Goal: Task Accomplishment & Management: Use online tool/utility

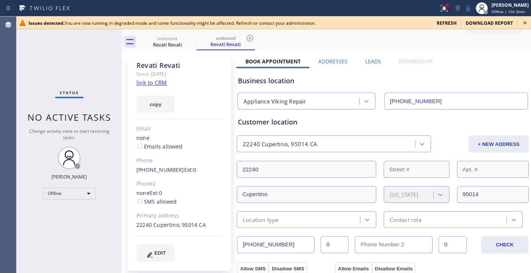
type input "[PHONE_NUMBER]"
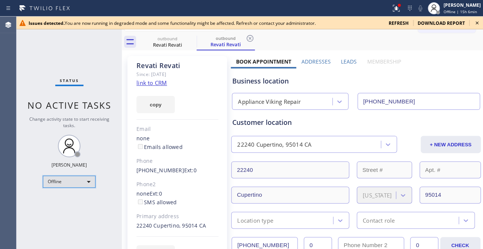
click at [65, 180] on div "Offline" at bounding box center [69, 181] width 53 height 12
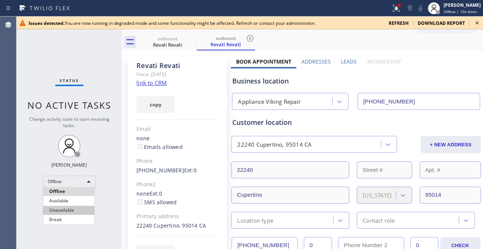
click at [64, 210] on li "Unavailable" at bounding box center [68, 209] width 51 height 9
click at [398, 22] on span "refresh" at bounding box center [398, 23] width 20 height 6
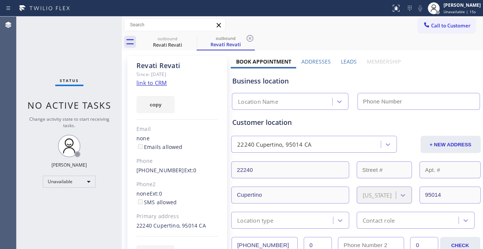
type input "[PHONE_NUMBER]"
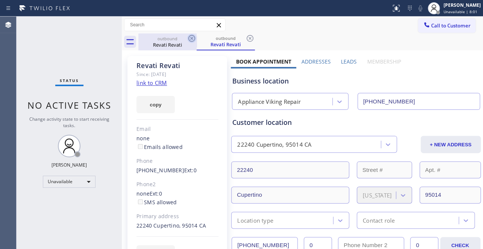
click at [189, 39] on icon at bounding box center [191, 38] width 9 height 9
click at [245, 39] on icon at bounding box center [249, 38] width 9 height 9
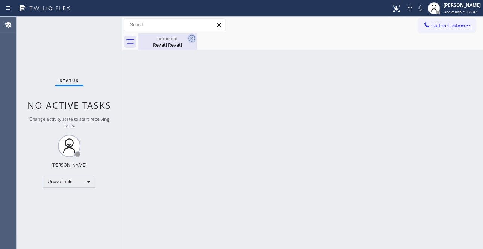
click at [195, 38] on icon at bounding box center [191, 38] width 9 height 9
click at [193, 38] on icon at bounding box center [191, 38] width 9 height 9
click at [191, 39] on icon at bounding box center [191, 38] width 7 height 7
click at [454, 30] on button "Call to Customer" at bounding box center [446, 25] width 57 height 14
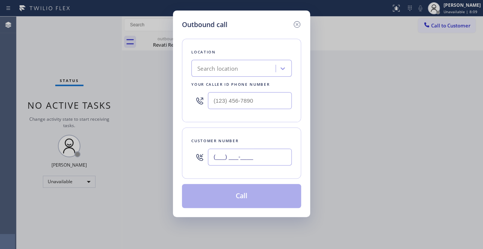
click at [244, 156] on input "(___) ___-____" at bounding box center [250, 156] width 84 height 17
paste input "323) 605-2520"
type input "[PHONE_NUMBER]"
click at [251, 101] on input "(___) ___-____" at bounding box center [250, 100] width 84 height 17
paste input "617) 219-9255"
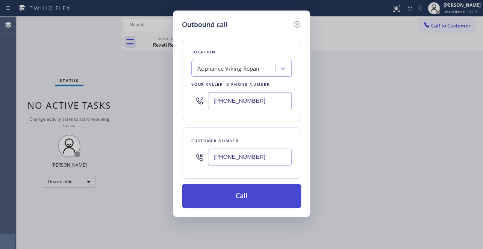
type input "[PHONE_NUMBER]"
click at [255, 189] on button "Call" at bounding box center [241, 196] width 119 height 24
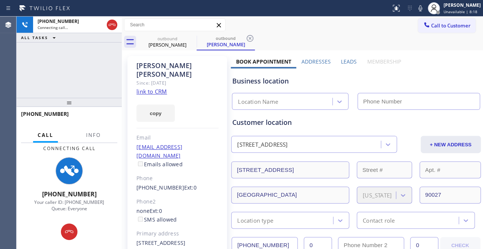
click at [343, 63] on label "Leads" at bounding box center [349, 61] width 16 height 7
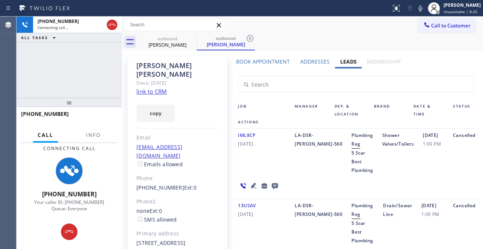
click at [272, 183] on icon at bounding box center [275, 186] width 6 height 6
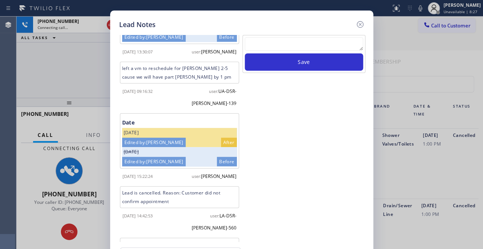
scroll to position [81, 0]
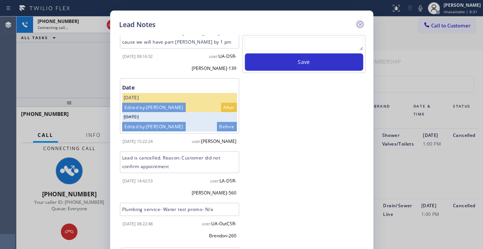
click at [358, 26] on icon at bounding box center [359, 24] width 7 height 7
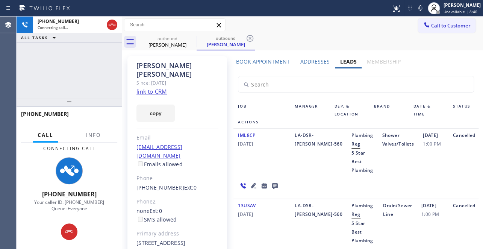
click at [273, 181] on icon at bounding box center [274, 185] width 9 height 9
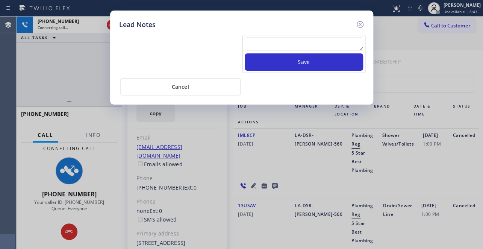
click at [274, 39] on textarea at bounding box center [304, 44] width 118 height 14
paste textarea "Routed to Voice mail// If CX will call back please transfer to me- Love:*"
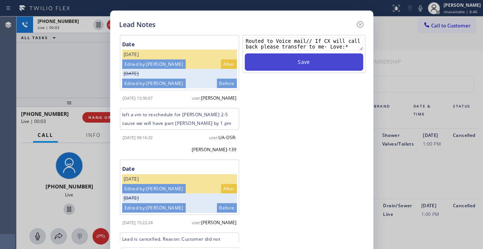
type textarea "Routed to Voice mail// If CX will call back please transfer to me- Love:*"
click at [306, 64] on button "Save" at bounding box center [304, 61] width 118 height 17
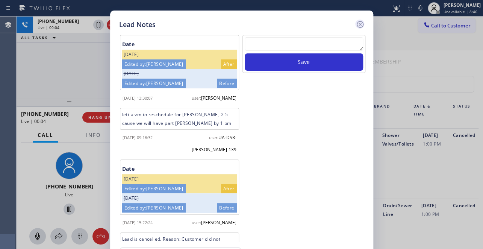
scroll to position [0, 0]
click at [360, 21] on icon at bounding box center [359, 24] width 9 height 9
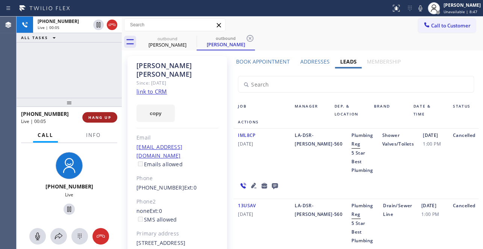
click at [103, 117] on span "HANG UP" at bounding box center [99, 117] width 23 height 5
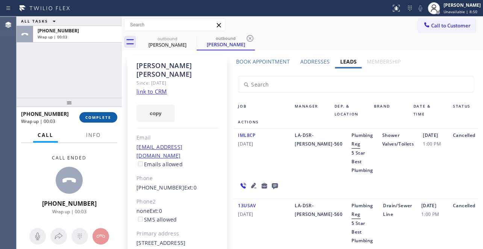
click at [102, 116] on span "COMPLETE" at bounding box center [98, 117] width 26 height 5
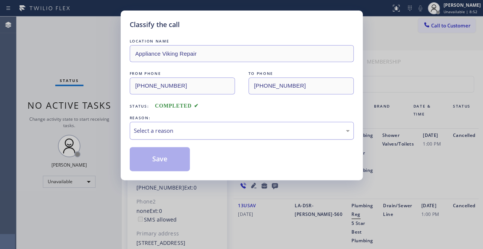
click at [185, 131] on div "Select a reason" at bounding box center [242, 130] width 216 height 9
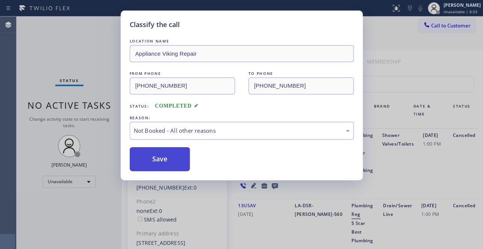
click at [146, 158] on button "Save" at bounding box center [160, 159] width 60 height 24
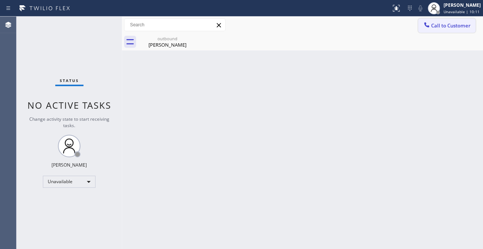
click at [447, 29] on button "Call to Customer" at bounding box center [446, 25] width 57 height 14
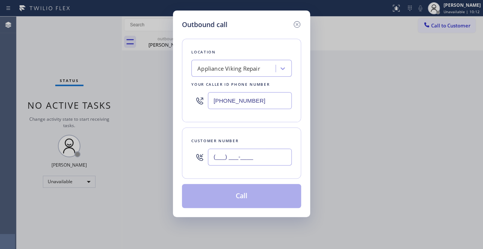
click at [220, 155] on input "(___) ___-____" at bounding box center [250, 156] width 84 height 17
paste input "714) 803-0203"
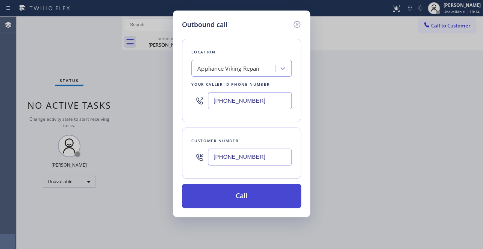
click at [257, 199] on button "Call" at bounding box center [241, 196] width 119 height 24
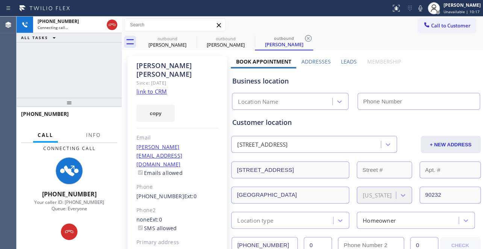
click at [343, 60] on label "Leads" at bounding box center [349, 61] width 16 height 7
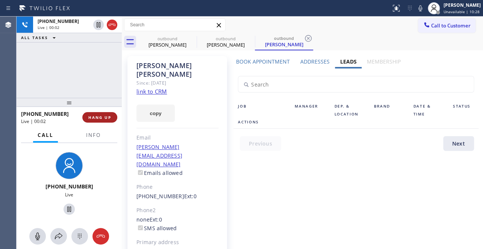
click at [95, 115] on span "HANG UP" at bounding box center [99, 117] width 23 height 5
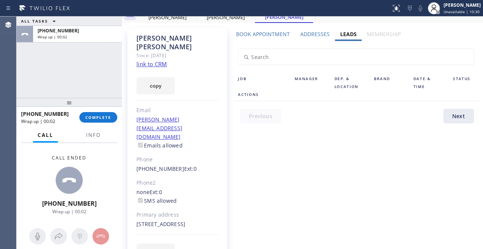
scroll to position [36, 0]
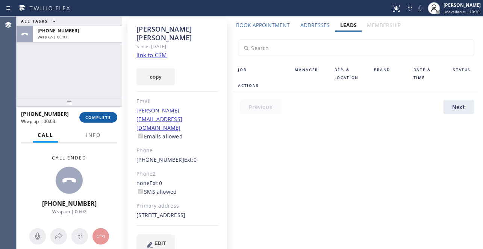
click at [102, 117] on span "COMPLETE" at bounding box center [98, 117] width 26 height 5
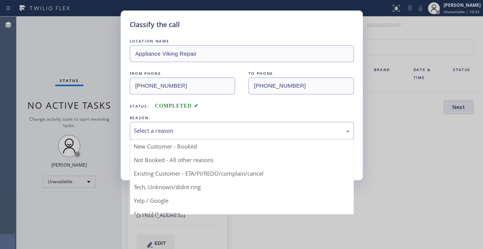
click at [185, 130] on div "Select a reason" at bounding box center [242, 130] width 216 height 9
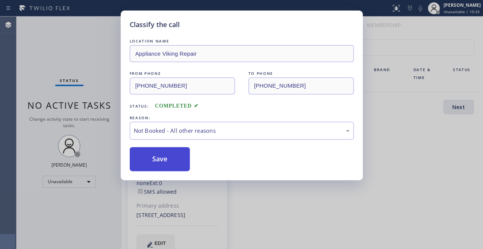
click at [159, 154] on button "Save" at bounding box center [160, 159] width 60 height 24
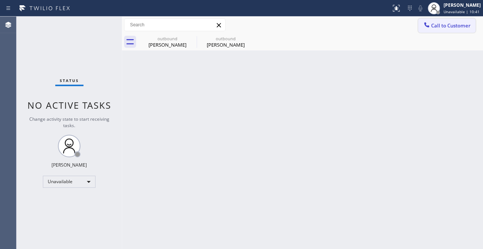
click at [436, 27] on span "Call to Customer" at bounding box center [450, 25] width 39 height 7
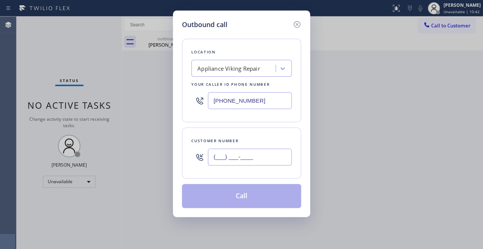
click at [227, 154] on input "(___) ___-____" at bounding box center [250, 156] width 84 height 17
paste input "650) 743-4066"
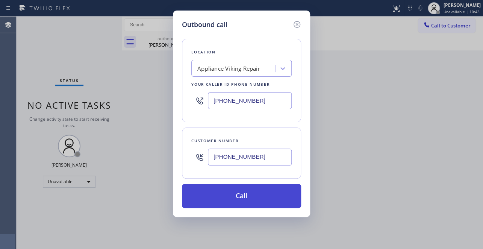
type input "[PHONE_NUMBER]"
click at [243, 190] on button "Call" at bounding box center [241, 196] width 119 height 24
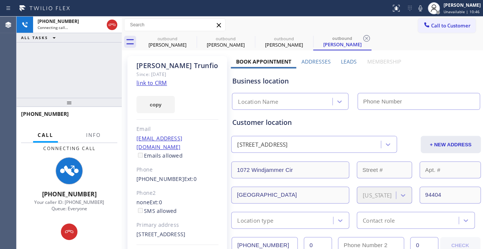
click at [343, 60] on label "Leads" at bounding box center [349, 61] width 16 height 7
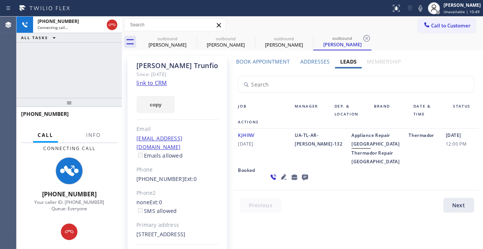
click at [281, 179] on icon at bounding box center [283, 176] width 5 height 5
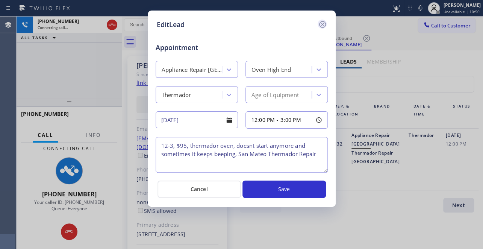
click at [319, 24] on icon at bounding box center [322, 24] width 9 height 9
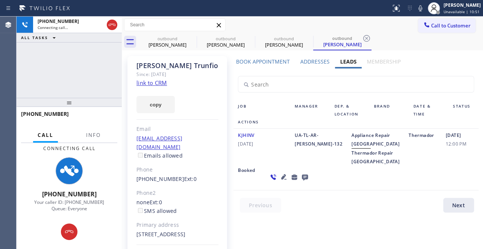
click at [302, 180] on icon at bounding box center [305, 177] width 6 height 6
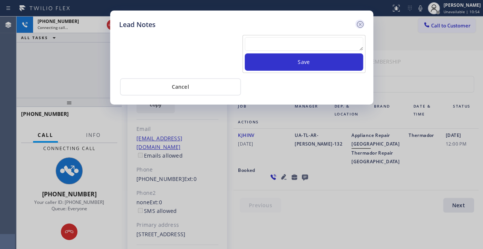
click at [361, 24] on icon at bounding box center [359, 24] width 9 height 9
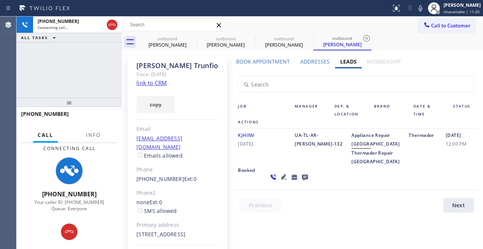
click at [302, 180] on icon at bounding box center [305, 177] width 6 height 6
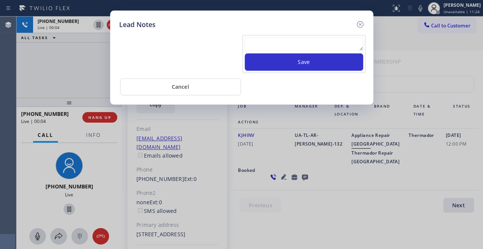
click at [282, 52] on div at bounding box center [304, 45] width 118 height 16
click at [282, 48] on textarea at bounding box center [304, 44] width 118 height 14
paste textarea "Routed to Voice mail// If CX will call back please transfer to me- Love:*"
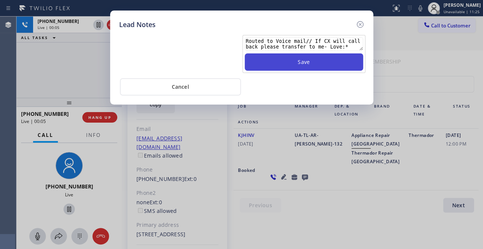
scroll to position [5, 0]
type textarea "Routed to Voice mail// If CX will call back please transfer to me- Love:*"
click at [285, 64] on button "Save" at bounding box center [304, 61] width 118 height 17
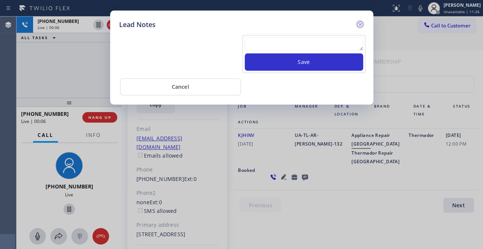
scroll to position [0, 0]
click at [362, 23] on icon at bounding box center [359, 24] width 7 height 7
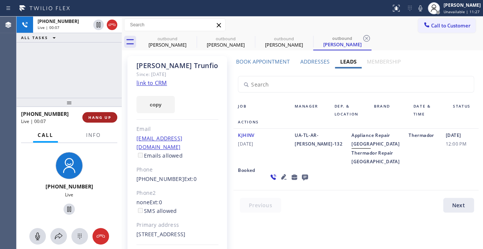
click at [96, 116] on span "HANG UP" at bounding box center [99, 117] width 23 height 5
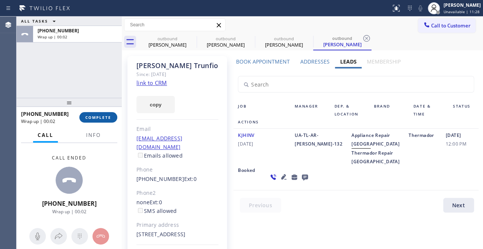
click at [97, 115] on span "COMPLETE" at bounding box center [98, 117] width 26 height 5
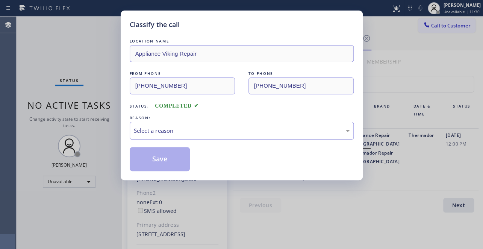
click at [180, 131] on div "Select a reason" at bounding box center [242, 130] width 216 height 9
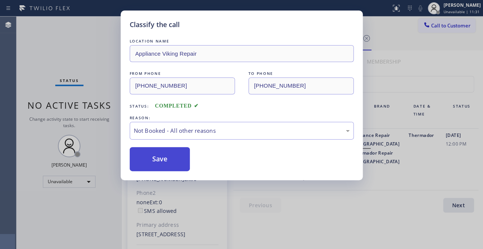
click at [154, 161] on button "Save" at bounding box center [160, 159] width 60 height 24
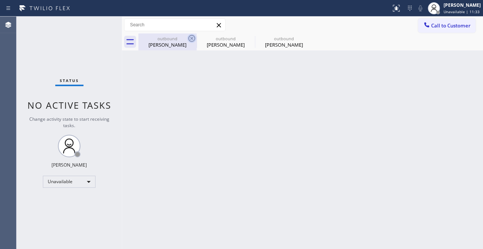
click at [193, 39] on icon at bounding box center [191, 38] width 9 height 9
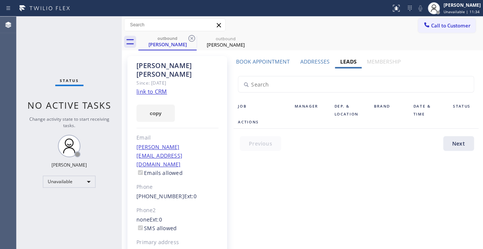
click at [193, 39] on icon at bounding box center [191, 38] width 9 height 9
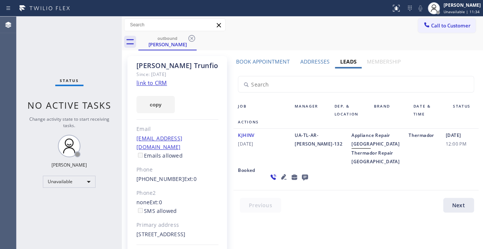
click at [193, 39] on icon at bounding box center [191, 38] width 9 height 9
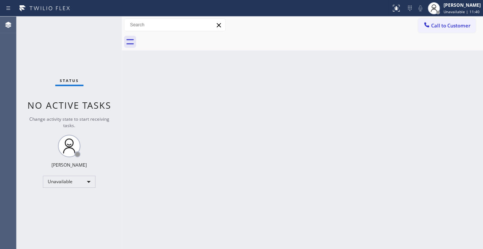
drag, startPoint x: 458, startPoint y: 30, endPoint x: 422, endPoint y: 24, distance: 36.5
click at [458, 30] on button "Call to Customer" at bounding box center [446, 25] width 57 height 14
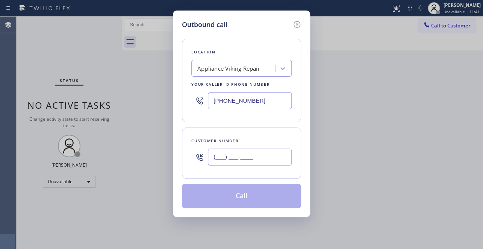
click at [233, 161] on input "(___) ___-____" at bounding box center [250, 156] width 84 height 17
paste input "978) 460-2337"
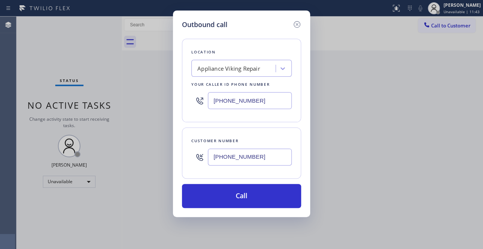
type input "[PHONE_NUMBER]"
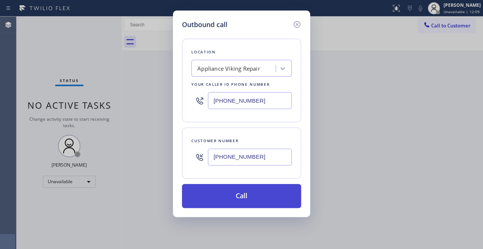
click at [246, 196] on button "Call" at bounding box center [241, 196] width 119 height 24
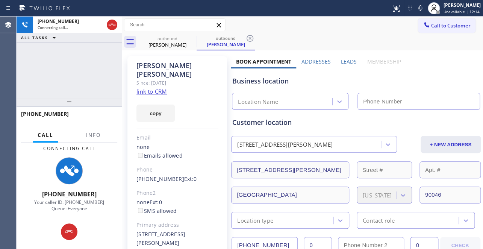
type input "[PHONE_NUMBER]"
click at [342, 60] on label "Leads" at bounding box center [349, 61] width 16 height 7
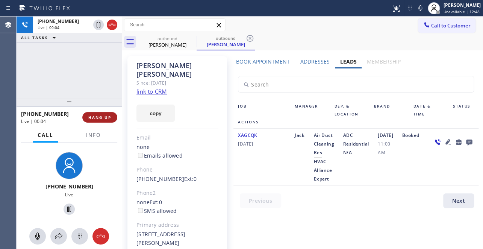
click at [100, 118] on span "HANG UP" at bounding box center [99, 117] width 23 height 5
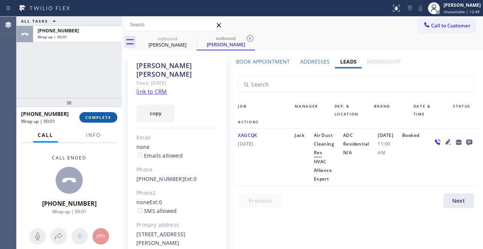
click at [100, 118] on span "COMPLETE" at bounding box center [98, 117] width 26 height 5
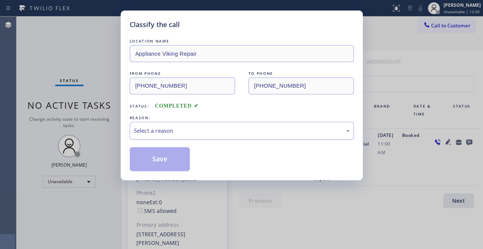
click at [180, 130] on div "Select a reason" at bounding box center [242, 130] width 216 height 9
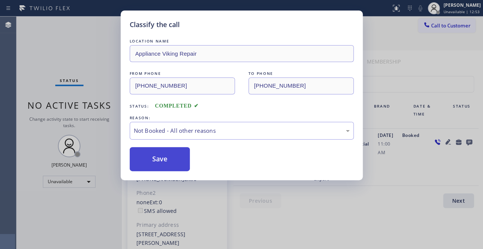
click at [162, 158] on button "Save" at bounding box center [160, 159] width 60 height 24
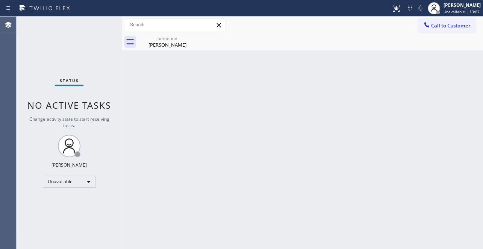
click at [249, 155] on div "Back to Dashboard Change Sender ID Customers Technicians Select a contact Outbo…" at bounding box center [302, 133] width 361 height 232
click at [455, 20] on button "Call to Customer" at bounding box center [446, 25] width 57 height 14
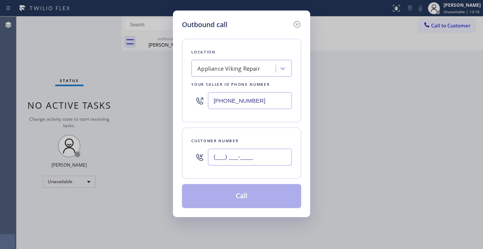
click at [217, 165] on input "(___) ___-____" at bounding box center [250, 156] width 84 height 17
paste input "310) 945-8236"
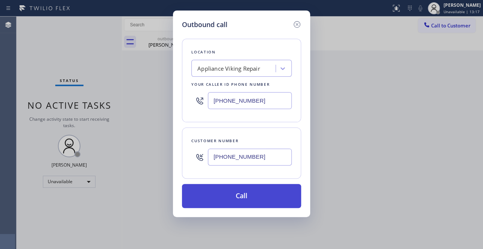
type input "[PHONE_NUMBER]"
click at [245, 196] on button "Call" at bounding box center [241, 196] width 119 height 24
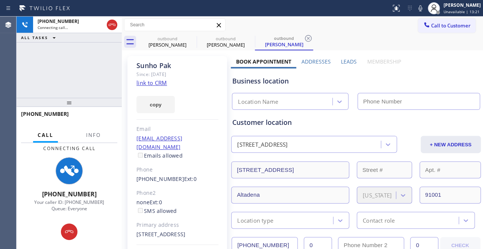
type input "[PHONE_NUMBER]"
click at [349, 62] on label "Leads" at bounding box center [349, 61] width 16 height 7
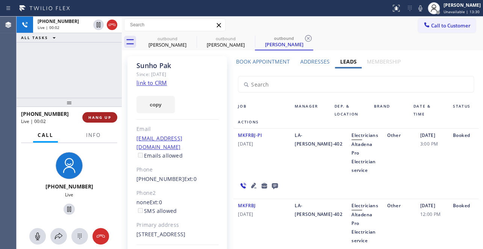
click at [108, 118] on span "HANG UP" at bounding box center [99, 117] width 23 height 5
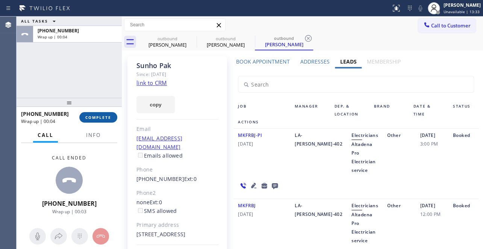
click at [106, 118] on span "COMPLETE" at bounding box center [98, 117] width 26 height 5
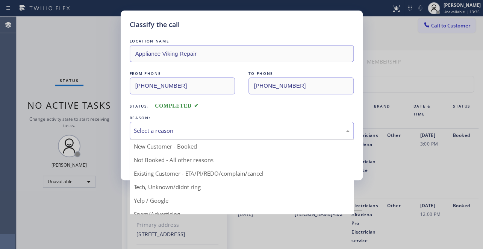
click at [137, 127] on div "Select a reason" at bounding box center [242, 130] width 216 height 9
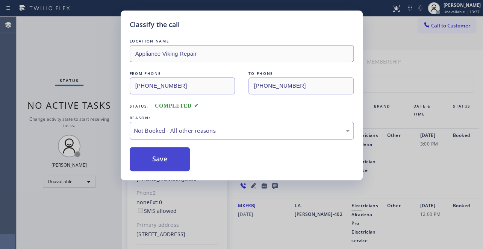
drag, startPoint x: 137, startPoint y: 157, endPoint x: 137, endPoint y: 162, distance: 5.3
click at [137, 159] on button "Save" at bounding box center [160, 159] width 60 height 24
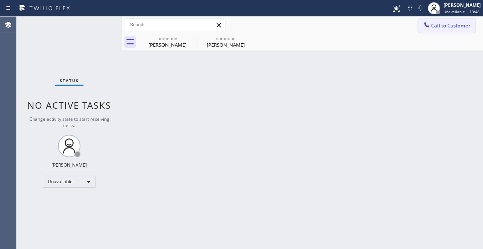
click at [439, 25] on span "Call to Customer" at bounding box center [450, 25] width 39 height 7
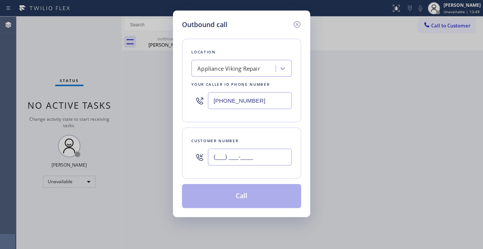
click at [225, 156] on input "(___) ___-____" at bounding box center [250, 156] width 84 height 17
paste input "323) 313-7268"
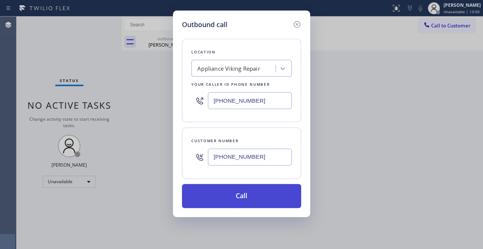
click at [222, 205] on button "Call" at bounding box center [241, 196] width 119 height 24
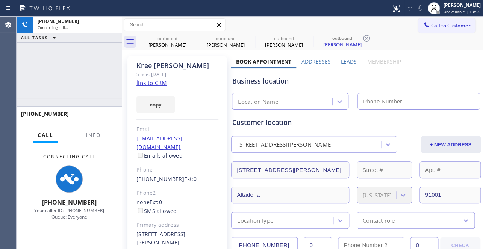
click at [349, 58] on label "Leads" at bounding box center [349, 61] width 16 height 7
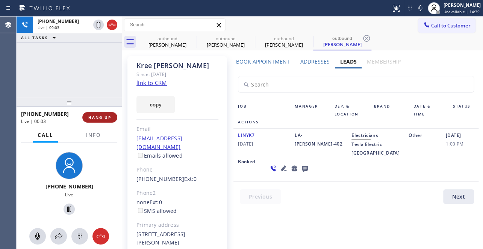
click at [101, 116] on span "HANG UP" at bounding box center [99, 117] width 23 height 5
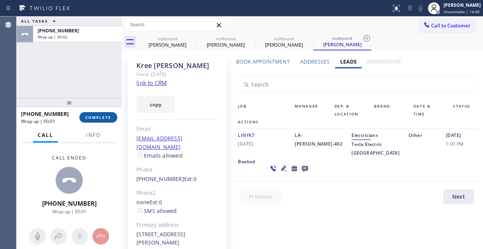
click at [97, 117] on span "COMPLETE" at bounding box center [98, 117] width 26 height 5
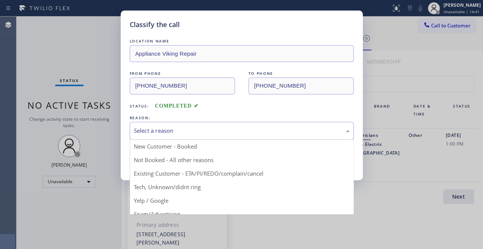
click at [172, 133] on div "Select a reason" at bounding box center [242, 130] width 216 height 9
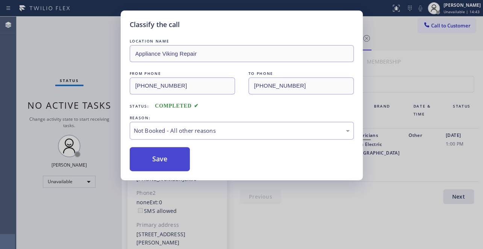
click at [168, 159] on button "Save" at bounding box center [160, 159] width 60 height 24
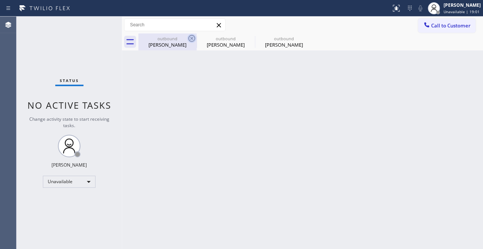
click at [191, 38] on icon at bounding box center [191, 38] width 7 height 7
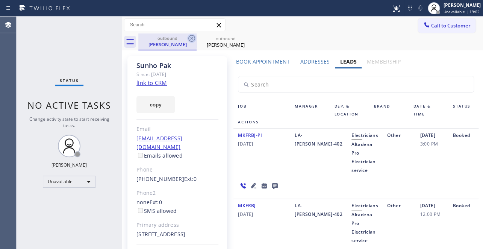
click at [192, 38] on icon at bounding box center [191, 38] width 7 height 7
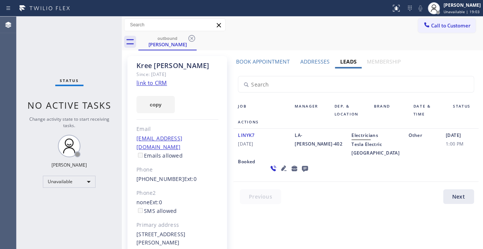
click at [192, 38] on icon at bounding box center [191, 38] width 7 height 7
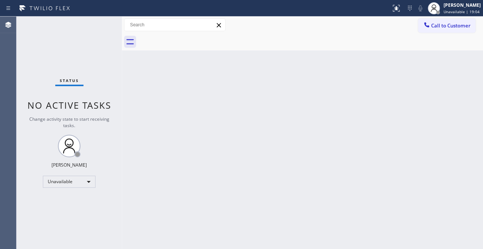
click at [450, 27] on span "Call to Customer" at bounding box center [450, 25] width 39 height 7
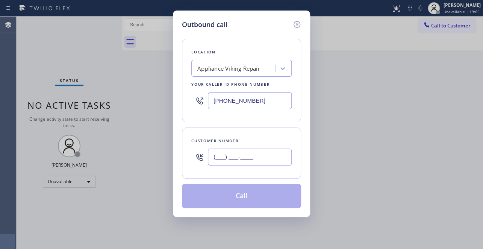
click at [209, 161] on input "(___) ___-____" at bounding box center [250, 156] width 84 height 17
paste input "323) 899-7267"
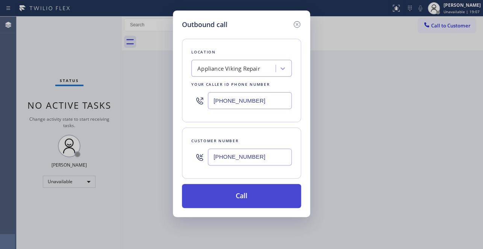
type input "[PHONE_NUMBER]"
click at [224, 201] on button "Call" at bounding box center [241, 196] width 119 height 24
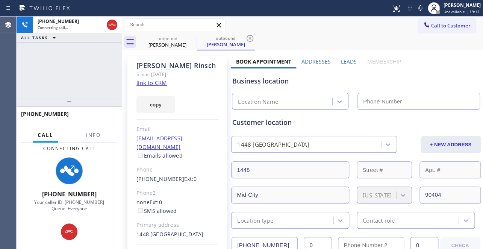
type input "[PHONE_NUMBER]"
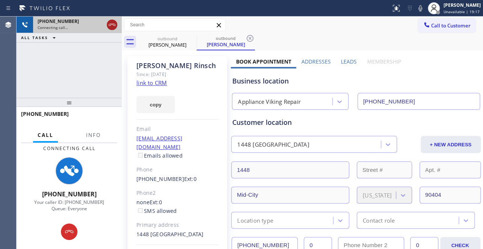
click at [112, 26] on icon at bounding box center [111, 24] width 9 height 9
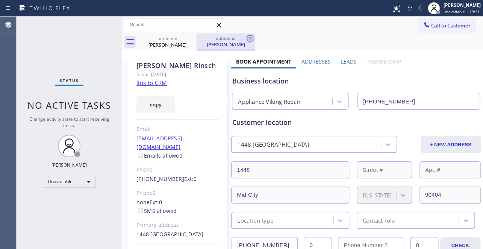
click at [252, 37] on icon at bounding box center [249, 38] width 9 height 9
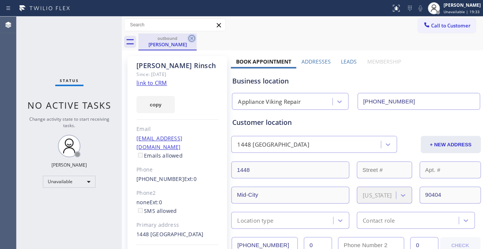
click at [187, 38] on icon at bounding box center [191, 38] width 9 height 9
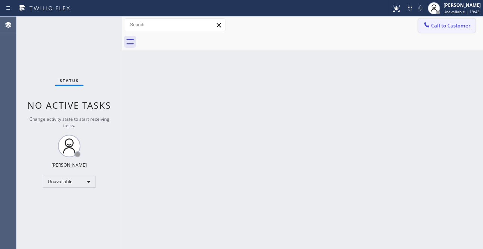
click at [446, 28] on span "Call to Customer" at bounding box center [450, 25] width 39 height 7
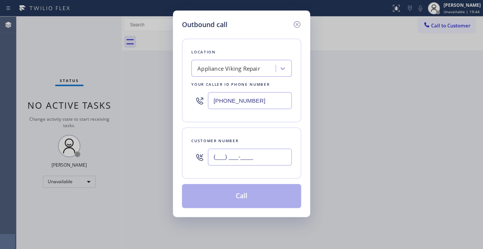
click at [217, 157] on input "(___) ___-____" at bounding box center [250, 156] width 84 height 17
paste input "818) 207-7291"
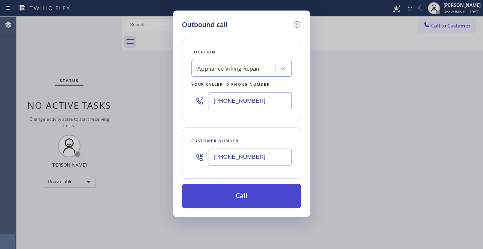
type input "[PHONE_NUMBER]"
click at [234, 189] on button "Call" at bounding box center [241, 196] width 119 height 24
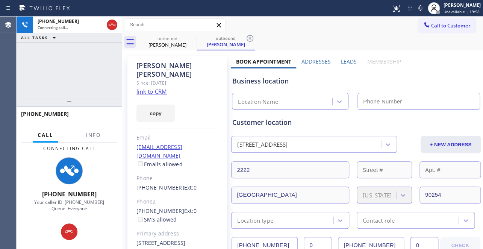
click at [345, 65] on label "Leads" at bounding box center [349, 61] width 16 height 7
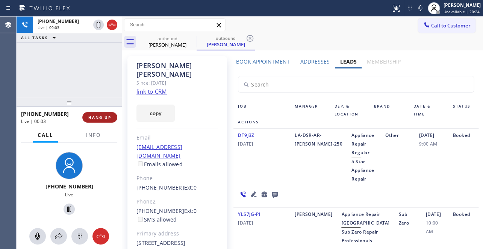
click at [100, 115] on span "HANG UP" at bounding box center [99, 117] width 23 height 5
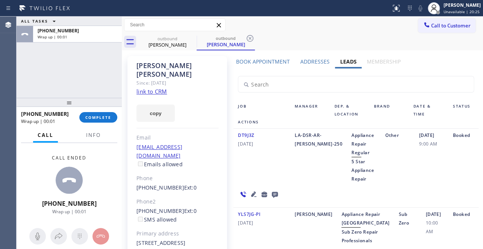
click at [274, 195] on icon at bounding box center [275, 195] width 6 height 6
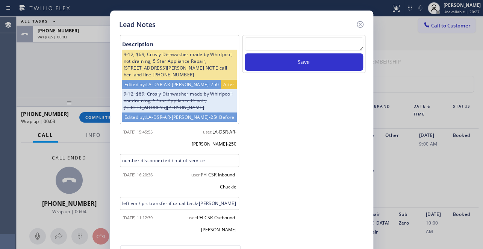
click at [293, 41] on textarea at bounding box center [304, 44] width 118 height 14
paste textarea "Routed to Voice mail// If CX will call back please transfer to me- Love:*"
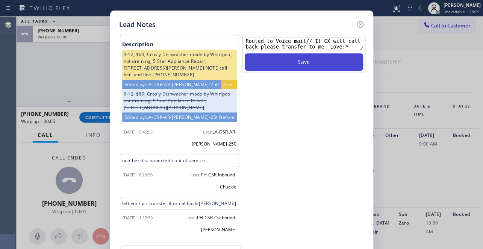
type textarea "Routed to Voice mail// If CX will call back please transfer to me- Love:*"
click at [291, 59] on button "Save" at bounding box center [304, 61] width 118 height 17
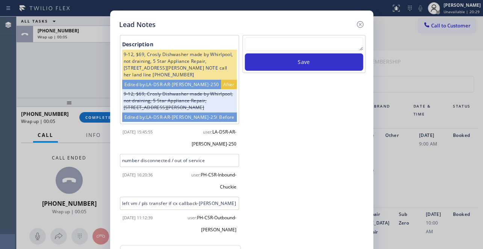
scroll to position [0, 0]
click at [360, 24] on icon at bounding box center [359, 24] width 9 height 9
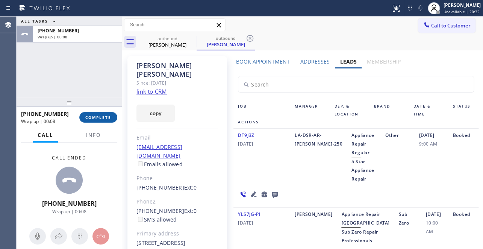
click at [91, 112] on button "COMPLETE" at bounding box center [98, 117] width 38 height 11
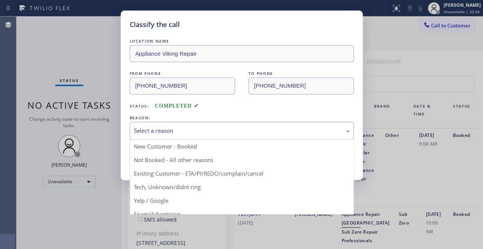
click at [185, 132] on div "Select a reason" at bounding box center [242, 130] width 216 height 9
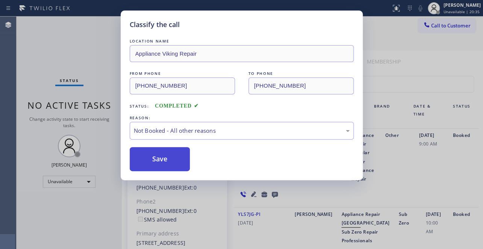
click at [159, 161] on button "Save" at bounding box center [160, 159] width 60 height 24
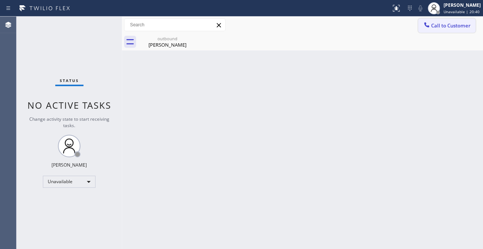
click at [429, 30] on button "Call to Customer" at bounding box center [446, 25] width 57 height 14
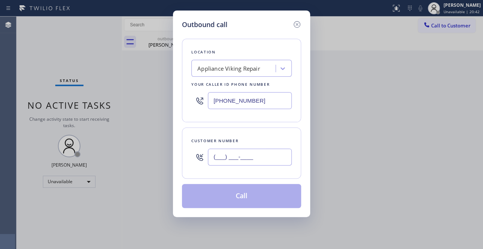
click at [217, 157] on input "(___) ___-____" at bounding box center [250, 156] width 84 height 17
paste input "408) 242-8539"
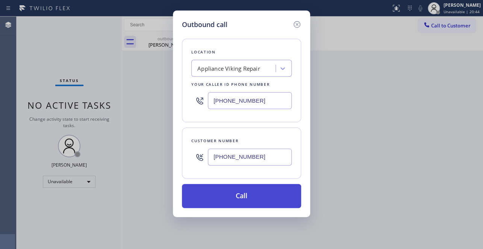
type input "[PHONE_NUMBER]"
click at [232, 188] on button "Call" at bounding box center [241, 196] width 119 height 24
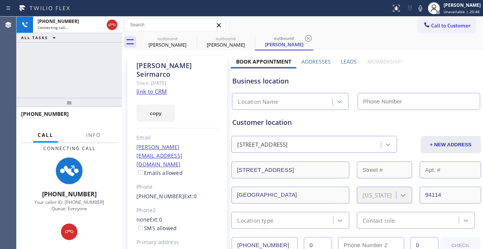
type input "[PHONE_NUMBER]"
click at [349, 60] on label "Leads" at bounding box center [349, 61] width 16 height 7
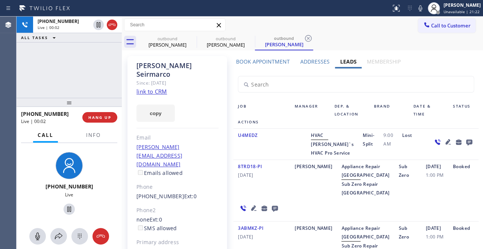
click at [421, 197] on div "[DATE] 1:00 PM" at bounding box center [434, 179] width 27 height 35
click at [92, 115] on span "HANG UP" at bounding box center [99, 117] width 23 height 5
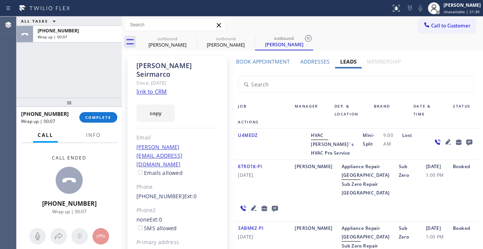
click at [465, 141] on icon at bounding box center [468, 142] width 6 height 6
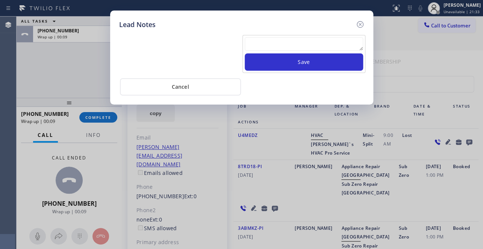
click at [282, 39] on textarea at bounding box center [304, 44] width 118 height 14
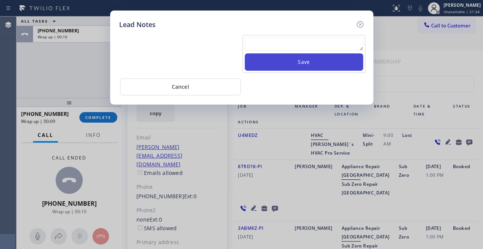
paste textarea "Routed to Voice mail// If CX will call back please transfer to me- Love:*"
type textarea "Routed to Voice mail// If CX will call back please transfer to me- Love:*"
click at [289, 66] on button "Save" at bounding box center [304, 61] width 118 height 17
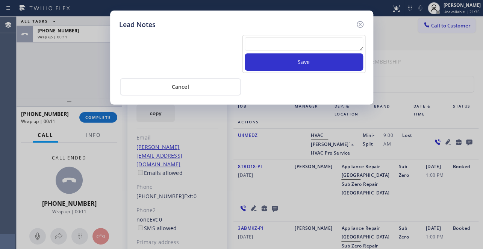
scroll to position [0, 0]
click at [364, 24] on div "Lead Notes Save Cancel" at bounding box center [241, 58] width 263 height 94
click at [359, 24] on icon at bounding box center [359, 24] width 7 height 7
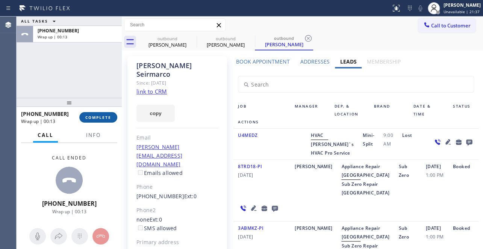
click at [103, 115] on span "COMPLETE" at bounding box center [98, 117] width 26 height 5
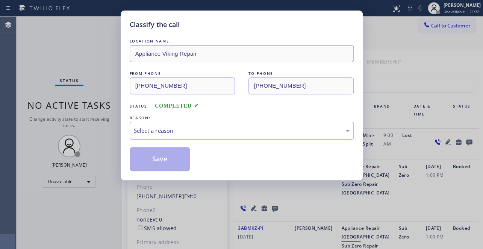
click at [168, 127] on div "Select a reason" at bounding box center [242, 130] width 216 height 9
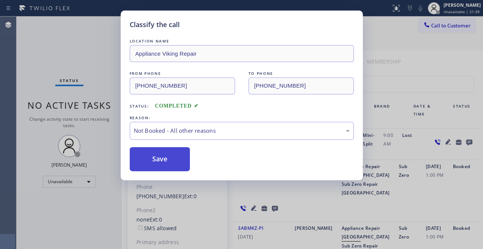
click at [157, 160] on button "Save" at bounding box center [160, 159] width 60 height 24
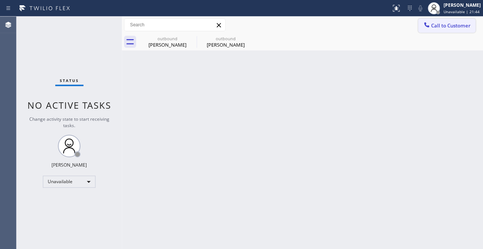
click at [452, 25] on span "Call to Customer" at bounding box center [450, 25] width 39 height 7
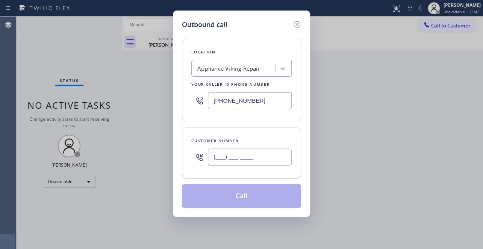
click at [214, 158] on input "(___) ___-____" at bounding box center [250, 156] width 84 height 17
paste input "408) 242-8539"
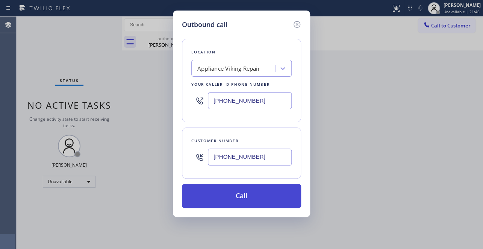
type input "[PHONE_NUMBER]"
click at [251, 199] on button "Call" at bounding box center [241, 196] width 119 height 24
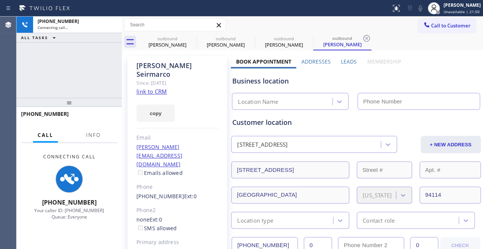
click at [342, 59] on label "Leads" at bounding box center [349, 61] width 16 height 7
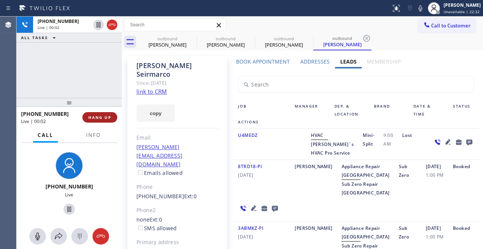
click at [107, 116] on span "HANG UP" at bounding box center [99, 117] width 23 height 5
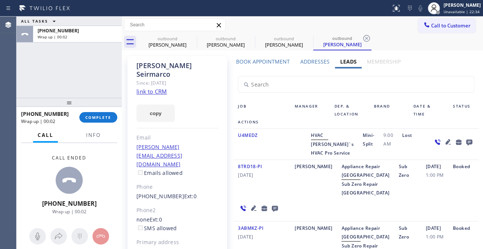
click at [465, 143] on icon at bounding box center [468, 142] width 6 height 6
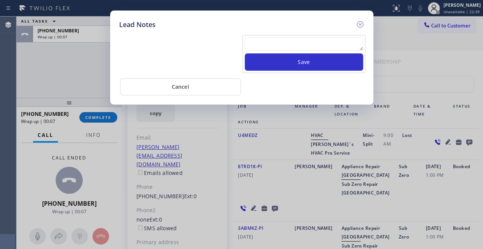
click at [291, 42] on textarea at bounding box center [304, 44] width 118 height 14
paste textarea "Routed to Voice mail// If CX will call back please transfer to me- Love:*"
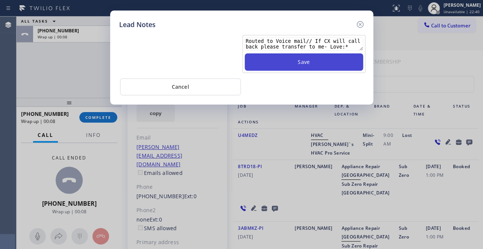
scroll to position [5, 0]
type textarea "Routed to Voice mail// If CX will call back please transfer to me- Love:*"
click at [298, 68] on button "Save" at bounding box center [304, 61] width 118 height 17
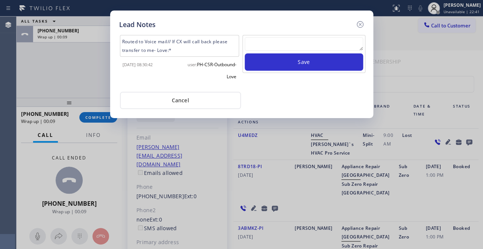
scroll to position [0, 0]
click at [361, 22] on icon at bounding box center [359, 24] width 9 height 9
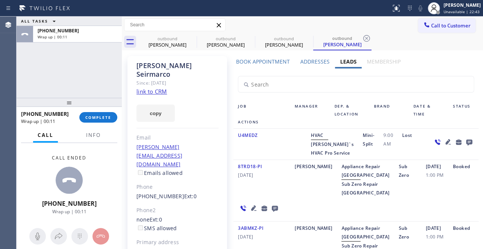
click at [97, 123] on div "[PHONE_NUMBER] Wrap up | 00:11 COMPLETE" at bounding box center [69, 117] width 96 height 20
click at [99, 117] on span "COMPLETE" at bounding box center [98, 117] width 26 height 5
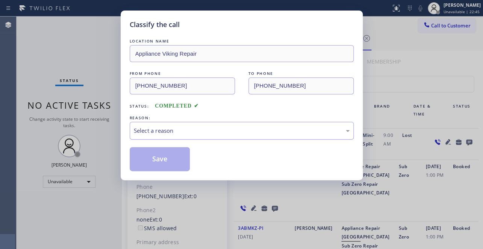
click at [173, 130] on div "Select a reason" at bounding box center [242, 130] width 216 height 9
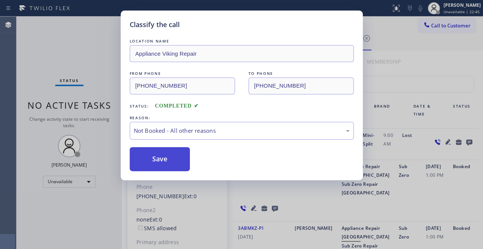
click at [160, 162] on button "Save" at bounding box center [160, 159] width 60 height 24
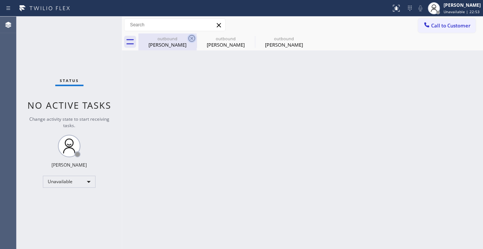
click at [189, 38] on icon at bounding box center [191, 38] width 9 height 9
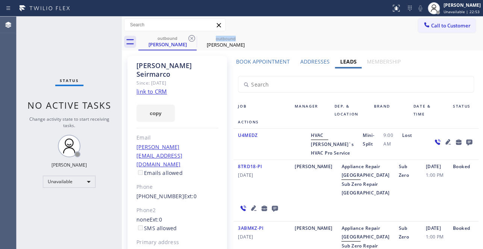
click at [189, 38] on icon at bounding box center [191, 38] width 9 height 9
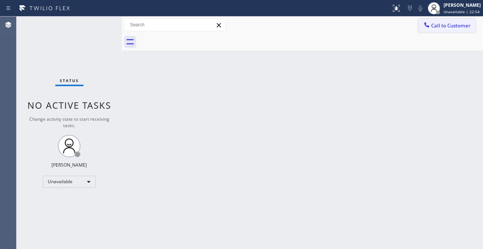
click at [420, 26] on button "Call to Customer" at bounding box center [446, 25] width 57 height 14
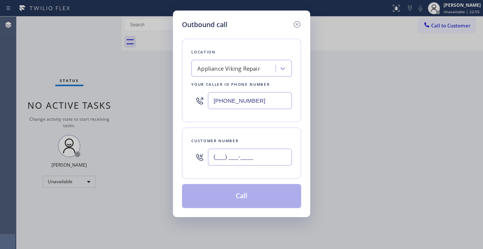
click at [217, 159] on input "(___) ___-____" at bounding box center [250, 156] width 84 height 17
paste input "310) 459-7896"
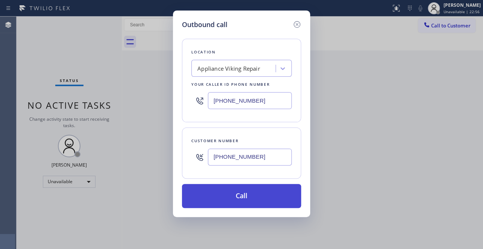
type input "[PHONE_NUMBER]"
click at [245, 194] on button "Call" at bounding box center [241, 196] width 119 height 24
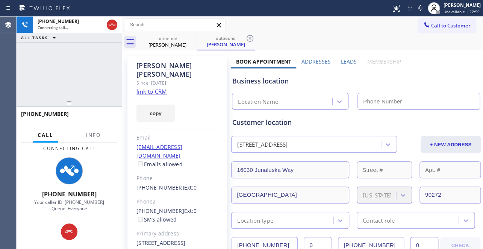
click at [348, 63] on label "Leads" at bounding box center [349, 61] width 16 height 7
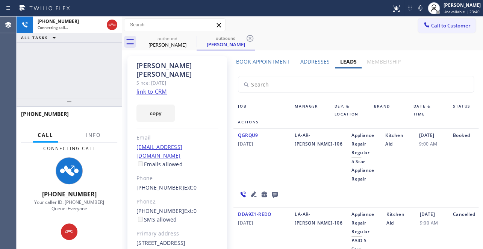
click at [274, 194] on icon at bounding box center [275, 195] width 6 height 6
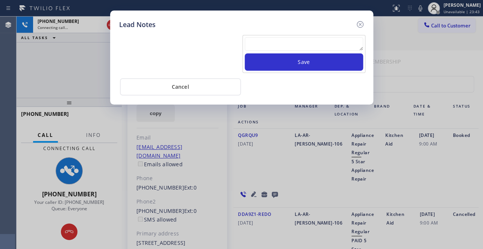
click at [293, 45] on textarea at bounding box center [304, 44] width 118 height 14
paste textarea "Routed to Voice mail// If CX will call back please transfer to me- Love:*"
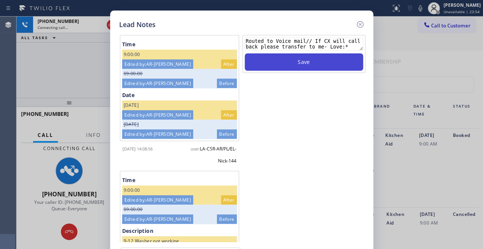
type textarea "Routed to Voice mail// If CX will call back please transfer to me- Love:*"
click at [285, 60] on button "Save" at bounding box center [304, 61] width 118 height 17
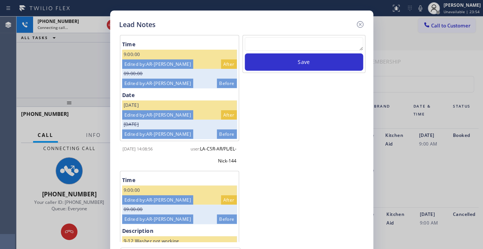
scroll to position [0, 0]
click at [357, 26] on icon at bounding box center [359, 24] width 9 height 9
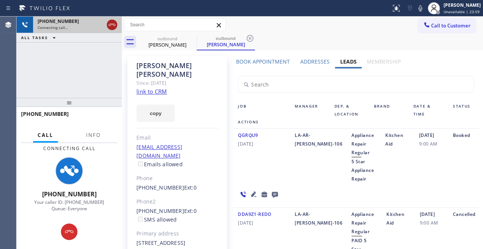
click at [112, 26] on icon at bounding box center [111, 24] width 9 height 9
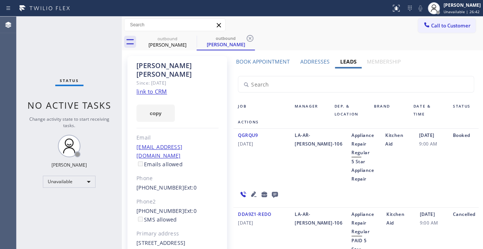
click at [384, 181] on div "Kitchen Aid" at bounding box center [397, 157] width 34 height 52
click at [433, 25] on span "Call to Customer" at bounding box center [450, 25] width 39 height 7
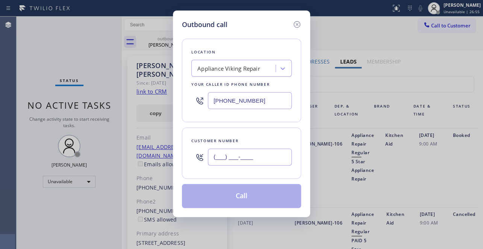
click at [215, 159] on input "(___) ___-____" at bounding box center [250, 156] width 84 height 17
paste input "443) 847-3182"
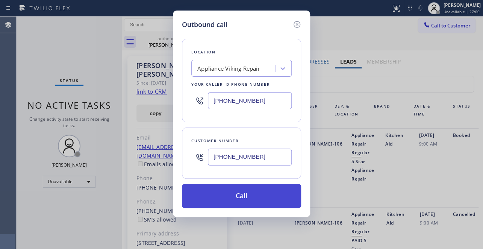
type input "[PHONE_NUMBER]"
click at [248, 195] on button "Call" at bounding box center [241, 196] width 119 height 24
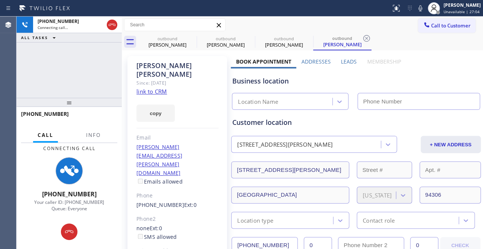
click at [349, 61] on label "Leads" at bounding box center [349, 61] width 16 height 7
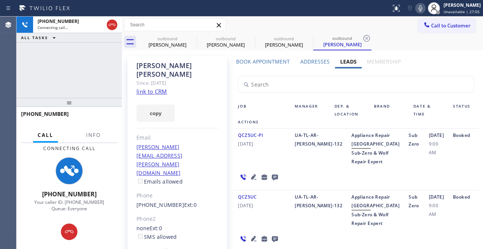
click at [415, 7] on icon at bounding box center [419, 8] width 9 height 9
click at [272, 180] on icon at bounding box center [275, 177] width 6 height 6
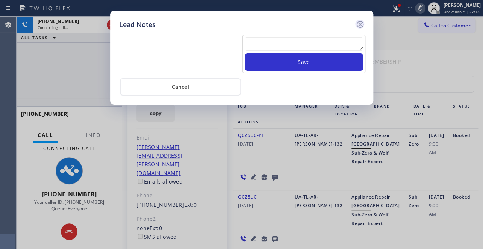
click at [357, 23] on icon at bounding box center [359, 24] width 9 height 9
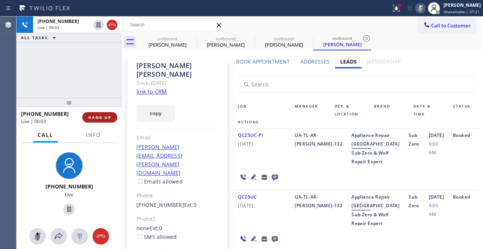
click at [98, 116] on span "HANG UP" at bounding box center [99, 117] width 23 height 5
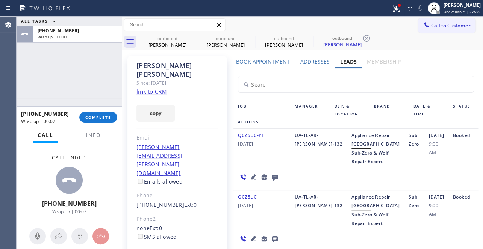
click at [272, 181] on icon at bounding box center [274, 176] width 9 height 9
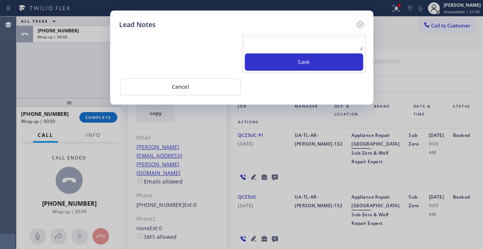
paste textarea "Routed to Voice mail// If CX will call back please transfer to me- Love:*"
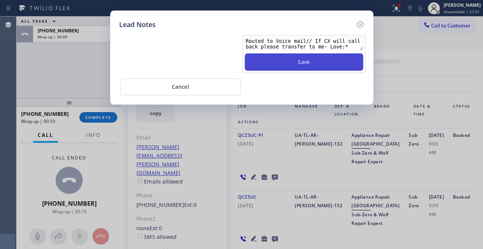
type textarea "Routed to Voice mail// If CX will call back please transfer to me- Love:*"
click at [313, 61] on button "Save" at bounding box center [304, 61] width 118 height 17
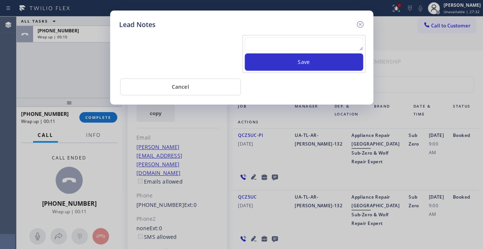
scroll to position [0, 0]
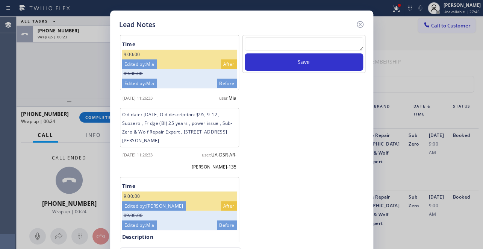
click at [291, 20] on div "Lead Notes" at bounding box center [241, 25] width 245 height 10
click at [362, 24] on icon at bounding box center [359, 24] width 9 height 9
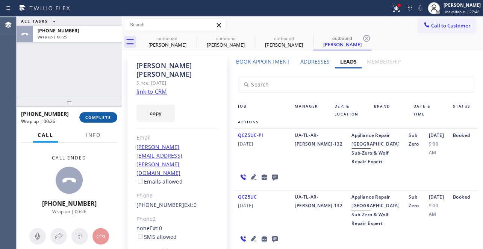
click at [100, 115] on span "COMPLETE" at bounding box center [98, 117] width 26 height 5
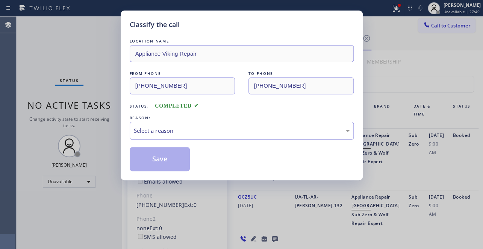
click at [158, 130] on div "Select a reason" at bounding box center [242, 130] width 216 height 9
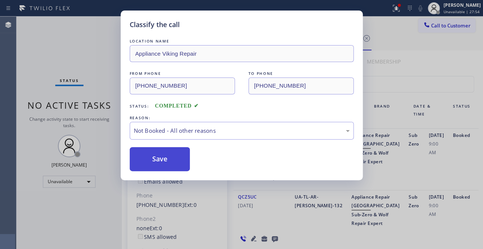
click at [156, 162] on button "Save" at bounding box center [160, 159] width 60 height 24
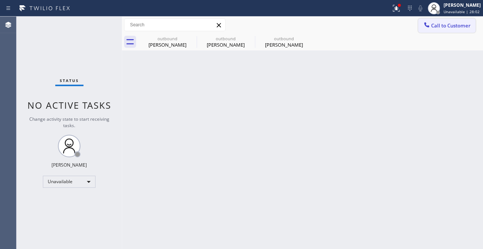
click at [432, 24] on span "Call to Customer" at bounding box center [450, 25] width 39 height 7
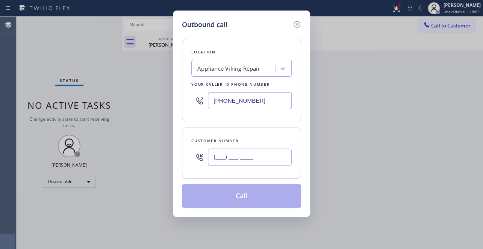
click at [211, 154] on input "(___) ___-____" at bounding box center [250, 156] width 84 height 17
paste input "206) 817-4855"
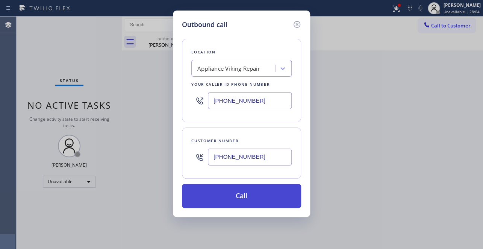
type input "[PHONE_NUMBER]"
click at [237, 192] on button "Call" at bounding box center [241, 196] width 119 height 24
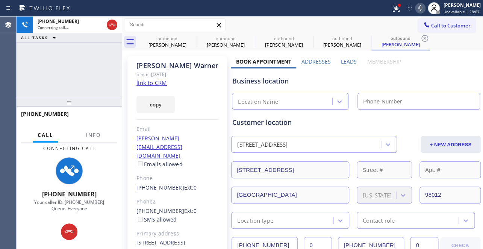
click at [349, 62] on label "Leads" at bounding box center [349, 61] width 16 height 7
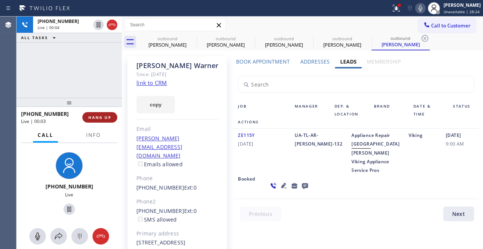
click at [102, 115] on span "HANG UP" at bounding box center [99, 117] width 23 height 5
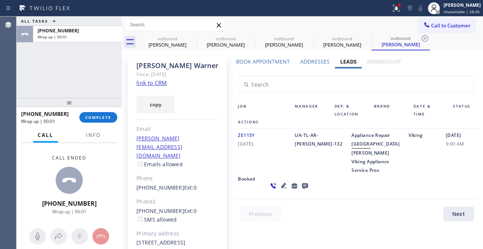
click at [302, 189] on icon at bounding box center [305, 186] width 6 height 6
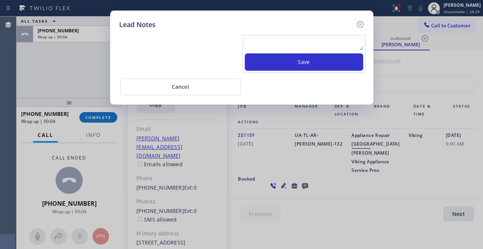
click at [276, 45] on textarea at bounding box center [304, 44] width 118 height 14
paste textarea "Routed to Voice mail// If CX will call back please transfer to me- Love:*"
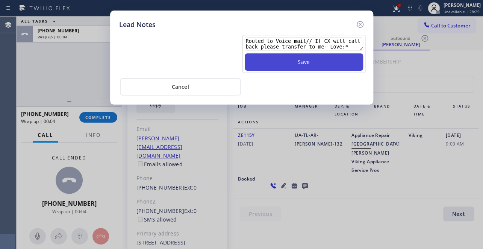
scroll to position [5, 0]
type textarea "Routed to Voice mail// If CX will call back please transfer to me- Love:*"
click at [287, 61] on button "Save" at bounding box center [304, 61] width 118 height 17
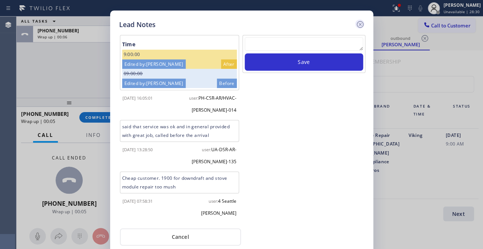
scroll to position [0, 0]
click at [360, 24] on icon at bounding box center [359, 24] width 7 height 7
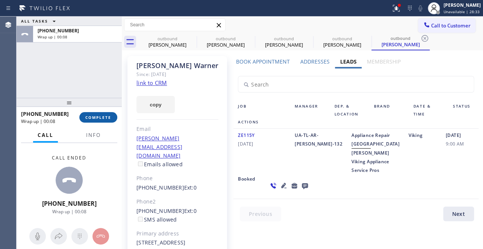
click at [106, 115] on span "COMPLETE" at bounding box center [98, 117] width 26 height 5
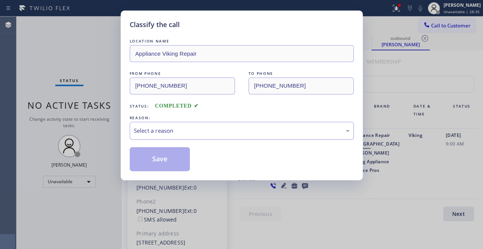
click at [210, 132] on div "Select a reason" at bounding box center [242, 130] width 216 height 9
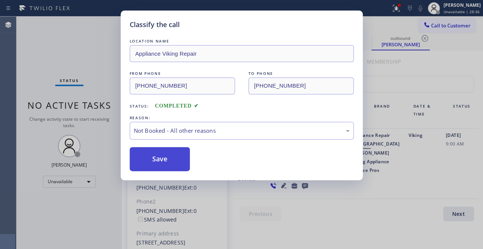
click at [166, 159] on button "Save" at bounding box center [160, 159] width 60 height 24
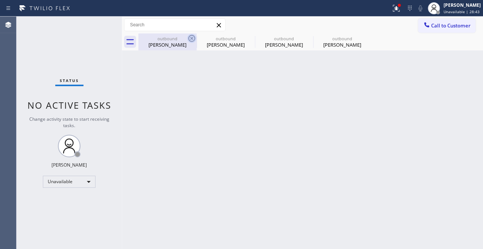
click at [192, 39] on icon at bounding box center [191, 38] width 9 height 9
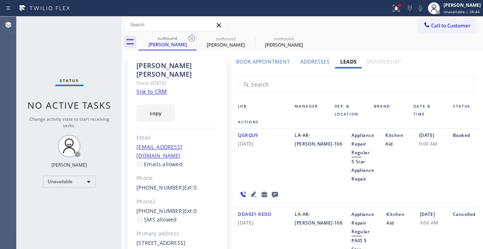
click at [192, 39] on icon at bounding box center [191, 38] width 9 height 9
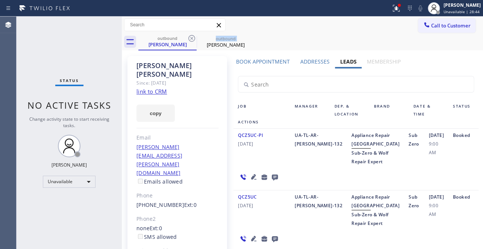
click at [192, 39] on icon at bounding box center [191, 38] width 9 height 9
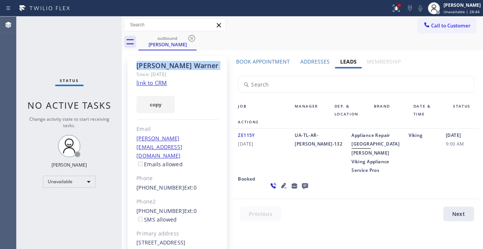
click at [192, 39] on icon at bounding box center [191, 38] width 9 height 9
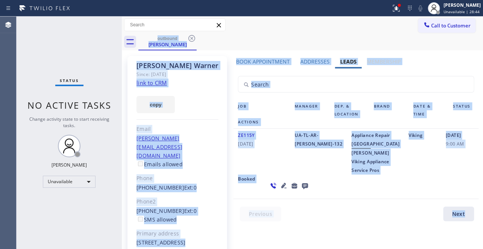
click at [192, 39] on div "outbound [PERSON_NAME]" at bounding box center [310, 41] width 344 height 17
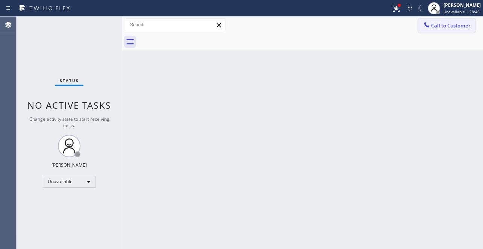
click at [433, 29] on button "Call to Customer" at bounding box center [446, 25] width 57 height 14
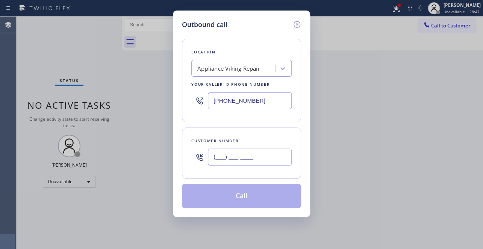
click at [224, 157] on input "(___) ___-____" at bounding box center [250, 156] width 84 height 17
paste input "323) 251-3201"
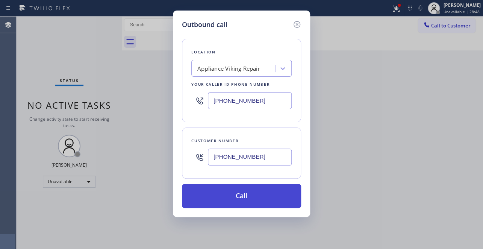
type input "[PHONE_NUMBER]"
click at [234, 192] on button "Call" at bounding box center [241, 196] width 119 height 24
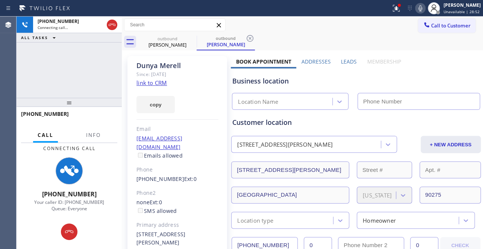
click at [350, 60] on label "Leads" at bounding box center [349, 61] width 16 height 7
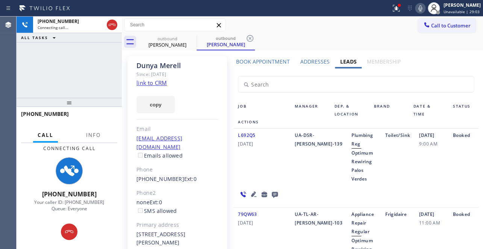
click at [249, 189] on icon at bounding box center [253, 193] width 9 height 9
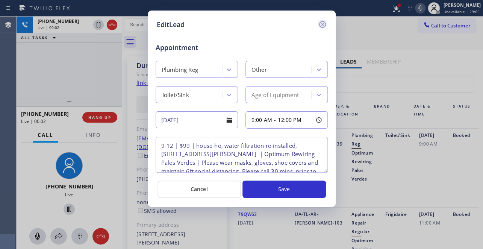
click at [321, 22] on icon at bounding box center [322, 24] width 9 height 9
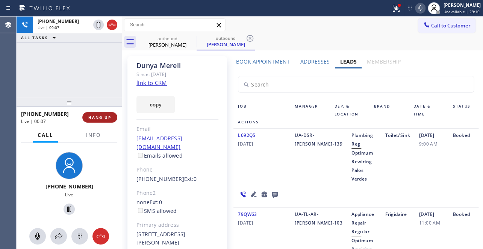
click at [98, 113] on button "HANG UP" at bounding box center [99, 117] width 35 height 11
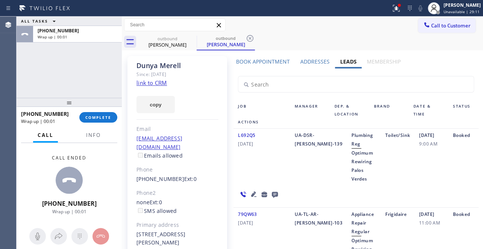
click at [272, 192] on icon at bounding box center [275, 195] width 6 height 6
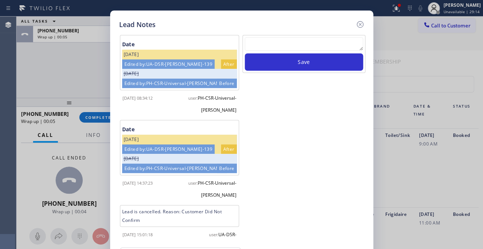
click at [290, 41] on textarea at bounding box center [304, 44] width 118 height 14
paste textarea "Routed to Voice mail// If CX will call back please transfer to me- Love:*"
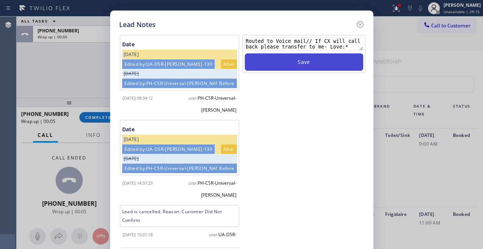
scroll to position [5, 0]
type textarea "Routed to Voice mail// If CX will call back please transfer to me- Love:*"
click at [304, 63] on button "Save" at bounding box center [304, 61] width 118 height 17
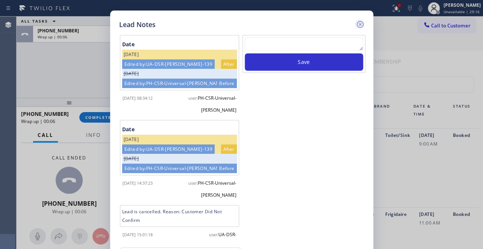
scroll to position [0, 0]
click at [359, 22] on icon at bounding box center [359, 24] width 9 height 9
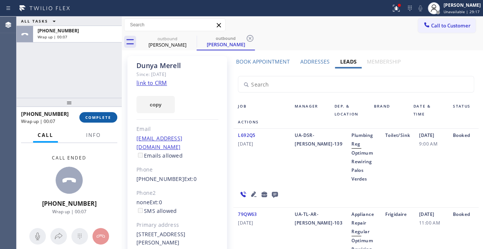
click at [102, 115] on span "COMPLETE" at bounding box center [98, 117] width 26 height 5
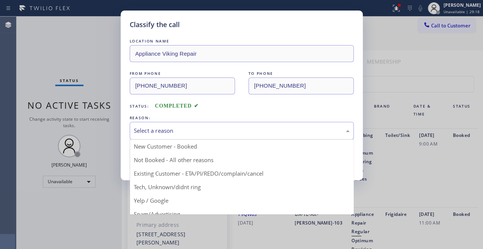
click at [148, 123] on div "Select a reason" at bounding box center [242, 131] width 224 height 18
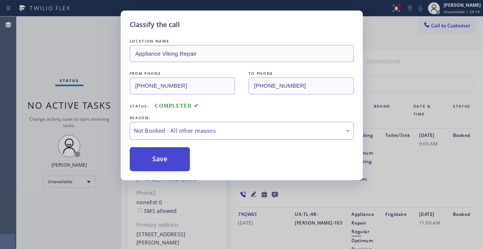
click at [150, 154] on button "Save" at bounding box center [160, 159] width 60 height 24
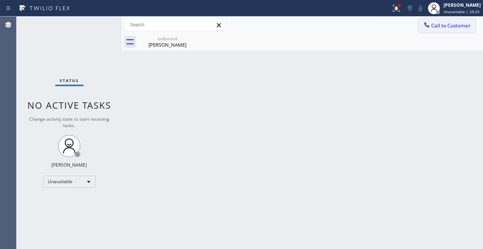
click at [438, 23] on span "Call to Customer" at bounding box center [450, 25] width 39 height 7
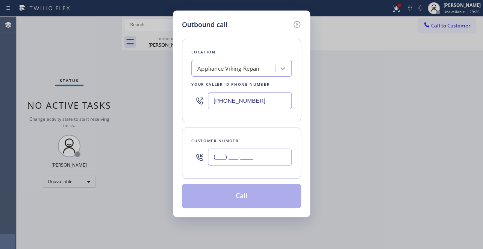
click at [223, 158] on input "(___) ___-____" at bounding box center [250, 156] width 84 height 17
paste input "661) 552-0202"
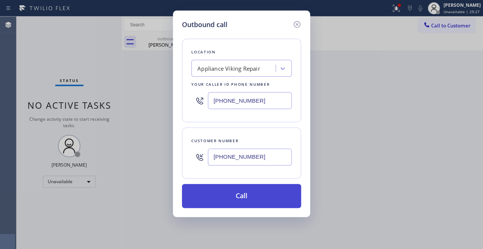
type input "[PHONE_NUMBER]"
click at [244, 197] on button "Call" at bounding box center [241, 196] width 119 height 24
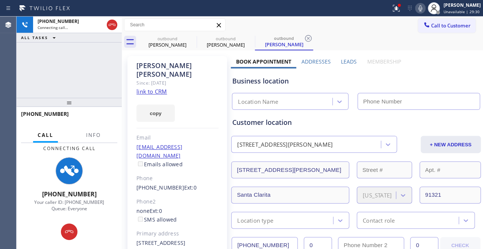
click at [349, 62] on label "Leads" at bounding box center [349, 61] width 16 height 7
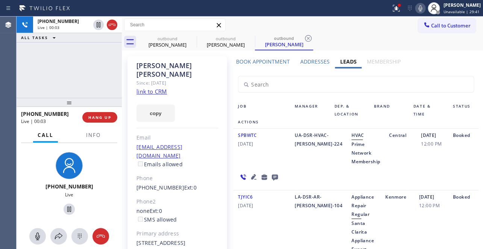
click at [260, 26] on div "Call to Customer Outbound call Location Appliance Viking Repair Your caller id …" at bounding box center [302, 24] width 361 height 13
click at [365, 44] on div "outbound [PERSON_NAME] outbound [PERSON_NAME] outbound [PERSON_NAME]" at bounding box center [310, 41] width 344 height 17
click at [93, 116] on span "HANG UP" at bounding box center [99, 117] width 23 height 5
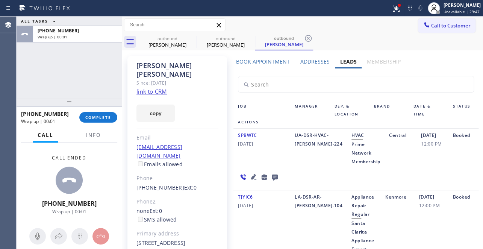
click at [272, 177] on icon at bounding box center [275, 177] width 6 height 6
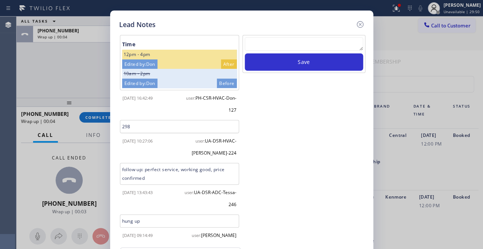
click at [313, 44] on textarea at bounding box center [304, 44] width 118 height 14
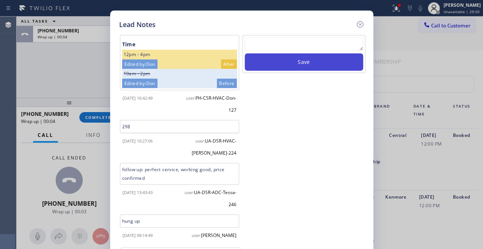
paste textarea "Routed to Voice mail// If CX will call back please transfer to me- Love:*"
type textarea "Routed to Voice mail// If CX will call back please transfer to me- Love:*"
click at [319, 62] on button "Save" at bounding box center [304, 61] width 118 height 17
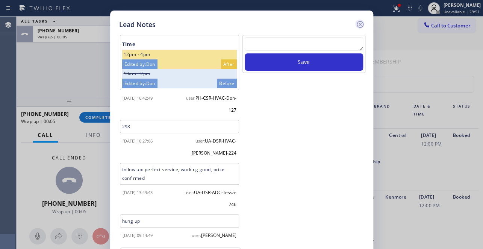
scroll to position [0, 0]
click at [360, 26] on icon at bounding box center [359, 24] width 9 height 9
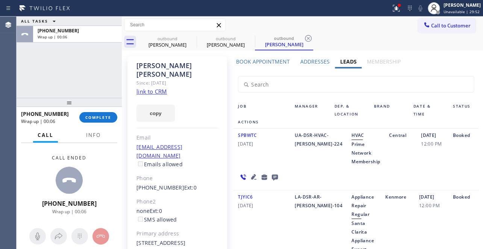
click at [79, 122] on div "[PHONE_NUMBER] Wrap up | 00:06 COMPLETE" at bounding box center [69, 117] width 96 height 20
click at [94, 115] on span "COMPLETE" at bounding box center [98, 117] width 26 height 5
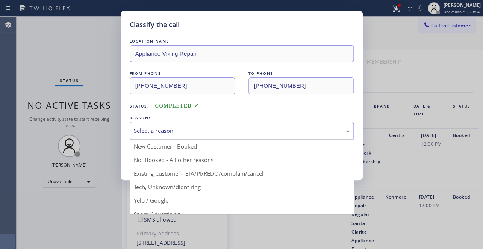
click at [161, 131] on div "Select a reason" at bounding box center [242, 130] width 216 height 9
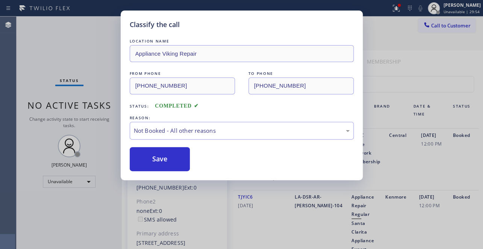
click at [150, 158] on button "Save" at bounding box center [160, 159] width 60 height 24
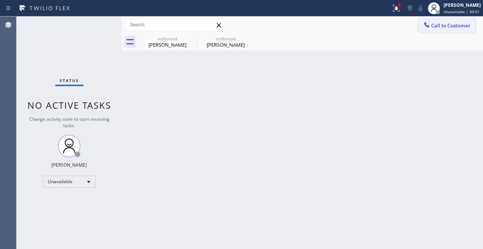
click at [436, 23] on span "Call to Customer" at bounding box center [450, 25] width 39 height 7
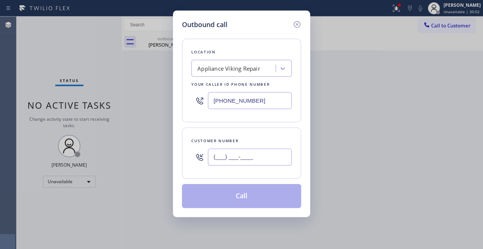
click at [217, 161] on input "(___) ___-____" at bounding box center [250, 156] width 84 height 17
paste input "310) 264-2221"
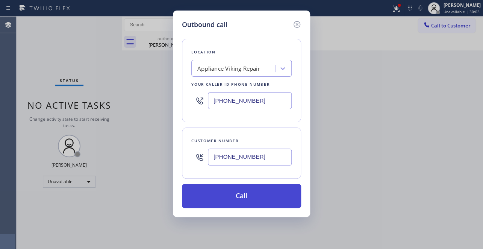
type input "[PHONE_NUMBER]"
click at [225, 197] on button "Call" at bounding box center [241, 196] width 119 height 24
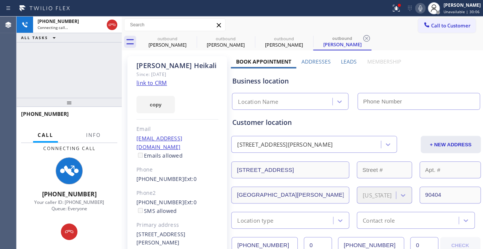
click at [341, 60] on label "Leads" at bounding box center [349, 61] width 16 height 7
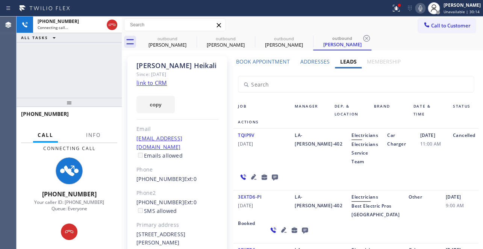
click at [412, 168] on div "TQIP9V [DATE] LA-[PERSON_NAME]-402 Electricians Electricians Service Team Car C…" at bounding box center [355, 159] width 245 height 62
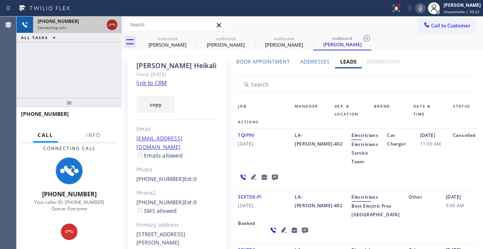
click at [113, 27] on icon at bounding box center [111, 24] width 9 height 9
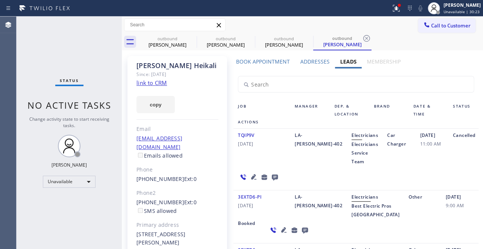
click at [272, 175] on icon at bounding box center [275, 177] width 6 height 6
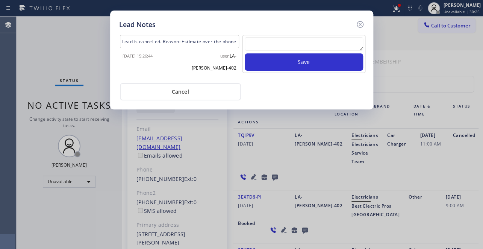
click at [299, 52] on div at bounding box center [304, 45] width 118 height 16
click at [302, 44] on textarea at bounding box center [304, 44] width 118 height 14
paste textarea "Routed to Voice mail// If CX will call back please transfer to me- Love:*"
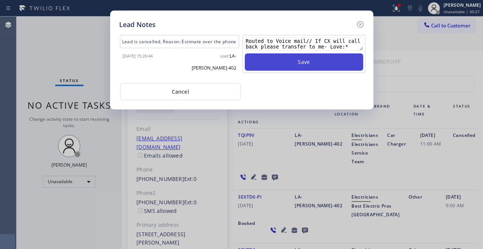
type textarea "Routed to Voice mail// If CX will call back please transfer to me- Love:*"
click at [304, 60] on button "Save" at bounding box center [304, 61] width 118 height 17
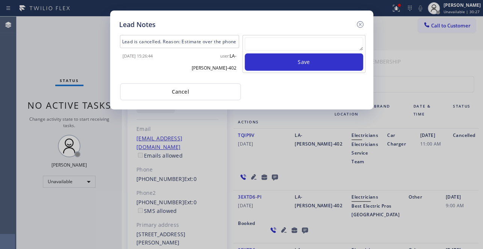
scroll to position [0, 0]
click at [361, 22] on icon at bounding box center [359, 24] width 9 height 9
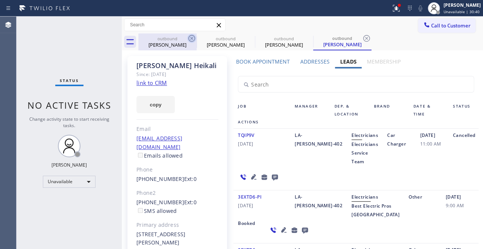
click at [191, 38] on icon at bounding box center [191, 38] width 9 height 9
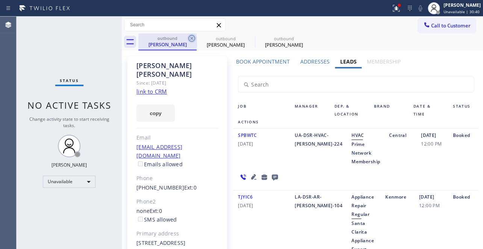
click at [191, 38] on icon at bounding box center [191, 38] width 9 height 9
click at [0, 0] on icon at bounding box center [0, 0] width 0 height 0
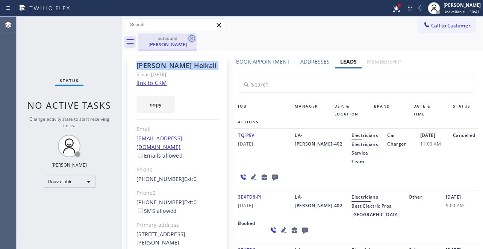
click at [191, 38] on icon at bounding box center [191, 38] width 9 height 9
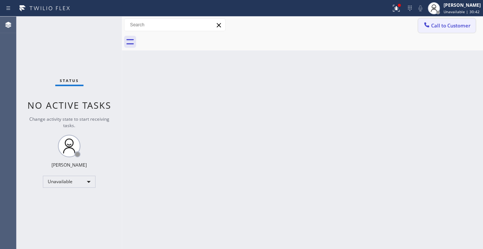
click at [426, 25] on icon at bounding box center [427, 25] width 8 height 8
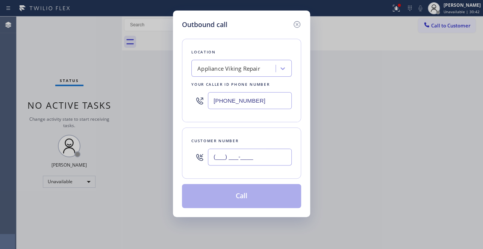
click at [219, 150] on input "(___) ___-____" at bounding box center [250, 156] width 84 height 17
paste input "415) 517-2534"
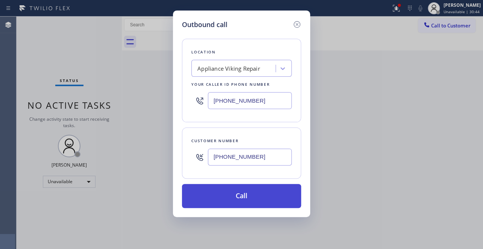
type input "[PHONE_NUMBER]"
click at [255, 195] on button "Call" at bounding box center [241, 196] width 119 height 24
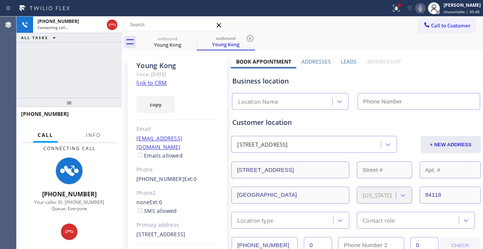
type input "[PHONE_NUMBER]"
click at [343, 58] on label "Leads" at bounding box center [349, 61] width 16 height 7
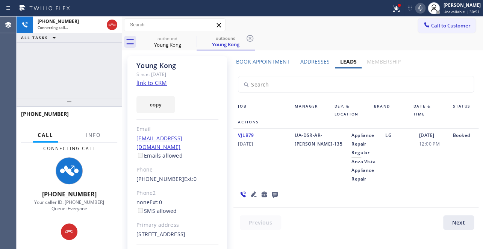
click at [251, 193] on icon at bounding box center [253, 193] width 5 height 5
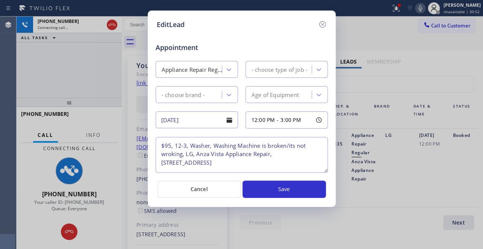
type textarea "$95, 12-3, Washer, Washing Machine is broken/its not wroking, LG, Anza Vista Ap…"
click at [320, 24] on icon at bounding box center [322, 24] width 9 height 9
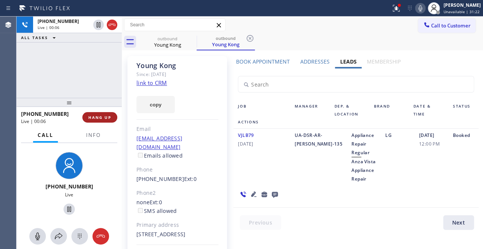
click at [100, 119] on span "HANG UP" at bounding box center [99, 117] width 23 height 5
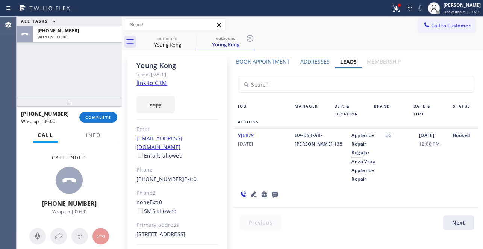
click at [273, 192] on icon at bounding box center [275, 195] width 6 height 6
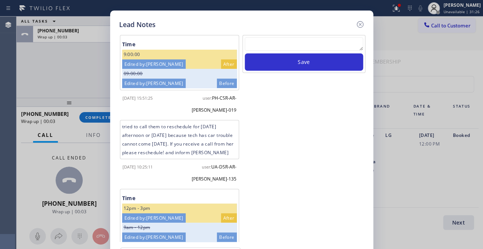
click at [298, 44] on textarea at bounding box center [304, 44] width 118 height 14
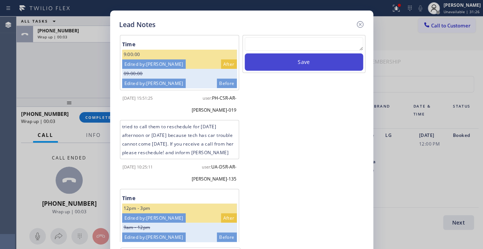
paste textarea "Routed to Voice mail// If CX will call back please transfer to me- Love:*"
type textarea "Routed to Voice mail// If CX will call back please transfer to me- Love:*"
click at [305, 65] on button "Save" at bounding box center [304, 61] width 118 height 17
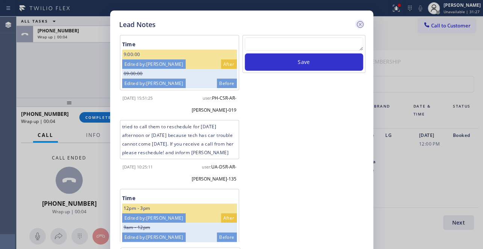
scroll to position [0, 0]
drag, startPoint x: 360, startPoint y: 26, endPoint x: 102, endPoint y: 88, distance: 265.4
click at [359, 26] on icon at bounding box center [359, 24] width 9 height 9
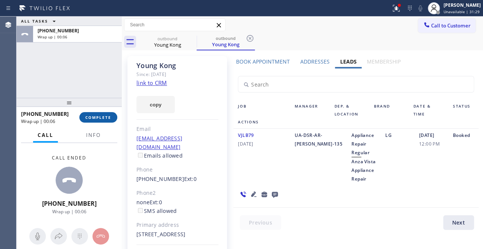
click at [93, 113] on button "COMPLETE" at bounding box center [98, 117] width 38 height 11
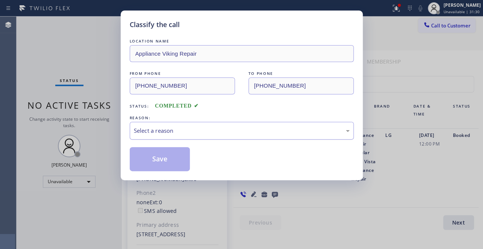
click at [171, 124] on div "Select a reason" at bounding box center [242, 131] width 224 height 18
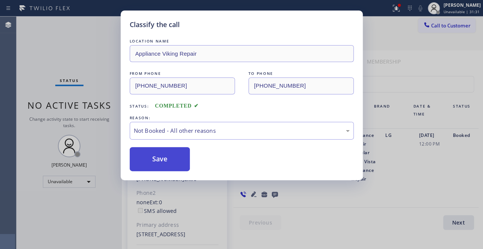
click at [160, 157] on button "Save" at bounding box center [160, 159] width 60 height 24
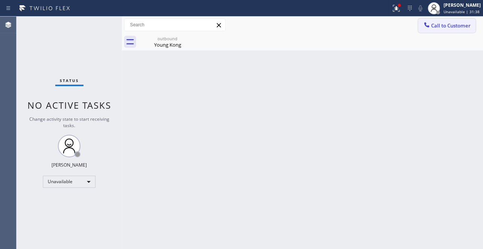
click at [448, 27] on span "Call to Customer" at bounding box center [450, 25] width 39 height 7
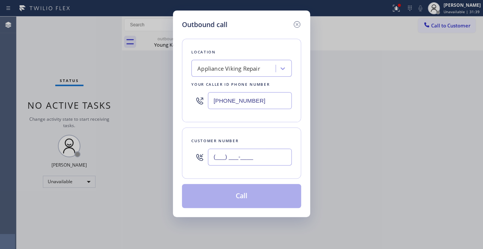
click at [223, 154] on input "(___) ___-____" at bounding box center [250, 156] width 84 height 17
paste input "310) 387-6495"
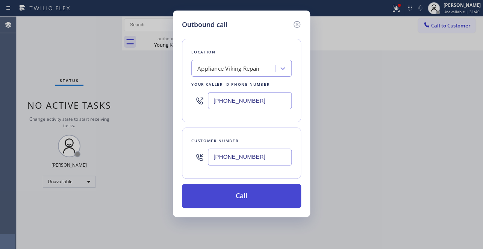
type input "[PHONE_NUMBER]"
click at [252, 196] on button "Call" at bounding box center [241, 196] width 119 height 24
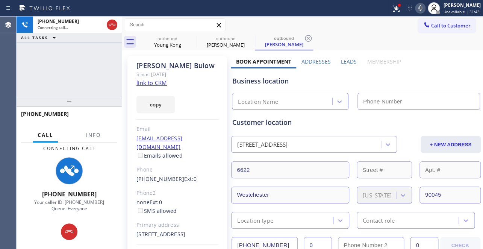
click at [344, 61] on label "Leads" at bounding box center [349, 61] width 16 height 7
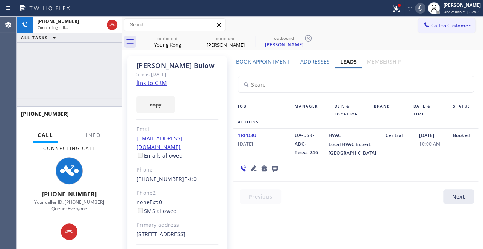
click at [393, 207] on div at bounding box center [360, 198] width 254 height 18
click at [273, 172] on icon at bounding box center [275, 169] width 6 height 6
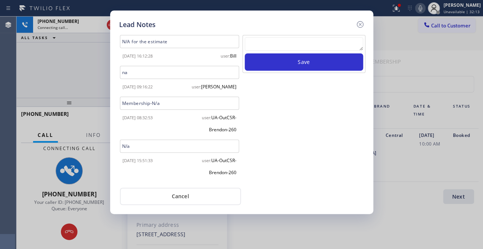
click at [282, 43] on textarea at bounding box center [304, 44] width 118 height 14
paste textarea "Routed to Voice mail// If CX will call back please transfer to me- Love:*"
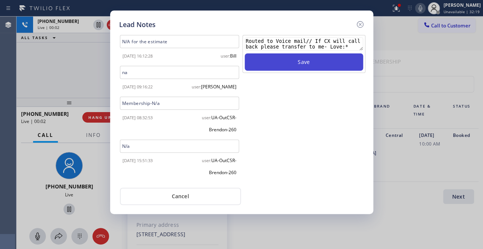
type textarea "Routed to Voice mail// If CX will call back please transfer to me- Love:*"
click at [291, 63] on button "Save" at bounding box center [304, 61] width 118 height 17
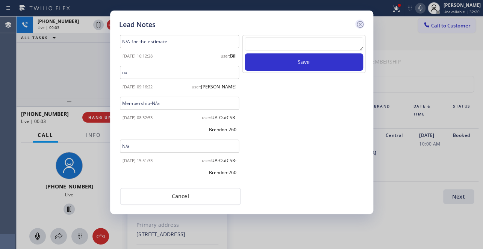
scroll to position [0, 0]
click at [358, 22] on icon at bounding box center [359, 24] width 9 height 9
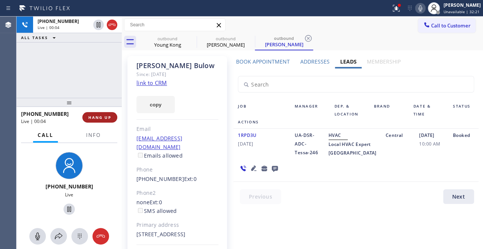
click at [92, 118] on span "HANG UP" at bounding box center [99, 117] width 23 height 5
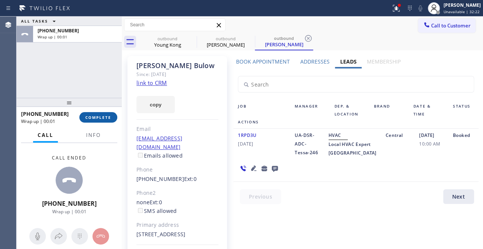
click at [98, 119] on span "COMPLETE" at bounding box center [98, 117] width 26 height 5
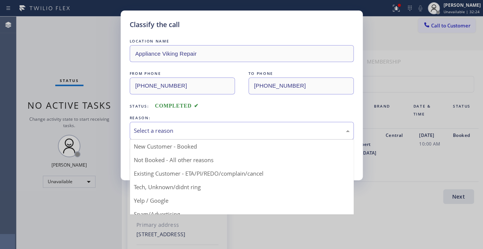
drag, startPoint x: 175, startPoint y: 127, endPoint x: 159, endPoint y: 135, distance: 17.5
click at [175, 128] on div "Select a reason" at bounding box center [242, 130] width 216 height 9
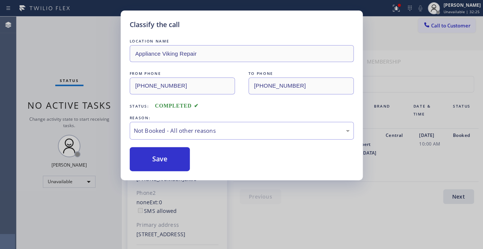
click at [147, 158] on button "Save" at bounding box center [160, 159] width 60 height 24
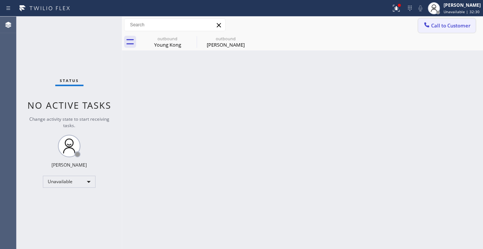
click at [439, 20] on button "Call to Customer" at bounding box center [446, 25] width 57 height 14
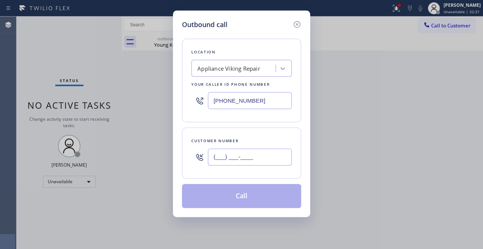
click at [224, 162] on input "(___) ___-____" at bounding box center [250, 156] width 84 height 17
paste input "562) 519-0304"
type input "[PHONE_NUMBER]"
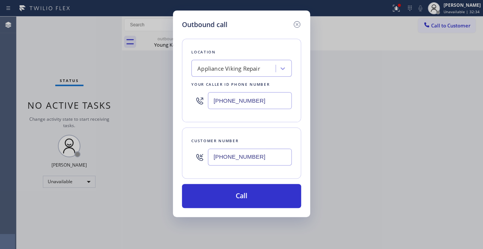
click at [406, 135] on div "Outbound call Location Appliance Viking Repair Your caller id phone number [PHO…" at bounding box center [241, 124] width 483 height 249
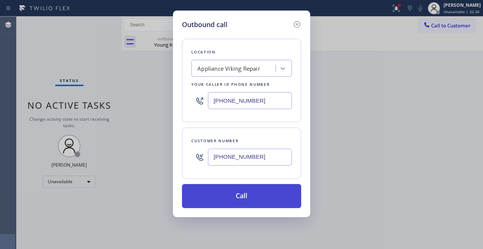
click at [254, 192] on button "Call" at bounding box center [241, 196] width 119 height 24
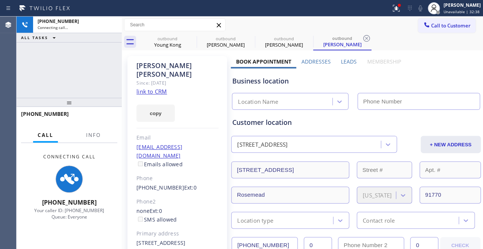
click at [345, 63] on label "Leads" at bounding box center [349, 61] width 16 height 7
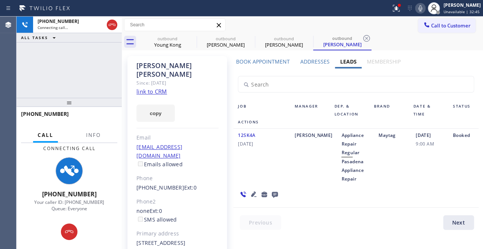
click at [252, 192] on icon at bounding box center [253, 193] width 5 height 5
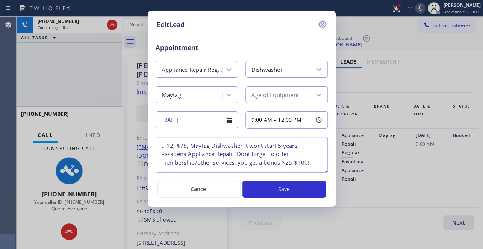
click at [324, 26] on icon at bounding box center [322, 24] width 9 height 9
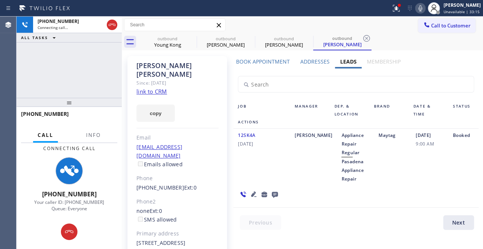
click at [272, 195] on icon at bounding box center [275, 195] width 6 height 6
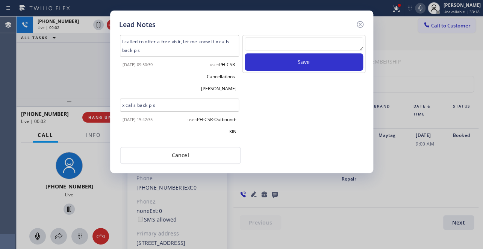
click at [301, 44] on textarea at bounding box center [304, 44] width 118 height 14
paste textarea "Routed to Voice mail// If CX will call back please transfer to me- Love:*"
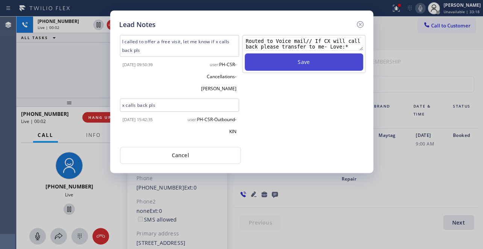
scroll to position [5, 0]
type textarea "Routed to Voice mail// If CX will call back please transfer to me- Love:*"
click at [302, 61] on button "Save" at bounding box center [304, 61] width 118 height 17
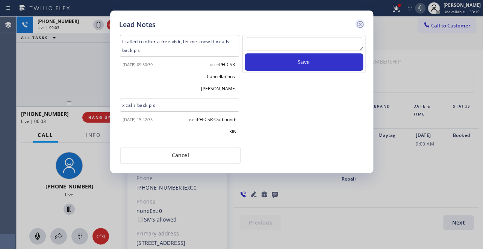
scroll to position [0, 0]
click at [356, 24] on icon at bounding box center [359, 24] width 9 height 9
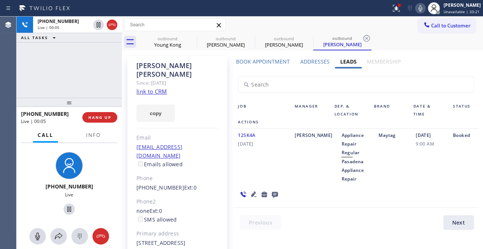
drag, startPoint x: 81, startPoint y: 110, endPoint x: 86, endPoint y: 115, distance: 6.9
click at [81, 110] on div "[PHONE_NUMBER] Live | 00:05" at bounding box center [51, 117] width 61 height 20
click at [87, 116] on button "HANG UP" at bounding box center [99, 117] width 35 height 11
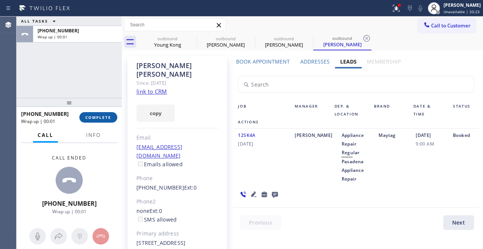
click at [79, 119] on button "COMPLETE" at bounding box center [98, 117] width 38 height 11
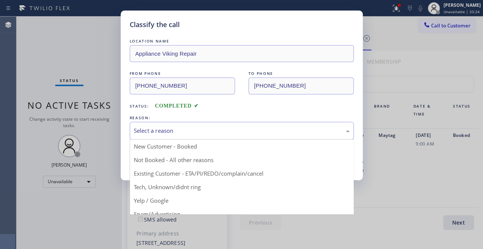
click at [148, 122] on div "Select a reason" at bounding box center [242, 131] width 224 height 18
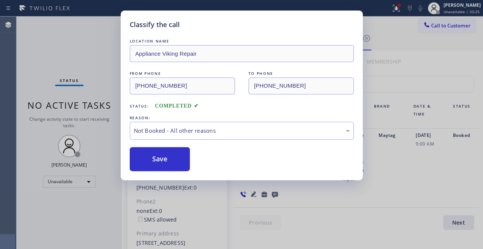
click at [146, 158] on button "Save" at bounding box center [160, 159] width 60 height 24
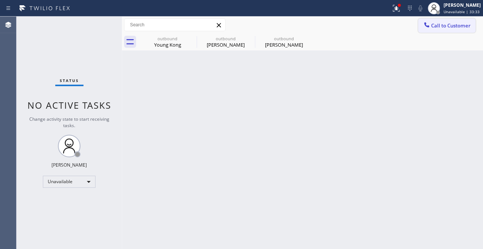
click at [430, 28] on div at bounding box center [426, 25] width 9 height 9
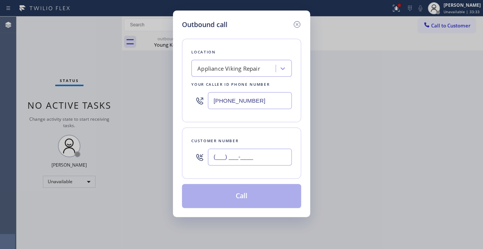
click at [243, 161] on input "(___) ___-____" at bounding box center [250, 156] width 84 height 17
paste input "917) 239-4667"
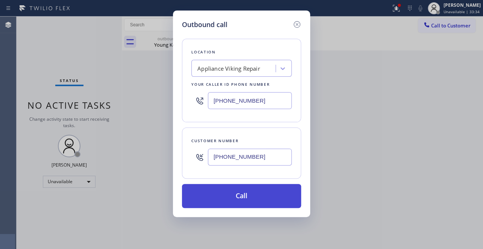
type input "[PHONE_NUMBER]"
click at [252, 193] on button "Call" at bounding box center [241, 196] width 119 height 24
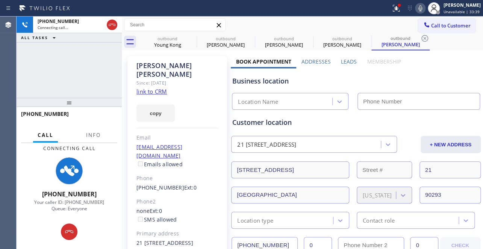
click at [345, 58] on label "Leads" at bounding box center [349, 61] width 16 height 7
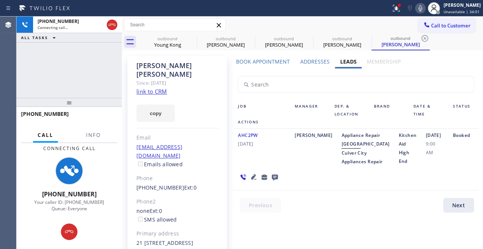
click at [273, 181] on icon at bounding box center [274, 176] width 9 height 9
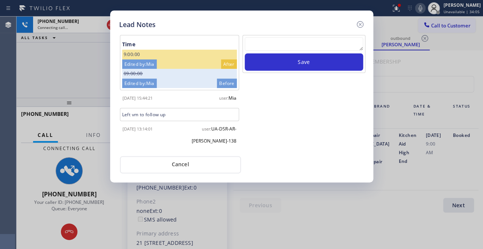
click at [288, 44] on textarea at bounding box center [304, 44] width 118 height 14
paste textarea "Routed to Voice mail// If CX will call back please transfer to me- Love:*"
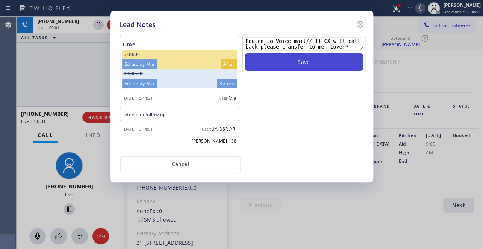
type textarea "Routed to Voice mail// If CX will call back please transfer to me- Love:*"
click at [341, 68] on button "Save" at bounding box center [304, 61] width 118 height 17
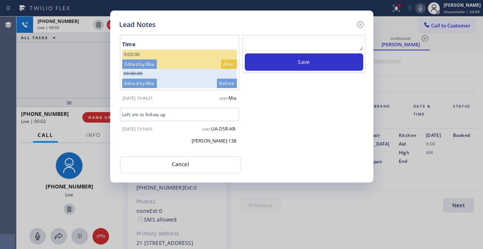
scroll to position [0, 0]
click at [360, 24] on icon at bounding box center [359, 24] width 9 height 9
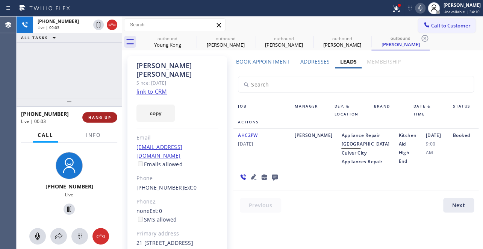
click at [93, 115] on span "HANG UP" at bounding box center [99, 117] width 23 height 5
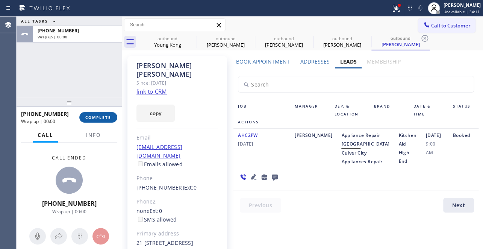
drag, startPoint x: 104, startPoint y: 115, endPoint x: 104, endPoint y: 119, distance: 4.1
click at [104, 115] on span "COMPLETE" at bounding box center [98, 117] width 26 height 5
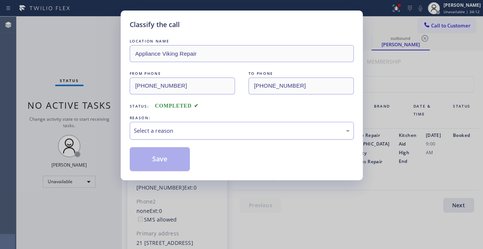
click at [176, 135] on div "Select a reason" at bounding box center [242, 131] width 224 height 18
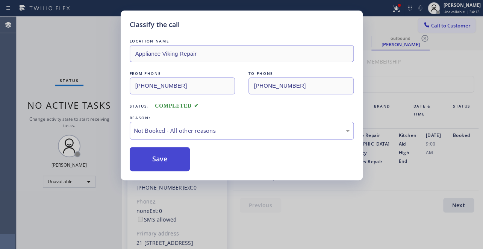
drag, startPoint x: 169, startPoint y: 160, endPoint x: 157, endPoint y: 160, distance: 11.3
click at [157, 160] on button "Save" at bounding box center [160, 159] width 60 height 24
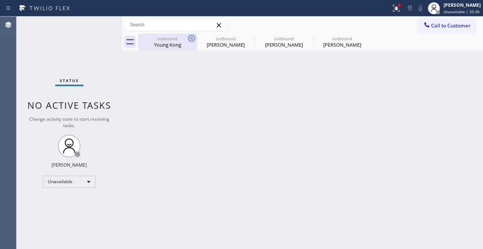
click at [192, 39] on icon at bounding box center [191, 38] width 9 height 9
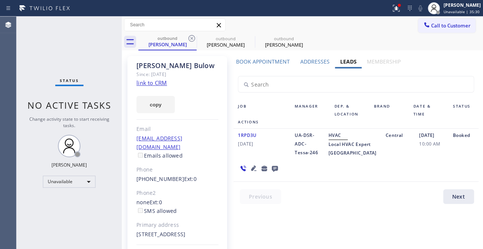
click at [192, 39] on icon at bounding box center [191, 38] width 9 height 9
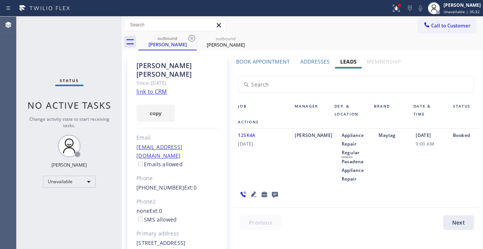
click at [192, 39] on icon at bounding box center [191, 38] width 9 height 9
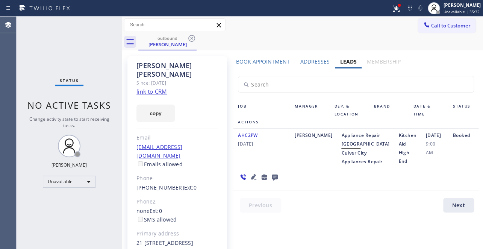
click at [192, 39] on icon at bounding box center [191, 38] width 9 height 9
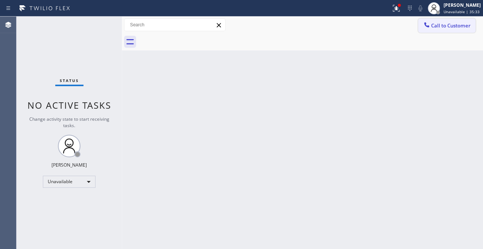
click at [436, 28] on span "Call to Customer" at bounding box center [450, 25] width 39 height 7
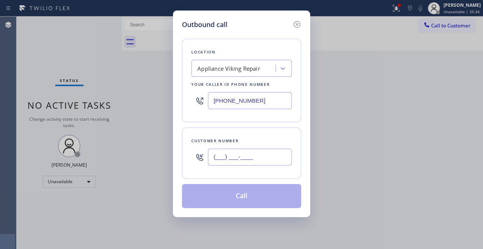
click at [217, 162] on input "(___) ___-____" at bounding box center [250, 156] width 84 height 17
paste input "310) 493-0879"
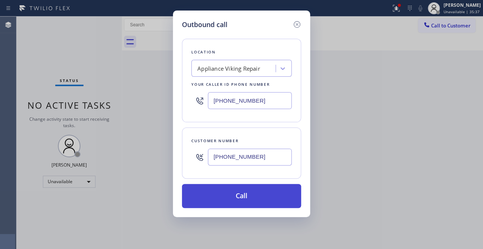
type input "[PHONE_NUMBER]"
click at [230, 193] on button "Call" at bounding box center [241, 196] width 119 height 24
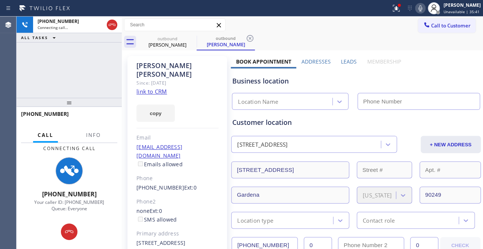
click at [347, 61] on label "Leads" at bounding box center [349, 61] width 16 height 7
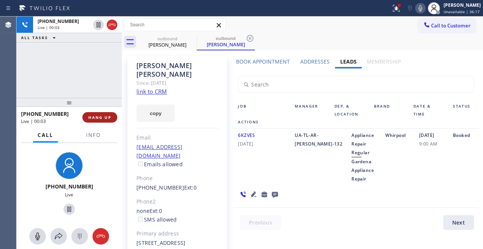
click at [90, 116] on span "HANG UP" at bounding box center [99, 117] width 23 height 5
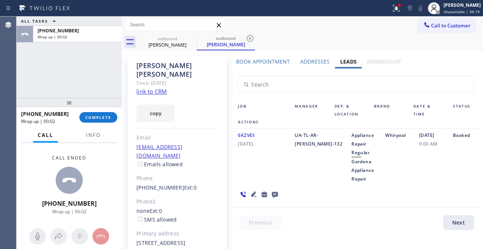
click at [274, 193] on icon at bounding box center [275, 195] width 6 height 6
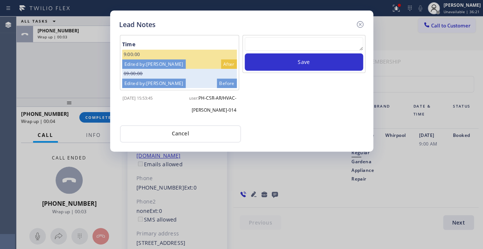
click at [266, 42] on textarea at bounding box center [304, 44] width 118 height 14
paste textarea "Routed to Voice mail// If CX will call back please transfer to me- Love:*"
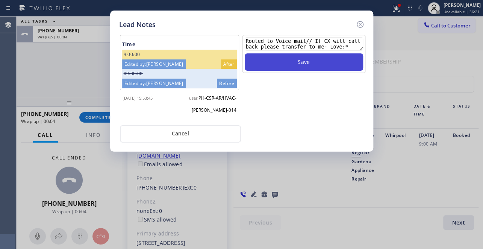
scroll to position [5, 0]
type textarea "Routed to Voice mail// If CX will call back please transfer to me- Love:*"
click at [297, 61] on button "Save" at bounding box center [304, 61] width 118 height 17
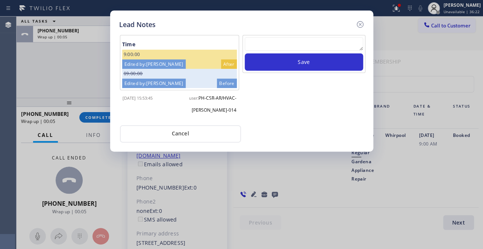
scroll to position [0, 0]
click at [360, 22] on icon at bounding box center [359, 24] width 9 height 9
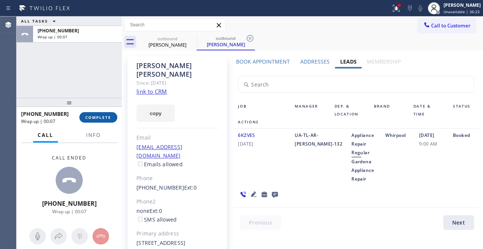
click at [117, 120] on div "[PHONE_NUMBER] Wrap up | 00:07 COMPLETE" at bounding box center [69, 117] width 105 height 21
click at [110, 119] on span "COMPLETE" at bounding box center [98, 117] width 26 height 5
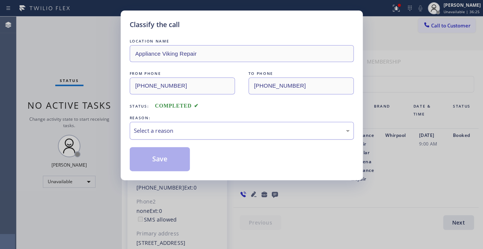
click at [153, 131] on div "Select a reason" at bounding box center [242, 130] width 216 height 9
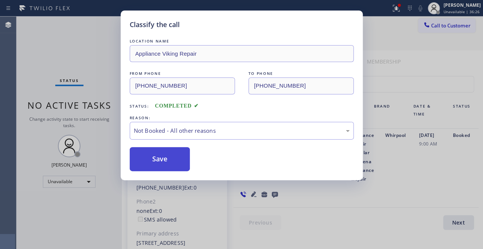
click at [155, 159] on button "Save" at bounding box center [160, 159] width 60 height 24
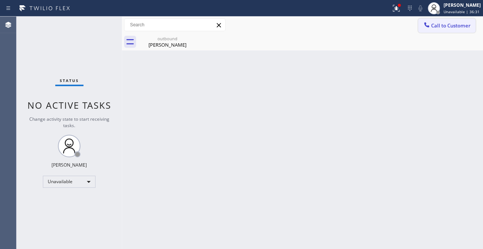
click at [446, 27] on span "Call to Customer" at bounding box center [450, 25] width 39 height 7
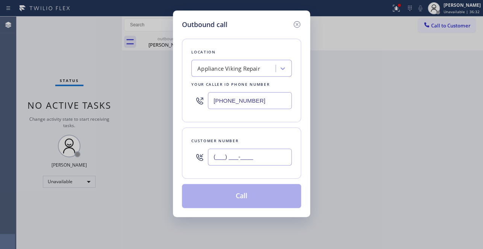
click at [215, 157] on input "(___) ___-____" at bounding box center [250, 156] width 84 height 17
paste input "216) 296-3943"
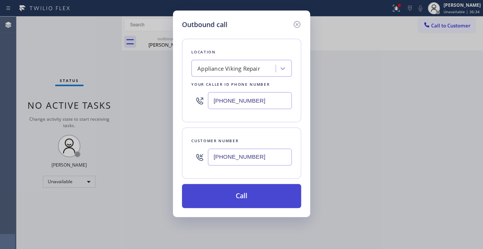
click at [247, 195] on button "Call" at bounding box center [241, 196] width 119 height 24
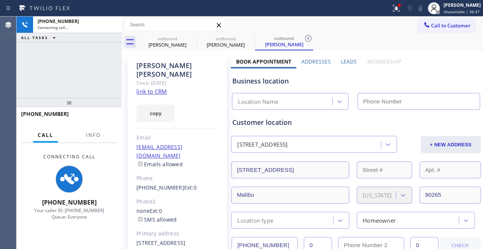
click at [344, 58] on label "Leads" at bounding box center [349, 61] width 16 height 7
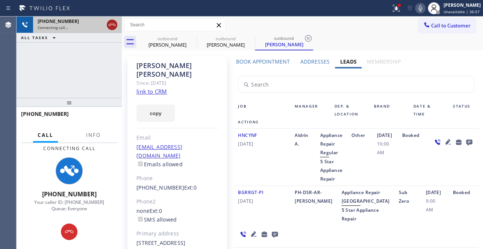
click at [107, 27] on icon at bounding box center [111, 24] width 9 height 9
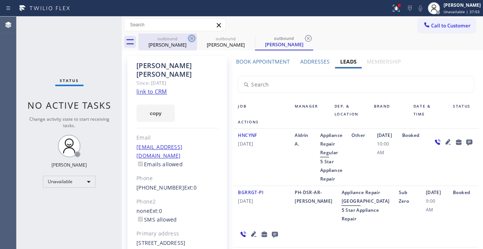
click at [192, 40] on icon at bounding box center [191, 38] width 9 height 9
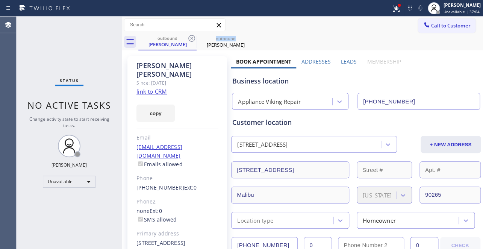
click at [192, 40] on icon at bounding box center [191, 38] width 9 height 9
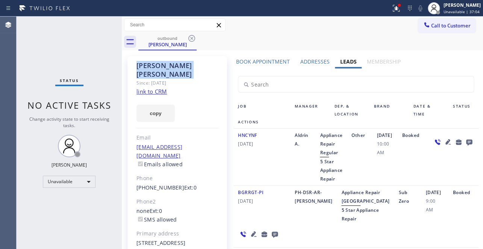
click at [192, 40] on icon at bounding box center [191, 38] width 9 height 9
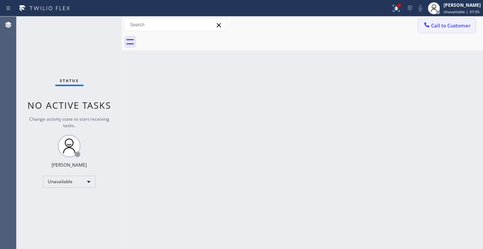
click at [436, 21] on button "Call to Customer" at bounding box center [446, 25] width 57 height 14
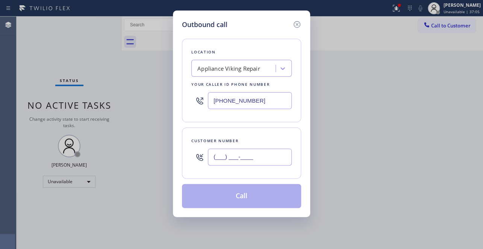
click at [234, 158] on input "(___) ___-____" at bounding box center [250, 156] width 84 height 17
paste input "562) 215-3880"
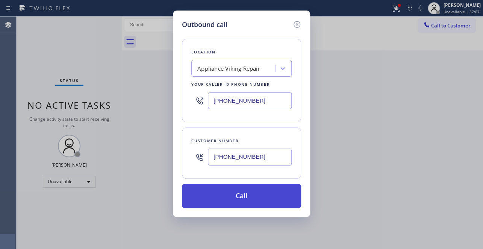
type input "[PHONE_NUMBER]"
click at [234, 195] on button "Call" at bounding box center [241, 196] width 119 height 24
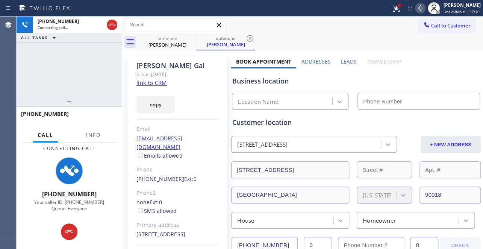
click at [348, 60] on label "Leads" at bounding box center [349, 61] width 16 height 7
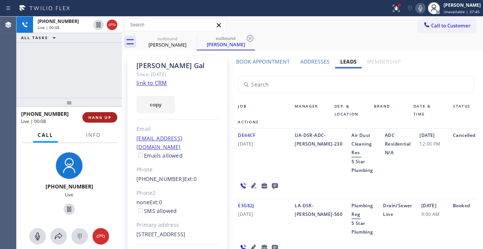
click at [96, 118] on span "HANG UP" at bounding box center [99, 117] width 23 height 5
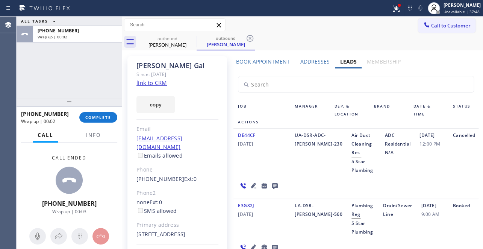
click at [272, 183] on icon at bounding box center [275, 186] width 6 height 6
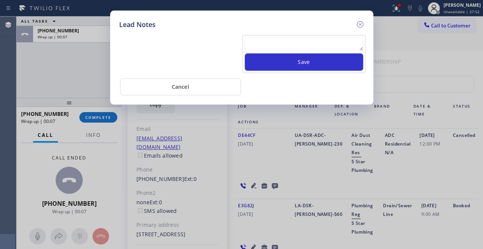
click at [275, 39] on textarea at bounding box center [304, 44] width 118 height 14
paste textarea "Routed to Voice mail// If CX will call back please transfer to me- Love:*"
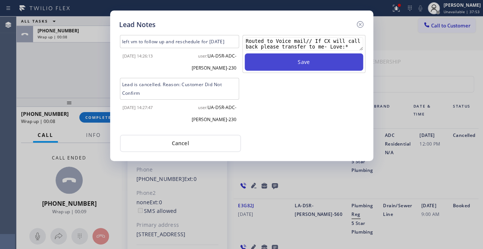
type textarea "Routed to Voice mail// If CX will call back please transfer to me- Love:*"
click at [296, 65] on button "Save" at bounding box center [304, 61] width 118 height 17
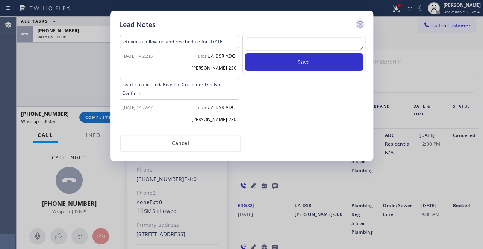
scroll to position [0, 0]
click at [359, 24] on icon at bounding box center [359, 24] width 7 height 7
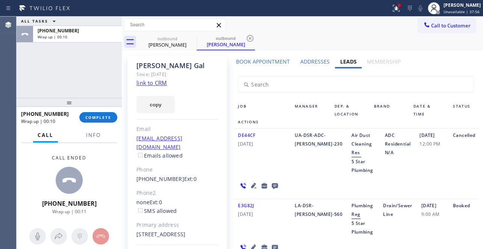
click at [91, 111] on div "[PHONE_NUMBER] Wrap up | 00:10 COMPLETE" at bounding box center [69, 117] width 96 height 20
click at [98, 114] on button "COMPLETE" at bounding box center [98, 117] width 38 height 11
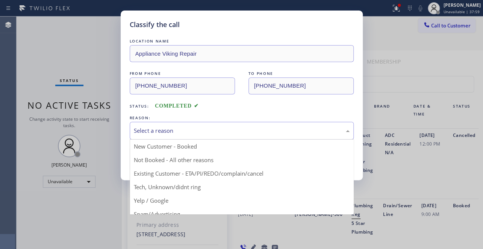
click at [207, 136] on div "Select a reason" at bounding box center [242, 131] width 224 height 18
drag, startPoint x: 176, startPoint y: 156, endPoint x: 169, endPoint y: 157, distance: 7.1
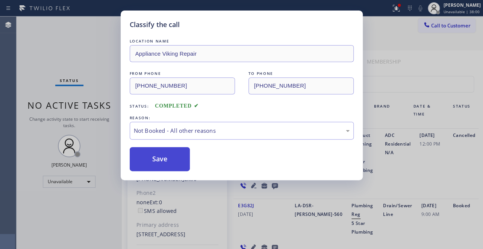
click at [166, 157] on button "Save" at bounding box center [160, 159] width 60 height 24
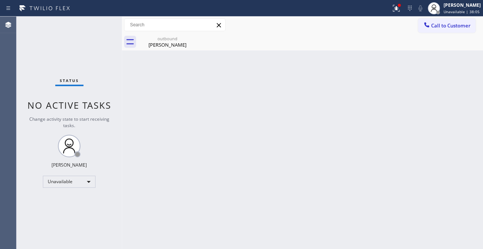
drag, startPoint x: 445, startPoint y: 26, endPoint x: 176, endPoint y: 82, distance: 275.2
click at [439, 26] on span "Call to Customer" at bounding box center [450, 25] width 39 height 7
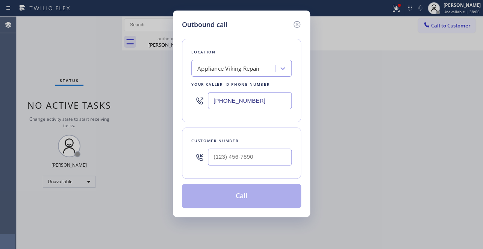
click at [205, 163] on div at bounding box center [199, 157] width 17 height 24
click at [220, 159] on input "(___) ___-____" at bounding box center [250, 156] width 84 height 17
paste input "714) 900-1910"
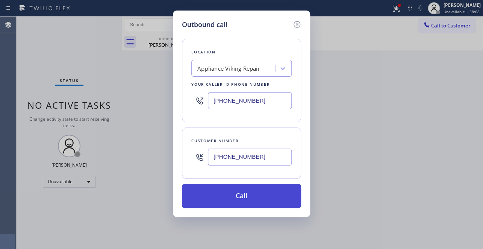
type input "[PHONE_NUMBER]"
click at [243, 196] on button "Call" at bounding box center [241, 196] width 119 height 24
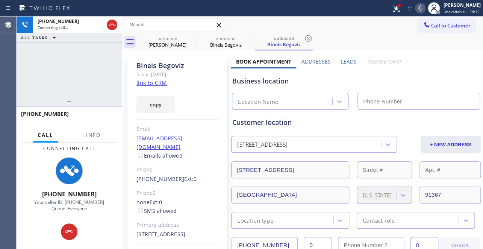
type input "[PHONE_NUMBER]"
click at [346, 60] on label "Leads" at bounding box center [349, 61] width 16 height 7
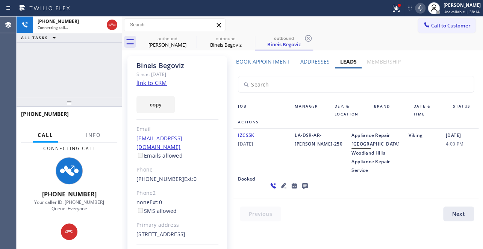
click at [415, 9] on icon at bounding box center [419, 8] width 9 height 9
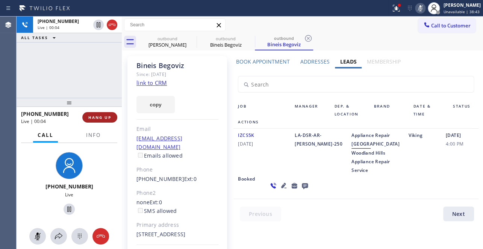
click at [98, 115] on span "HANG UP" at bounding box center [99, 117] width 23 height 5
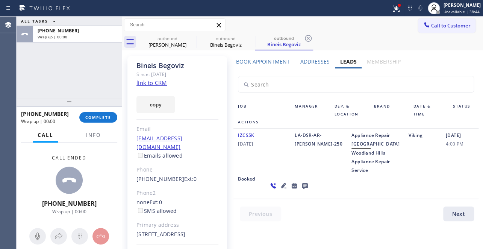
click at [300, 190] on icon at bounding box center [304, 185] width 9 height 9
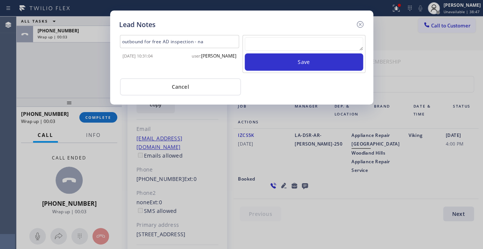
click at [305, 38] on textarea at bounding box center [304, 44] width 118 height 14
paste textarea "Routed to Voice mail// If CX will call back please transfer to me- Love:*"
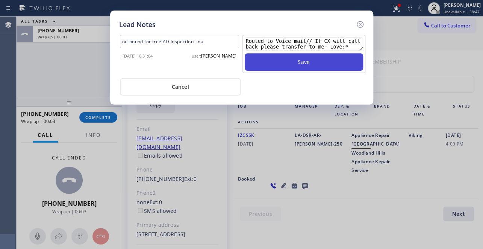
scroll to position [5, 0]
type textarea "Routed to Voice mail// If CX will call back please transfer to me- Love:*"
click at [312, 60] on button "Save" at bounding box center [304, 61] width 118 height 17
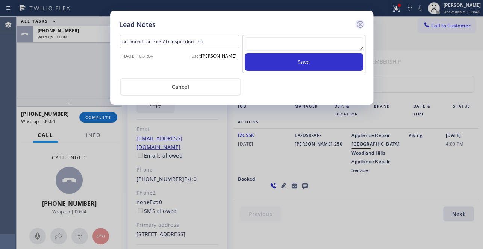
scroll to position [0, 0]
click at [358, 26] on icon at bounding box center [359, 24] width 9 height 9
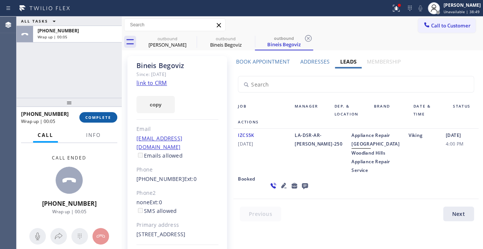
click at [99, 121] on button "COMPLETE" at bounding box center [98, 117] width 38 height 11
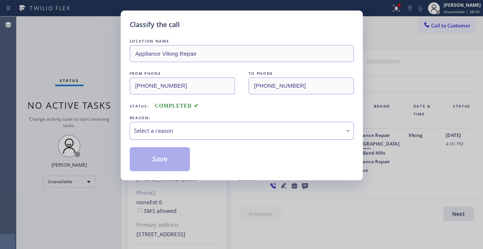
click at [198, 123] on div "Select a reason" at bounding box center [242, 131] width 224 height 18
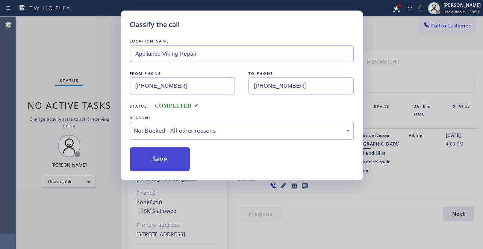
click at [155, 160] on button "Save" at bounding box center [160, 159] width 60 height 24
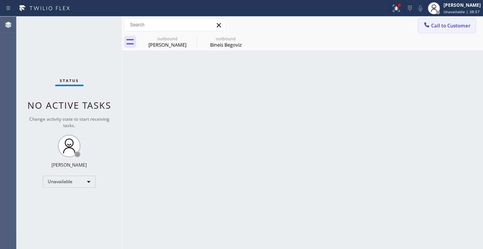
click at [438, 27] on span "Call to Customer" at bounding box center [450, 25] width 39 height 7
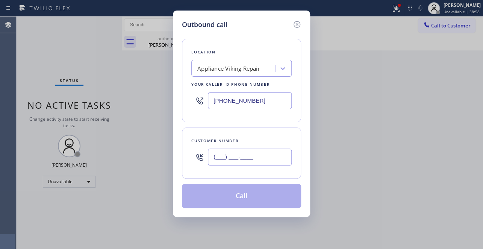
click at [249, 159] on input "(___) ___-____" at bounding box center [250, 156] width 84 height 17
paste input "209) 489-1811"
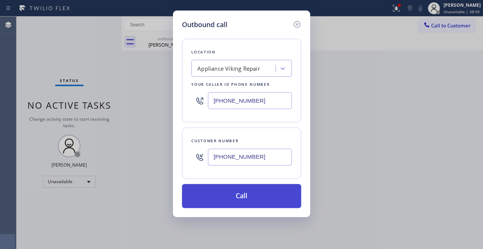
type input "[PHONE_NUMBER]"
click at [238, 200] on button "Call" at bounding box center [241, 196] width 119 height 24
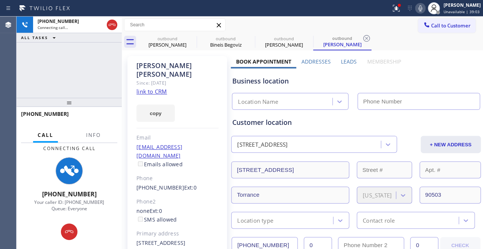
type input "[PHONE_NUMBER]"
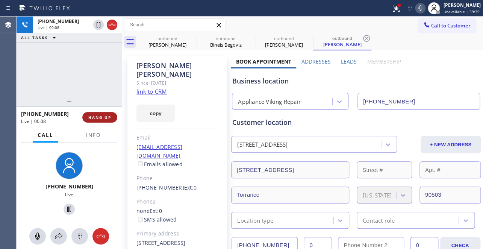
click at [99, 113] on button "HANG UP" at bounding box center [99, 117] width 35 height 11
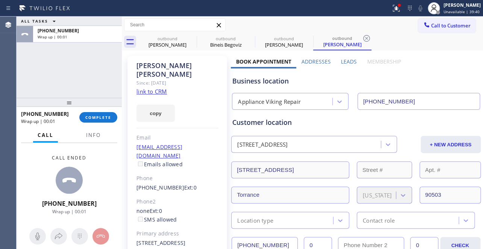
click at [348, 60] on label "Leads" at bounding box center [349, 61] width 16 height 7
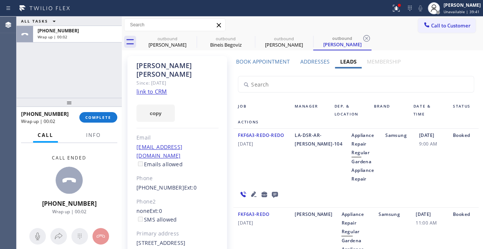
click at [274, 194] on icon at bounding box center [274, 193] width 9 height 9
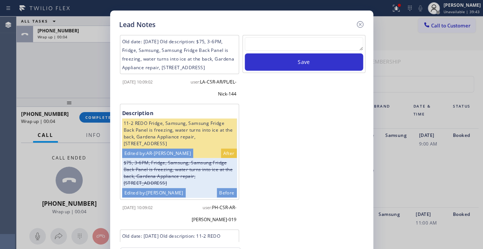
click at [265, 47] on textarea at bounding box center [304, 44] width 118 height 14
paste textarea "Routed to Voice mail// If CX will call back please transfer to me- Love:*"
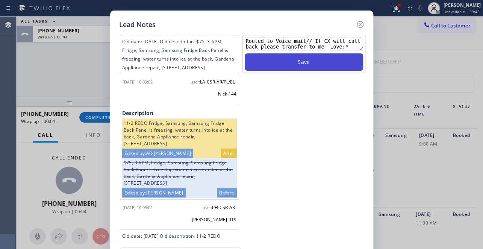
scroll to position [5, 0]
type textarea "Routed to Voice mail// If CX will call back please transfer to me- Love:*"
click at [294, 62] on button "Save" at bounding box center [304, 61] width 118 height 17
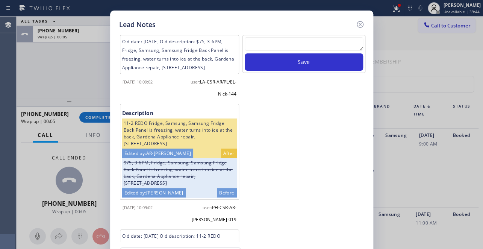
scroll to position [0, 0]
click at [360, 23] on icon at bounding box center [359, 24] width 7 height 7
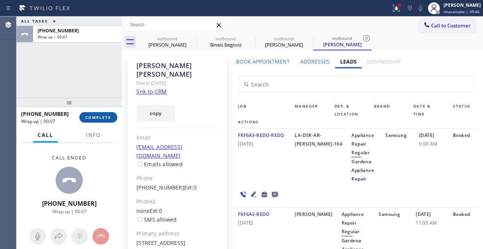
click at [104, 117] on span "COMPLETE" at bounding box center [98, 117] width 26 height 5
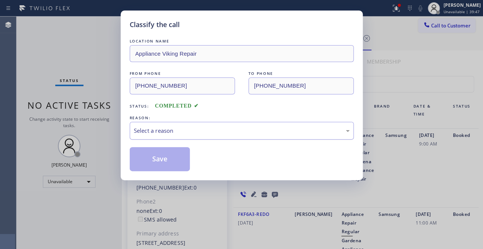
drag, startPoint x: 183, startPoint y: 127, endPoint x: 171, endPoint y: 133, distance: 13.8
click at [183, 127] on div "Select a reason" at bounding box center [242, 130] width 216 height 9
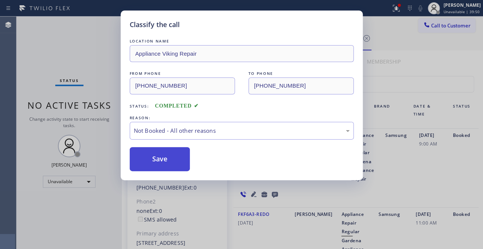
click at [158, 160] on button "Save" at bounding box center [160, 159] width 60 height 24
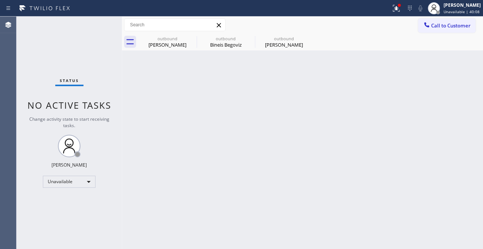
click at [406, 169] on div "Back to Dashboard Change Sender ID Customers Technicians Select a contact Outbo…" at bounding box center [302, 133] width 361 height 232
click at [444, 23] on span "Call to Customer" at bounding box center [450, 25] width 39 height 7
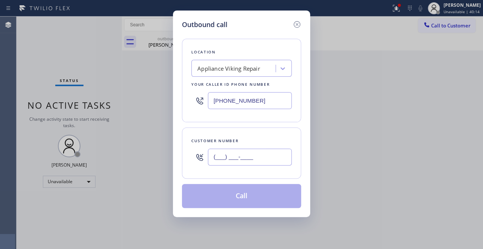
click at [214, 156] on input "(___) ___-____" at bounding box center [250, 156] width 84 height 17
paste input "615) 509-0169"
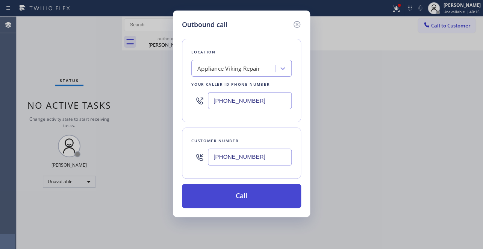
type input "[PHONE_NUMBER]"
click at [236, 200] on button "Call" at bounding box center [241, 196] width 119 height 24
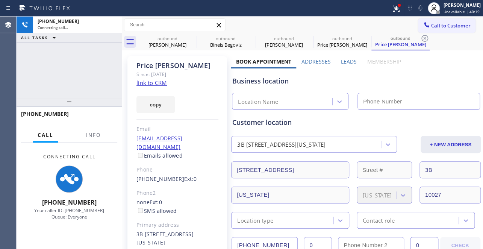
type input "[PHONE_NUMBER]"
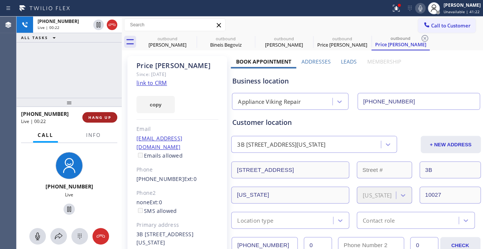
click at [100, 115] on span "HANG UP" at bounding box center [99, 117] width 23 height 5
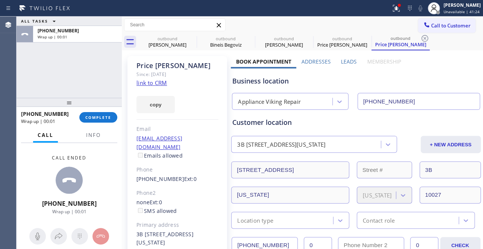
click at [345, 62] on label "Leads" at bounding box center [349, 61] width 16 height 7
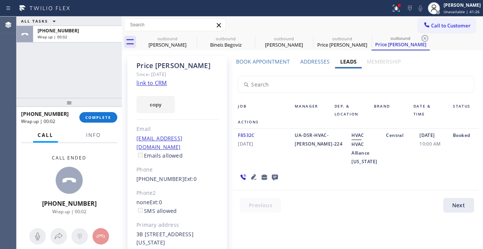
click at [273, 177] on icon at bounding box center [274, 176] width 9 height 9
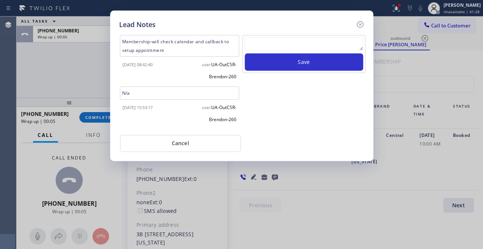
click at [298, 45] on textarea at bounding box center [304, 44] width 118 height 14
paste textarea "Routed to Voice mail// If CX will call back please transfer to me- Love:*"
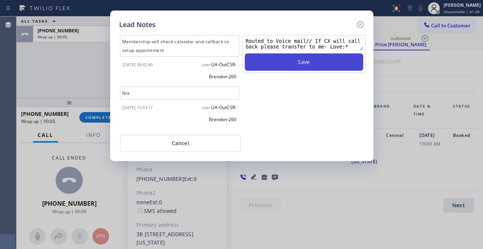
scroll to position [5, 0]
type textarea "Routed to Voice mail// If CX will call back please transfer to me- Love:*"
click at [307, 64] on button "Save" at bounding box center [304, 61] width 118 height 17
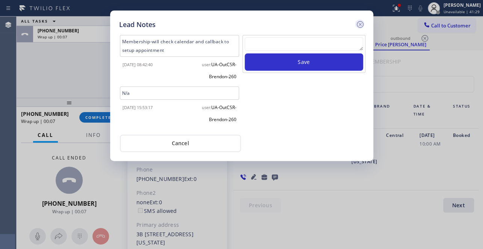
scroll to position [0, 0]
click at [360, 25] on icon at bounding box center [359, 24] width 9 height 9
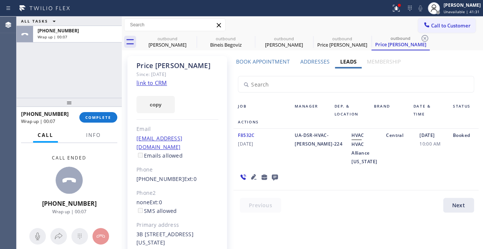
click at [112, 110] on div "[PHONE_NUMBER] Wrap up | 00:07 COMPLETE" at bounding box center [69, 117] width 96 height 20
click at [109, 115] on span "COMPLETE" at bounding box center [98, 117] width 26 height 5
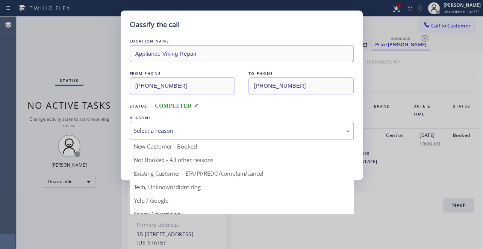
click at [176, 130] on div "Select a reason" at bounding box center [242, 130] width 216 height 9
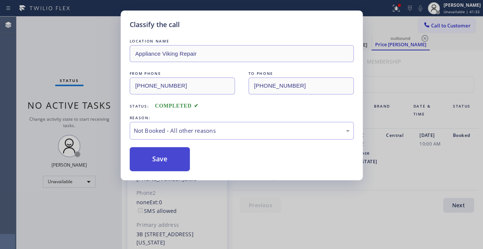
drag, startPoint x: 159, startPoint y: 156, endPoint x: 155, endPoint y: 158, distance: 4.0
click at [155, 158] on button "Save" at bounding box center [160, 159] width 60 height 24
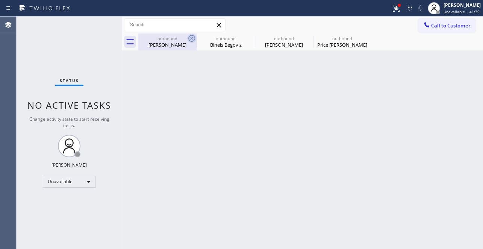
click at [191, 38] on icon at bounding box center [191, 38] width 9 height 9
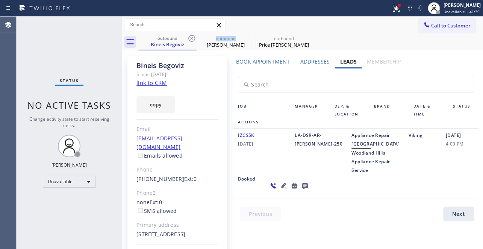
click at [191, 38] on icon at bounding box center [191, 38] width 9 height 9
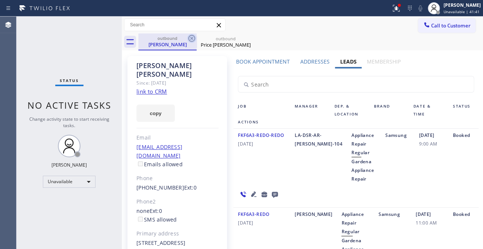
click at [191, 38] on icon at bounding box center [191, 38] width 9 height 9
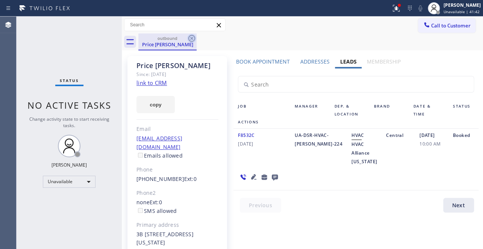
click at [192, 37] on icon at bounding box center [191, 38] width 9 height 9
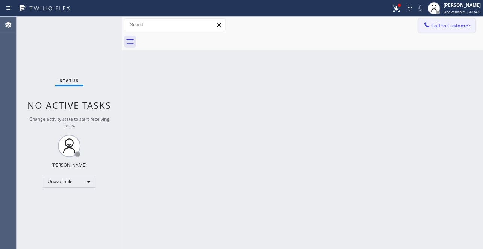
click at [440, 28] on span "Call to Customer" at bounding box center [450, 25] width 39 height 7
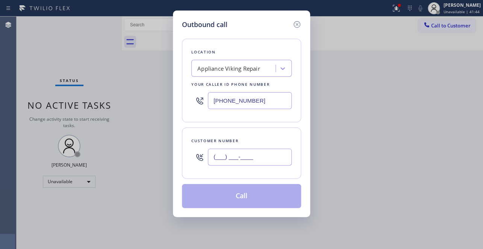
drag, startPoint x: 212, startPoint y: 158, endPoint x: 207, endPoint y: 159, distance: 5.1
click at [210, 159] on input "(___) ___-____" at bounding box center [250, 156] width 84 height 17
paste input "206) 387-3893"
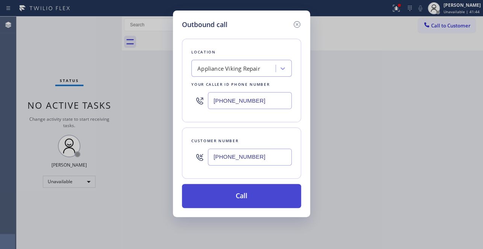
type input "[PHONE_NUMBER]"
drag, startPoint x: 248, startPoint y: 193, endPoint x: 239, endPoint y: 193, distance: 9.8
click at [248, 193] on button "Call" at bounding box center [241, 196] width 119 height 24
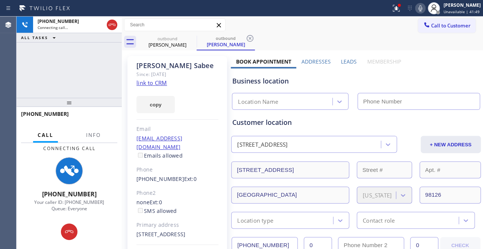
type input "[PHONE_NUMBER]"
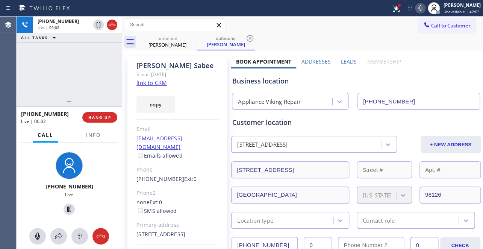
click at [401, 78] on div "Business location" at bounding box center [355, 81] width 247 height 10
click at [342, 59] on label "Leads" at bounding box center [349, 61] width 16 height 7
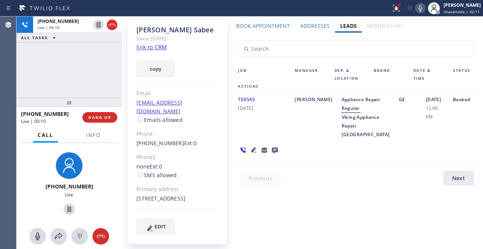
scroll to position [36, 0]
click at [258, 144] on icon at bounding box center [253, 148] width 9 height 9
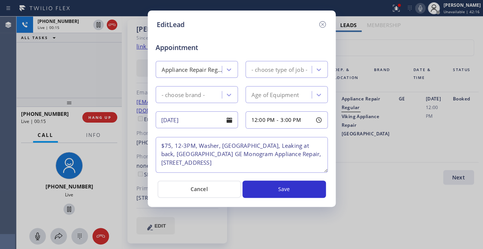
type textarea "$75, 12-3PM, Washer, [GEOGRAPHIC_DATA], Leaking at back, [GEOGRAPHIC_DATA] GE M…"
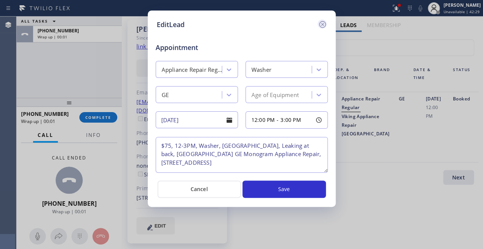
click at [323, 24] on icon at bounding box center [322, 24] width 9 height 9
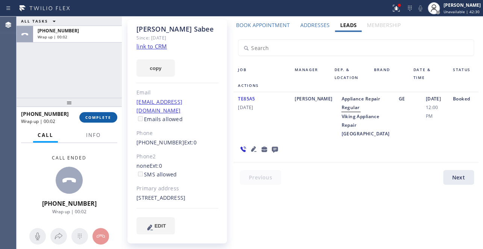
click at [94, 117] on span "COMPLETE" at bounding box center [98, 117] width 26 height 5
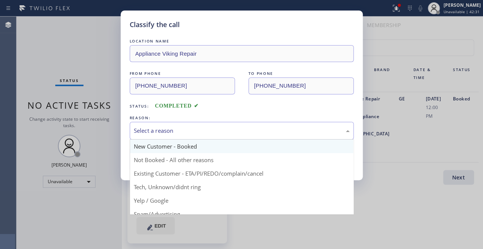
drag, startPoint x: 199, startPoint y: 129, endPoint x: 181, endPoint y: 139, distance: 21.0
click at [199, 129] on div "Select a reason" at bounding box center [242, 130] width 216 height 9
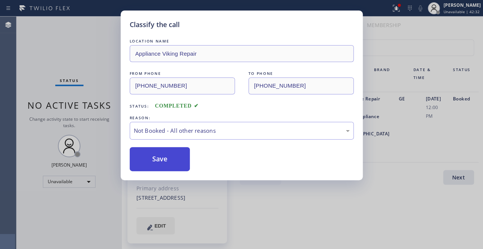
drag, startPoint x: 166, startPoint y: 159, endPoint x: 154, endPoint y: 159, distance: 12.4
click at [154, 159] on button "Save" at bounding box center [160, 159] width 60 height 24
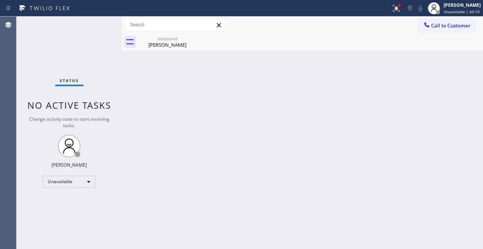
drag, startPoint x: 460, startPoint y: 26, endPoint x: 322, endPoint y: 18, distance: 137.7
click at [459, 26] on span "Call to Customer" at bounding box center [450, 25] width 39 height 7
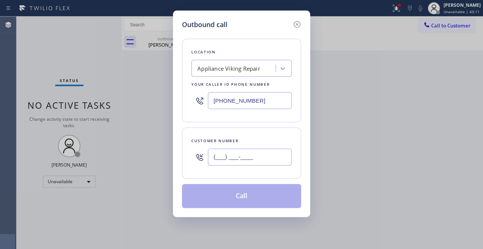
click at [218, 153] on input "(___) ___-____" at bounding box center [250, 156] width 84 height 17
paste input "323) 816-2164"
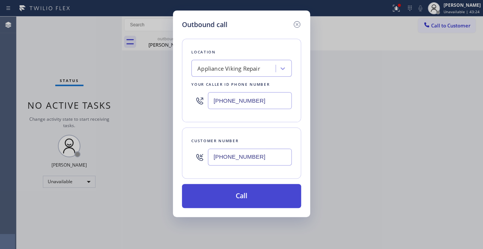
type input "[PHONE_NUMBER]"
click at [229, 197] on button "Call" at bounding box center [241, 196] width 119 height 24
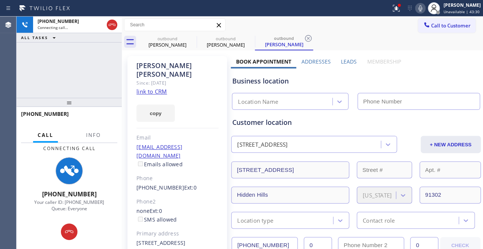
type input "[PHONE_NUMBER]"
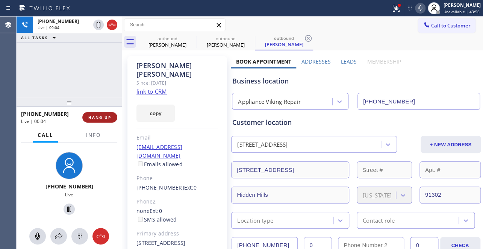
click at [106, 116] on span "HANG UP" at bounding box center [99, 117] width 23 height 5
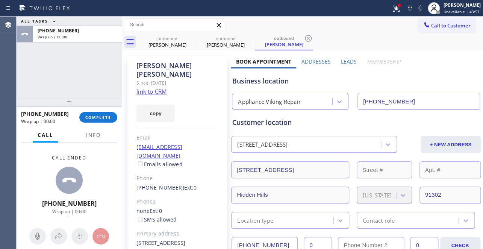
click at [345, 58] on label "Leads" at bounding box center [349, 61] width 16 height 7
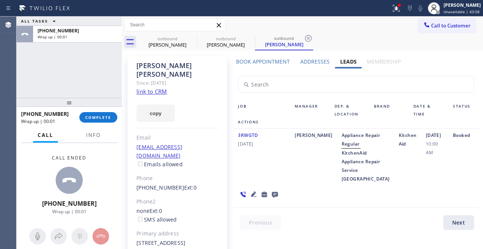
click at [275, 198] on icon at bounding box center [275, 195] width 6 height 6
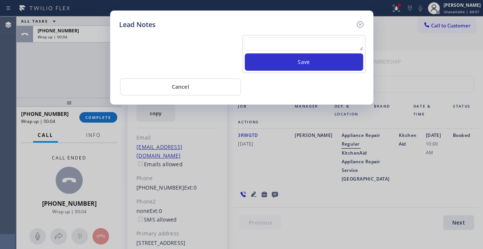
click at [319, 47] on textarea at bounding box center [304, 44] width 118 height 14
paste textarea "Routed to Voice mail// If CX will call back please transfer to me- Love:*"
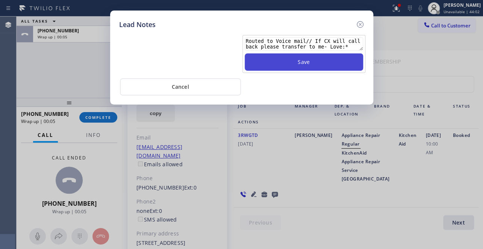
type textarea "Routed to Voice mail// If CX will call back please transfer to me- Love:*"
click at [304, 66] on button "Save" at bounding box center [304, 61] width 118 height 17
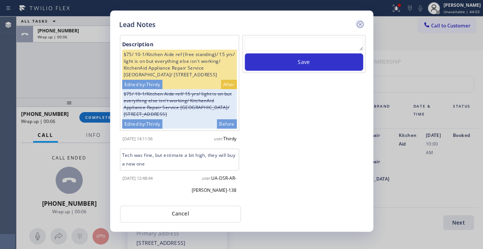
click at [359, 26] on icon at bounding box center [359, 24] width 9 height 9
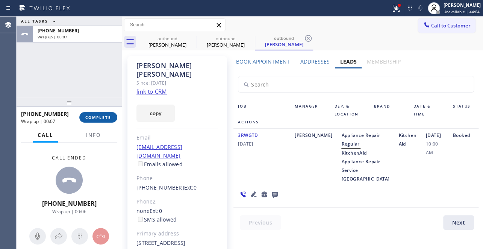
click at [94, 120] on button "COMPLETE" at bounding box center [98, 117] width 38 height 11
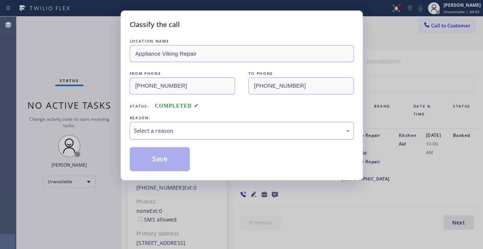
click at [189, 132] on div "Select a reason" at bounding box center [242, 130] width 216 height 9
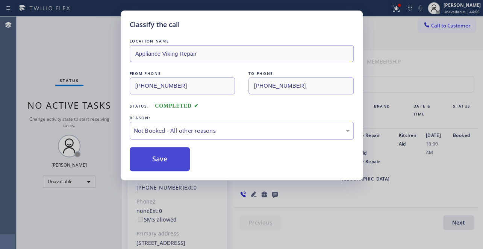
click at [162, 162] on button "Save" at bounding box center [160, 159] width 60 height 24
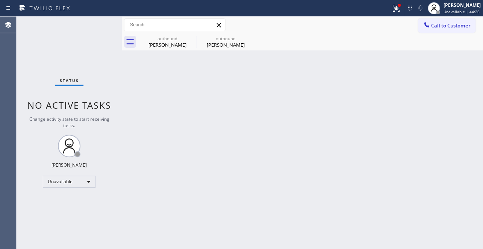
click at [391, 125] on div "Back to Dashboard Change Sender ID Customers Technicians Select a contact Outbo…" at bounding box center [302, 133] width 361 height 232
click at [432, 31] on button "Call to Customer" at bounding box center [446, 25] width 57 height 14
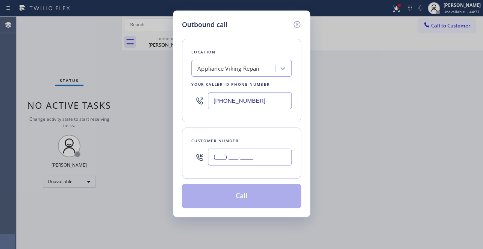
click at [214, 157] on input "(___) ___-____" at bounding box center [250, 156] width 84 height 17
paste input "310) 279-2321"
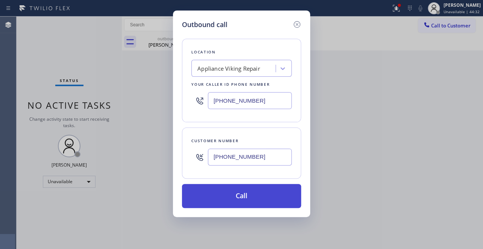
type input "[PHONE_NUMBER]"
drag, startPoint x: 240, startPoint y: 192, endPoint x: 234, endPoint y: 196, distance: 7.9
click at [240, 193] on button "Call" at bounding box center [241, 196] width 119 height 24
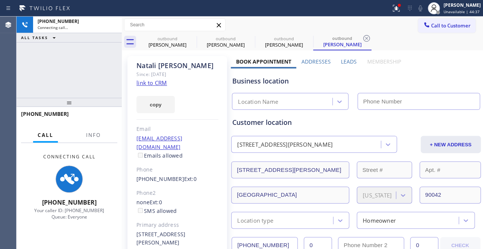
type input "[PHONE_NUMBER]"
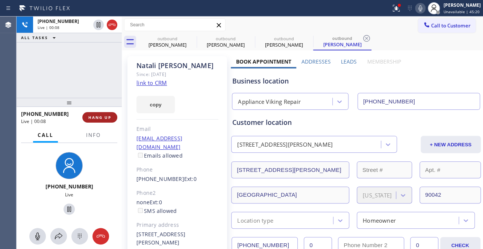
click at [101, 119] on span "HANG UP" at bounding box center [99, 117] width 23 height 5
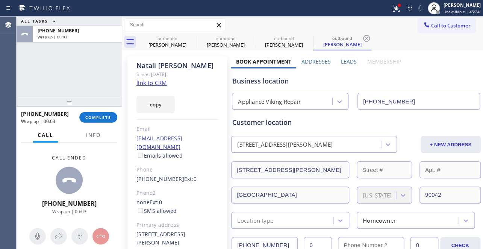
click at [352, 60] on label "Leads" at bounding box center [349, 61] width 16 height 7
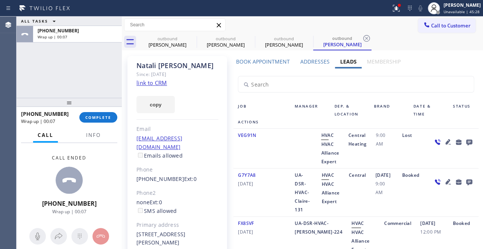
click at [465, 140] on icon at bounding box center [468, 142] width 6 height 6
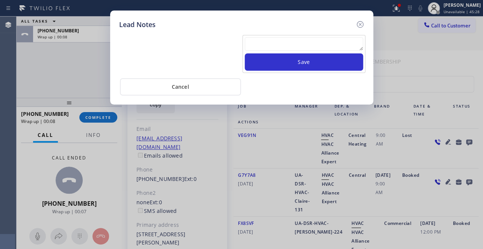
click at [321, 42] on textarea at bounding box center [304, 44] width 118 height 14
paste textarea "Routed to Voice mail// If CX will call back please transfer to me- Love:*"
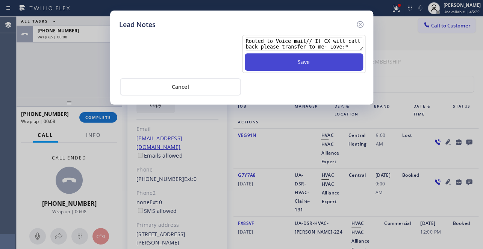
type textarea "Routed to Voice mail// If CX will call back please transfer to me- Love:*"
click at [319, 62] on button "Save" at bounding box center [304, 61] width 118 height 17
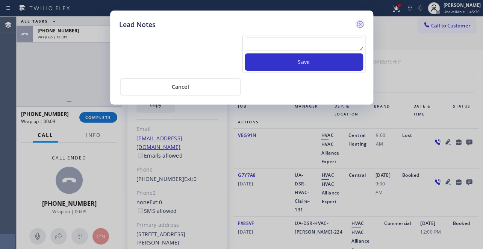
click at [359, 25] on icon at bounding box center [359, 24] width 9 height 9
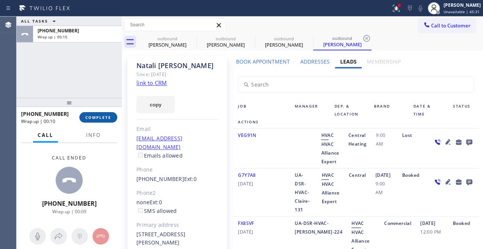
click at [99, 120] on button "COMPLETE" at bounding box center [98, 117] width 38 height 11
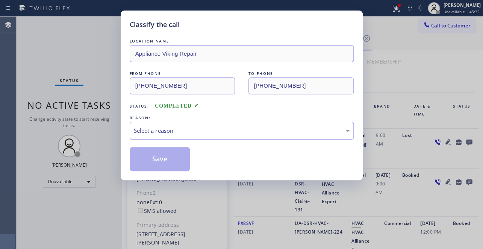
click at [161, 124] on div "Select a reason" at bounding box center [242, 131] width 224 height 18
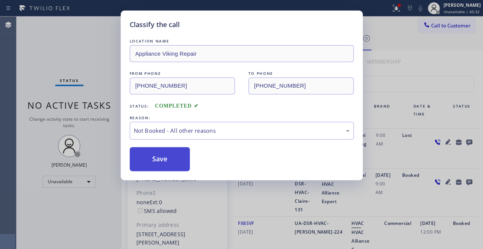
click at [152, 159] on button "Save" at bounding box center [160, 159] width 60 height 24
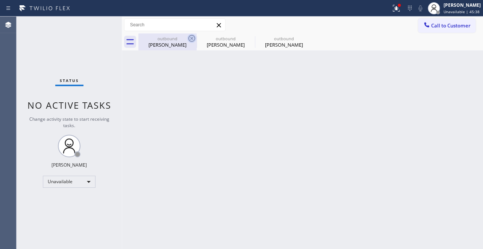
click at [187, 38] on icon at bounding box center [191, 38] width 9 height 9
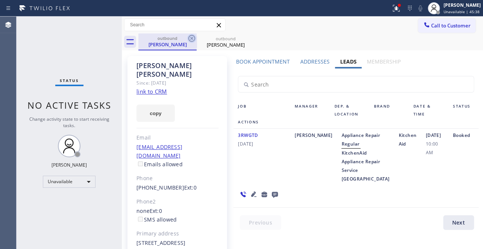
click at [192, 38] on icon at bounding box center [191, 38] width 9 height 9
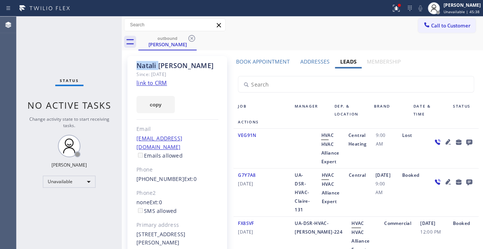
click at [192, 38] on icon at bounding box center [191, 38] width 9 height 9
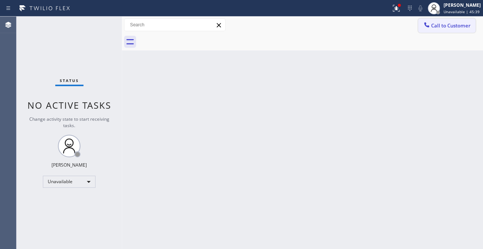
click at [435, 26] on span "Call to Customer" at bounding box center [450, 25] width 39 height 7
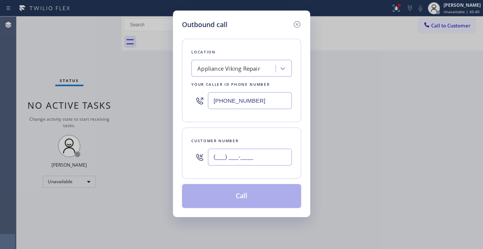
click at [222, 155] on input "(___) ___-____" at bounding box center [250, 156] width 84 height 17
paste input "310) 902-4050"
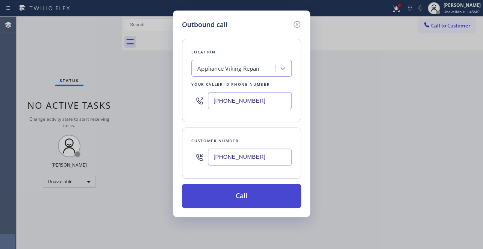
type input "[PHONE_NUMBER]"
click at [233, 196] on button "Call" at bounding box center [241, 196] width 119 height 24
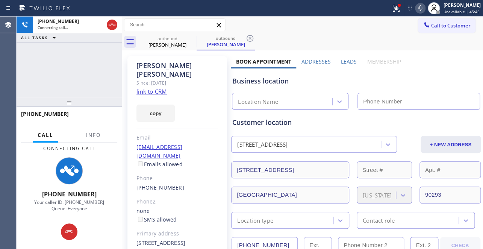
type input "[PHONE_NUMBER]"
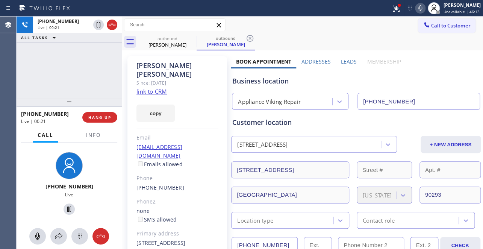
click at [111, 124] on div "[PHONE_NUMBER] Live | 00:21 HANG UP" at bounding box center [69, 117] width 96 height 20
click at [113, 121] on button "HANG UP" at bounding box center [99, 117] width 35 height 11
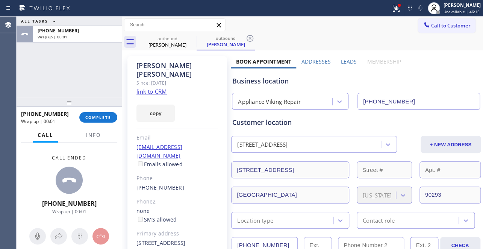
click at [345, 62] on label "Leads" at bounding box center [349, 61] width 16 height 7
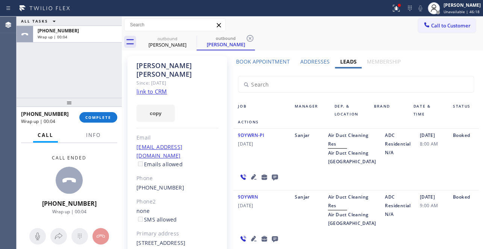
click at [272, 180] on icon at bounding box center [275, 177] width 6 height 6
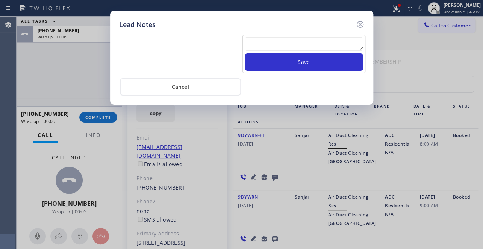
click at [316, 51] on div at bounding box center [304, 45] width 118 height 16
click at [318, 45] on textarea at bounding box center [304, 44] width 118 height 14
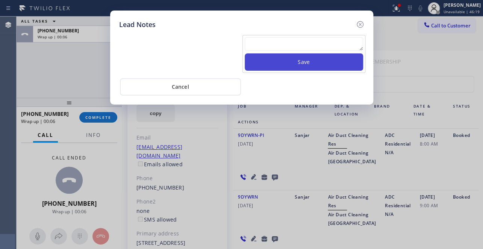
paste textarea "Routed to Voice mail// If CX will call back please transfer to me- Love:*"
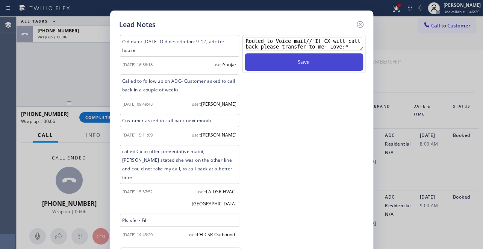
type textarea "Routed to Voice mail// If CX will call back please transfer to me- Love:*"
click at [306, 63] on button "Save" at bounding box center [304, 61] width 118 height 17
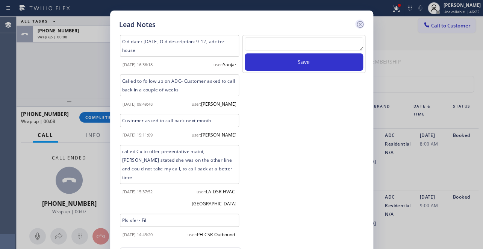
click at [362, 25] on icon at bounding box center [359, 24] width 9 height 9
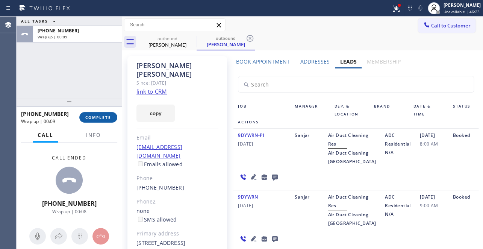
click at [98, 119] on span "COMPLETE" at bounding box center [98, 117] width 26 height 5
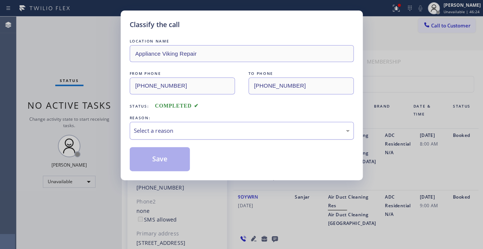
click at [183, 128] on div "Select a reason" at bounding box center [242, 130] width 216 height 9
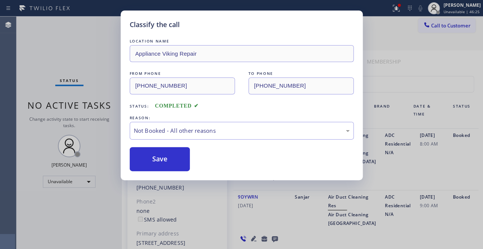
click at [159, 158] on button "Save" at bounding box center [160, 159] width 60 height 24
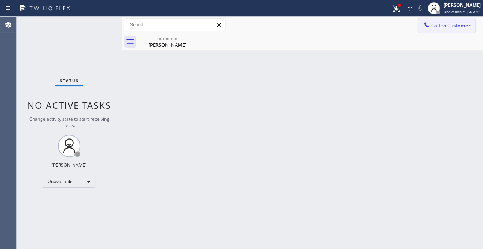
click at [441, 26] on span "Call to Customer" at bounding box center [450, 25] width 39 height 7
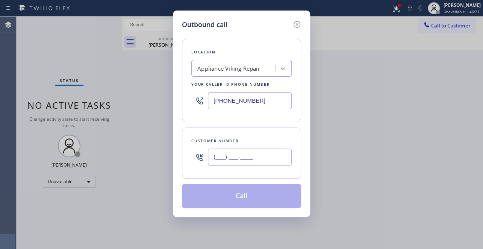
click at [237, 156] on input "(___) ___-____" at bounding box center [250, 156] width 84 height 17
paste input "551) 265-3538"
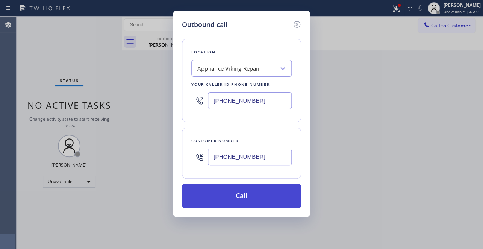
type input "[PHONE_NUMBER]"
click at [235, 196] on button "Call" at bounding box center [241, 196] width 119 height 24
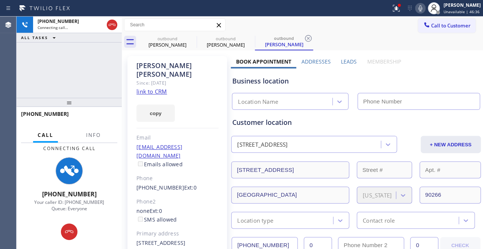
type input "[PHONE_NUMBER]"
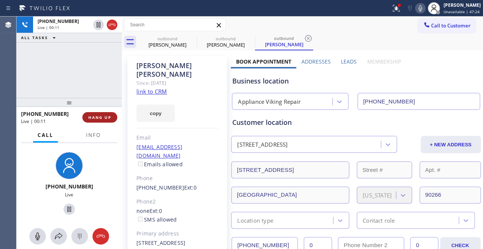
click at [103, 119] on span "HANG UP" at bounding box center [99, 117] width 23 height 5
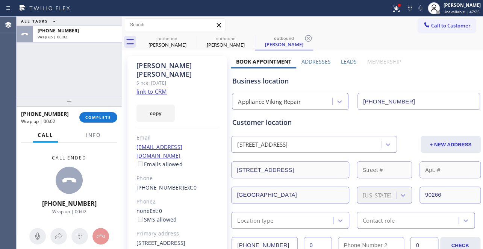
click at [349, 59] on label "Leads" at bounding box center [349, 61] width 16 height 7
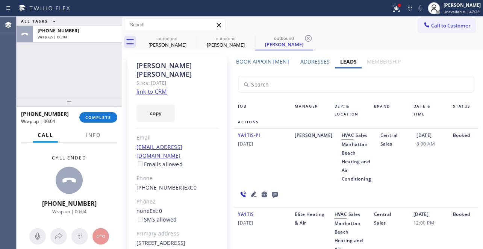
click at [274, 193] on icon at bounding box center [275, 195] width 6 height 6
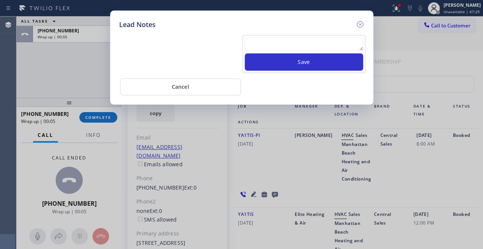
click at [282, 40] on textarea at bounding box center [304, 44] width 118 height 14
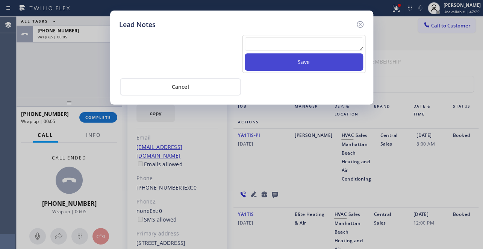
paste textarea "Routed to Voice mail// If CX will call back please transfer to me- Love:*"
type textarea "Routed to Voice mail// If CX will call back please transfer to me- Love:*"
click at [296, 60] on button "Save" at bounding box center [304, 61] width 118 height 17
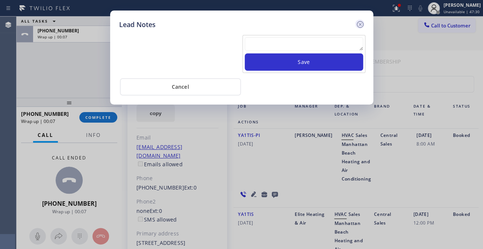
click at [359, 22] on icon at bounding box center [359, 24] width 9 height 9
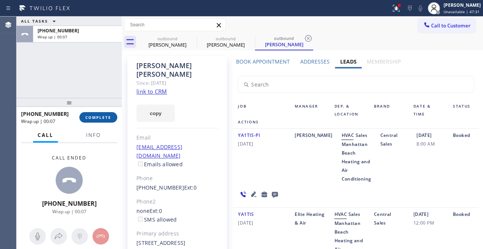
click at [90, 120] on button "COMPLETE" at bounding box center [98, 117] width 38 height 11
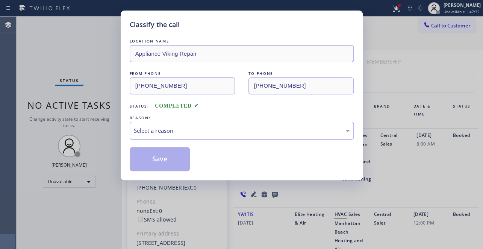
click at [156, 129] on div "Select a reason" at bounding box center [242, 130] width 216 height 9
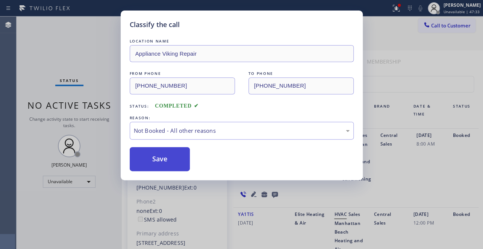
click at [151, 158] on button "Save" at bounding box center [160, 159] width 60 height 24
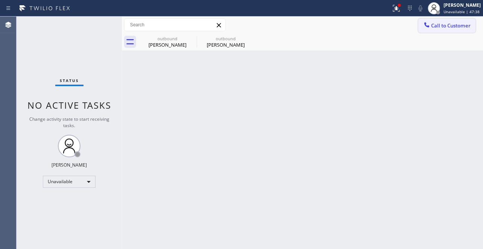
click at [431, 23] on span "Call to Customer" at bounding box center [450, 25] width 39 height 7
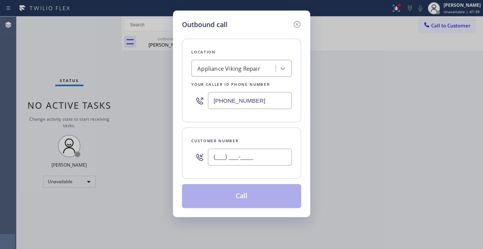
click at [233, 161] on input "(___) ___-____" at bounding box center [250, 156] width 84 height 17
paste input "917) 841-8319"
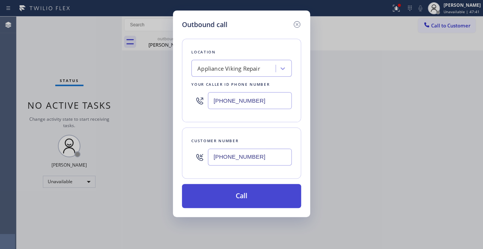
type input "[PHONE_NUMBER]"
click at [234, 198] on button "Call" at bounding box center [241, 196] width 119 height 24
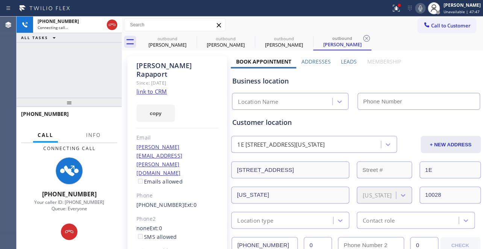
type input "[PHONE_NUMBER]"
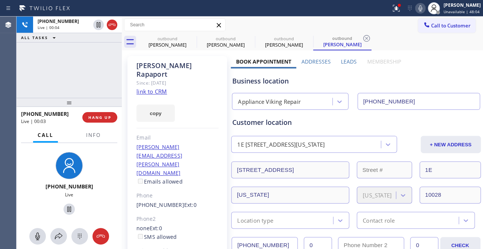
click at [349, 59] on label "Leads" at bounding box center [349, 61] width 16 height 7
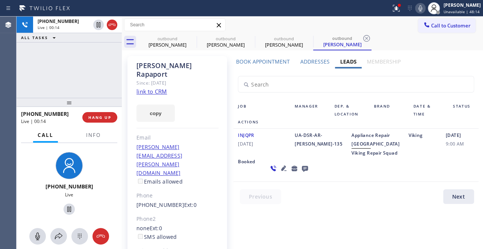
click at [281, 171] on icon at bounding box center [283, 167] width 5 height 5
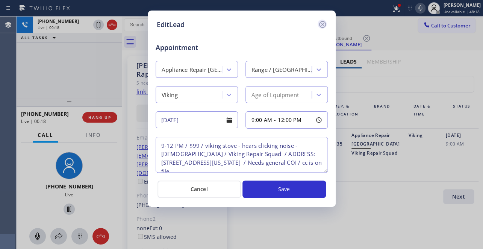
click at [323, 23] on icon at bounding box center [322, 24] width 9 height 9
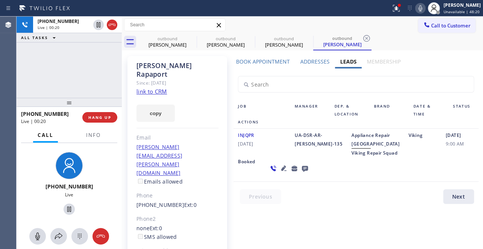
click at [325, 207] on div "Job Manager Dep. & Location Brand Date & Time Status Actions INJQPR [DATE] UA-D…" at bounding box center [356, 137] width 250 height 139
click at [97, 117] on span "HANG UP" at bounding box center [99, 117] width 23 height 5
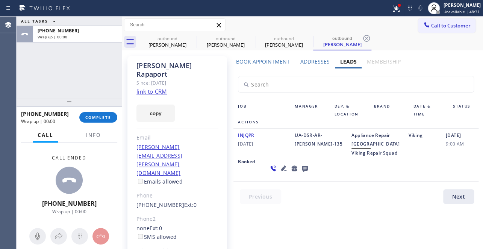
click at [302, 172] on icon at bounding box center [305, 169] width 6 height 6
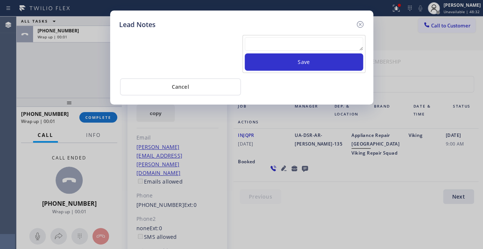
click at [256, 44] on textarea at bounding box center [304, 44] width 118 height 14
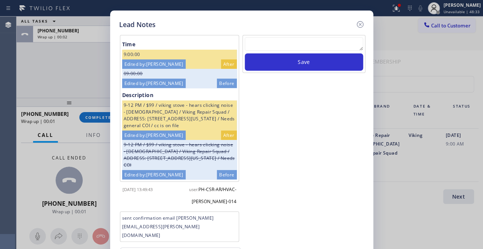
type textarea "X"
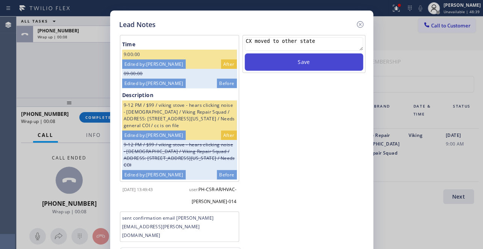
type textarea "CX moved to other state"
click at [313, 63] on button "Save" at bounding box center [304, 61] width 118 height 17
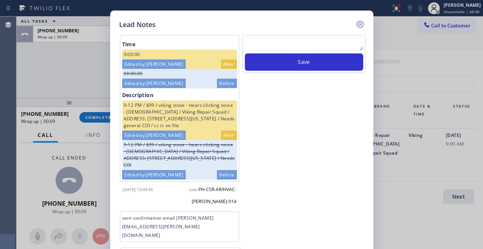
click at [362, 22] on icon at bounding box center [359, 24] width 9 height 9
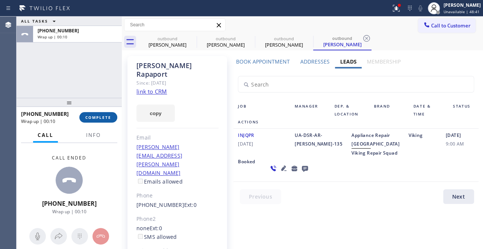
click at [89, 113] on button "COMPLETE" at bounding box center [98, 117] width 38 height 11
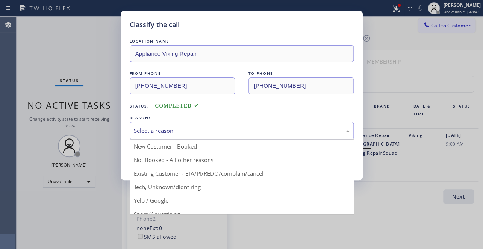
click at [192, 128] on div "Select a reason" at bounding box center [242, 130] width 216 height 9
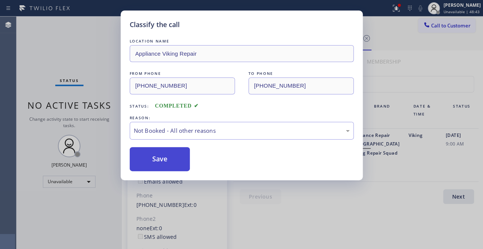
click at [165, 159] on button "Save" at bounding box center [160, 159] width 60 height 24
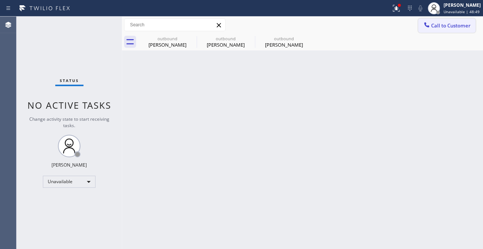
click at [440, 29] on span "Call to Customer" at bounding box center [450, 25] width 39 height 7
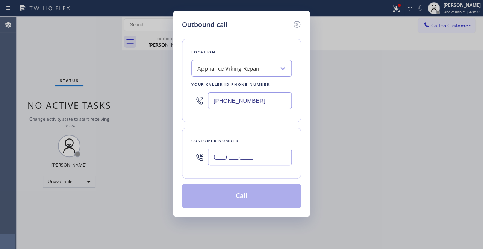
drag, startPoint x: 225, startPoint y: 149, endPoint x: 223, endPoint y: 156, distance: 7.4
click at [225, 151] on input "(___) ___-____" at bounding box center [250, 156] width 84 height 17
paste input "310) 454-0901"
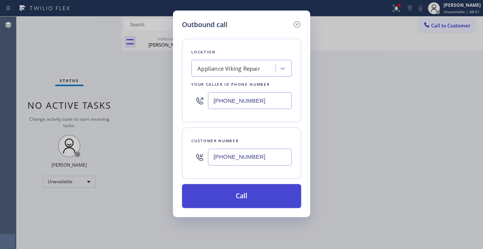
type input "[PHONE_NUMBER]"
click at [237, 197] on button "Call" at bounding box center [241, 196] width 119 height 24
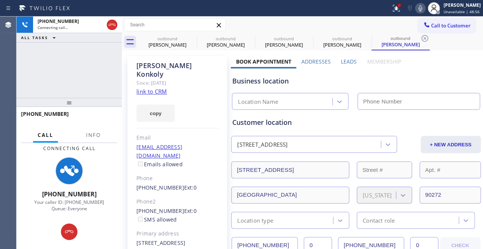
type input "[PHONE_NUMBER]"
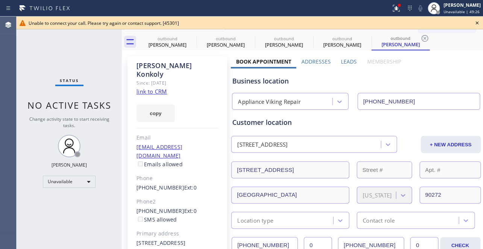
click at [476, 21] on icon at bounding box center [476, 22] width 9 height 9
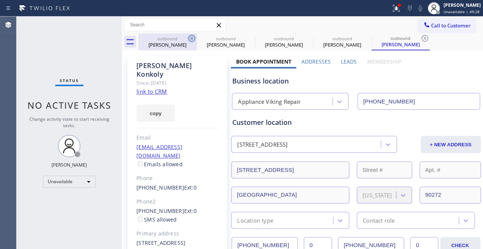
click at [192, 38] on icon at bounding box center [191, 38] width 9 height 9
click at [0, 0] on icon at bounding box center [0, 0] width 0 height 0
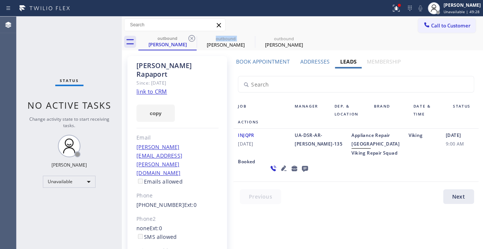
click at [192, 38] on icon at bounding box center [191, 38] width 9 height 9
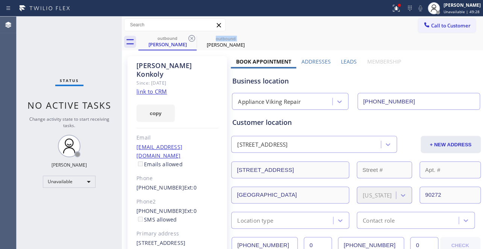
click at [192, 38] on icon at bounding box center [191, 38] width 9 height 9
click at [245, 39] on icon at bounding box center [249, 38] width 9 height 9
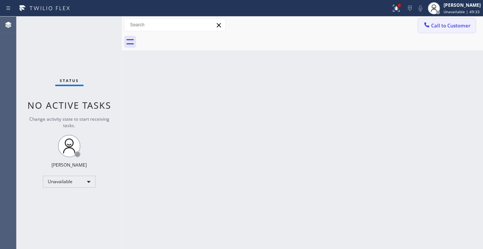
click at [433, 27] on span "Call to Customer" at bounding box center [450, 25] width 39 height 7
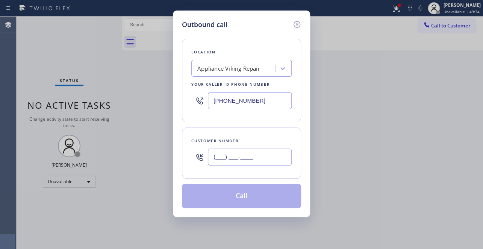
click at [224, 159] on input "(___) ___-____" at bounding box center [250, 156] width 84 height 17
paste input "310) 560-1444"
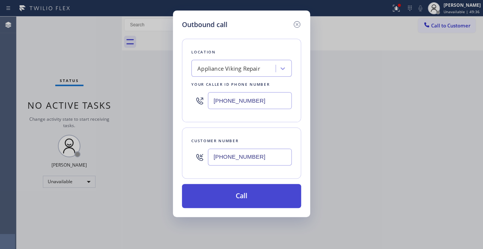
type input "[PHONE_NUMBER]"
click at [240, 194] on button "Call" at bounding box center [241, 196] width 119 height 24
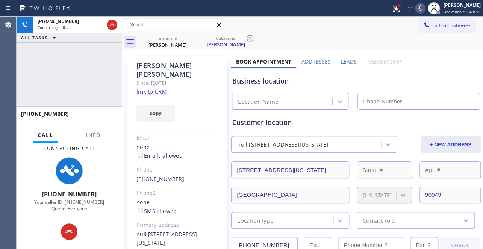
click at [341, 61] on label "Leads" at bounding box center [349, 61] width 16 height 7
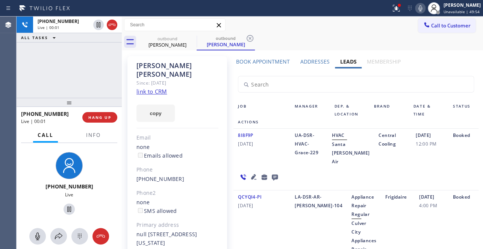
click at [92, 123] on div "[PHONE_NUMBER] Live | 00:01 HANG UP" at bounding box center [69, 117] width 96 height 20
click at [97, 116] on span "HANG UP" at bounding box center [99, 117] width 23 height 5
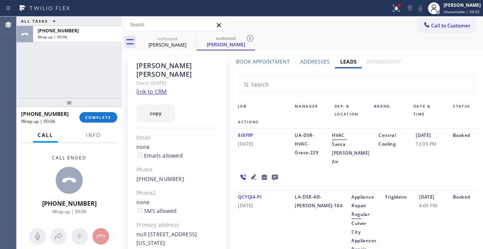
click at [272, 177] on icon at bounding box center [275, 177] width 6 height 6
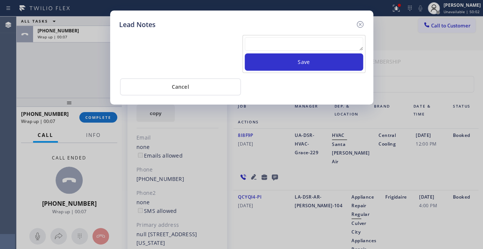
click at [289, 45] on textarea at bounding box center [304, 44] width 118 height 14
paste textarea "Routed to Voice mail// If CX will call back please transfer to me- Love:*"
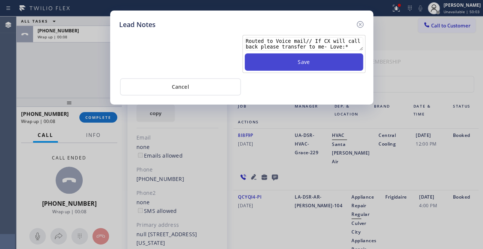
type textarea "Routed to Voice mail// If CX will call back please transfer to me- Love:*"
click at [297, 65] on button "Save" at bounding box center [304, 61] width 118 height 17
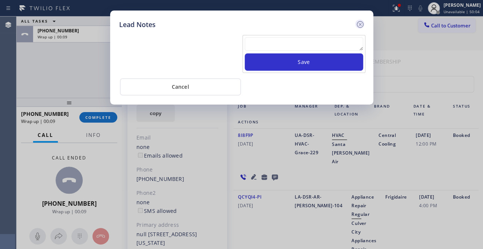
click at [361, 26] on icon at bounding box center [359, 24] width 9 height 9
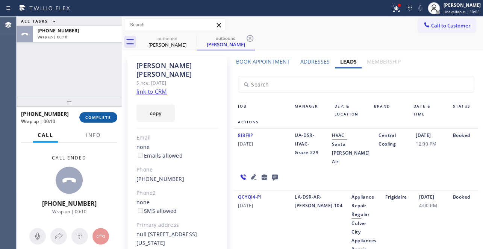
click at [94, 122] on button "COMPLETE" at bounding box center [98, 117] width 38 height 11
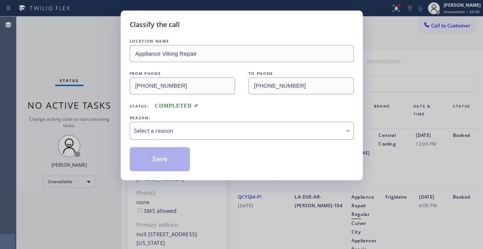
click at [180, 124] on div "Select a reason" at bounding box center [242, 131] width 224 height 18
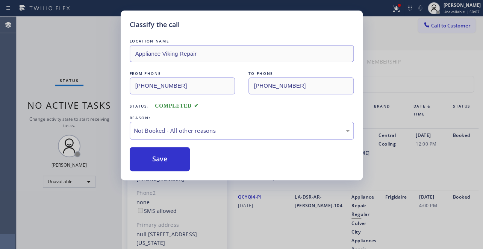
click at [165, 157] on button "Save" at bounding box center [160, 159] width 60 height 24
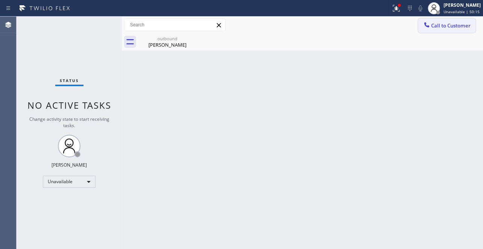
click at [435, 24] on span "Call to Customer" at bounding box center [450, 25] width 39 height 7
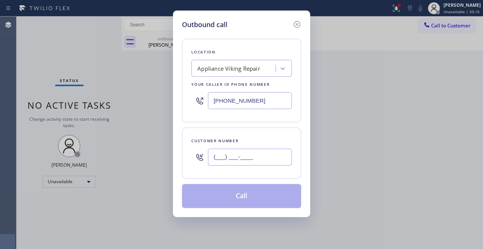
click at [237, 157] on input "(___) ___-____" at bounding box center [250, 156] width 84 height 17
paste input "805) 798-3598"
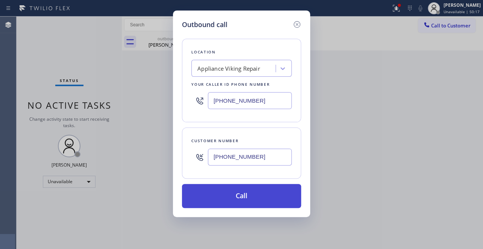
type input "[PHONE_NUMBER]"
click at [257, 196] on button "Call" at bounding box center [241, 196] width 119 height 24
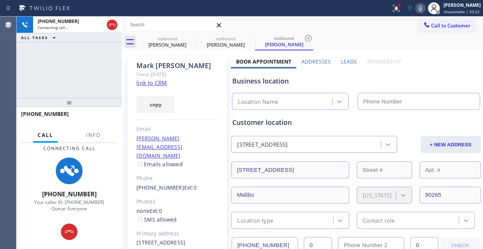
click at [350, 60] on label "Leads" at bounding box center [349, 61] width 16 height 7
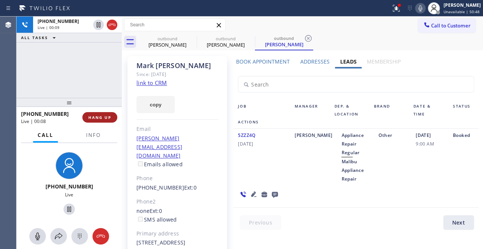
click at [105, 118] on span "HANG UP" at bounding box center [99, 117] width 23 height 5
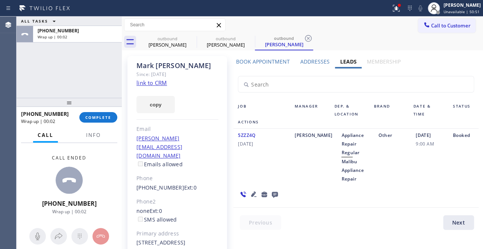
click at [275, 190] on icon at bounding box center [274, 193] width 9 height 9
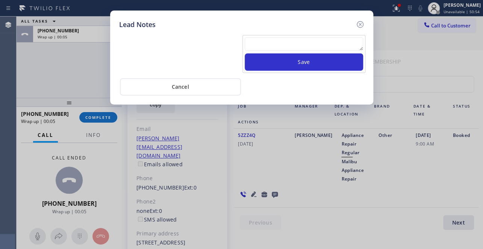
click at [312, 44] on textarea at bounding box center [304, 44] width 118 height 14
paste textarea "Routed to Voice mail// If CX will call back please transfer to me- Love:*"
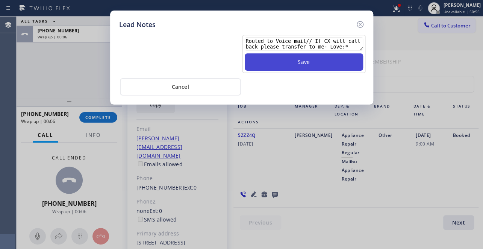
type textarea "Routed to Voice mail// If CX will call back please transfer to me- Love:*"
click at [314, 62] on button "Save" at bounding box center [304, 61] width 118 height 17
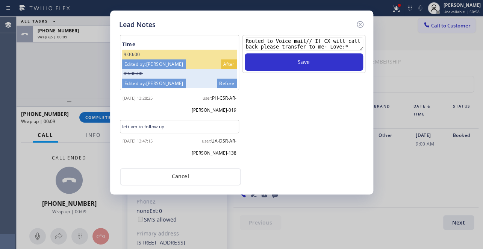
click at [348, 130] on div "Routed to Voice mail// If CX will call back please transfer to me- Love:* Save" at bounding box center [304, 99] width 124 height 128
click at [357, 25] on icon at bounding box center [359, 24] width 9 height 9
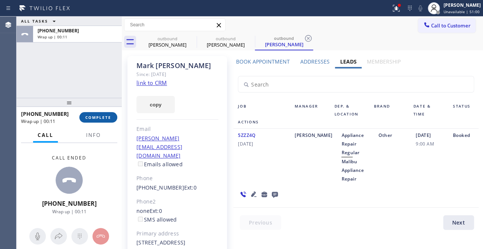
click at [86, 118] on span "COMPLETE" at bounding box center [98, 117] width 26 height 5
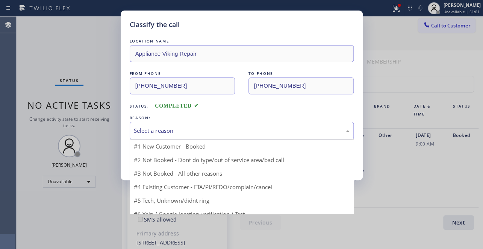
click at [139, 128] on div "Select a reason" at bounding box center [242, 130] width 216 height 9
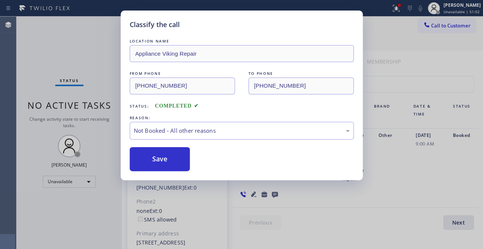
click at [146, 158] on button "Save" at bounding box center [160, 159] width 60 height 24
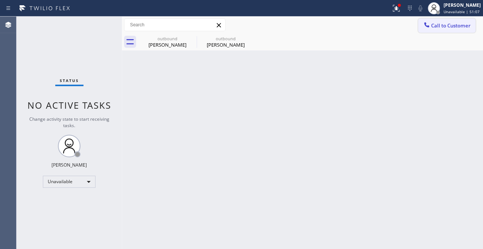
click at [429, 28] on icon at bounding box center [427, 25] width 8 height 8
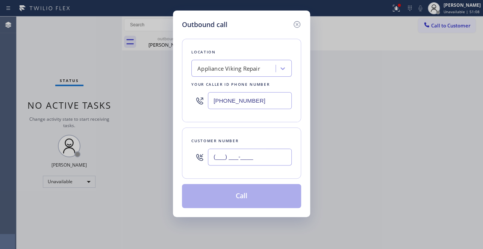
click at [242, 158] on input "(___) ___-____" at bounding box center [250, 156] width 84 height 17
paste input "805) 300-6860"
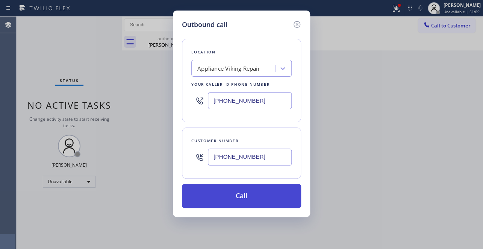
type input "[PHONE_NUMBER]"
click at [237, 195] on button "Call" at bounding box center [241, 196] width 119 height 24
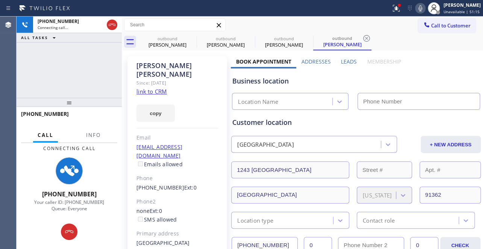
type input "[PHONE_NUMBER]"
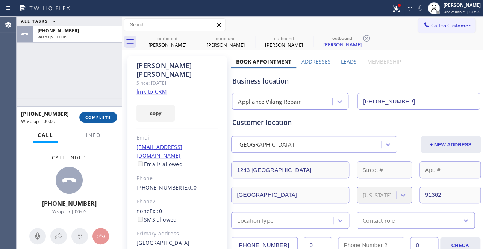
click at [91, 118] on span "COMPLETE" at bounding box center [98, 117] width 26 height 5
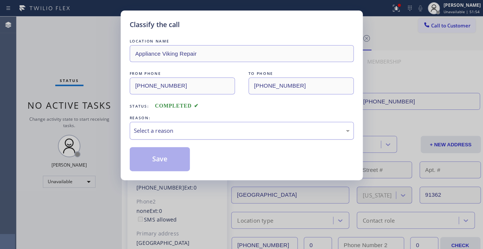
click at [195, 129] on div "Select a reason" at bounding box center [242, 130] width 216 height 9
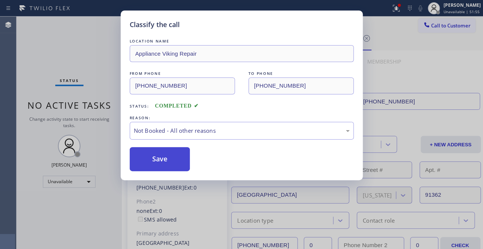
click at [162, 159] on button "Save" at bounding box center [160, 159] width 60 height 24
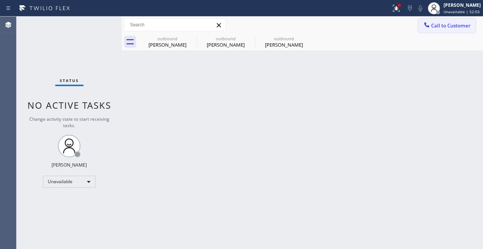
click at [441, 30] on button "Call to Customer" at bounding box center [446, 25] width 57 height 14
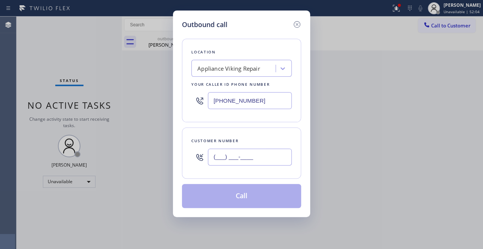
click at [217, 161] on input "(___) ___-____" at bounding box center [250, 156] width 84 height 17
paste input "310) 880-6435"
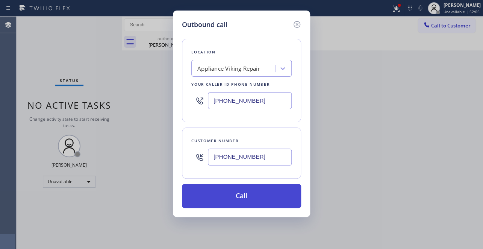
type input "[PHONE_NUMBER]"
click at [236, 199] on button "Call" at bounding box center [241, 196] width 119 height 24
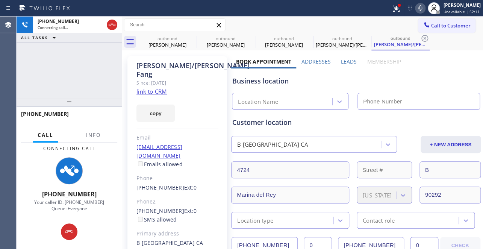
type input "[PHONE_NUMBER]"
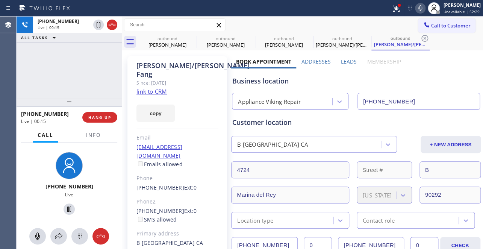
click at [95, 123] on div "[PHONE_NUMBER] Live | 00:15 HANG UP" at bounding box center [69, 117] width 96 height 20
click at [98, 120] on button "HANG UP" at bounding box center [99, 117] width 35 height 11
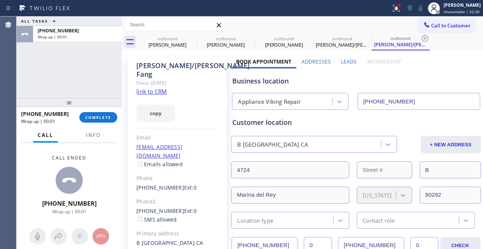
click at [350, 60] on label "Leads" at bounding box center [349, 61] width 16 height 7
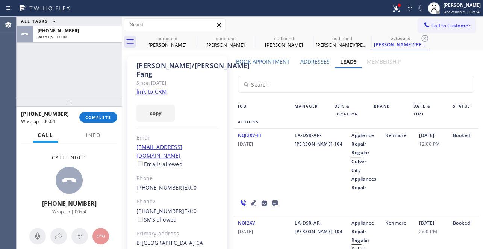
click at [274, 200] on icon at bounding box center [275, 203] width 6 height 6
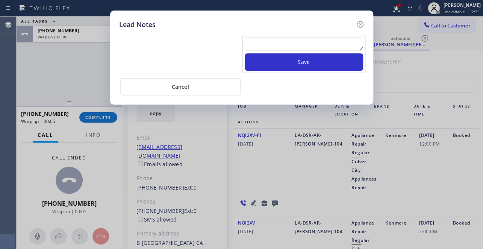
click at [285, 49] on textarea at bounding box center [304, 44] width 118 height 14
paste textarea "Routed to Voice mail// If CX will call back please transfer to me- Love:*"
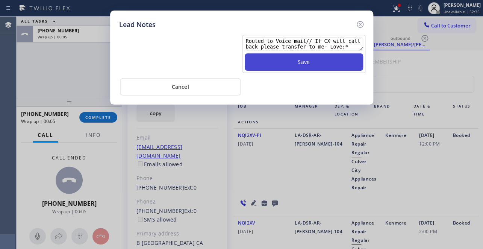
type textarea "Routed to Voice mail// If CX will call back please transfer to me- Love:*"
click at [293, 60] on button "Save" at bounding box center [304, 61] width 118 height 17
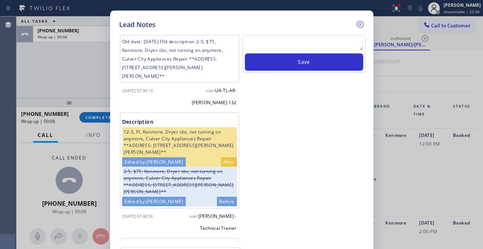
click at [360, 23] on icon at bounding box center [359, 24] width 7 height 7
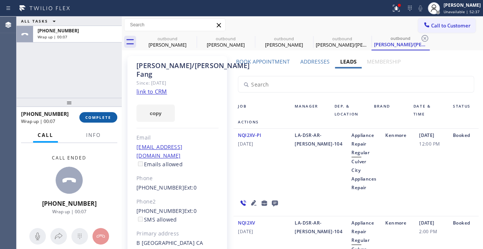
click at [107, 118] on span "COMPLETE" at bounding box center [98, 117] width 26 height 5
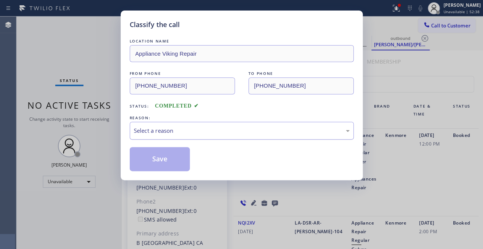
click at [137, 130] on div "Select a reason" at bounding box center [242, 130] width 216 height 9
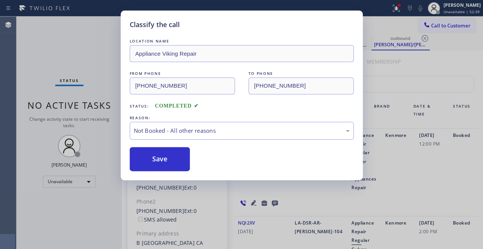
click at [137, 160] on button "Save" at bounding box center [160, 159] width 60 height 24
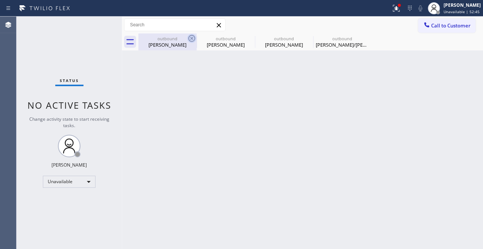
click at [194, 37] on icon at bounding box center [191, 38] width 9 height 9
click at [0, 0] on icon at bounding box center [0, 0] width 0 height 0
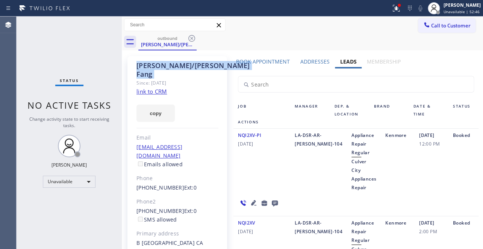
click at [194, 37] on icon at bounding box center [191, 38] width 9 height 9
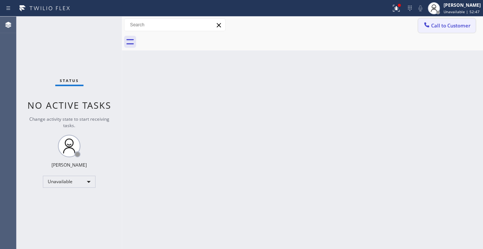
click at [440, 28] on span "Call to Customer" at bounding box center [450, 25] width 39 height 7
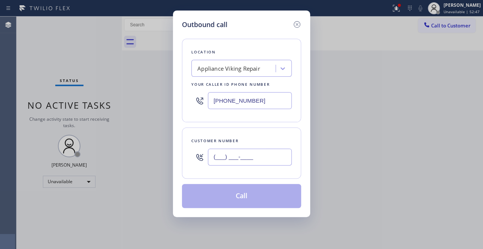
click at [240, 158] on input "(___) ___-____" at bounding box center [250, 156] width 84 height 17
paste input "212) 882-1981"
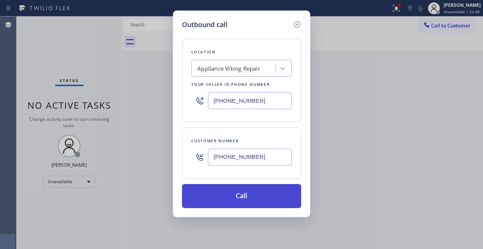
type input "[PHONE_NUMBER]"
click at [233, 201] on button "Call" at bounding box center [241, 196] width 119 height 24
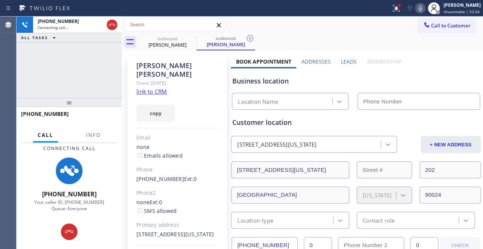
type input "[PHONE_NUMBER]"
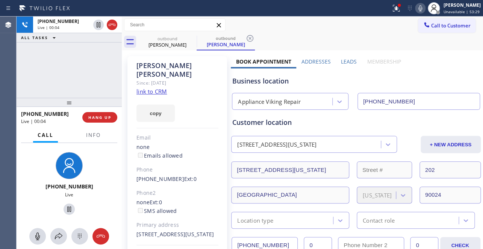
click at [346, 62] on label "Leads" at bounding box center [349, 61] width 16 height 7
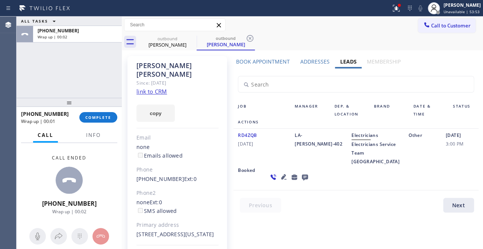
click at [302, 180] on icon at bounding box center [305, 177] width 6 height 6
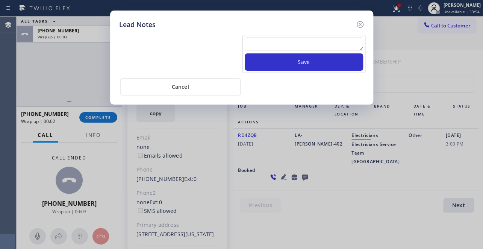
click at [257, 42] on textarea at bounding box center [304, 44] width 118 height 14
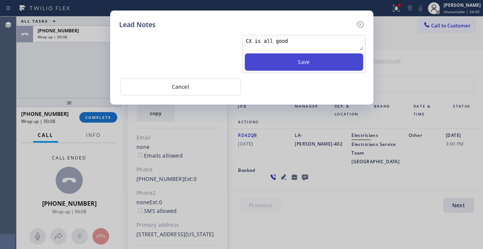
type textarea "CX is all good"
click at [290, 65] on button "Save" at bounding box center [304, 61] width 118 height 17
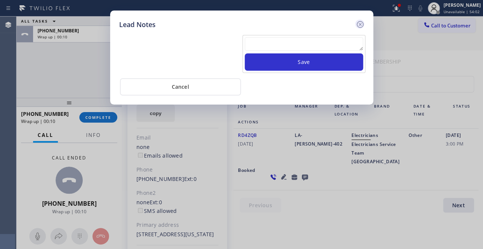
click at [359, 26] on icon at bounding box center [359, 24] width 9 height 9
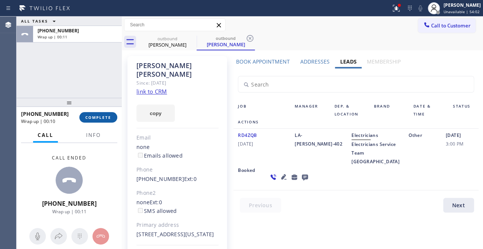
click at [90, 121] on button "COMPLETE" at bounding box center [98, 117] width 38 height 11
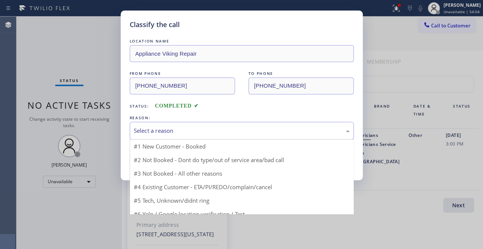
click at [181, 129] on div "Select a reason" at bounding box center [242, 130] width 216 height 9
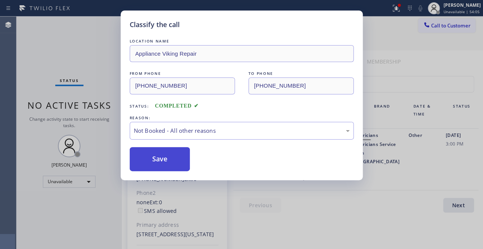
click at [154, 159] on button "Save" at bounding box center [160, 159] width 60 height 24
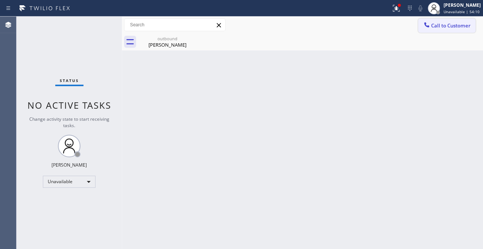
click at [431, 26] on span "Call to Customer" at bounding box center [450, 25] width 39 height 7
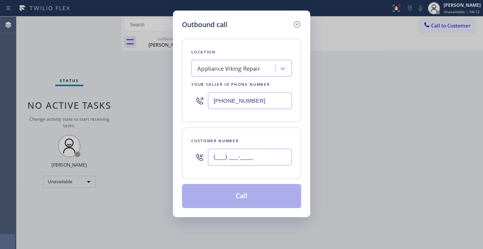
click at [221, 150] on input "(___) ___-____" at bounding box center [250, 156] width 84 height 17
paste input "818) 807-4937"
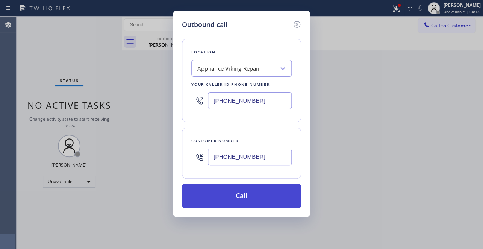
type input "[PHONE_NUMBER]"
click at [243, 198] on button "Call" at bounding box center [241, 196] width 119 height 24
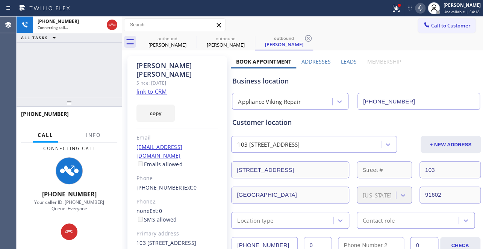
type input "[PHONE_NUMBER]"
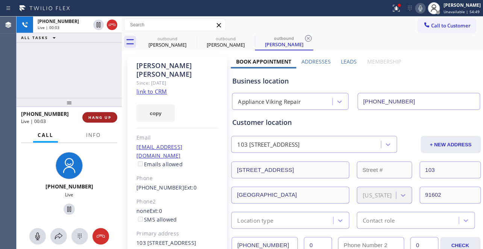
click at [92, 118] on span "HANG UP" at bounding box center [99, 117] width 23 height 5
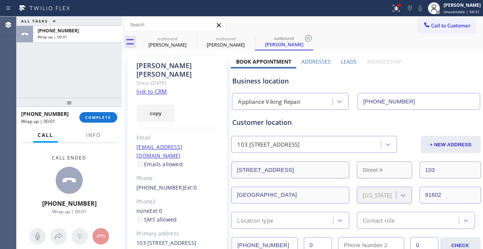
click at [349, 62] on label "Leads" at bounding box center [349, 61] width 16 height 7
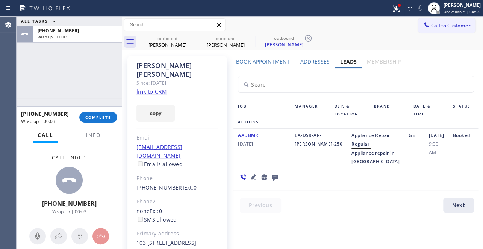
click at [273, 181] on icon at bounding box center [274, 176] width 9 height 9
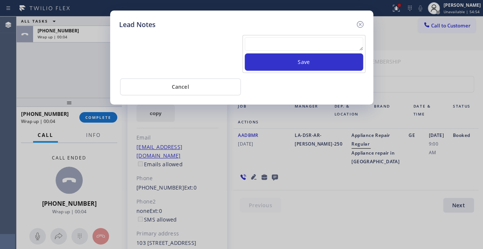
click at [289, 45] on textarea at bounding box center [304, 44] width 118 height 14
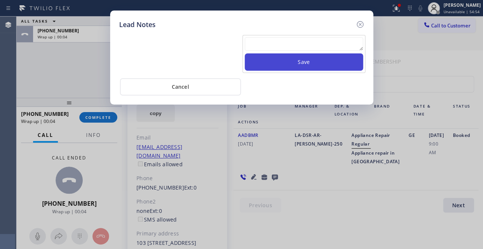
paste textarea "Routed to Voice mail// If CX will call back please transfer to me- Love:*"
type textarea "Routed to Voice mail// If CX will call back please transfer to me- Love:*"
click at [300, 60] on button "Save" at bounding box center [304, 61] width 118 height 17
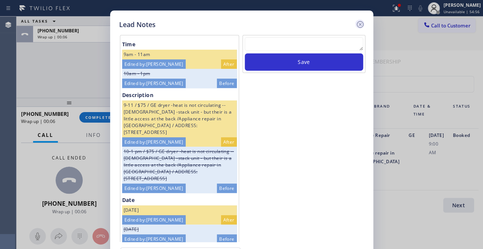
click at [357, 23] on icon at bounding box center [359, 24] width 9 height 9
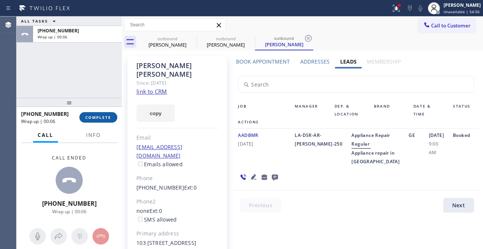
click at [91, 118] on span "COMPLETE" at bounding box center [98, 117] width 26 height 5
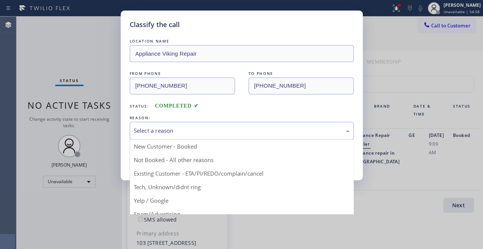
click at [172, 129] on div "Select a reason" at bounding box center [242, 130] width 216 height 9
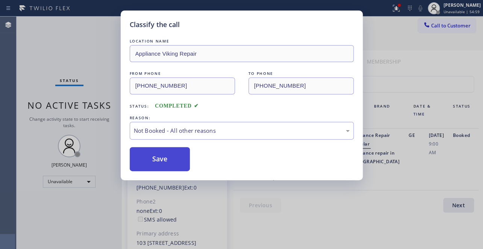
click at [149, 162] on button "Save" at bounding box center [160, 159] width 60 height 24
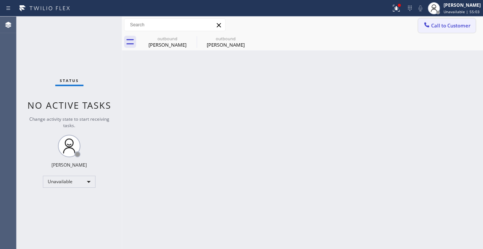
click at [428, 31] on button "Call to Customer" at bounding box center [446, 25] width 57 height 14
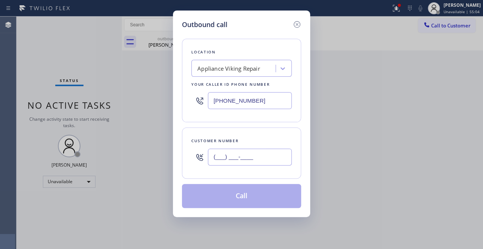
click at [210, 152] on input "(___) ___-____" at bounding box center [250, 156] width 84 height 17
paste input "425) 301-0068"
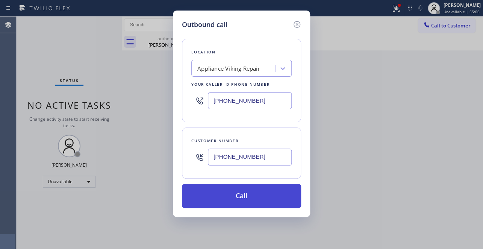
type input "[PHONE_NUMBER]"
click at [239, 197] on button "Call" at bounding box center [241, 196] width 119 height 24
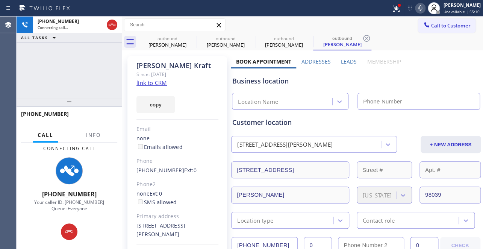
type input "[PHONE_NUMBER]"
click at [341, 58] on label "Leads" at bounding box center [349, 61] width 16 height 7
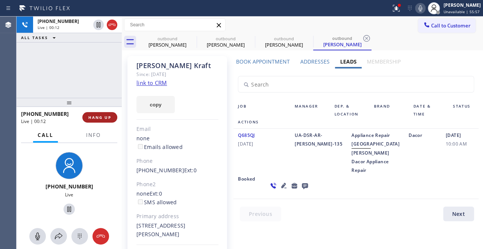
click at [106, 119] on span "HANG UP" at bounding box center [99, 117] width 23 height 5
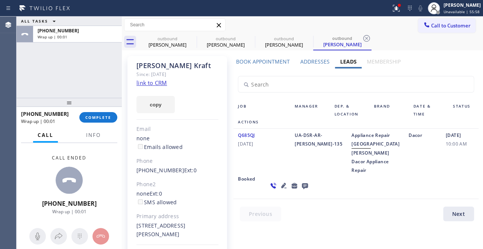
click at [302, 189] on icon at bounding box center [305, 186] width 6 height 6
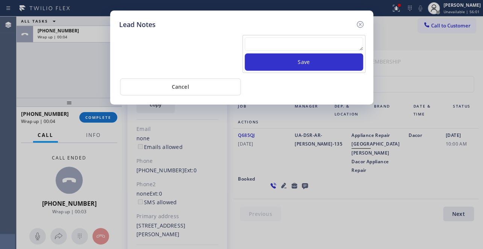
click at [278, 45] on textarea at bounding box center [304, 44] width 118 height 14
paste textarea "Routed to Voice mail// If CX will call back please transfer to me- Love:*"
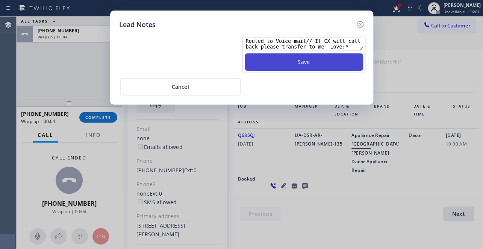
type textarea "Routed to Voice mail// If CX will call back please transfer to me- Love:*"
drag, startPoint x: 312, startPoint y: 62, endPoint x: 319, endPoint y: 59, distance: 7.4
click at [312, 62] on button "Save" at bounding box center [304, 61] width 118 height 17
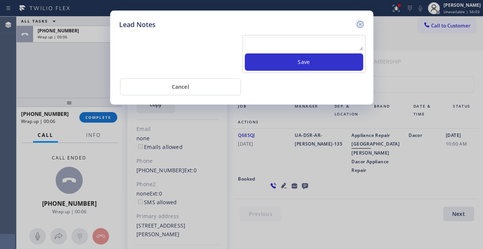
click at [358, 23] on icon at bounding box center [359, 24] width 9 height 9
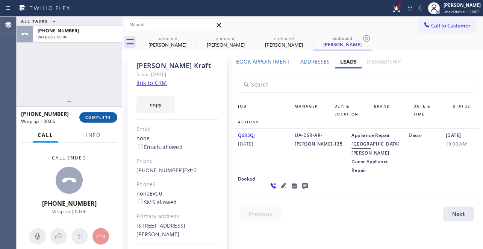
click at [91, 118] on span "COMPLETE" at bounding box center [98, 117] width 26 height 5
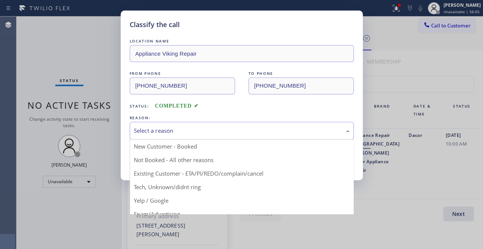
click at [215, 130] on div "Select a reason" at bounding box center [242, 130] width 216 height 9
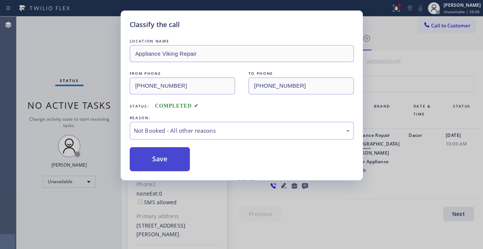
click at [166, 160] on button "Save" at bounding box center [160, 159] width 60 height 24
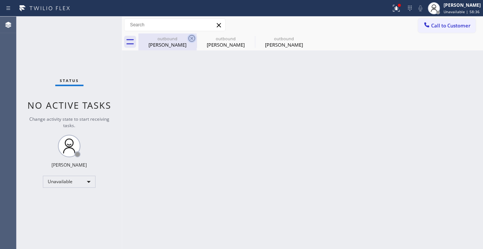
click at [191, 38] on icon at bounding box center [191, 38] width 9 height 9
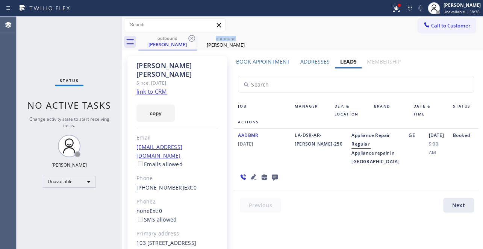
click at [191, 38] on icon at bounding box center [191, 38] width 9 height 9
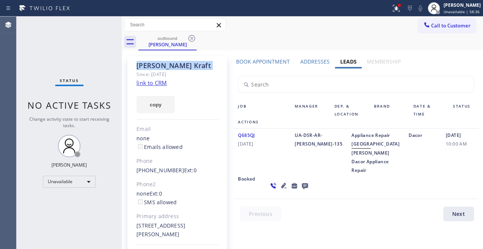
click at [191, 38] on icon at bounding box center [191, 38] width 9 height 9
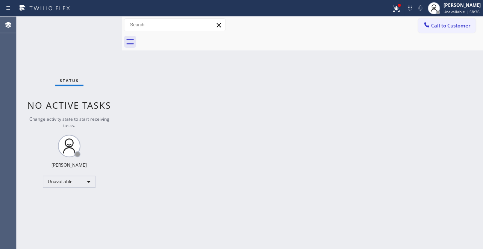
click at [191, 38] on div at bounding box center [310, 41] width 344 height 17
click at [424, 29] on div at bounding box center [426, 25] width 9 height 9
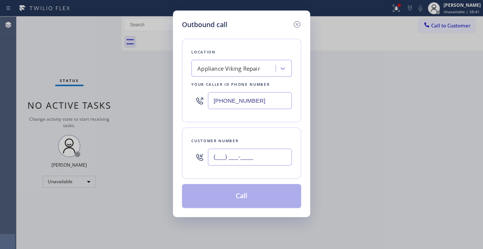
click at [239, 151] on input "(___) ___-____" at bounding box center [250, 156] width 84 height 17
paste input "323) 252-8804"
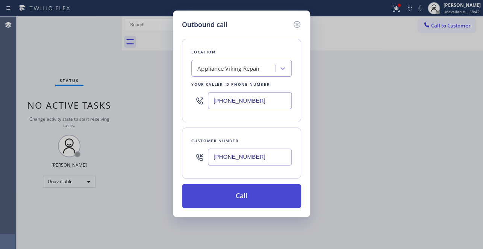
type input "[PHONE_NUMBER]"
click at [252, 200] on button "Call" at bounding box center [241, 196] width 119 height 24
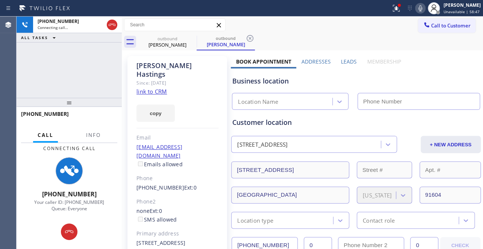
type input "[PHONE_NUMBER]"
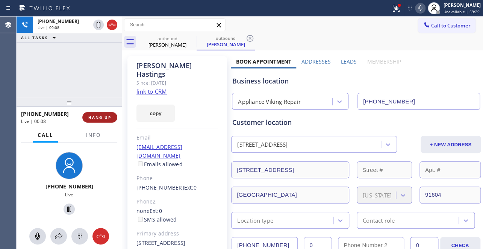
click at [94, 115] on span "HANG UP" at bounding box center [99, 117] width 23 height 5
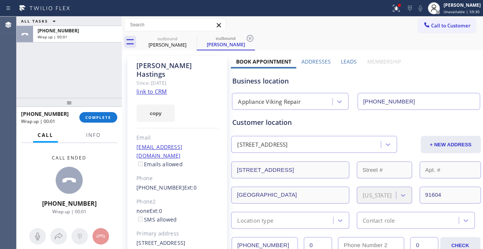
click at [344, 58] on label "Leads" at bounding box center [349, 61] width 16 height 7
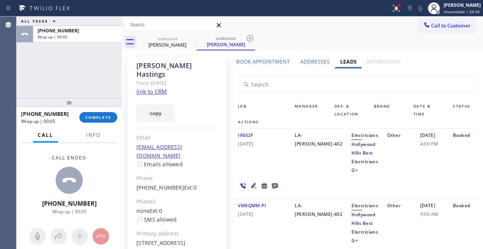
click at [274, 184] on icon at bounding box center [275, 186] width 6 height 6
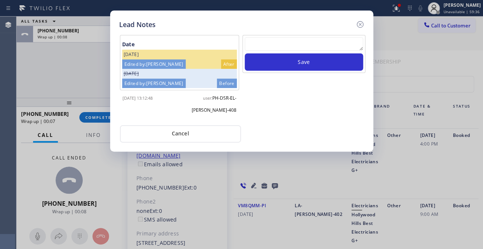
click at [283, 44] on textarea at bounding box center [304, 44] width 118 height 14
paste textarea "Routed to Voice mail// If CX will call back please transfer to me- Love:*"
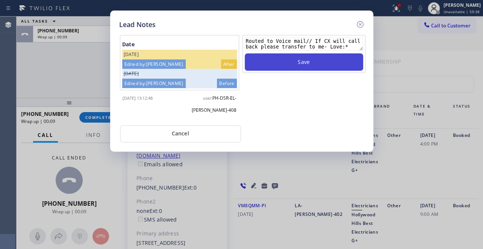
type textarea "Routed to Voice mail// If CX will call back please transfer to me- Love:*"
click at [304, 64] on button "Save" at bounding box center [304, 61] width 118 height 17
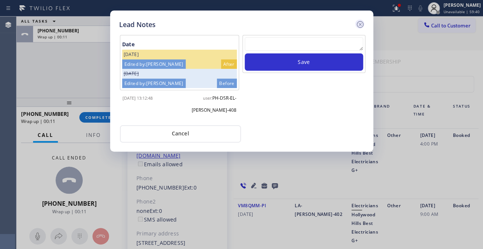
click at [358, 24] on icon at bounding box center [359, 24] width 9 height 9
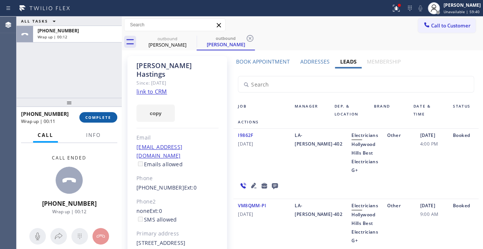
click at [109, 113] on button "COMPLETE" at bounding box center [98, 117] width 38 height 11
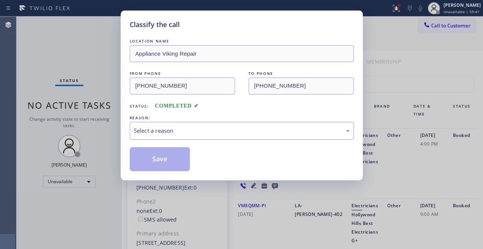
click at [183, 125] on div "Select a reason" at bounding box center [242, 131] width 224 height 18
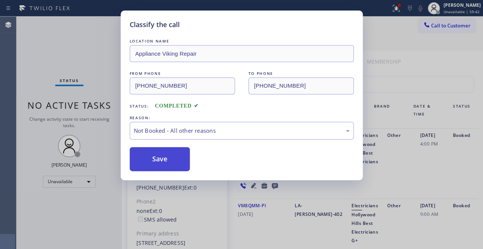
click at [158, 157] on button "Save" at bounding box center [160, 159] width 60 height 24
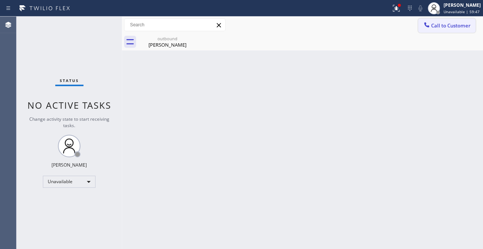
click at [432, 26] on span "Call to Customer" at bounding box center [450, 25] width 39 height 7
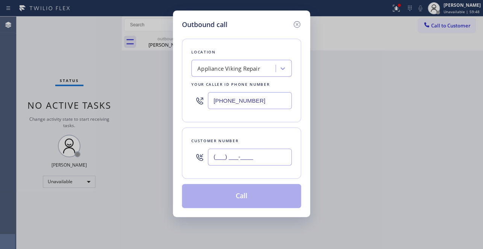
click at [249, 154] on input "(___) ___-____" at bounding box center [250, 156] width 84 height 17
paste input "213) 215-8612"
type input "[PHONE_NUMBER]"
click at [245, 196] on button "Call" at bounding box center [241, 196] width 119 height 24
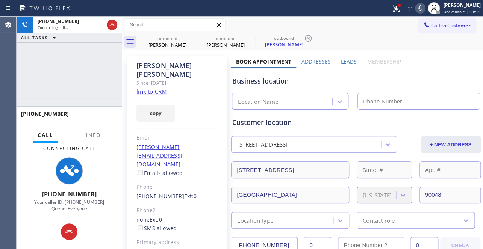
type input "[PHONE_NUMBER]"
click at [344, 64] on label "Leads" at bounding box center [349, 61] width 16 height 7
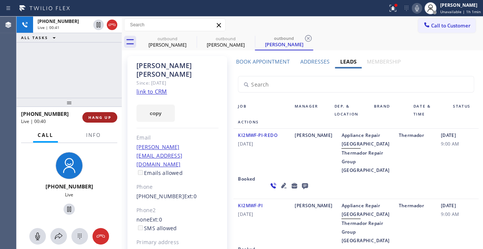
click at [94, 120] on button "HANG UP" at bounding box center [99, 117] width 35 height 11
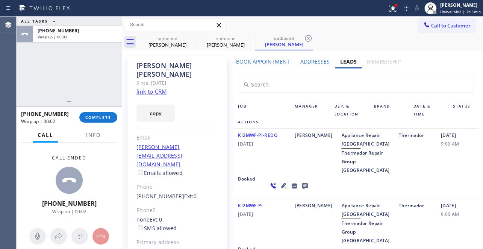
click at [300, 190] on icon at bounding box center [304, 185] width 9 height 9
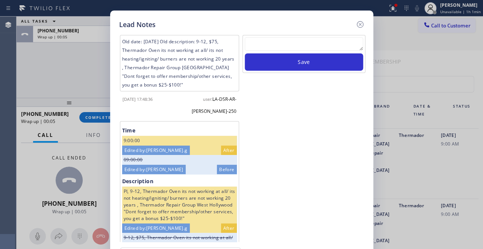
click at [288, 42] on textarea at bounding box center [304, 44] width 118 height 14
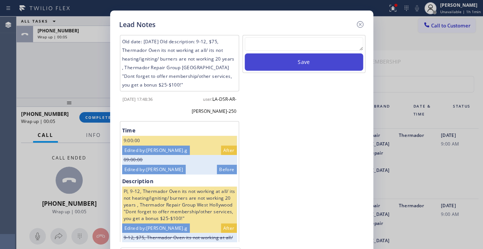
paste textarea "Routed to Voice mail// If CX will call back please transfer to me- Love:*"
type textarea "Routed to Voice mail// If CX will call back please transfer to me- Love:*"
click at [303, 59] on button "Save" at bounding box center [304, 61] width 118 height 17
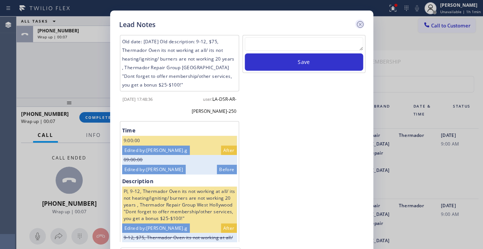
click at [358, 22] on icon at bounding box center [359, 24] width 9 height 9
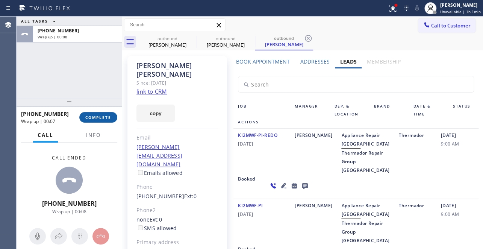
click at [107, 116] on span "COMPLETE" at bounding box center [98, 117] width 26 height 5
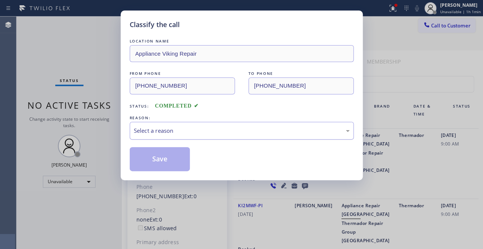
click at [158, 126] on div "Select a reason" at bounding box center [242, 130] width 216 height 9
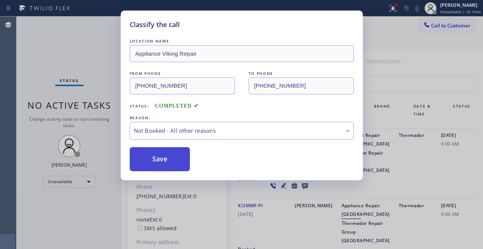
click at [157, 161] on button "Save" at bounding box center [160, 159] width 60 height 24
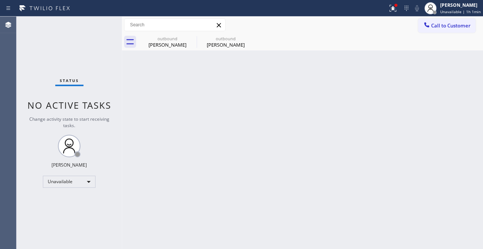
click at [433, 23] on span "Call to Customer" at bounding box center [450, 25] width 39 height 7
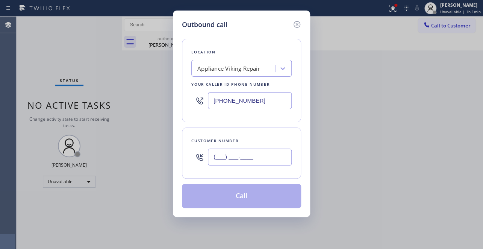
click at [223, 161] on input "(___) ___-____" at bounding box center [250, 156] width 84 height 17
paste input "818) 352-4738"
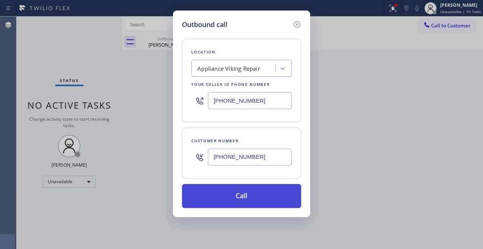
type input "[PHONE_NUMBER]"
click at [233, 197] on button "Call" at bounding box center [241, 196] width 119 height 24
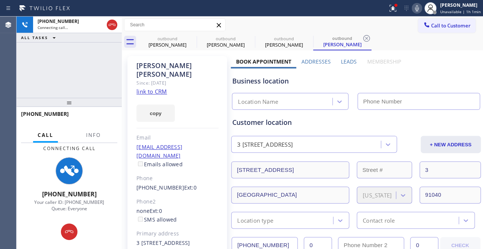
type input "[PHONE_NUMBER]"
click at [352, 60] on label "Leads" at bounding box center [349, 61] width 16 height 7
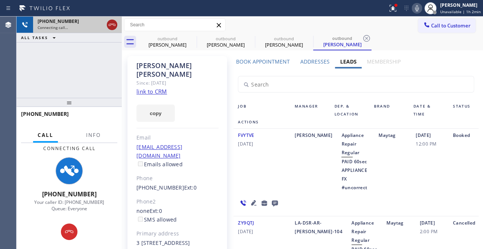
click at [114, 27] on icon at bounding box center [111, 24] width 9 height 9
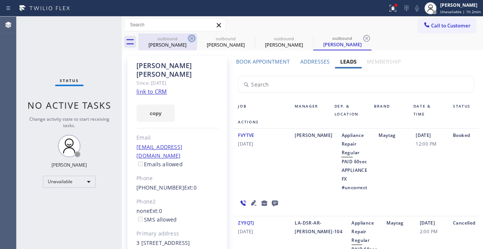
click at [192, 38] on icon at bounding box center [191, 38] width 9 height 9
click at [0, 0] on icon at bounding box center [0, 0] width 0 height 0
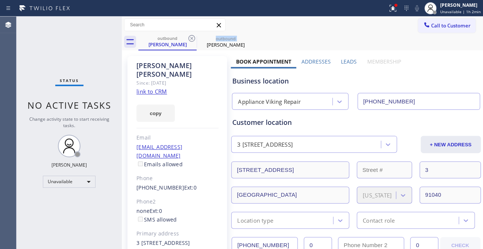
click at [192, 38] on icon at bounding box center [191, 38] width 9 height 9
click at [0, 0] on icon at bounding box center [0, 0] width 0 height 0
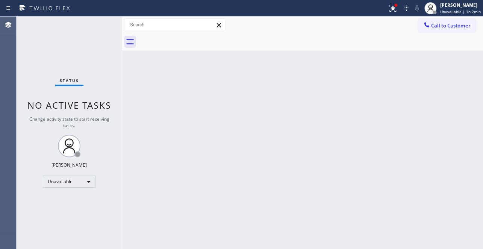
click at [192, 38] on div at bounding box center [310, 41] width 344 height 17
click at [429, 26] on icon at bounding box center [427, 25] width 8 height 8
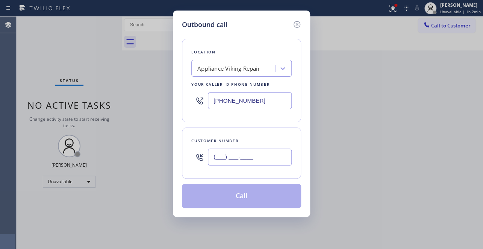
click at [237, 156] on input "(___) ___-____" at bounding box center [250, 156] width 84 height 17
paste input "510) 305-6750"
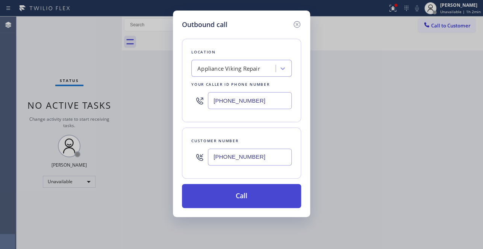
type input "[PHONE_NUMBER]"
drag, startPoint x: 240, startPoint y: 204, endPoint x: 239, endPoint y: 233, distance: 29.7
click at [239, 203] on button "Call" at bounding box center [241, 196] width 119 height 24
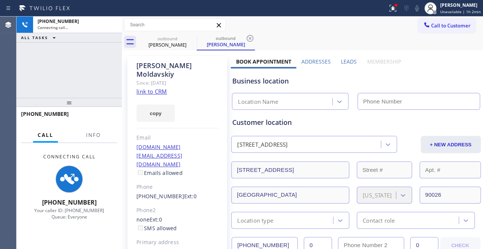
click at [341, 59] on label "Leads" at bounding box center [349, 61] width 16 height 7
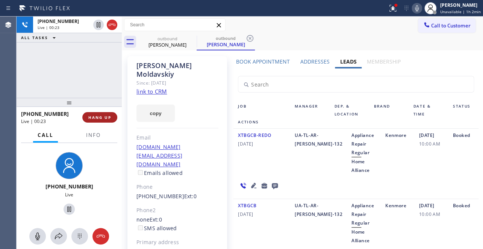
click at [100, 115] on span "HANG UP" at bounding box center [99, 117] width 23 height 5
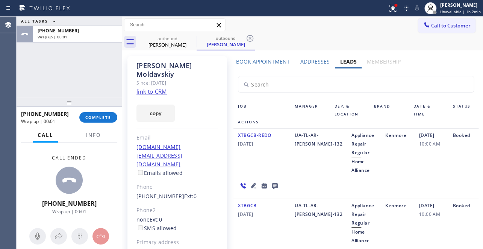
click at [273, 185] on icon at bounding box center [274, 185] width 9 height 9
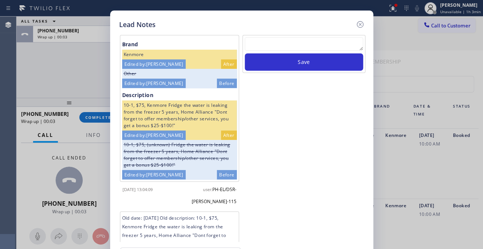
click at [330, 40] on textarea at bounding box center [304, 44] width 118 height 14
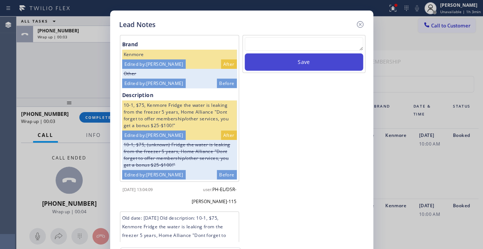
paste textarea "Routed to Voice mail// If CX will call back please transfer to me- Love:*"
type textarea "Routed to Voice mail// If CX will call back please transfer to me- Love:*"
click at [335, 56] on button "Save" at bounding box center [304, 61] width 118 height 17
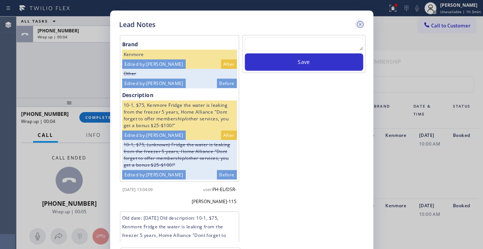
click at [358, 22] on icon at bounding box center [359, 24] width 9 height 9
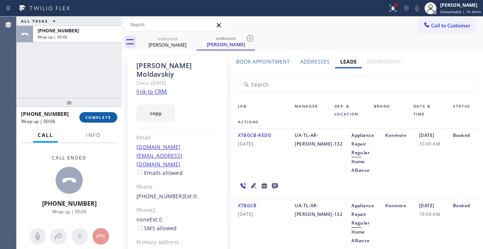
drag, startPoint x: 108, startPoint y: 116, endPoint x: 101, endPoint y: 114, distance: 7.0
click at [107, 116] on span "COMPLETE" at bounding box center [98, 117] width 26 height 5
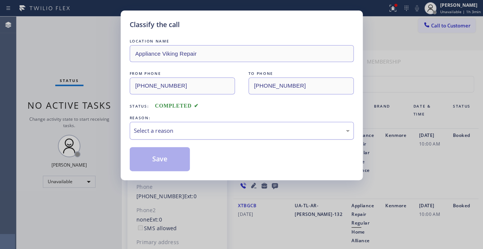
click at [172, 128] on div "Select a reason" at bounding box center [242, 130] width 216 height 9
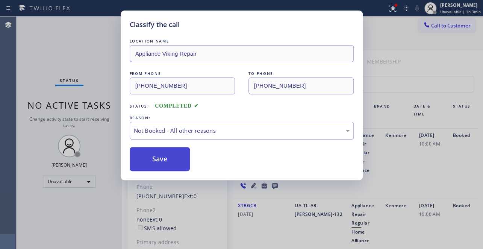
click at [161, 158] on button "Save" at bounding box center [160, 159] width 60 height 24
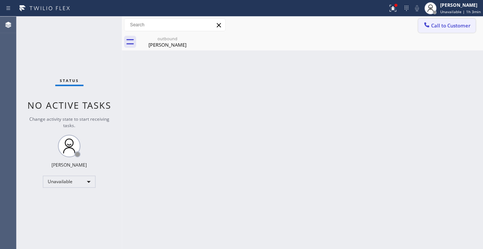
click at [450, 20] on button "Call to Customer" at bounding box center [446, 25] width 57 height 14
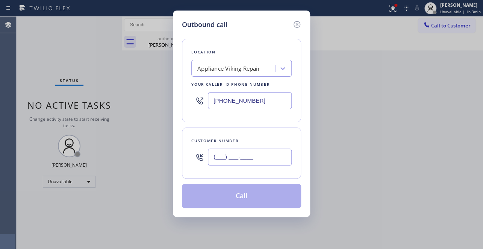
click at [233, 154] on input "(___) ___-____" at bounding box center [250, 156] width 84 height 17
paste input "714) 349-8161"
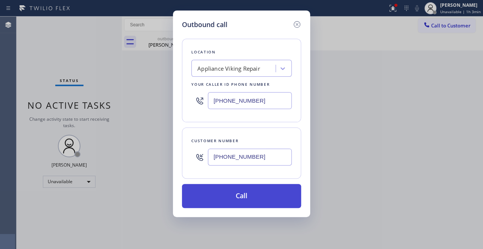
type input "[PHONE_NUMBER]"
click at [241, 196] on button "Call" at bounding box center [241, 196] width 119 height 24
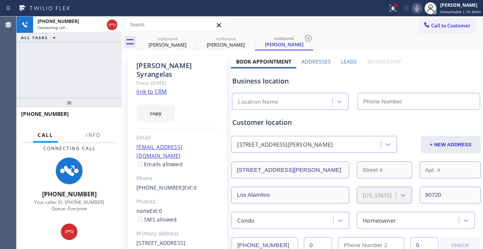
type input "[PHONE_NUMBER]"
click at [343, 61] on label "Leads" at bounding box center [349, 61] width 16 height 7
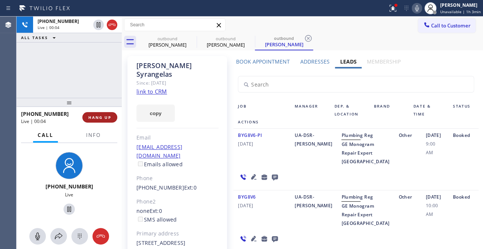
click at [103, 118] on span "HANG UP" at bounding box center [99, 117] width 23 height 5
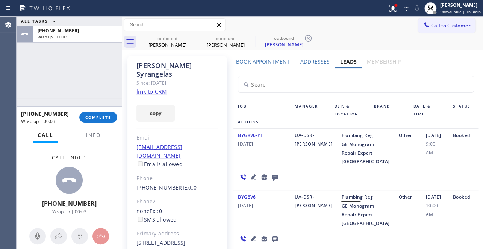
click at [273, 180] on icon at bounding box center [275, 177] width 6 height 6
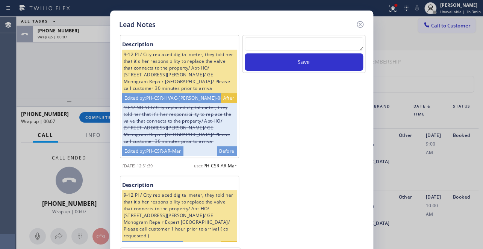
click at [295, 38] on textarea at bounding box center [304, 44] width 118 height 14
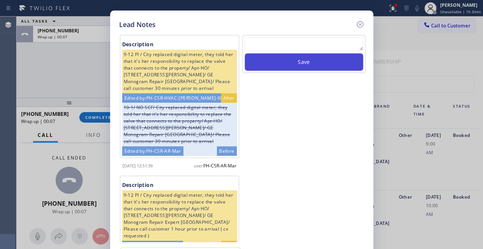
paste textarea "Routed to Voice mail// If CX will call back please transfer to me- Love:*"
type textarea "Routed to Voice mail// If CX will call back please transfer to me- Love:*"
click at [304, 64] on button "Save" at bounding box center [304, 61] width 118 height 17
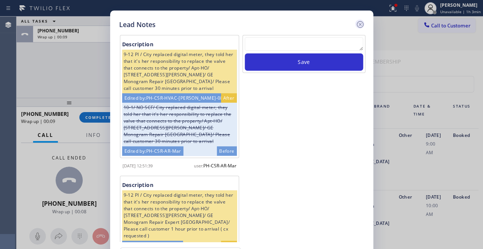
click at [360, 24] on icon at bounding box center [359, 24] width 9 height 9
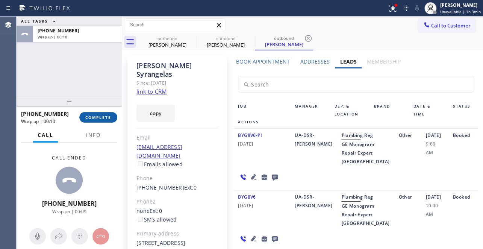
click at [99, 117] on span "COMPLETE" at bounding box center [98, 117] width 26 height 5
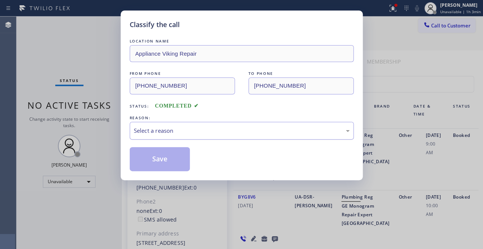
click at [195, 129] on div "Select a reason" at bounding box center [242, 130] width 216 height 9
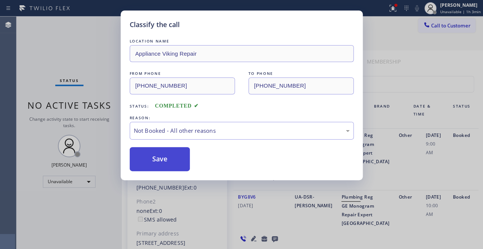
click at [164, 159] on button "Save" at bounding box center [160, 159] width 60 height 24
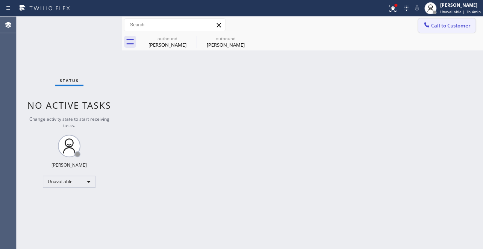
click at [433, 25] on span "Call to Customer" at bounding box center [450, 25] width 39 height 7
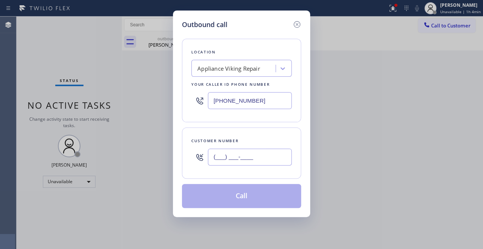
click at [237, 154] on input "(___) ___-____" at bounding box center [250, 156] width 84 height 17
paste input "818) 501-0790"
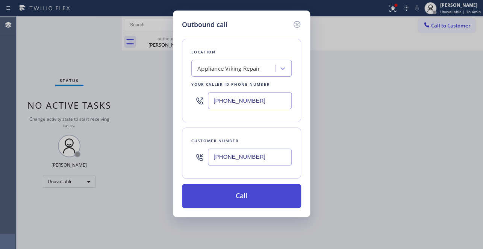
type input "[PHONE_NUMBER]"
click at [233, 192] on button "Call" at bounding box center [241, 196] width 119 height 24
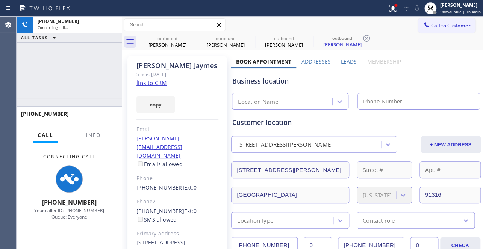
type input "[PHONE_NUMBER]"
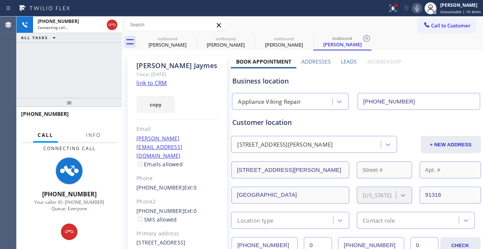
click at [349, 62] on label "Leads" at bounding box center [349, 61] width 16 height 7
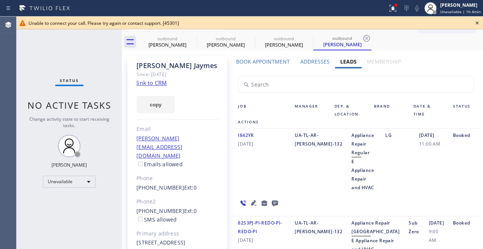
click at [476, 22] on icon at bounding box center [476, 22] width 9 height 9
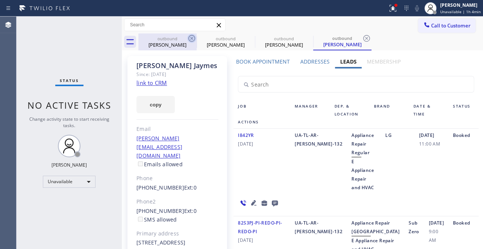
click at [191, 39] on icon at bounding box center [191, 38] width 7 height 7
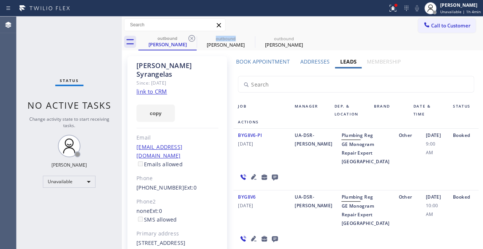
click at [191, 39] on icon at bounding box center [191, 38] width 7 height 7
click at [0, 0] on icon at bounding box center [0, 0] width 0 height 0
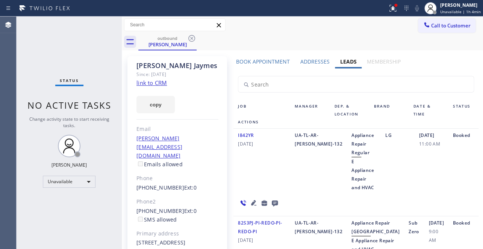
click at [191, 39] on icon at bounding box center [191, 38] width 7 height 7
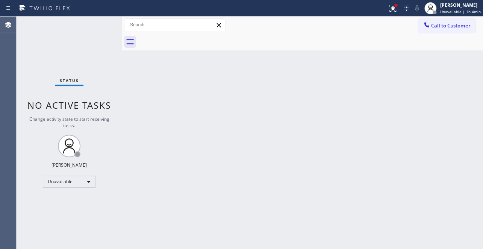
click at [191, 39] on div at bounding box center [310, 41] width 344 height 17
drag, startPoint x: 439, startPoint y: 26, endPoint x: 387, endPoint y: 26, distance: 52.2
click at [438, 26] on span "Call to Customer" at bounding box center [450, 25] width 39 height 7
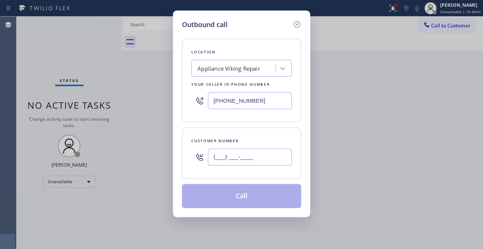
click at [213, 155] on input "(___) ___-____" at bounding box center [250, 156] width 84 height 17
paste input "213) 494-0029"
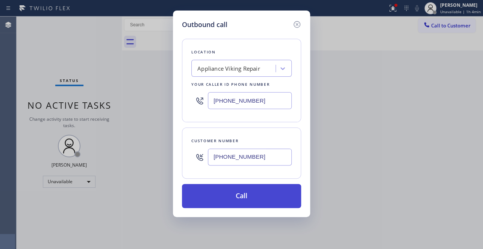
type input "[PHONE_NUMBER]"
click at [231, 197] on button "Call" at bounding box center [241, 196] width 119 height 24
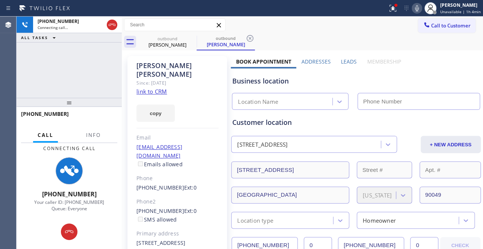
click at [341, 59] on label "Leads" at bounding box center [349, 61] width 16 height 7
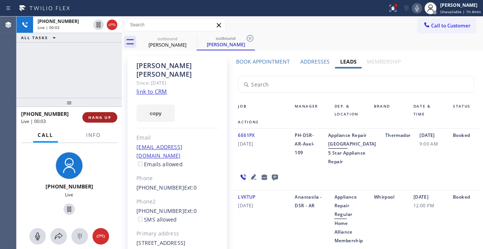
click at [99, 116] on span "HANG UP" at bounding box center [99, 117] width 23 height 5
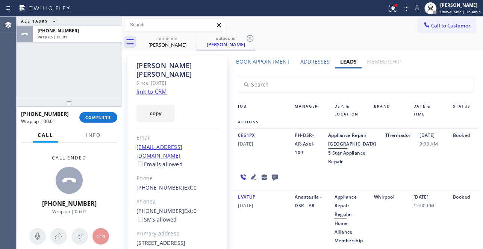
click at [274, 180] on icon at bounding box center [275, 177] width 6 height 6
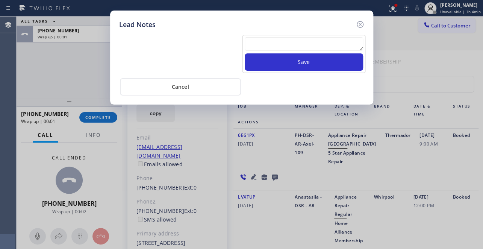
click at [275, 47] on textarea at bounding box center [304, 44] width 118 height 14
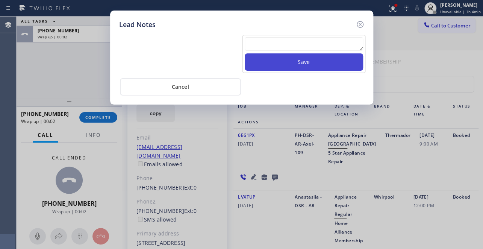
paste textarea "Routed to Voice mail// If CX will call back please transfer to me- Love:*"
type textarea "Routed to Voice mail// If CX will call back please transfer to me- Love:*"
click at [297, 63] on button "Save" at bounding box center [304, 61] width 118 height 17
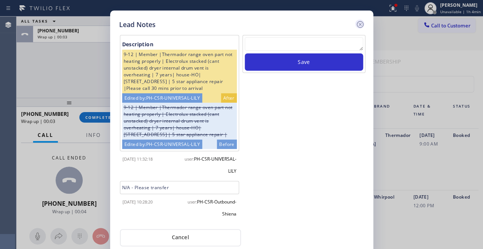
click at [358, 22] on icon at bounding box center [359, 24] width 9 height 9
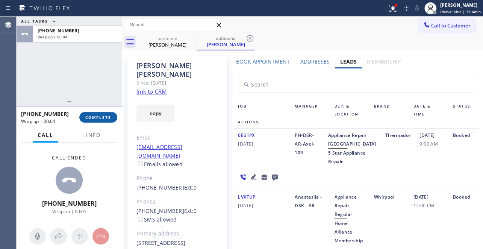
click at [89, 114] on button "COMPLETE" at bounding box center [98, 117] width 38 height 11
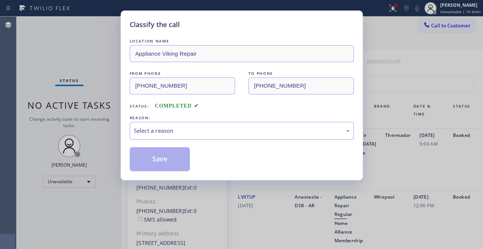
click at [161, 127] on div "Select a reason" at bounding box center [242, 130] width 216 height 9
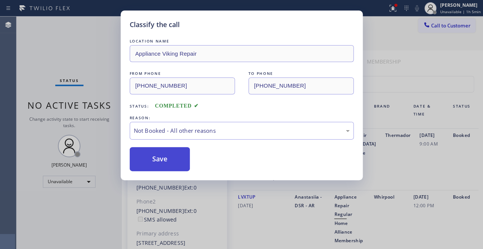
click at [160, 158] on button "Save" at bounding box center [160, 159] width 60 height 24
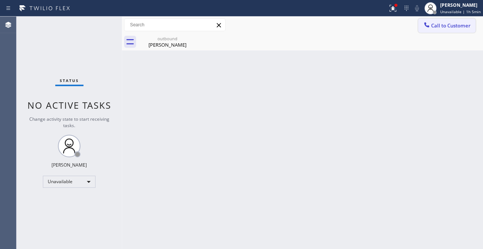
click at [443, 23] on span "Call to Customer" at bounding box center [450, 25] width 39 height 7
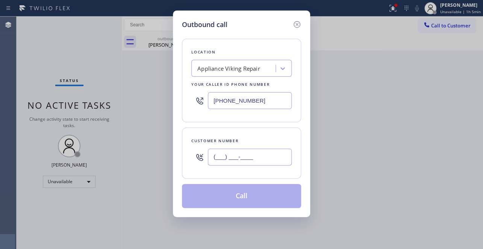
click at [225, 156] on input "(___) ___-____" at bounding box center [250, 156] width 84 height 17
paste input "818) 554-1414"
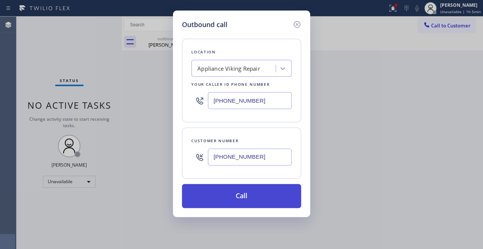
type input "[PHONE_NUMBER]"
click at [230, 199] on button "Call" at bounding box center [241, 196] width 119 height 24
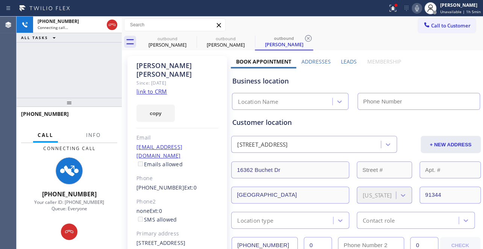
type input "[PHONE_NUMBER]"
click at [347, 60] on label "Leads" at bounding box center [349, 61] width 16 height 7
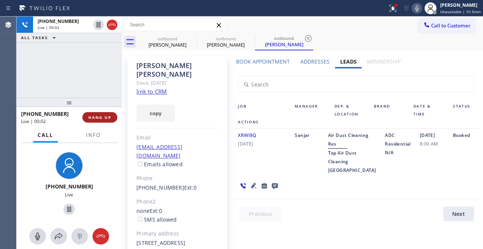
click at [108, 119] on span "HANG UP" at bounding box center [99, 117] width 23 height 5
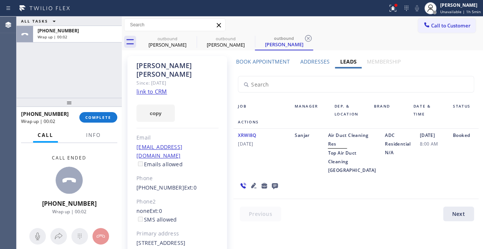
click at [272, 190] on icon at bounding box center [274, 185] width 9 height 9
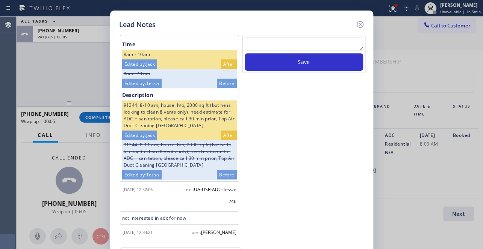
click at [312, 45] on textarea at bounding box center [304, 44] width 118 height 14
paste textarea "Routed to Voice mail// If CX will call back please transfer to me- Love:*"
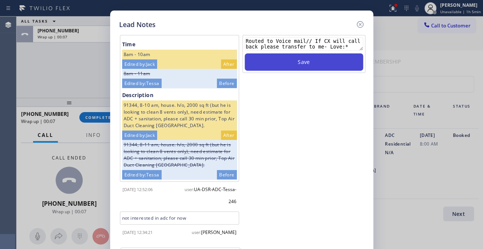
type textarea "Routed to Voice mail// If CX will call back please transfer to me- Love:*"
click at [311, 67] on button "Save" at bounding box center [304, 61] width 118 height 17
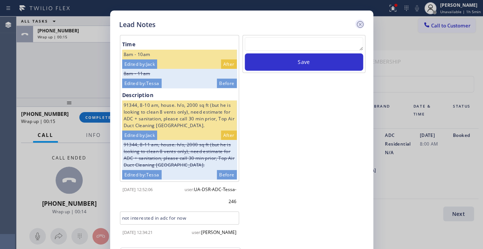
click at [357, 21] on icon at bounding box center [359, 24] width 9 height 9
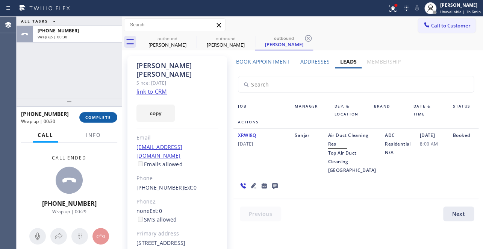
click at [97, 116] on span "COMPLETE" at bounding box center [98, 117] width 26 height 5
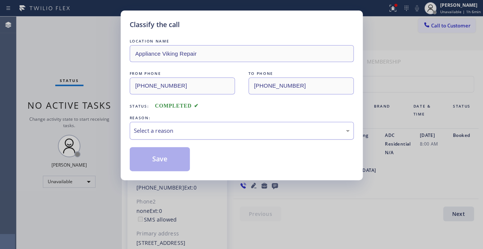
click at [222, 131] on div "Select a reason" at bounding box center [242, 130] width 216 height 9
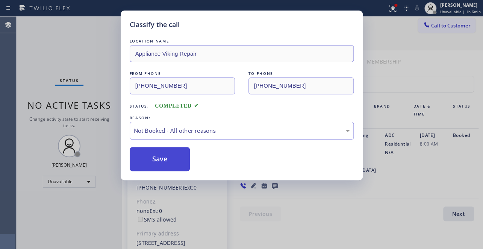
click at [163, 160] on button "Save" at bounding box center [160, 159] width 60 height 24
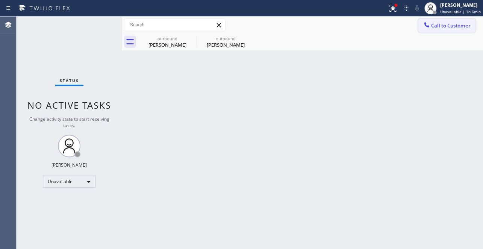
click at [434, 21] on button "Call to Customer" at bounding box center [446, 25] width 57 height 14
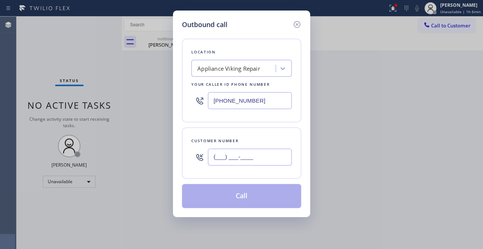
click at [215, 155] on input "(___) ___-____" at bounding box center [250, 156] width 84 height 17
paste input "908) 752-2352"
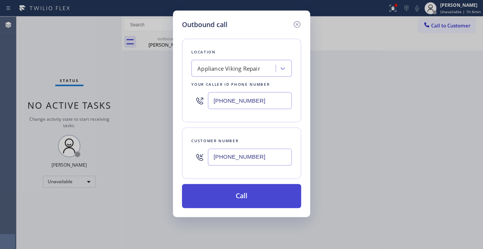
type input "[PHONE_NUMBER]"
click at [248, 199] on button "Call" at bounding box center [241, 196] width 119 height 24
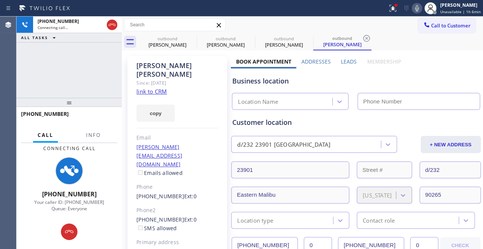
type input "[PHONE_NUMBER]"
click at [347, 58] on label "Leads" at bounding box center [349, 61] width 16 height 7
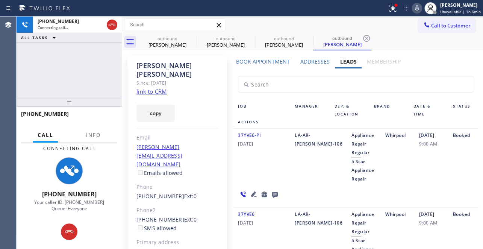
click at [274, 194] on icon at bounding box center [274, 193] width 9 height 9
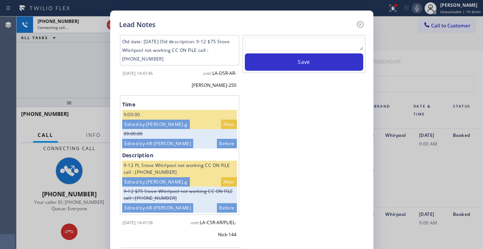
click at [314, 42] on textarea at bounding box center [304, 44] width 118 height 14
paste textarea "Routed to Voice mail// If CX will call back please transfer to me- Love:*"
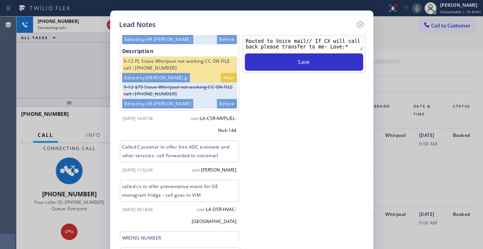
scroll to position [132, 0]
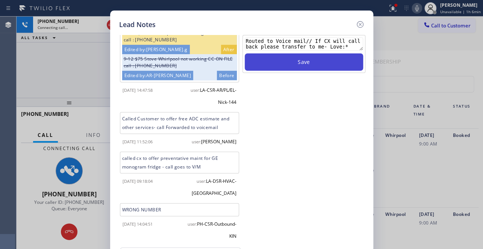
type textarea "Routed to Voice mail// If CX will call back please transfer to me- Love:*"
click at [321, 60] on button "Save" at bounding box center [304, 61] width 118 height 17
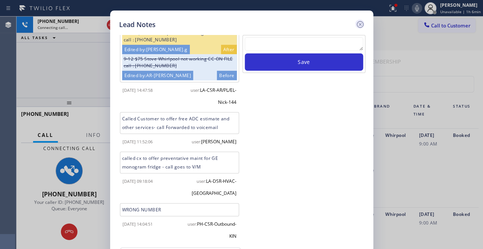
click at [358, 22] on icon at bounding box center [359, 24] width 9 height 9
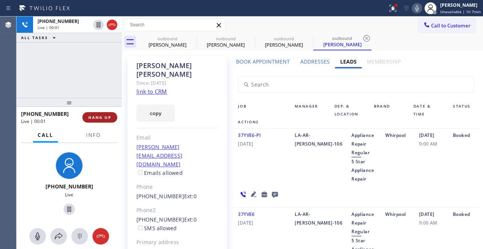
click at [109, 119] on span "HANG UP" at bounding box center [99, 117] width 23 height 5
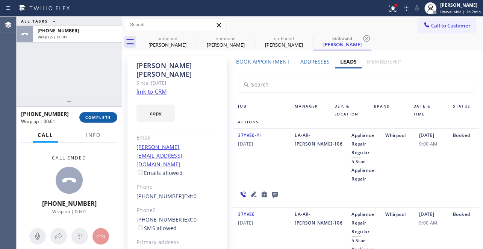
click at [104, 118] on span "COMPLETE" at bounding box center [98, 117] width 26 height 5
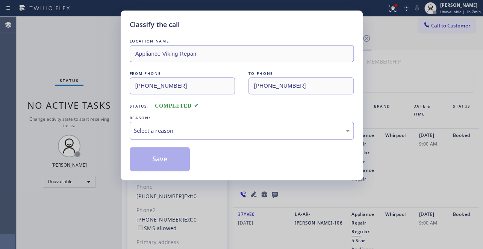
click at [155, 125] on div "Select a reason" at bounding box center [242, 131] width 224 height 18
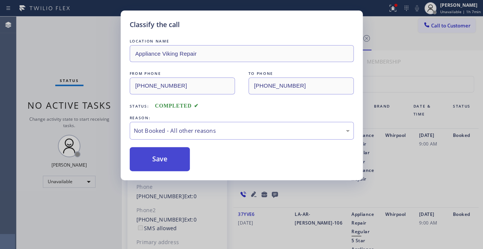
click at [155, 155] on button "Save" at bounding box center [160, 159] width 60 height 24
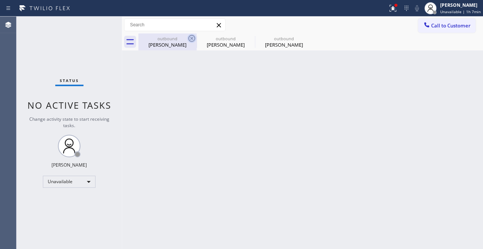
click at [192, 39] on icon at bounding box center [191, 38] width 9 height 9
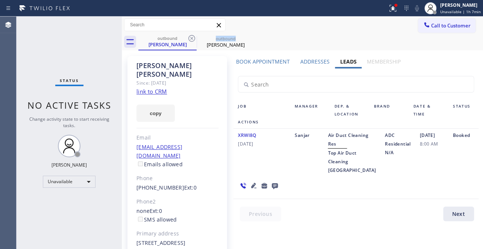
click at [192, 39] on icon at bounding box center [191, 38] width 9 height 9
click at [0, 0] on icon at bounding box center [0, 0] width 0 height 0
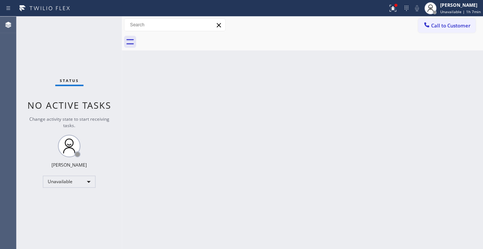
click at [192, 39] on div at bounding box center [310, 41] width 344 height 17
click at [446, 27] on span "Call to Customer" at bounding box center [450, 25] width 39 height 7
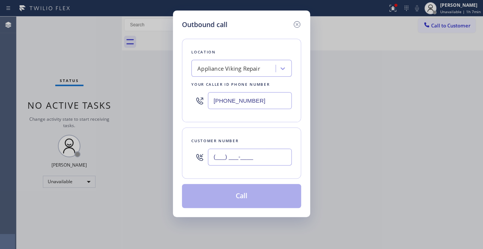
click at [223, 154] on input "(___) ___-____" at bounding box center [250, 156] width 84 height 17
paste input "310) 367-0324"
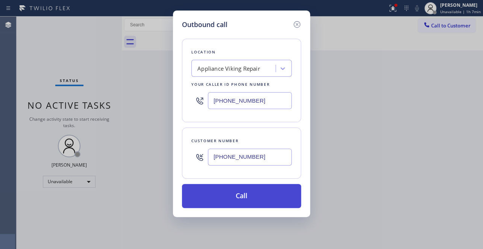
click at [233, 196] on button "Call" at bounding box center [241, 196] width 119 height 24
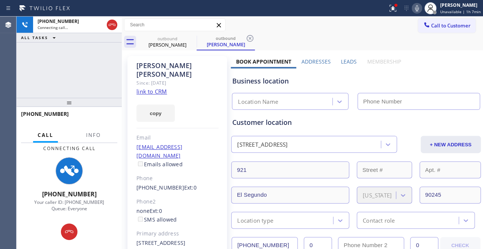
click at [345, 61] on label "Leads" at bounding box center [349, 61] width 16 height 7
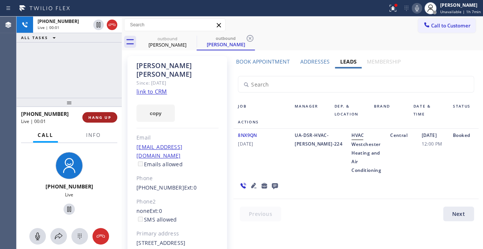
click at [96, 120] on button "HANG UP" at bounding box center [99, 117] width 35 height 11
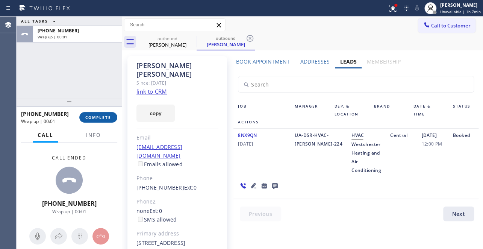
click at [96, 118] on span "COMPLETE" at bounding box center [98, 117] width 26 height 5
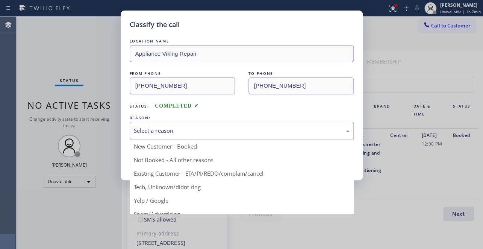
click at [141, 131] on div "Select a reason" at bounding box center [242, 130] width 216 height 9
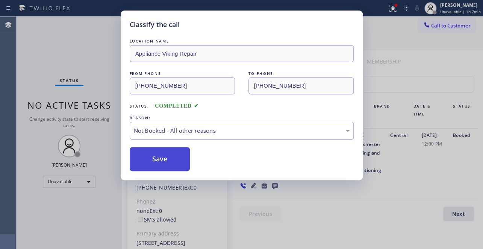
click at [147, 163] on button "Save" at bounding box center [160, 159] width 60 height 24
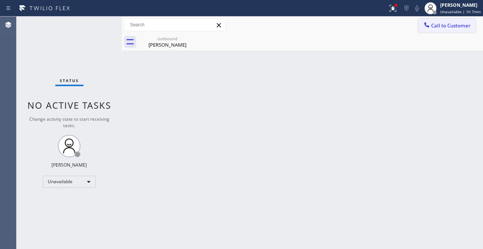
click at [447, 23] on span "Call to Customer" at bounding box center [450, 25] width 39 height 7
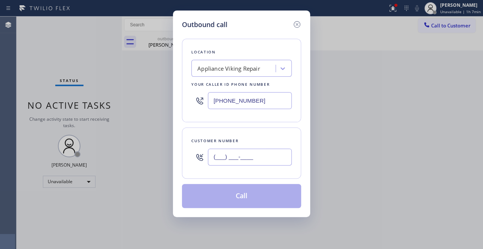
click at [210, 156] on input "(___) ___-____" at bounding box center [250, 156] width 84 height 17
paste input "818) 282-3889"
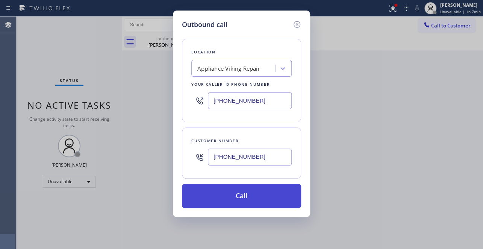
type input "[PHONE_NUMBER]"
click at [239, 196] on button "Call" at bounding box center [241, 196] width 119 height 24
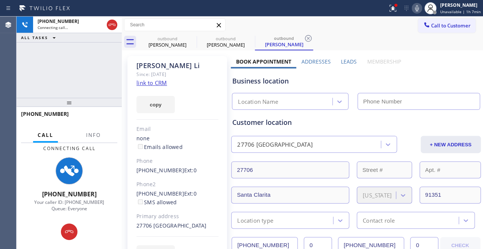
click at [344, 62] on label "Leads" at bounding box center [349, 61] width 16 height 7
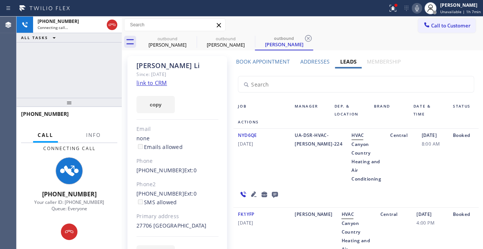
click at [249, 193] on icon at bounding box center [253, 193] width 9 height 9
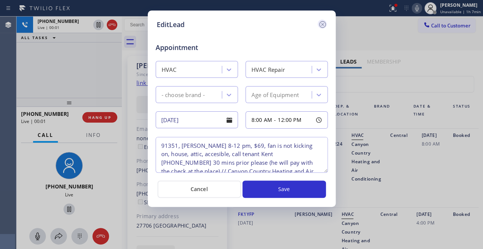
click at [321, 24] on icon at bounding box center [322, 24] width 9 height 9
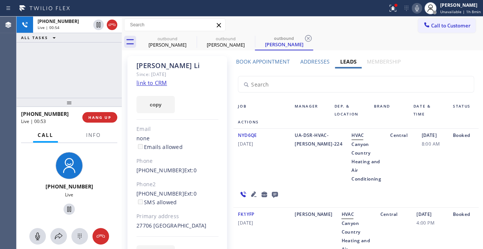
drag, startPoint x: 266, startPoint y: 170, endPoint x: 264, endPoint y: 166, distance: 4.7
click at [266, 170] on div "NYD6QE [DATE]" at bounding box center [261, 157] width 57 height 52
click at [92, 116] on span "HANG UP" at bounding box center [99, 117] width 23 height 5
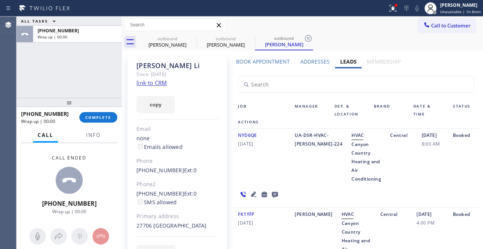
click at [272, 193] on icon at bounding box center [275, 195] width 6 height 6
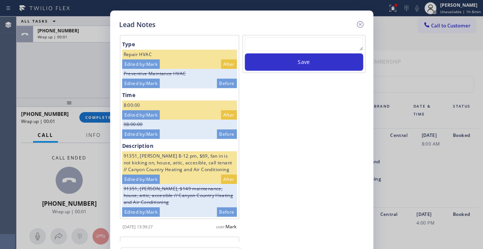
click at [298, 46] on textarea at bounding box center [304, 44] width 118 height 14
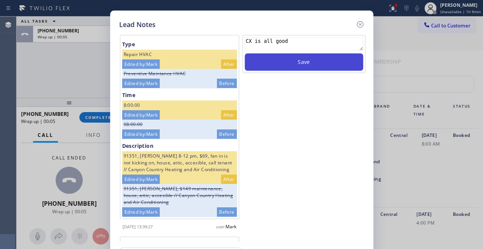
type textarea "CX is all good"
click at [319, 61] on button "Save" at bounding box center [304, 61] width 118 height 17
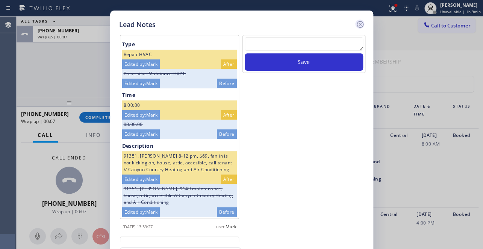
click at [361, 21] on icon at bounding box center [359, 24] width 9 height 9
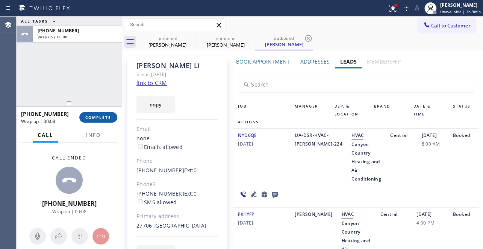
click at [108, 117] on span "COMPLETE" at bounding box center [98, 117] width 26 height 5
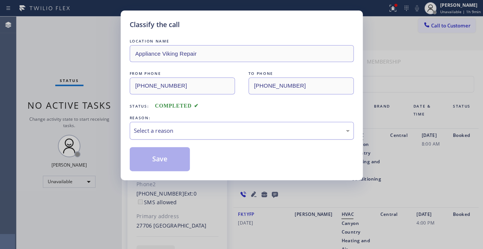
click at [153, 128] on div "Select a reason" at bounding box center [242, 130] width 216 height 9
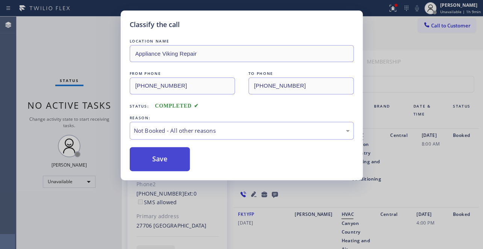
click at [148, 159] on button "Save" at bounding box center [160, 159] width 60 height 24
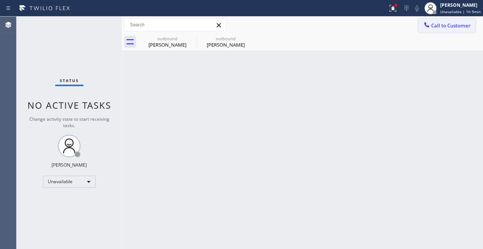
click at [439, 26] on span "Call to Customer" at bounding box center [450, 25] width 39 height 7
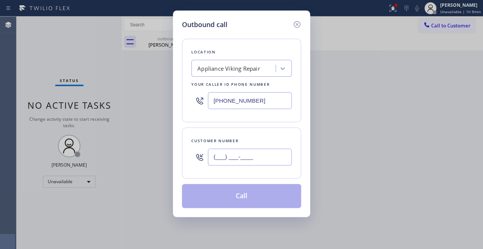
click at [231, 160] on input "(___) ___-____" at bounding box center [250, 156] width 84 height 17
paste input "818) 422-5045"
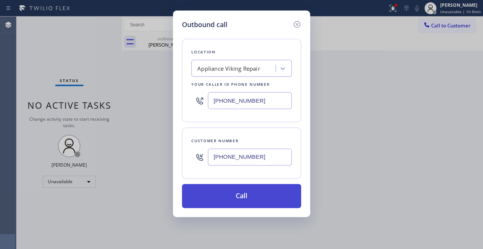
type input "[PHONE_NUMBER]"
click at [241, 196] on button "Call" at bounding box center [241, 196] width 119 height 24
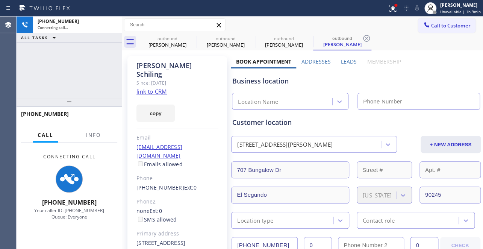
click at [345, 63] on label "Leads" at bounding box center [349, 61] width 16 height 7
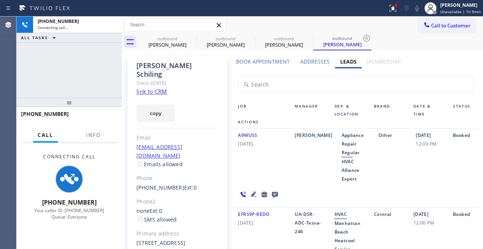
click at [251, 195] on icon at bounding box center [253, 193] width 5 height 5
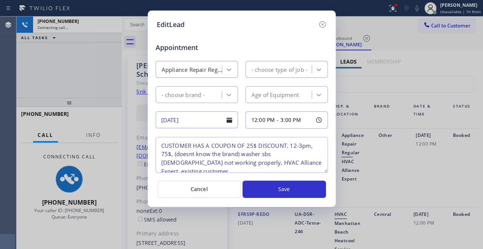
type textarea "CUSTOMER HAS A COUPON OF 25$ DISCOUNT. 12-3pm, 75$, (doesnt know the brand) was…"
click at [323, 23] on icon at bounding box center [322, 24] width 7 height 7
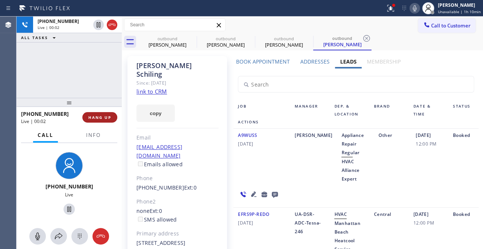
click at [91, 119] on span "HANG UP" at bounding box center [99, 117] width 23 height 5
click at [273, 196] on icon at bounding box center [275, 195] width 6 height 6
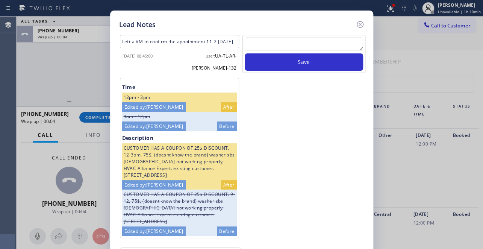
click at [274, 39] on textarea at bounding box center [304, 44] width 118 height 14
paste textarea "Routed to Voice mail// If CX will call back please transfer to me- Love:*"
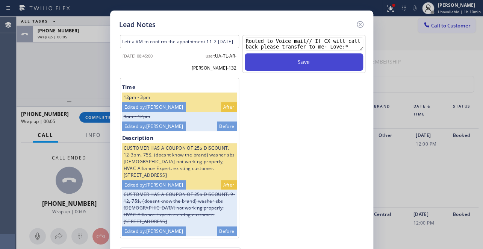
type textarea "Routed to Voice mail// If CX will call back please transfer to me- Love:*"
click at [292, 56] on button "Save" at bounding box center [304, 61] width 118 height 17
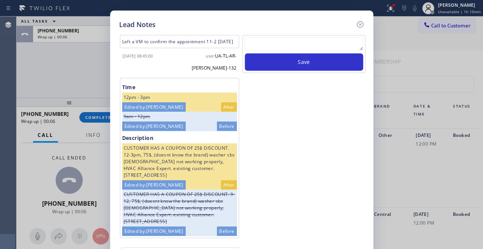
drag, startPoint x: 356, startPoint y: 24, endPoint x: 239, endPoint y: 54, distance: 120.8
click at [356, 25] on icon at bounding box center [359, 24] width 9 height 9
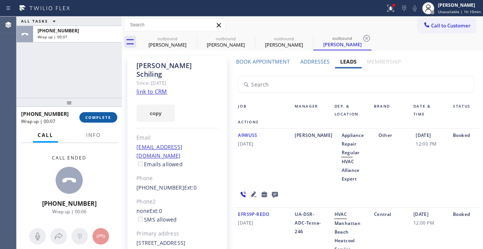
click at [107, 115] on span "COMPLETE" at bounding box center [98, 117] width 26 height 5
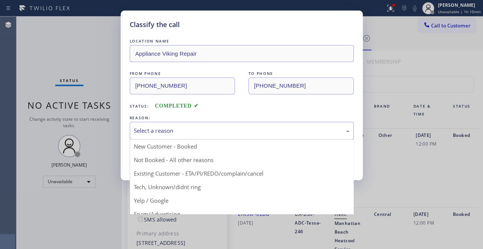
click at [158, 126] on div "Select a reason" at bounding box center [242, 130] width 216 height 9
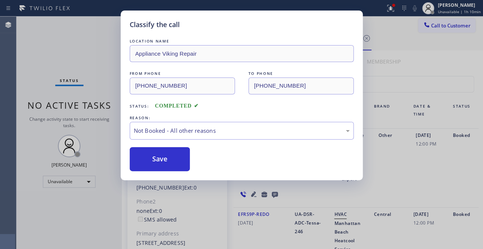
click at [158, 157] on button "Save" at bounding box center [160, 159] width 60 height 24
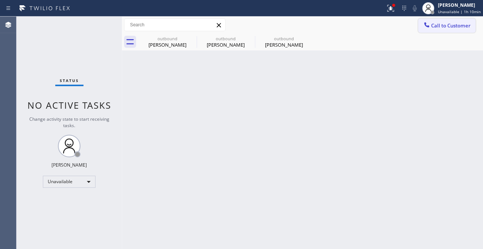
click at [428, 29] on div at bounding box center [426, 25] width 9 height 9
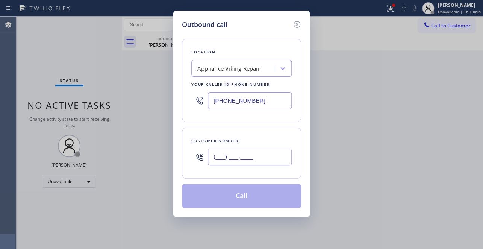
click at [247, 157] on input "(___) ___-____" at bounding box center [250, 156] width 84 height 17
paste input "626) 351-9898"
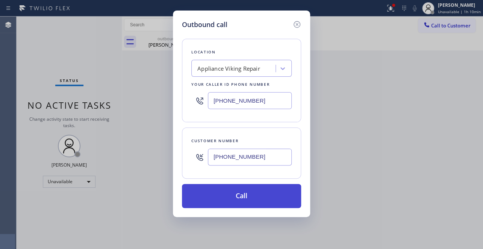
type input "[PHONE_NUMBER]"
click at [240, 197] on button "Call" at bounding box center [241, 196] width 119 height 24
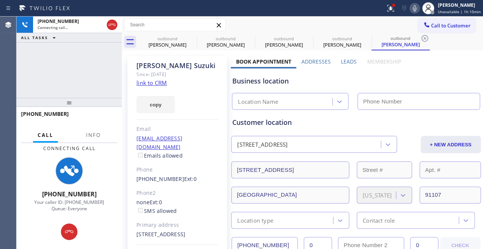
click at [341, 62] on label "Leads" at bounding box center [349, 61] width 16 height 7
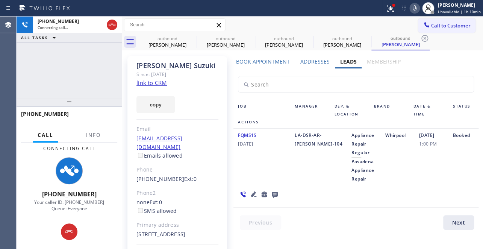
click at [251, 193] on icon at bounding box center [253, 193] width 5 height 5
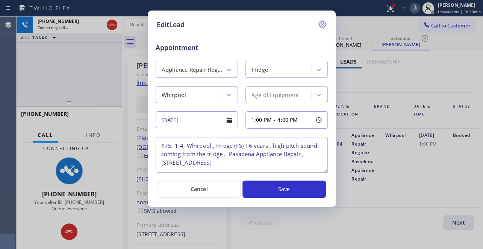
click at [323, 22] on icon at bounding box center [322, 24] width 9 height 9
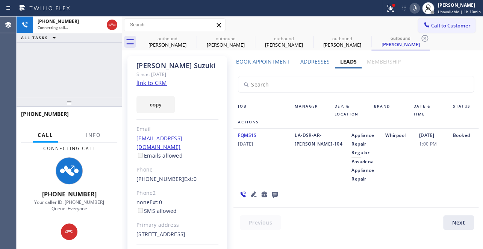
click at [252, 193] on icon at bounding box center [253, 193] width 5 height 5
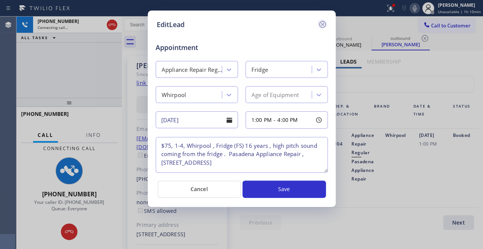
click at [322, 22] on icon at bounding box center [322, 24] width 9 height 9
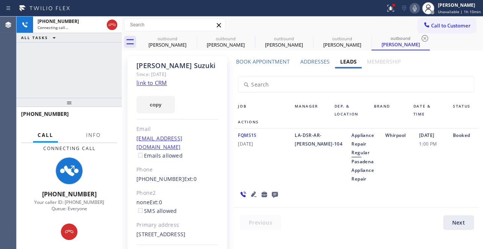
click at [272, 194] on icon at bounding box center [275, 195] width 6 height 6
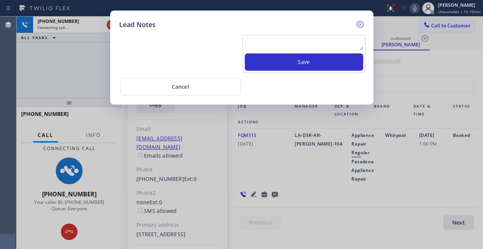
click at [359, 24] on icon at bounding box center [359, 24] width 7 height 7
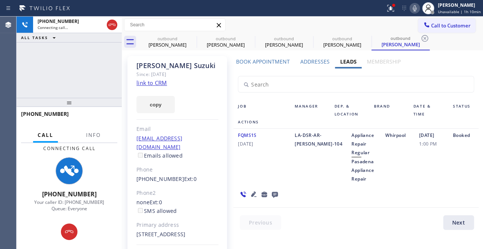
click at [273, 195] on icon at bounding box center [274, 193] width 9 height 9
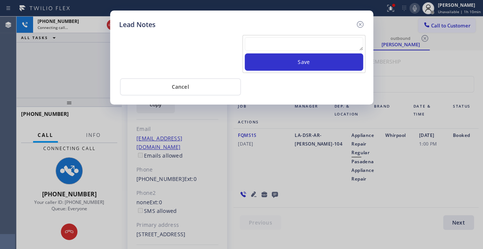
click at [297, 43] on textarea at bounding box center [304, 44] width 118 height 14
paste textarea "Routed to Voice mail// If CX will call back please transfer to me- Love:*"
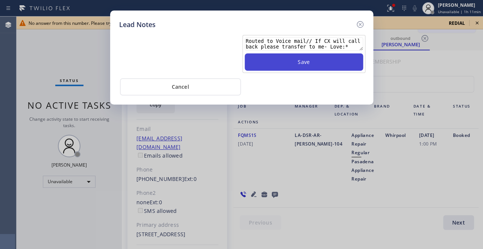
type textarea "Routed to Voice mail// If CX will call back please transfer to me- Love:*"
click at [293, 65] on button "Save" at bounding box center [304, 61] width 118 height 17
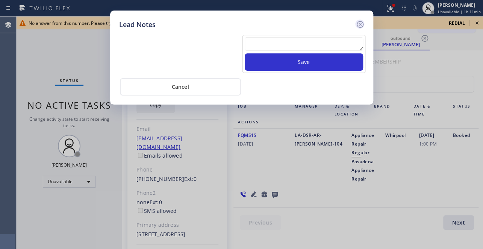
click at [360, 23] on icon at bounding box center [359, 24] width 7 height 7
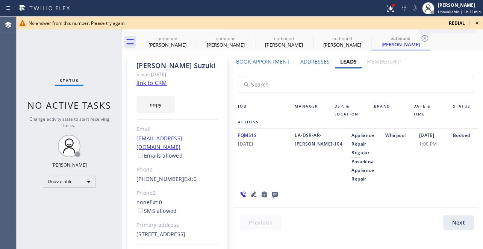
click at [476, 22] on icon at bounding box center [476, 22] width 9 height 9
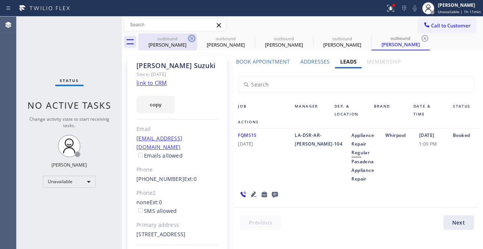
click at [191, 39] on icon at bounding box center [191, 38] width 9 height 9
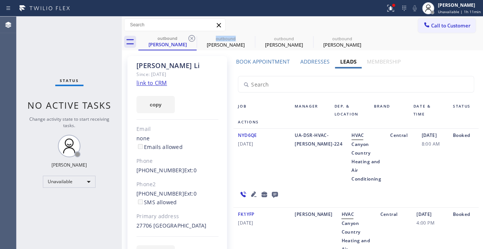
click at [191, 39] on icon at bounding box center [191, 38] width 9 height 9
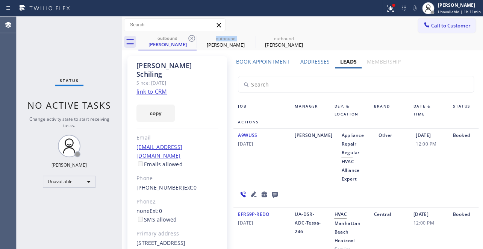
click at [191, 39] on icon at bounding box center [191, 38] width 9 height 9
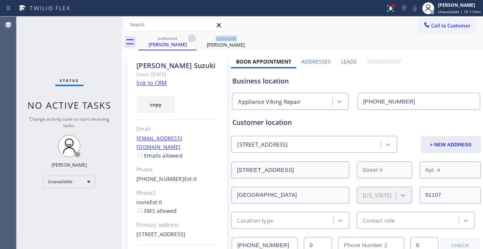
click at [191, 39] on icon at bounding box center [191, 38] width 9 height 9
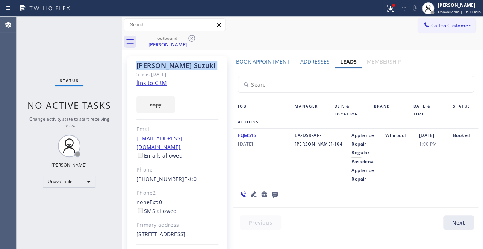
click at [191, 39] on icon at bounding box center [191, 38] width 9 height 9
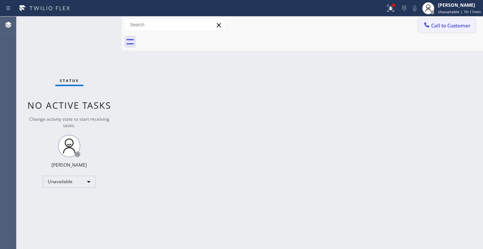
click at [447, 23] on span "Call to Customer" at bounding box center [450, 25] width 39 height 7
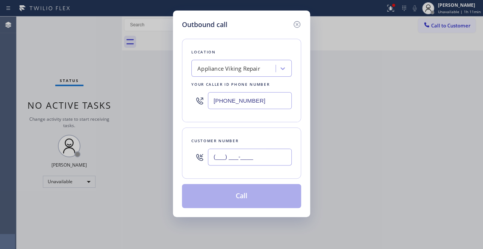
click at [212, 155] on input "(___) ___-____" at bounding box center [250, 156] width 84 height 17
paste input "408) 838-3762"
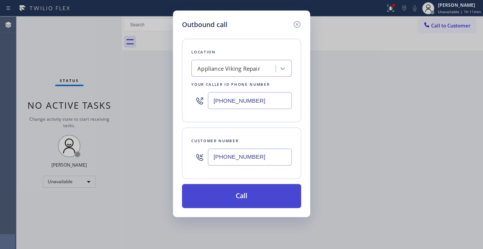
type input "[PHONE_NUMBER]"
click at [235, 195] on button "Call" at bounding box center [241, 196] width 119 height 24
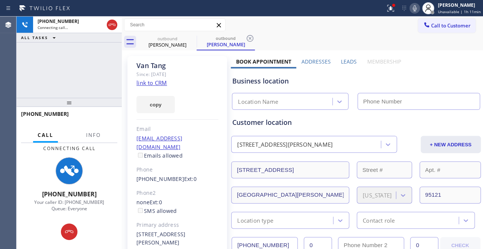
type input "[PHONE_NUMBER]"
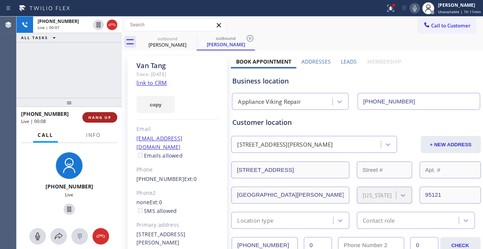
click at [107, 120] on button "HANG UP" at bounding box center [99, 117] width 35 height 11
click at [348, 59] on label "Leads" at bounding box center [349, 61] width 16 height 7
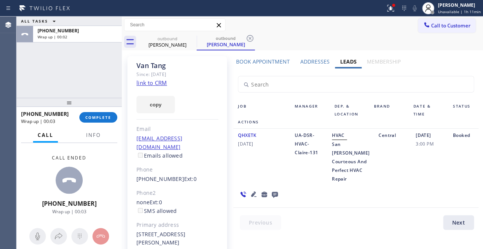
click at [272, 189] on icon at bounding box center [274, 193] width 9 height 9
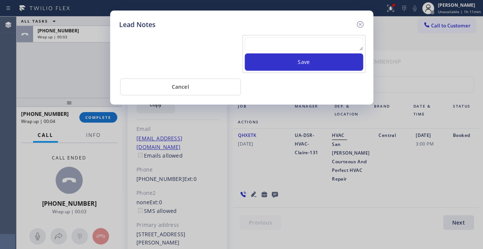
click at [298, 41] on textarea at bounding box center [304, 44] width 118 height 14
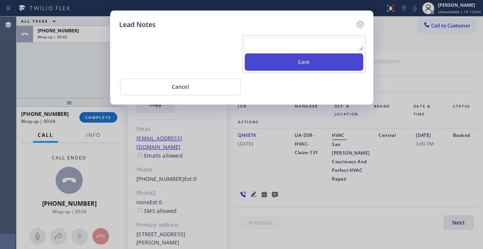
paste textarea "Routed to Voice mail// If CX will call back please transfer to me- Love:*"
type textarea "Routed to Voice mail// If CX will call back please transfer to me- Love:*"
click at [311, 68] on button "Save" at bounding box center [304, 61] width 118 height 17
click at [313, 64] on button "Save" at bounding box center [304, 61] width 118 height 17
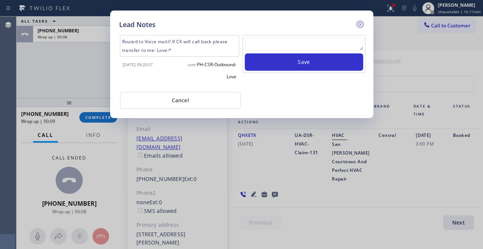
click at [359, 25] on icon at bounding box center [359, 24] width 9 height 9
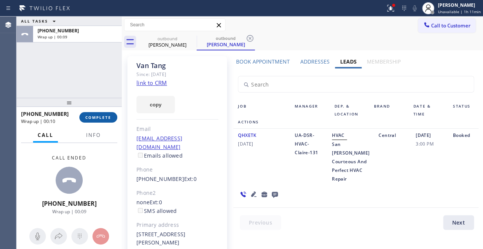
click at [84, 119] on button "COMPLETE" at bounding box center [98, 117] width 38 height 11
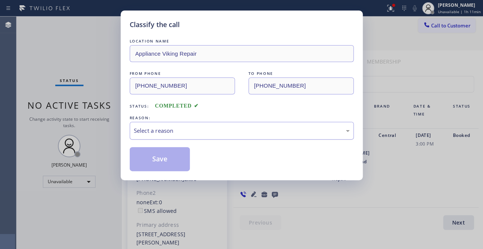
click at [165, 128] on div "Select a reason" at bounding box center [242, 130] width 216 height 9
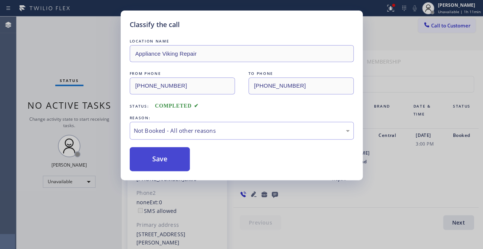
click at [165, 161] on button "Save" at bounding box center [160, 159] width 60 height 24
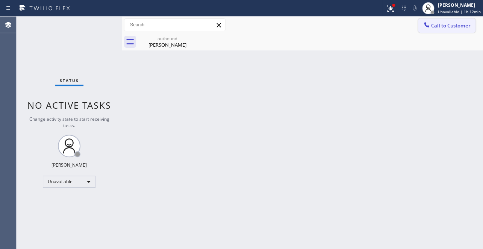
click at [445, 24] on span "Call to Customer" at bounding box center [450, 25] width 39 height 7
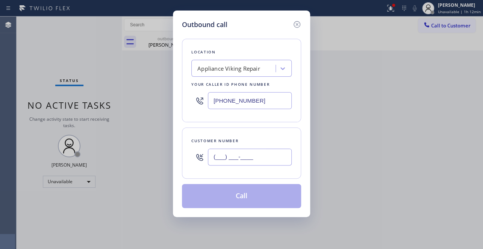
click at [226, 159] on input "(___) ___-____" at bounding box center [250, 156] width 84 height 17
paste input "310) 560-9458"
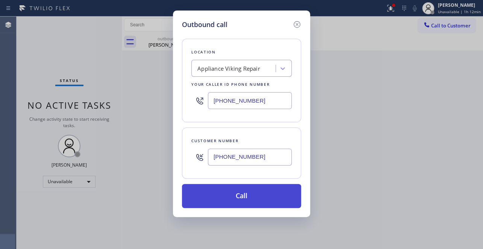
click at [255, 195] on button "Call" at bounding box center [241, 196] width 119 height 24
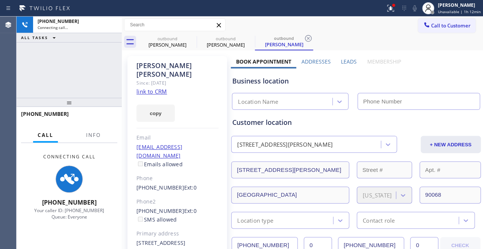
click at [343, 58] on label "Leads" at bounding box center [349, 61] width 16 height 7
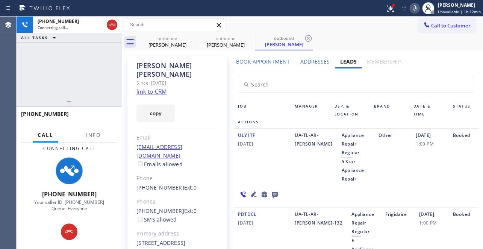
click at [251, 195] on icon at bounding box center [253, 193] width 5 height 5
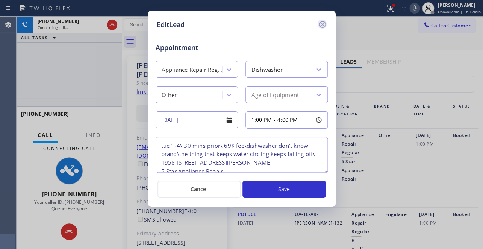
click at [321, 24] on icon at bounding box center [322, 24] width 9 height 9
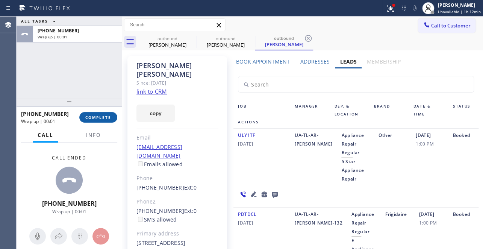
click at [90, 115] on span "COMPLETE" at bounding box center [98, 117] width 26 height 5
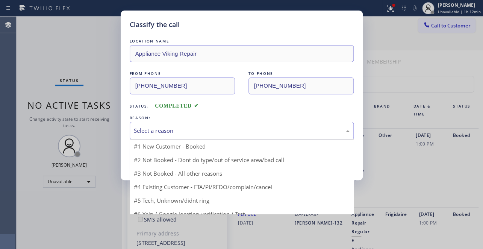
click at [161, 128] on div "Select a reason" at bounding box center [242, 130] width 216 height 9
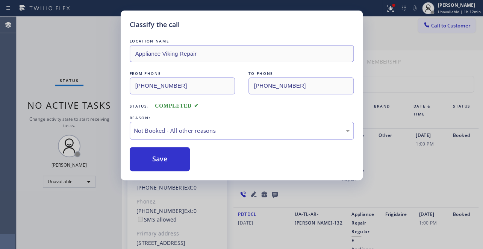
click at [159, 157] on button "Save" at bounding box center [160, 159] width 60 height 24
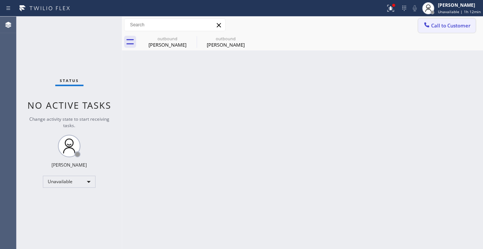
click at [441, 23] on span "Call to Customer" at bounding box center [450, 25] width 39 height 7
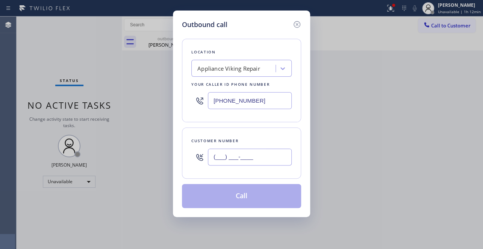
click at [213, 152] on input "(___) ___-____" at bounding box center [250, 156] width 84 height 17
paste input "212) 253-5860"
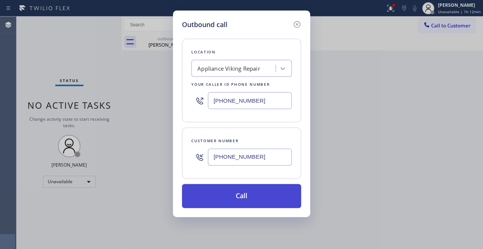
type input "[PHONE_NUMBER]"
click at [226, 195] on button "Call" at bounding box center [241, 196] width 119 height 24
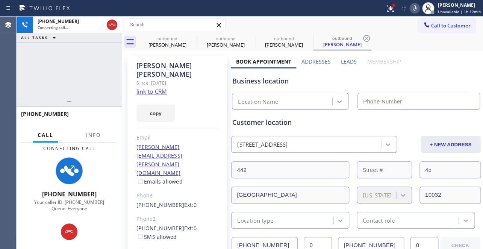
type input "[PHONE_NUMBER]"
click at [351, 58] on label "Leads" at bounding box center [349, 61] width 16 height 7
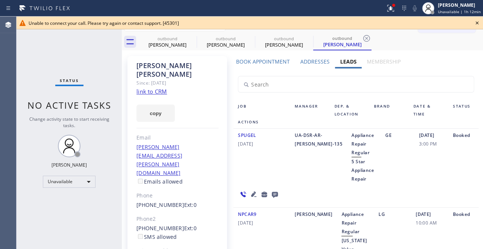
click at [476, 21] on icon at bounding box center [476, 22] width 9 height 9
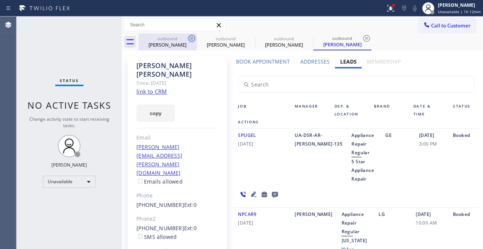
click at [190, 38] on icon at bounding box center [191, 38] width 9 height 9
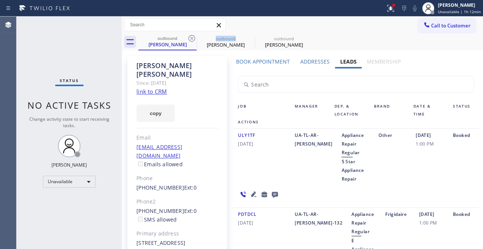
click at [190, 38] on icon at bounding box center [191, 38] width 9 height 9
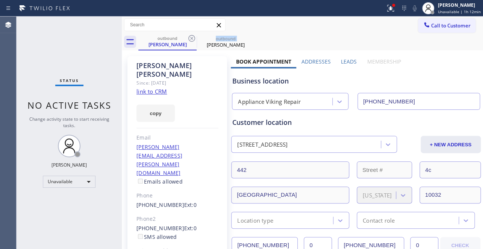
click at [190, 38] on icon at bounding box center [191, 38] width 9 height 9
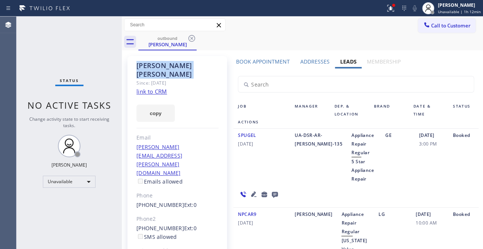
click at [190, 38] on icon at bounding box center [191, 38] width 9 height 9
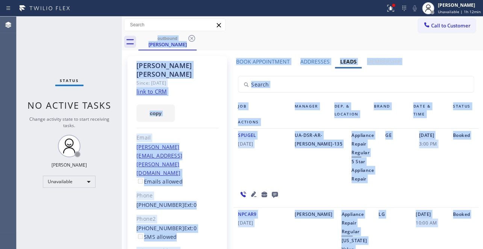
click at [190, 38] on div "outbound [PERSON_NAME]" at bounding box center [310, 41] width 344 height 17
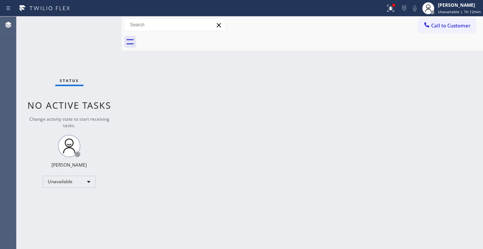
click at [190, 38] on div at bounding box center [310, 41] width 344 height 17
click at [425, 27] on icon at bounding box center [427, 25] width 8 height 8
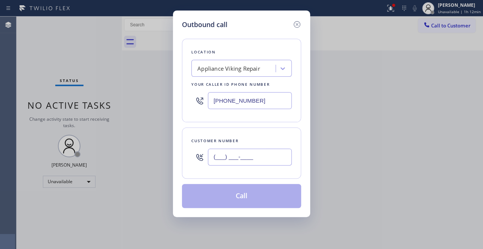
click at [249, 149] on input "(___) ___-____" at bounding box center [250, 156] width 84 height 17
paste input "818) 395-9736"
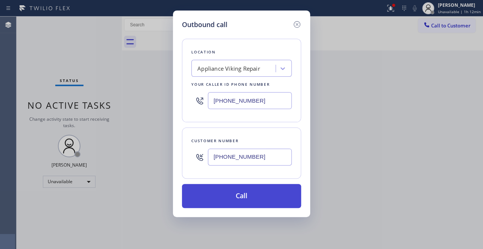
click at [244, 196] on button "Call" at bounding box center [241, 196] width 119 height 24
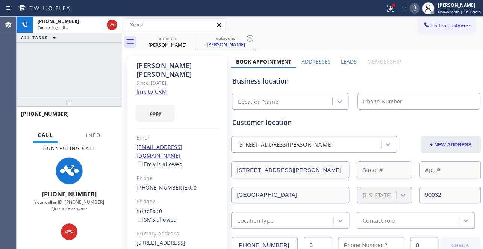
click at [350, 58] on label "Leads" at bounding box center [349, 61] width 16 height 7
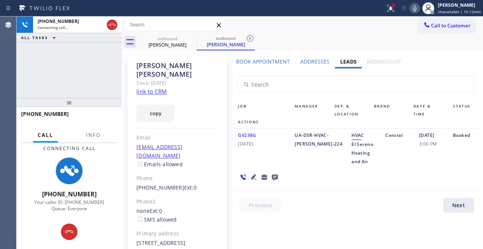
click at [251, 177] on icon at bounding box center [253, 176] width 5 height 5
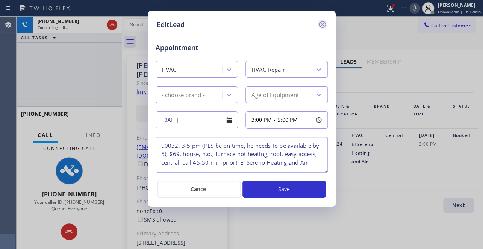
click at [322, 24] on icon at bounding box center [322, 24] width 7 height 7
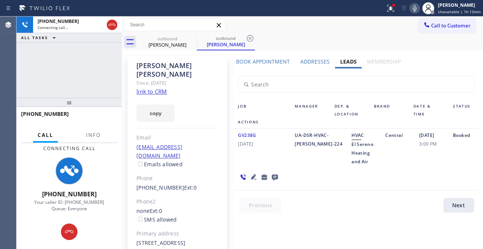
click at [250, 176] on icon at bounding box center [253, 176] width 9 height 9
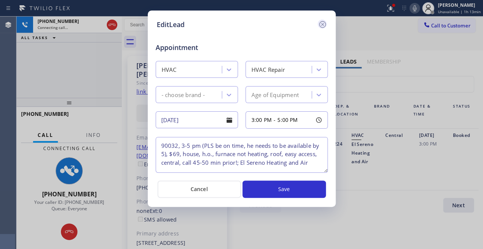
click at [322, 23] on icon at bounding box center [322, 24] width 9 height 9
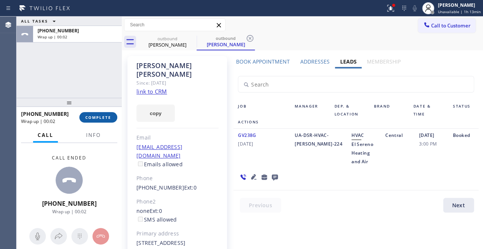
click at [112, 118] on button "COMPLETE" at bounding box center [98, 117] width 38 height 11
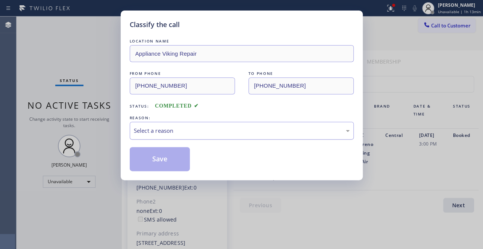
click at [185, 128] on div "Select a reason" at bounding box center [242, 130] width 216 height 9
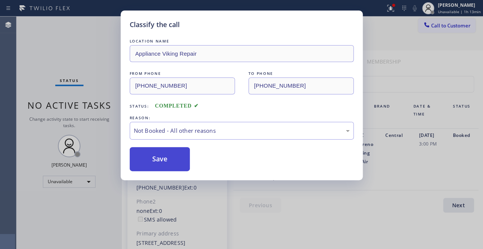
click at [168, 158] on button "Save" at bounding box center [160, 159] width 60 height 24
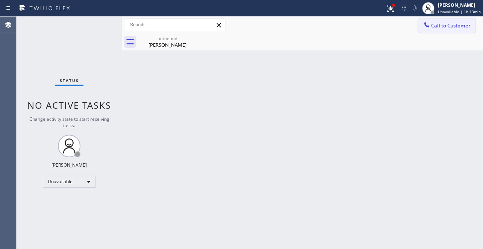
click at [440, 25] on span "Call to Customer" at bounding box center [450, 25] width 39 height 7
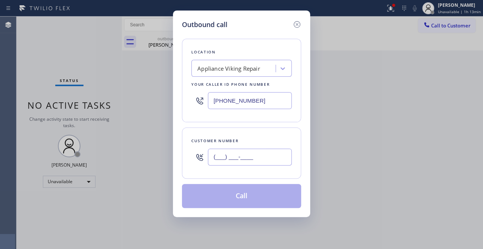
click at [253, 157] on input "(___) ___-____" at bounding box center [250, 156] width 84 height 17
paste input "805) 207-4404"
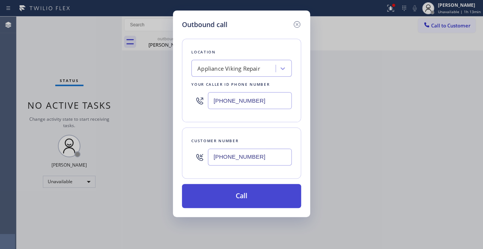
type input "[PHONE_NUMBER]"
click at [250, 194] on button "Call" at bounding box center [241, 196] width 119 height 24
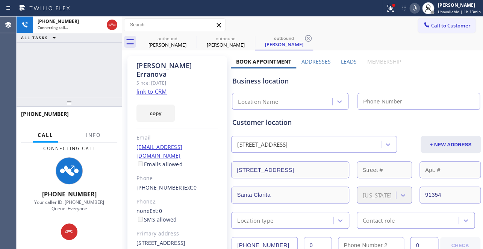
type input "[PHONE_NUMBER]"
click at [341, 61] on label "Leads" at bounding box center [349, 61] width 16 height 7
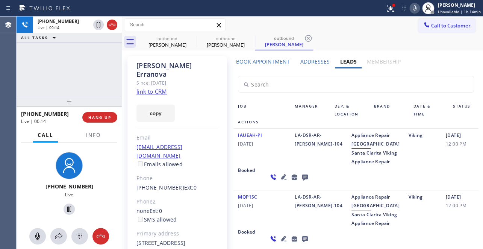
click at [281, 179] on icon at bounding box center [283, 176] width 5 height 5
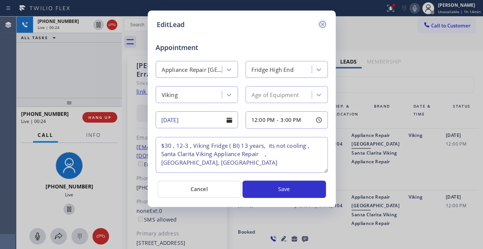
click at [320, 25] on icon at bounding box center [322, 24] width 9 height 9
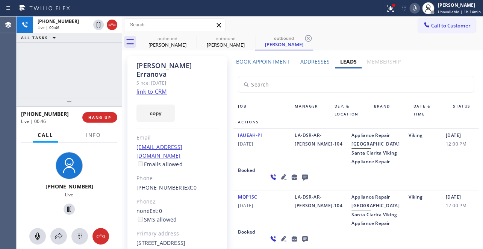
click at [279, 181] on icon at bounding box center [283, 176] width 9 height 9
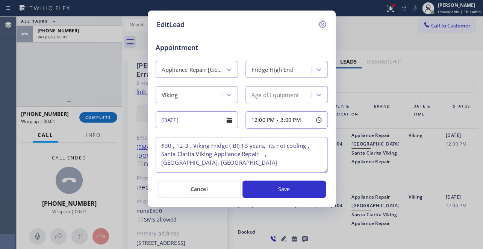
click at [322, 24] on icon at bounding box center [322, 24] width 7 height 7
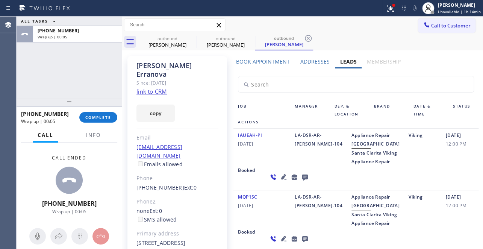
click at [302, 180] on icon at bounding box center [305, 177] width 6 height 6
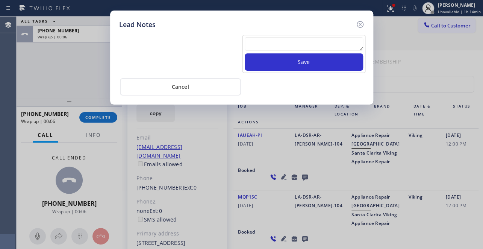
click at [308, 45] on textarea at bounding box center [304, 44] width 118 height 14
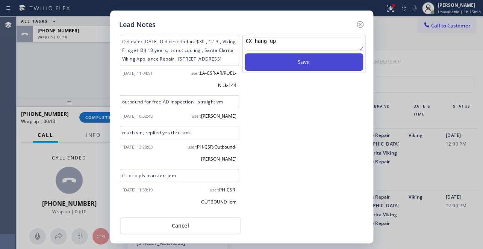
type textarea "CX hang up"
click at [309, 66] on button "Save" at bounding box center [304, 61] width 118 height 17
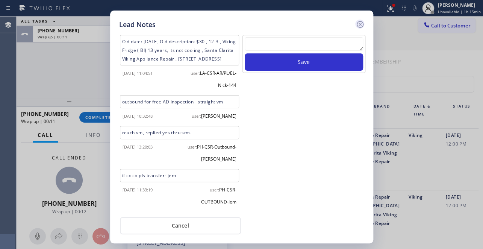
click at [361, 22] on icon at bounding box center [359, 24] width 9 height 9
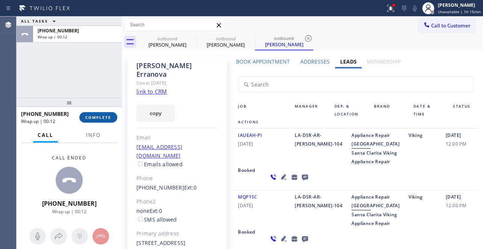
click at [100, 116] on span "COMPLETE" at bounding box center [98, 117] width 26 height 5
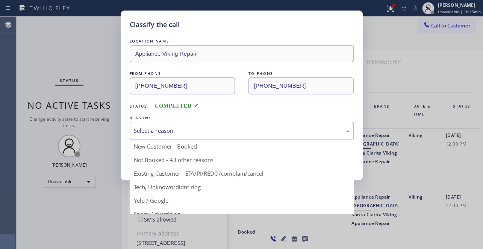
click at [180, 130] on div "Select a reason" at bounding box center [242, 130] width 216 height 9
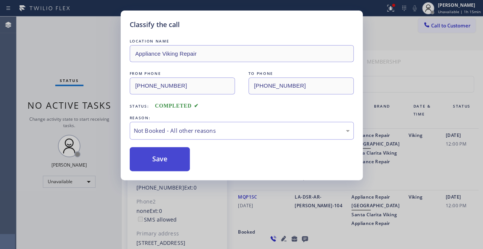
click at [156, 160] on button "Save" at bounding box center [160, 159] width 60 height 24
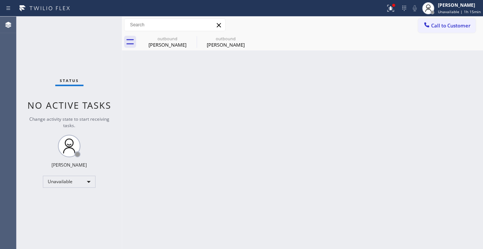
drag, startPoint x: 446, startPoint y: 25, endPoint x: 320, endPoint y: 20, distance: 125.6
click at [445, 25] on span "Call to Customer" at bounding box center [450, 25] width 39 height 7
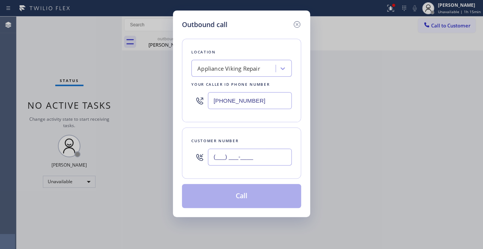
click at [226, 160] on input "(___) ___-____" at bounding box center [250, 156] width 84 height 17
paste input "805) 207-4404"
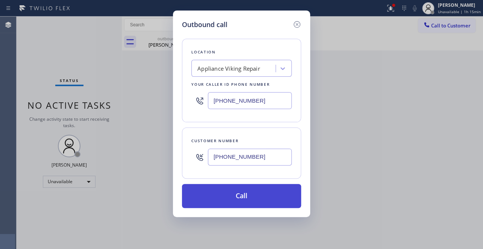
click at [231, 199] on button "Call" at bounding box center [241, 196] width 119 height 24
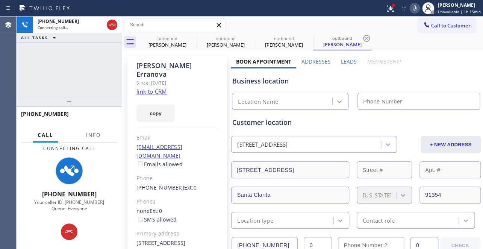
click at [346, 60] on label "Leads" at bounding box center [349, 61] width 16 height 7
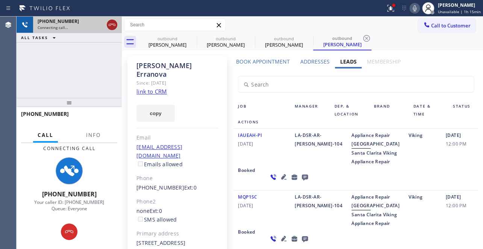
click at [110, 23] on icon at bounding box center [111, 24] width 9 height 9
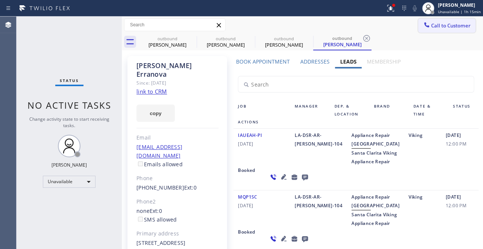
click at [444, 28] on span "Call to Customer" at bounding box center [450, 25] width 39 height 7
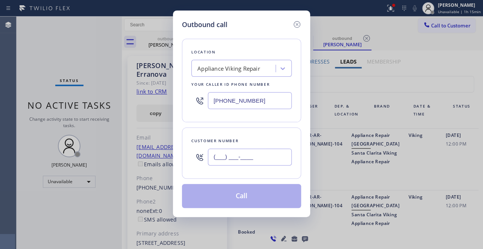
click at [232, 149] on input "(___) ___-____" at bounding box center [250, 156] width 84 height 17
paste input "909) 802-3631"
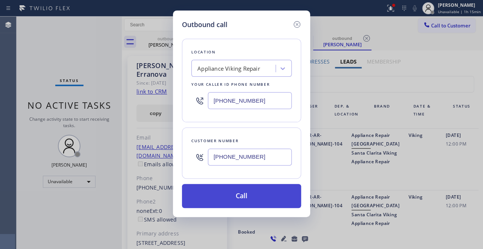
type input "[PHONE_NUMBER]"
click at [236, 194] on button "Call" at bounding box center [241, 196] width 119 height 24
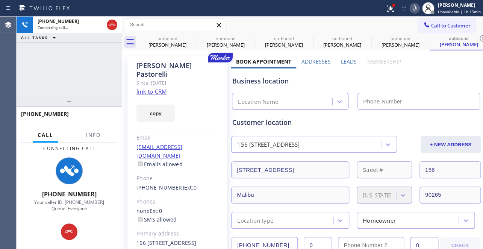
click at [346, 60] on label "Leads" at bounding box center [349, 61] width 16 height 7
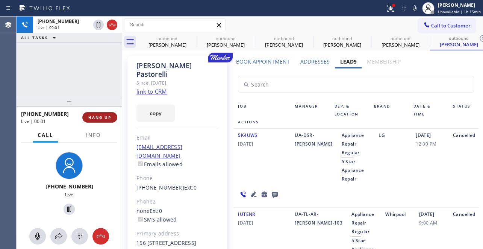
click at [98, 113] on button "HANG UP" at bounding box center [99, 117] width 35 height 11
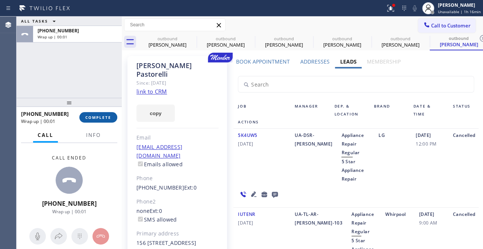
click at [107, 119] on span "COMPLETE" at bounding box center [98, 117] width 26 height 5
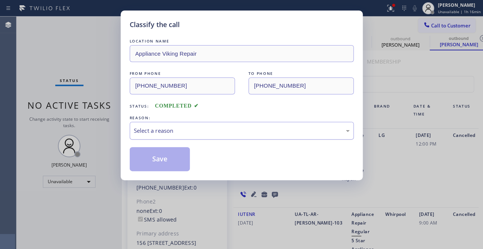
click at [170, 127] on div "Select a reason" at bounding box center [242, 130] width 216 height 9
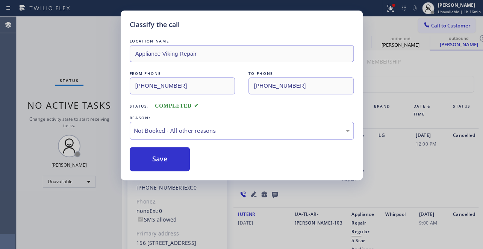
click at [154, 156] on button "Save" at bounding box center [160, 159] width 60 height 24
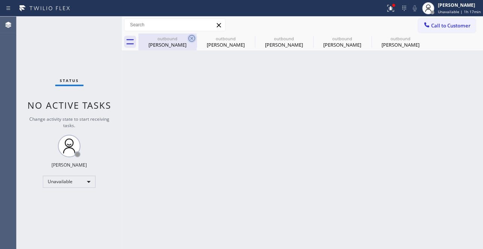
click at [192, 36] on icon at bounding box center [191, 38] width 9 height 9
click at [0, 0] on icon at bounding box center [0, 0] width 0 height 0
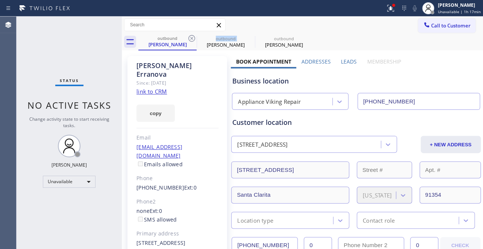
click at [192, 36] on icon at bounding box center [191, 38] width 9 height 9
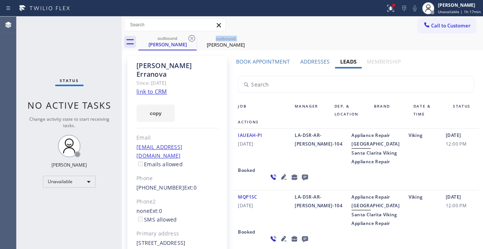
click at [192, 36] on icon at bounding box center [191, 38] width 9 height 9
click at [0, 0] on icon at bounding box center [0, 0] width 0 height 0
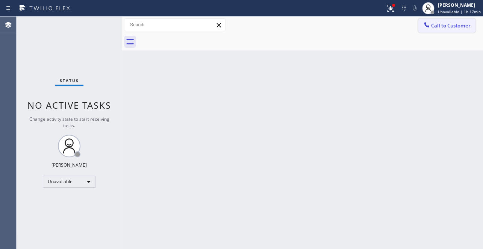
click at [438, 20] on button "Call to Customer" at bounding box center [446, 25] width 57 height 14
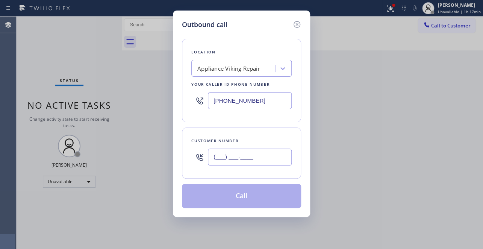
click at [222, 155] on input "(___) ___-____" at bounding box center [250, 156] width 84 height 17
paste input "323) 868-2010"
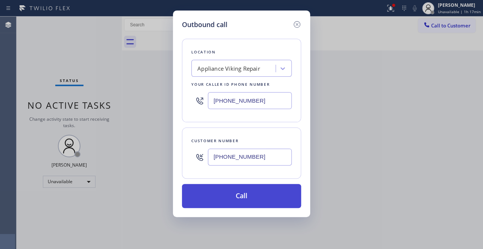
type input "(323) 868-2010"
click at [227, 201] on button "Call" at bounding box center [241, 196] width 119 height 24
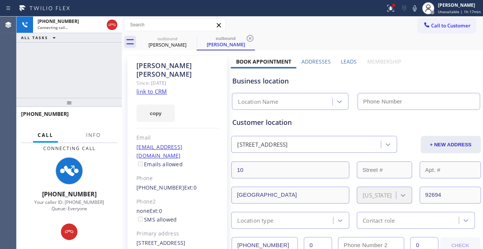
click at [343, 59] on label "Leads" at bounding box center [349, 61] width 16 height 7
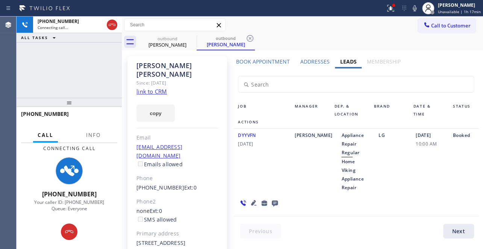
click at [278, 200] on icon at bounding box center [275, 203] width 6 height 6
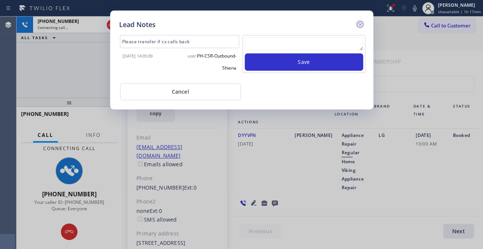
click at [359, 22] on icon at bounding box center [359, 24] width 9 height 9
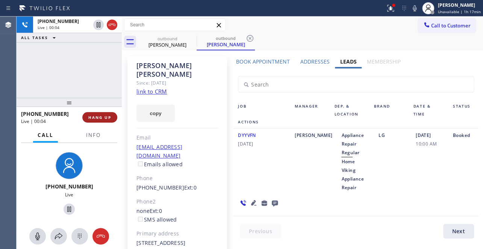
click at [94, 116] on span "HANG UP" at bounding box center [99, 117] width 23 height 5
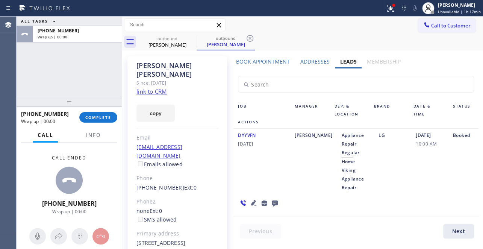
click at [279, 198] on icon at bounding box center [274, 202] width 9 height 9
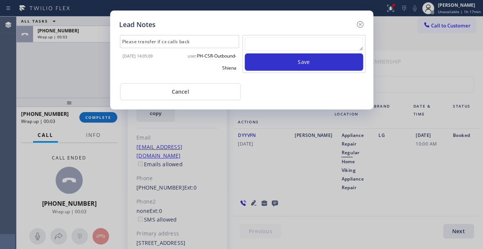
click at [302, 40] on textarea at bounding box center [304, 44] width 118 height 14
paste textarea "Routed to Voice mail// If CX will call back please transfer to me- Love:*"
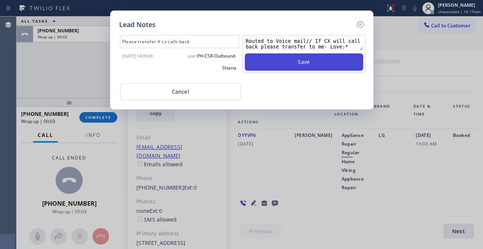
type textarea "Routed to Voice mail// If CX will call back please transfer to me- Love:*"
click at [325, 59] on button "Save" at bounding box center [304, 61] width 118 height 17
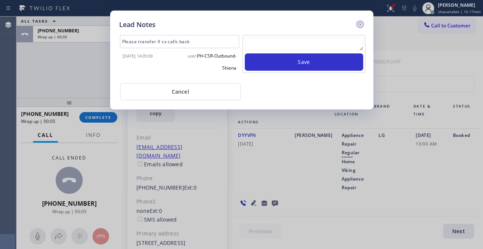
click at [359, 24] on icon at bounding box center [359, 24] width 7 height 7
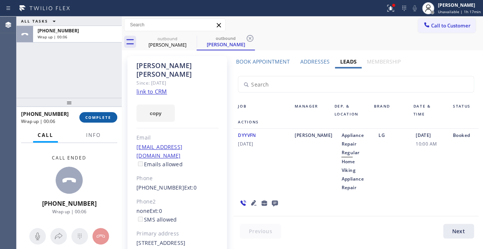
click at [99, 116] on span "COMPLETE" at bounding box center [98, 117] width 26 height 5
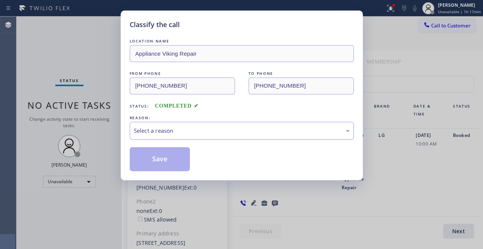
click at [163, 127] on div "Select a reason" at bounding box center [242, 130] width 216 height 9
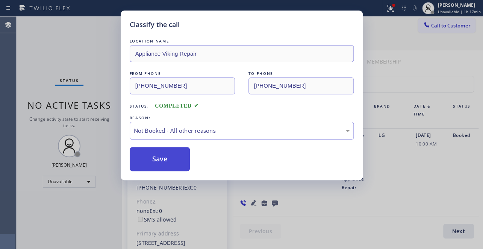
click at [151, 160] on button "Save" at bounding box center [160, 159] width 60 height 24
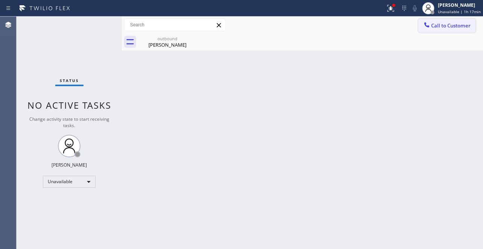
click at [444, 27] on span "Call to Customer" at bounding box center [450, 25] width 39 height 7
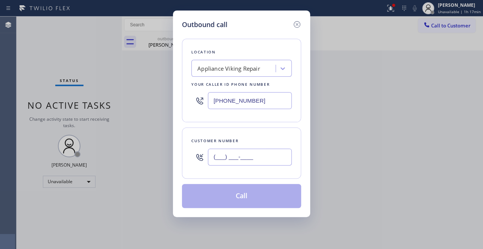
click at [227, 154] on input "(___) ___-____" at bounding box center [250, 156] width 84 height 17
paste input "323) 717-2336"
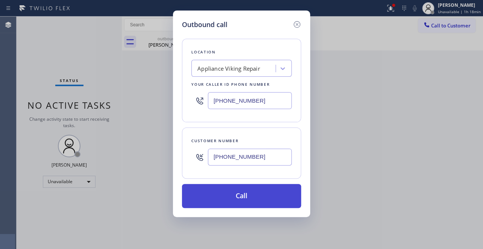
click at [245, 201] on button "Call" at bounding box center [241, 196] width 119 height 24
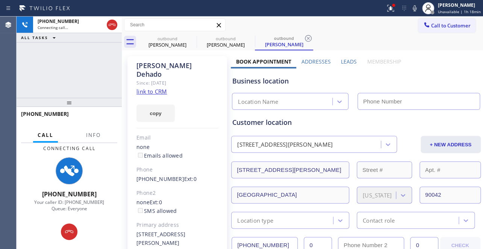
click at [352, 59] on label "Leads" at bounding box center [349, 61] width 16 height 7
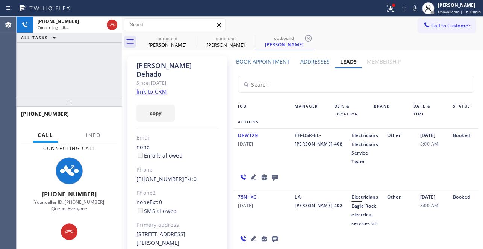
click at [253, 178] on icon at bounding box center [253, 176] width 9 height 9
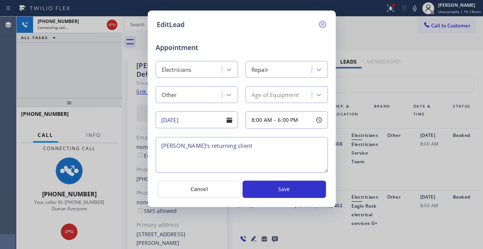
click at [322, 20] on icon at bounding box center [322, 24] width 9 height 9
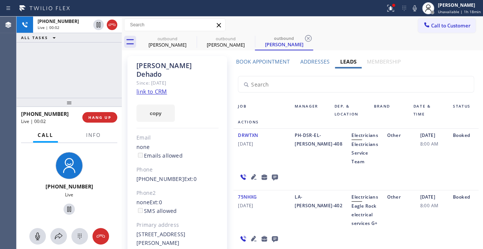
click at [97, 123] on div "+13237172336 Live | 00:02 HANG UP" at bounding box center [69, 117] width 96 height 20
click at [100, 120] on button "HANG UP" at bounding box center [99, 117] width 35 height 11
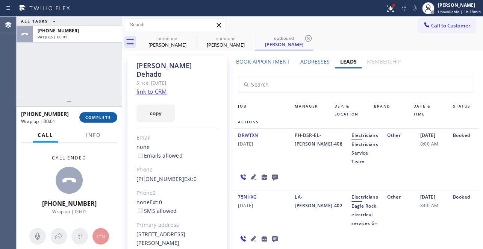
click at [109, 113] on button "COMPLETE" at bounding box center [98, 117] width 38 height 11
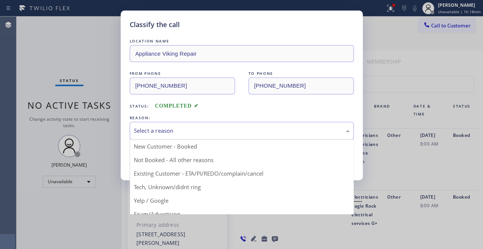
drag, startPoint x: 196, startPoint y: 126, endPoint x: 193, endPoint y: 128, distance: 4.2
click at [197, 127] on div "Select a reason" at bounding box center [242, 130] width 216 height 9
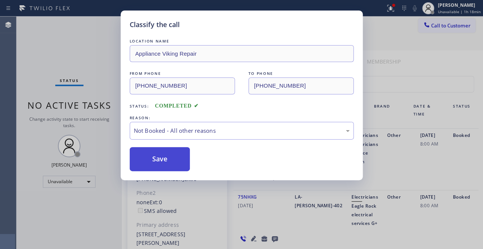
click at [166, 158] on button "Save" at bounding box center [160, 159] width 60 height 24
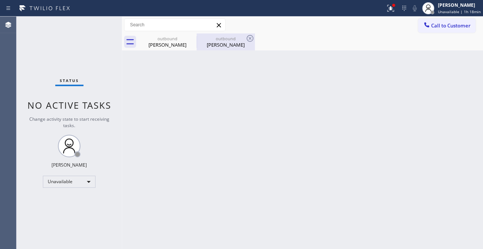
click at [229, 46] on div "Eddie Dehado" at bounding box center [225, 44] width 57 height 7
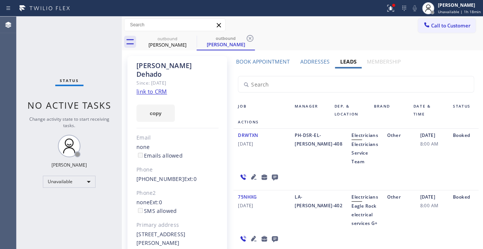
click at [272, 178] on icon at bounding box center [275, 177] width 6 height 6
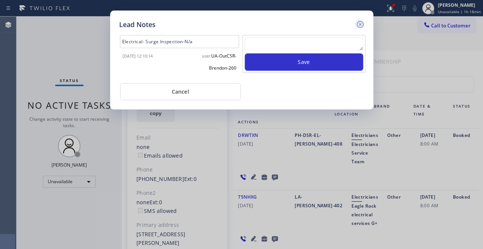
click at [359, 25] on icon at bounding box center [359, 24] width 7 height 7
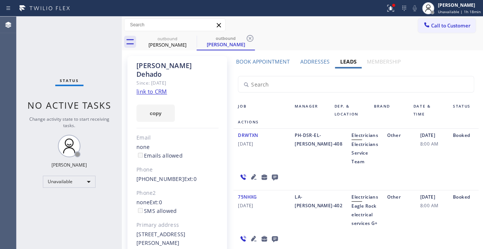
drag, startPoint x: 252, startPoint y: 38, endPoint x: 247, endPoint y: 38, distance: 4.9
click at [251, 38] on icon at bounding box center [249, 38] width 9 height 9
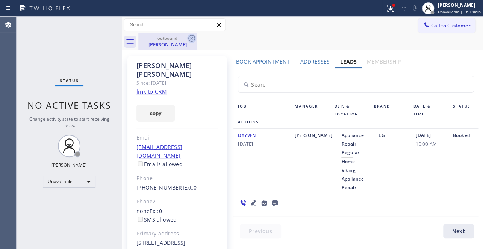
click at [191, 40] on icon at bounding box center [191, 38] width 9 height 9
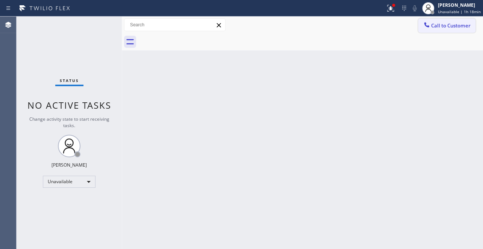
click at [439, 19] on button "Call to Customer" at bounding box center [446, 25] width 57 height 14
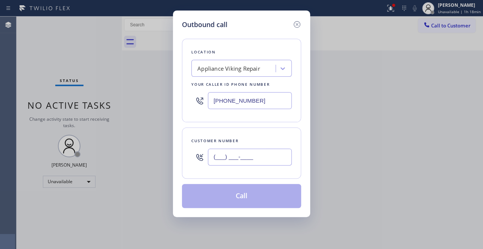
click at [222, 162] on input "(___) ___-____" at bounding box center [250, 156] width 84 height 17
paste input "310) 504-5070"
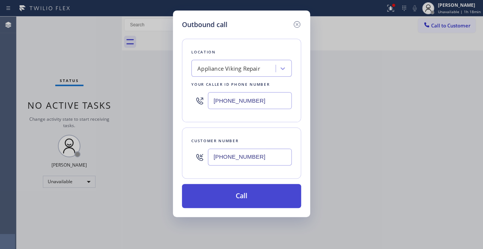
type input "(310) 504-5070"
click at [233, 203] on button "Call" at bounding box center [241, 196] width 119 height 24
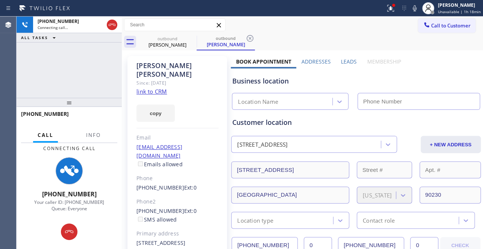
drag, startPoint x: 345, startPoint y: 60, endPoint x: 341, endPoint y: 61, distance: 4.6
click at [345, 60] on label "Leads" at bounding box center [349, 61] width 16 height 7
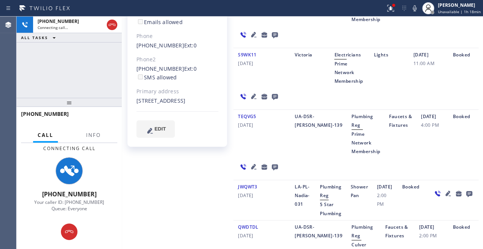
scroll to position [239, 0]
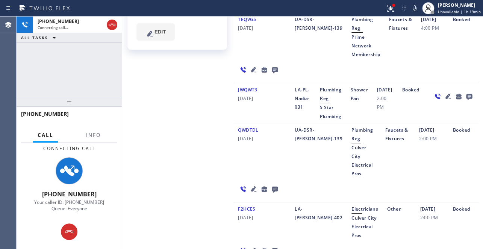
click at [251, 191] on icon at bounding box center [253, 188] width 5 height 5
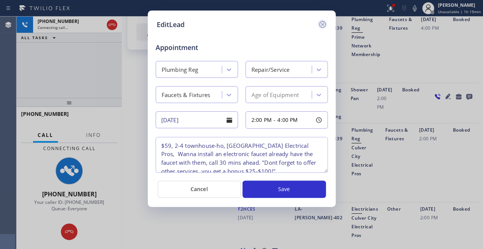
click at [322, 24] on icon at bounding box center [322, 24] width 7 height 7
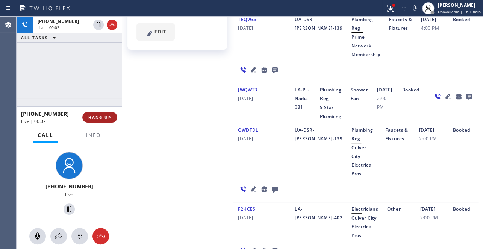
click at [105, 115] on span "HANG UP" at bounding box center [99, 117] width 23 height 5
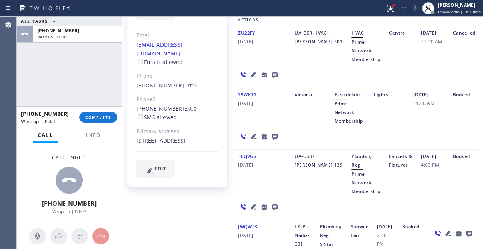
scroll to position [0, 0]
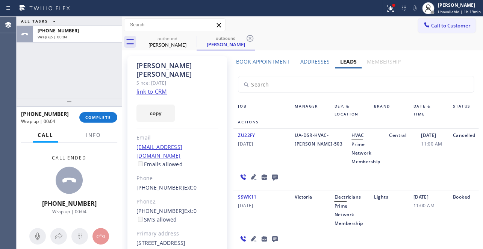
click at [274, 174] on icon at bounding box center [274, 176] width 9 height 9
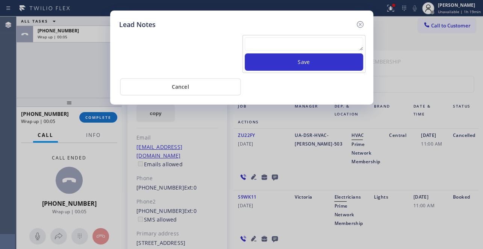
click at [296, 38] on textarea at bounding box center [304, 44] width 118 height 14
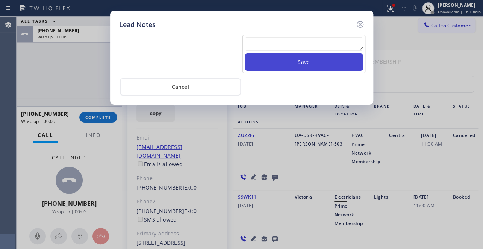
paste textarea "Routed to Voice mail// If CX will call back please transfer to me- Love:*"
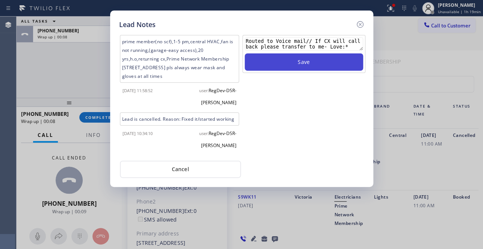
type textarea "Routed to Voice mail// If CX will call back please transfer to me- Love:*"
click at [303, 60] on button "Save" at bounding box center [304, 61] width 118 height 17
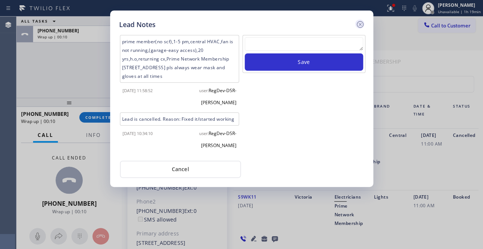
click at [360, 23] on icon at bounding box center [359, 24] width 7 height 7
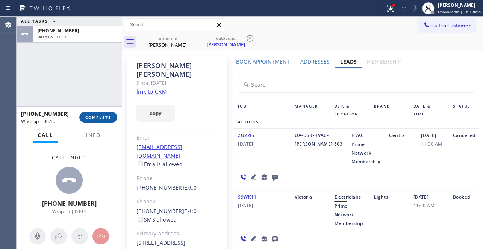
click at [110, 120] on button "COMPLETE" at bounding box center [98, 117] width 38 height 11
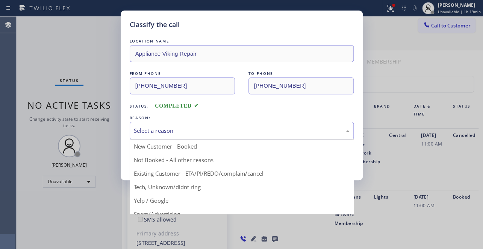
click at [188, 129] on div "Select a reason" at bounding box center [242, 130] width 216 height 9
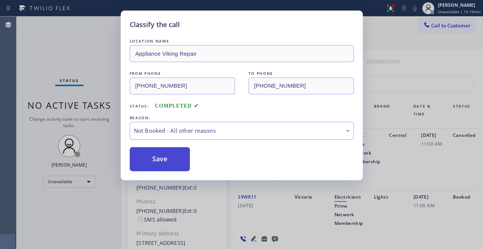
click at [157, 153] on button "Save" at bounding box center [160, 159] width 60 height 24
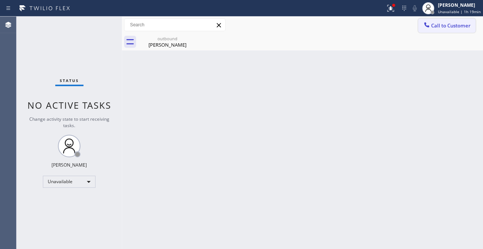
click at [451, 21] on button "Call to Customer" at bounding box center [446, 25] width 57 height 14
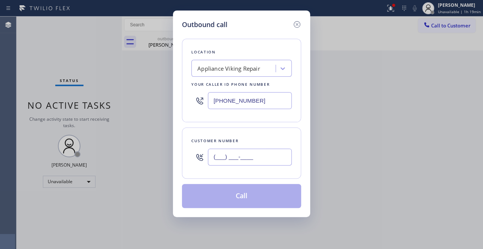
click at [215, 156] on input "(___) ___-____" at bounding box center [250, 156] width 84 height 17
paste input "562) 382-9527"
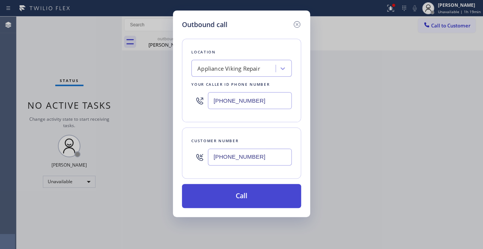
type input "(562) 382-9527"
click at [235, 203] on button "Call" at bounding box center [241, 196] width 119 height 24
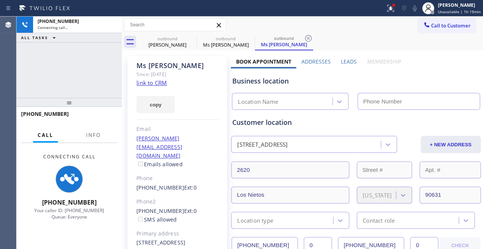
type input "[PHONE_NUMBER]"
click at [341, 61] on label "Leads" at bounding box center [349, 61] width 16 height 7
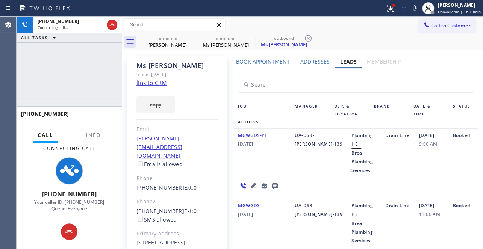
click at [253, 181] on icon at bounding box center [253, 185] width 9 height 9
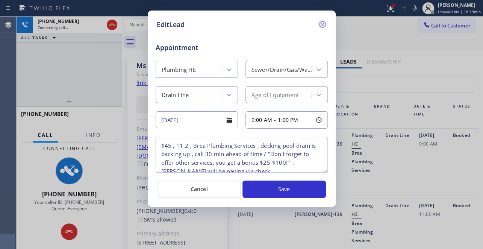
click at [323, 22] on icon at bounding box center [322, 24] width 9 height 9
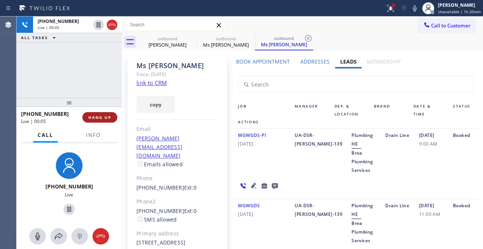
click at [110, 120] on button "HANG UP" at bounding box center [99, 117] width 35 height 11
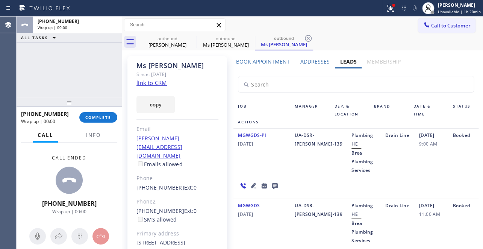
click at [273, 181] on icon at bounding box center [274, 185] width 9 height 9
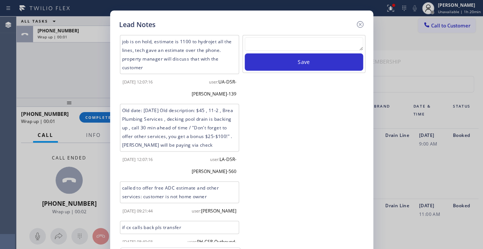
click at [300, 45] on textarea at bounding box center [304, 44] width 118 height 14
paste textarea "Routed to Voice mail// If CX will call back please transfer to me- Love:*"
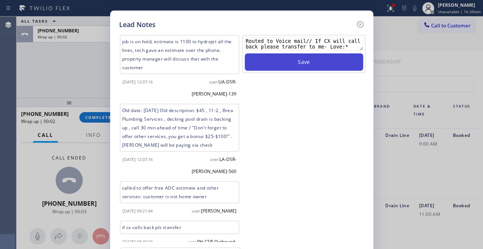
type textarea "Routed to Voice mail// If CX will call back please transfer to me- Love:*"
click at [311, 64] on button "Save" at bounding box center [304, 61] width 118 height 17
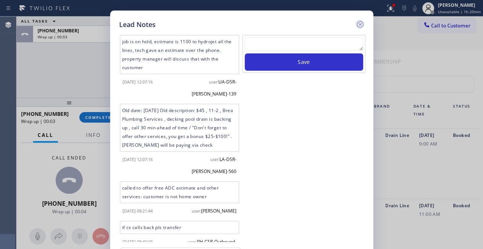
click at [360, 23] on icon at bounding box center [359, 24] width 7 height 7
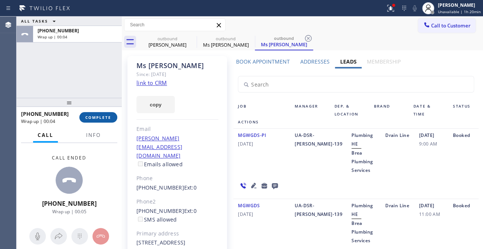
click at [104, 117] on span "COMPLETE" at bounding box center [98, 117] width 26 height 5
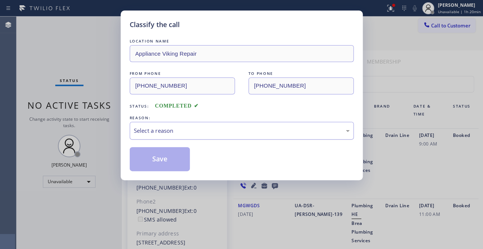
click at [147, 129] on div "Select a reason" at bounding box center [242, 130] width 216 height 9
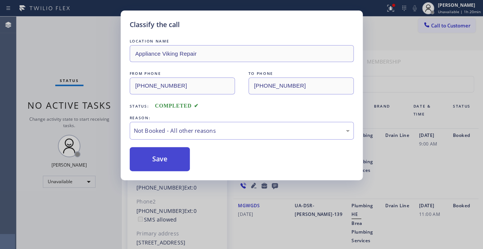
click at [150, 159] on button "Save" at bounding box center [160, 159] width 60 height 24
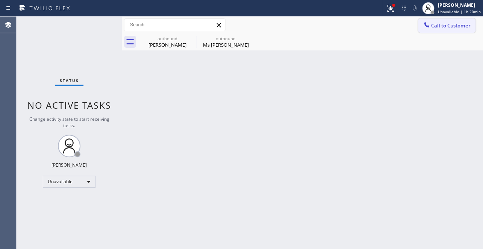
click at [451, 26] on span "Call to Customer" at bounding box center [450, 25] width 39 height 7
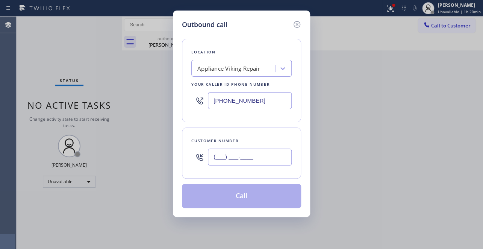
click at [237, 158] on input "(___) ___-____" at bounding box center [250, 156] width 84 height 17
paste input "213) 880-5761"
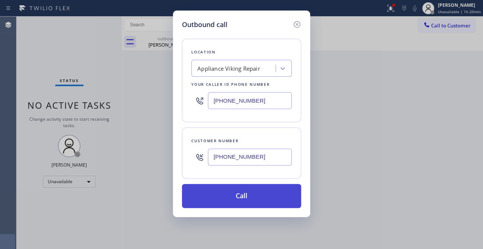
type input "(213) 880-5761"
click at [229, 195] on button "Call" at bounding box center [241, 196] width 119 height 24
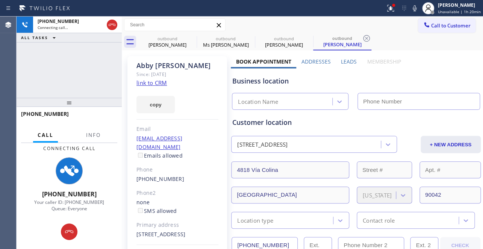
click at [349, 62] on label "Leads" at bounding box center [349, 61] width 16 height 7
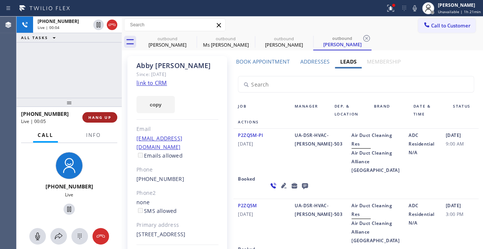
click at [101, 117] on span "HANG UP" at bounding box center [99, 117] width 23 height 5
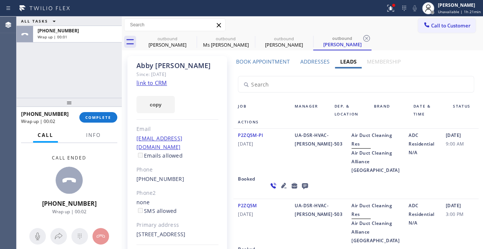
click at [302, 189] on icon at bounding box center [305, 186] width 6 height 6
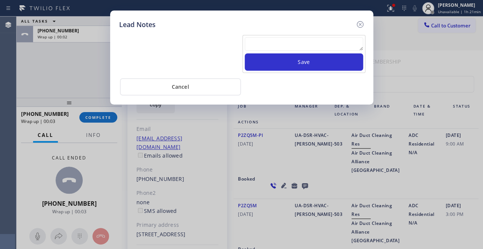
click at [278, 45] on textarea at bounding box center [304, 44] width 118 height 14
paste textarea "Routed to Voice mail// If CX will call back please transfer to me- Love:*"
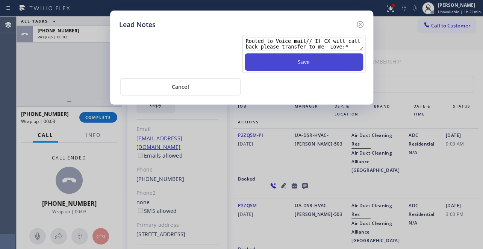
type textarea "Routed to Voice mail// If CX will call back please transfer to me- Love:*"
click at [289, 59] on button "Save" at bounding box center [304, 61] width 118 height 17
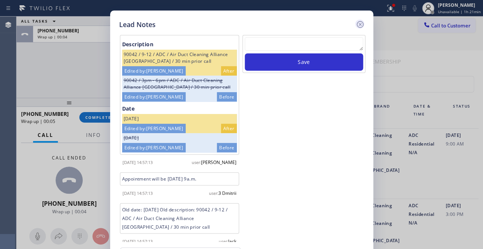
click at [357, 22] on icon at bounding box center [359, 24] width 7 height 7
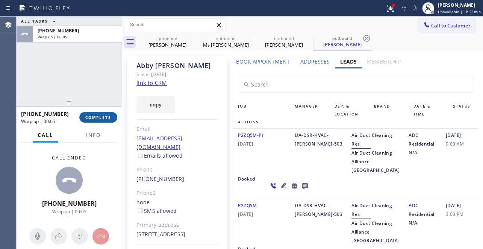
click at [100, 120] on button "COMPLETE" at bounding box center [98, 117] width 38 height 11
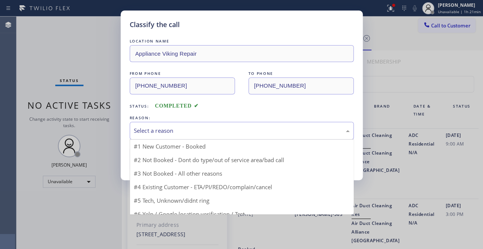
click at [168, 126] on div "Select a reason" at bounding box center [242, 130] width 216 height 9
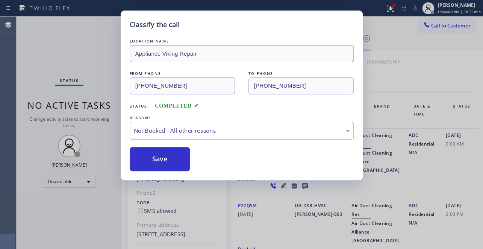
click at [154, 158] on button "Save" at bounding box center [160, 159] width 60 height 24
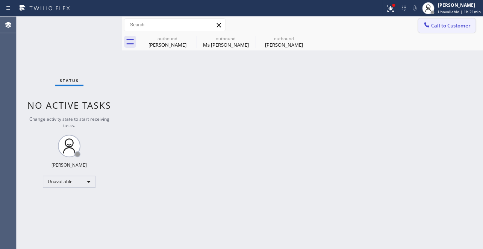
click at [433, 27] on span "Call to Customer" at bounding box center [450, 25] width 39 height 7
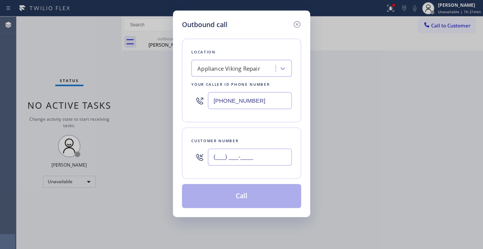
click at [216, 162] on input "(___) ___-____" at bounding box center [250, 156] width 84 height 17
paste input "562) 479-8207"
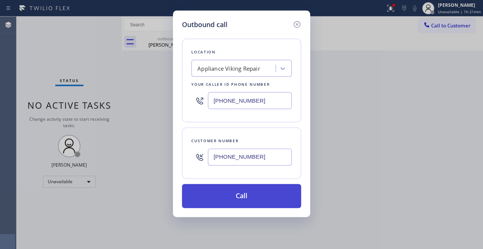
type input "(562) 479-8207"
click at [240, 197] on button "Call" at bounding box center [241, 196] width 119 height 24
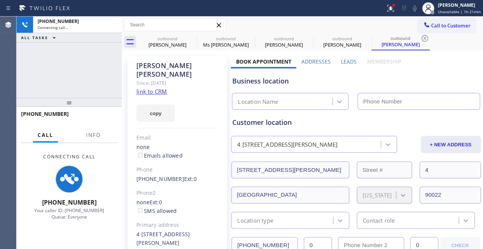
click at [343, 60] on label "Leads" at bounding box center [349, 61] width 16 height 7
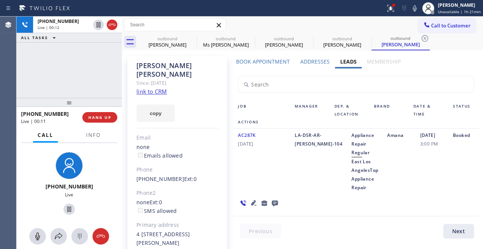
click at [252, 201] on icon at bounding box center [253, 202] width 9 height 9
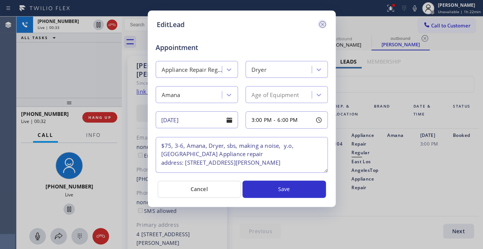
click at [322, 24] on icon at bounding box center [322, 24] width 7 height 7
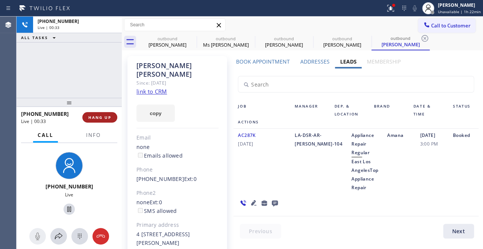
click at [95, 119] on span "HANG UP" at bounding box center [99, 117] width 23 height 5
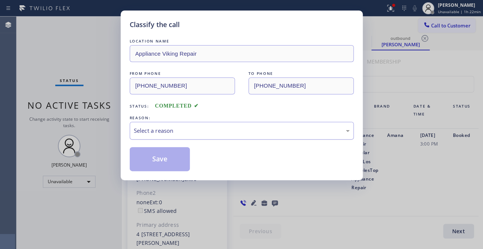
click at [166, 128] on div "Select a reason" at bounding box center [242, 130] width 216 height 9
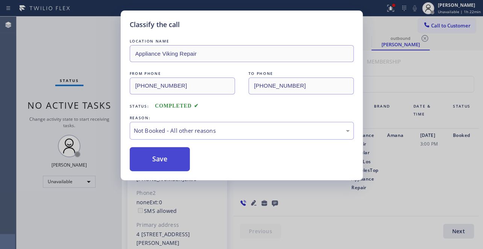
click at [153, 160] on button "Save" at bounding box center [160, 159] width 60 height 24
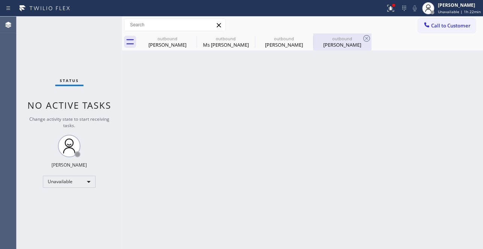
click at [335, 44] on div "Jaime Clark" at bounding box center [342, 44] width 57 height 7
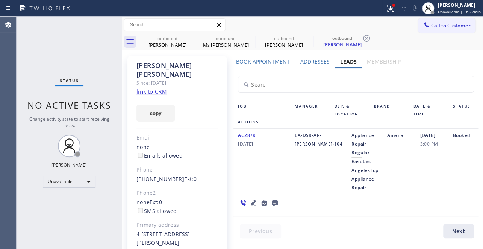
click at [274, 204] on icon at bounding box center [275, 203] width 6 height 6
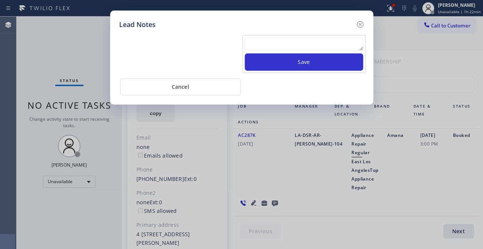
click at [297, 41] on textarea at bounding box center [304, 44] width 118 height 14
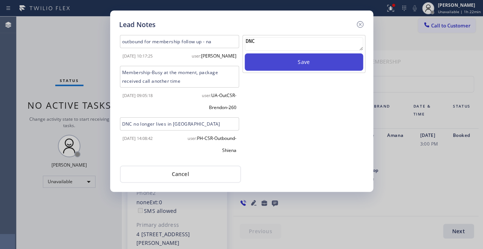
type textarea "DNC"
click at [329, 62] on button "Save" at bounding box center [304, 61] width 118 height 17
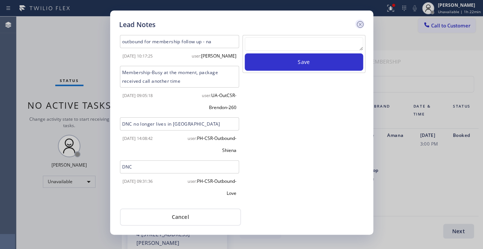
click at [359, 22] on icon at bounding box center [359, 24] width 9 height 9
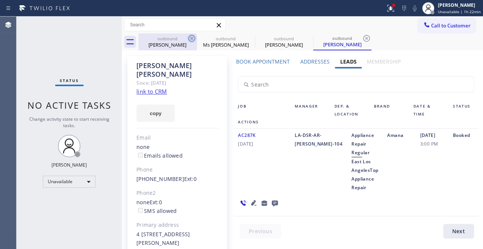
click at [195, 36] on icon at bounding box center [191, 38] width 9 height 9
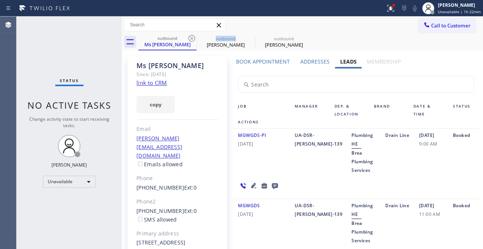
click at [195, 36] on icon at bounding box center [191, 38] width 9 height 9
click at [0, 0] on icon at bounding box center [0, 0] width 0 height 0
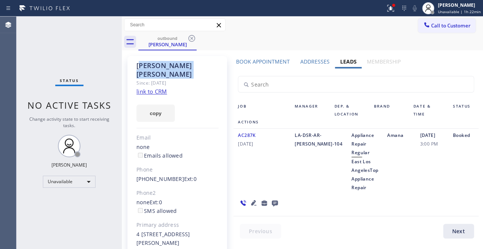
click at [195, 36] on icon at bounding box center [191, 38] width 9 height 9
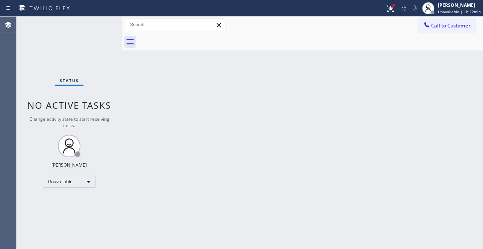
drag, startPoint x: 446, startPoint y: 21, endPoint x: 437, endPoint y: 23, distance: 9.5
click at [446, 22] on button "Call to Customer" at bounding box center [446, 25] width 57 height 14
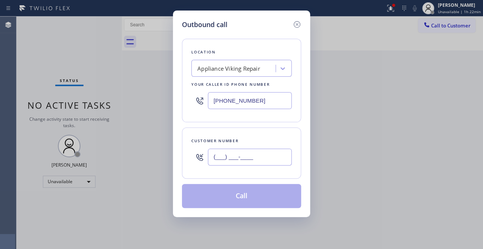
click at [227, 160] on input "(___) ___-____" at bounding box center [250, 156] width 84 height 17
paste input "415) 305-3034"
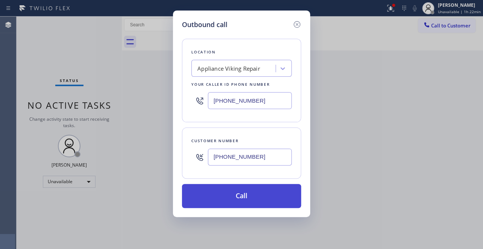
type input "(415) 305-3034"
click at [256, 193] on button "Call" at bounding box center [241, 196] width 119 height 24
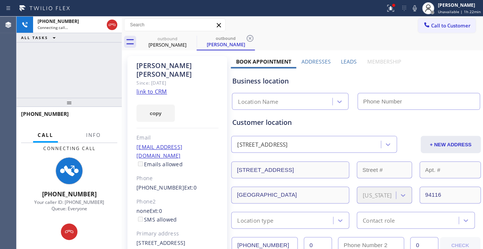
click at [343, 59] on label "Leads" at bounding box center [349, 61] width 16 height 7
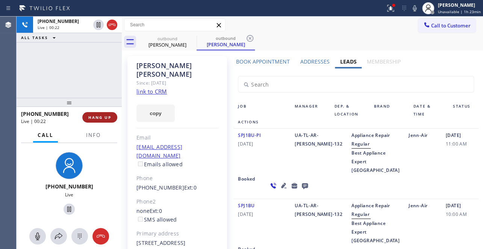
click at [101, 115] on span "HANG UP" at bounding box center [99, 117] width 23 height 5
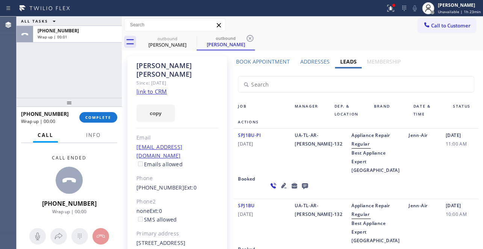
click at [300, 190] on icon at bounding box center [304, 185] width 9 height 9
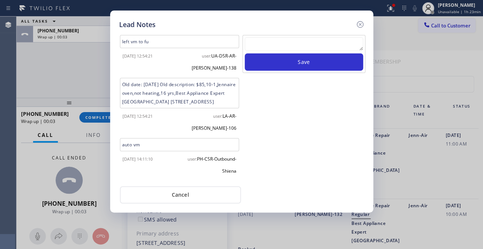
click at [269, 39] on textarea at bounding box center [304, 44] width 118 height 14
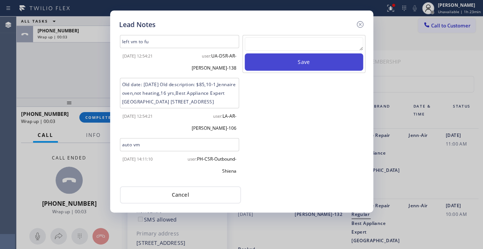
paste textarea "Routed to Voice mail// If CX will call back please transfer to me- Love:*"
type textarea "Routed to Voice mail// If CX will call back please transfer to me- Love:*"
click at [306, 61] on button "Save" at bounding box center [304, 61] width 118 height 17
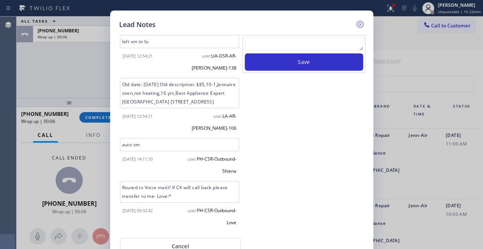
click at [360, 23] on icon at bounding box center [359, 24] width 7 height 7
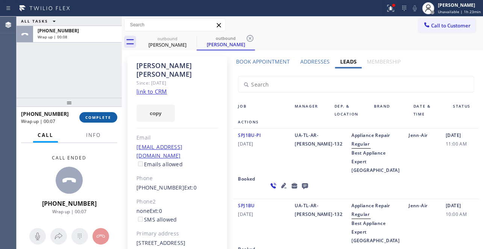
click at [101, 113] on button "COMPLETE" at bounding box center [98, 117] width 38 height 11
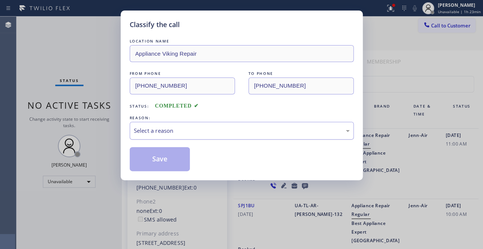
click at [153, 128] on div "Select a reason" at bounding box center [242, 130] width 216 height 9
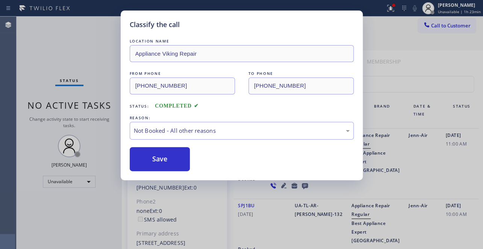
click at [159, 158] on button "Save" at bounding box center [160, 159] width 60 height 24
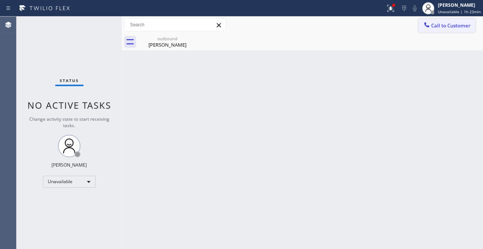
click at [438, 23] on span "Call to Customer" at bounding box center [450, 25] width 39 height 7
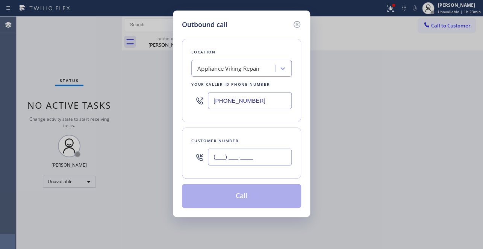
click at [247, 150] on input "(___) ___-____" at bounding box center [250, 156] width 84 height 17
paste input "562) 552-1405"
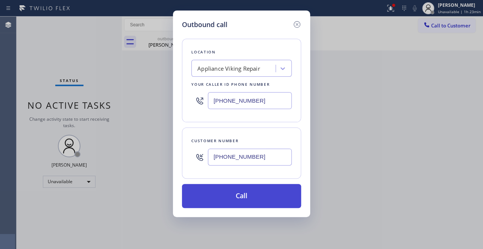
type input "(562) 552-1405"
click at [232, 191] on button "Call" at bounding box center [241, 196] width 119 height 24
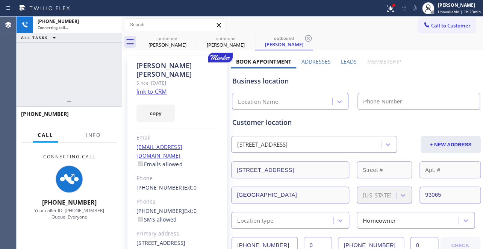
click at [350, 61] on label "Leads" at bounding box center [349, 61] width 16 height 7
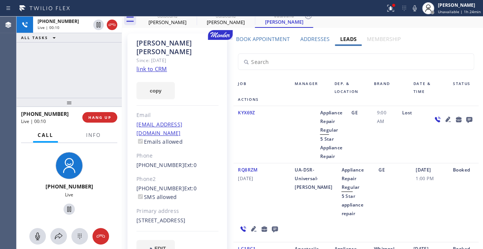
scroll to position [34, 0]
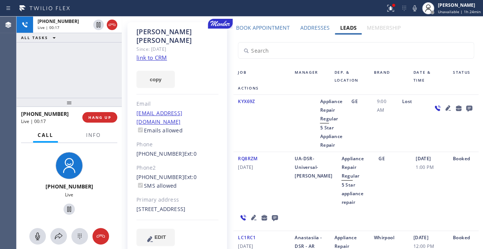
click at [251, 218] on icon at bounding box center [253, 216] width 5 height 5
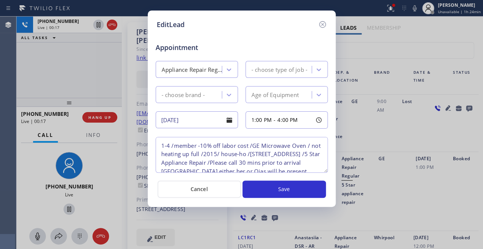
type textarea "1-4 /member -10% off labor cost /GE Microwave Oven / not heating up full /2015/…"
click at [320, 23] on icon at bounding box center [322, 24] width 9 height 9
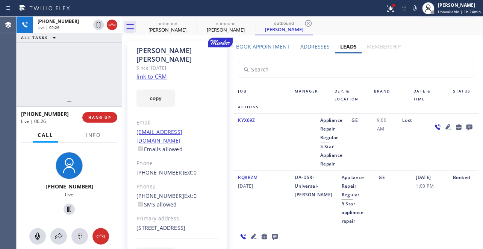
scroll to position [0, 0]
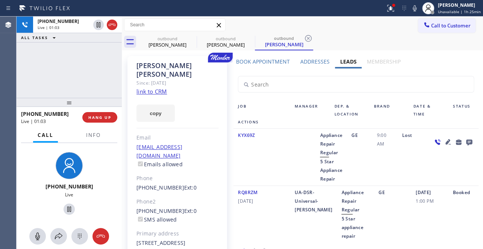
click at [402, 169] on div "Lost" at bounding box center [412, 157] width 30 height 52
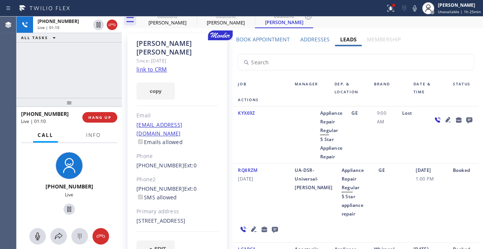
scroll to position [34, 0]
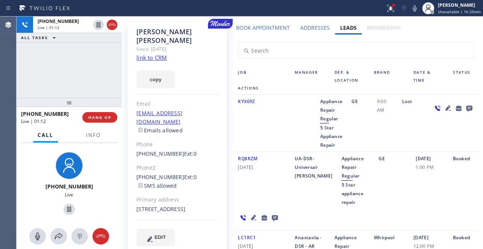
click at [251, 216] on icon at bounding box center [253, 216] width 5 height 5
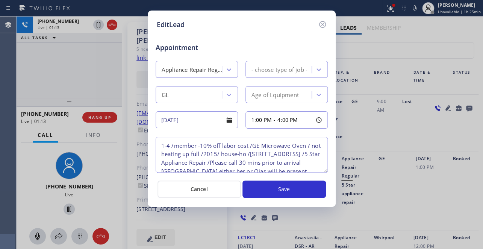
type textarea "1-4 /member -10% off labor cost /GE Microwave Oven / not heating up full /2015/…"
click at [323, 23] on icon at bounding box center [322, 24] width 7 height 7
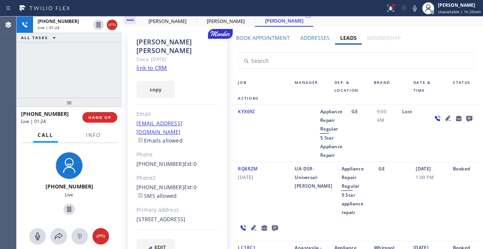
scroll to position [68, 0]
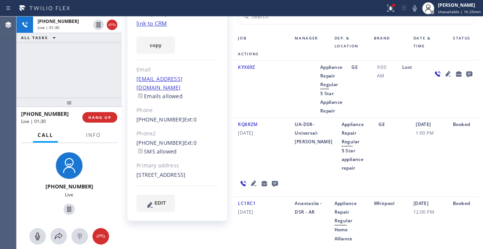
click at [272, 183] on icon at bounding box center [275, 184] width 6 height 6
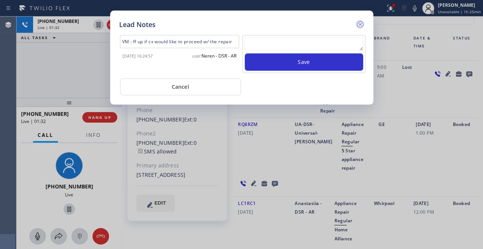
click at [357, 23] on icon at bounding box center [359, 24] width 9 height 9
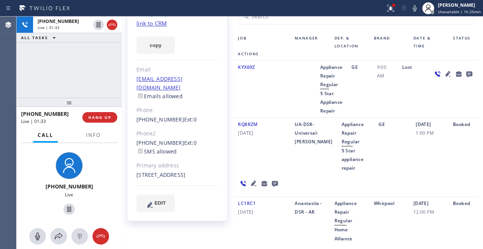
click at [251, 184] on icon at bounding box center [253, 182] width 5 height 5
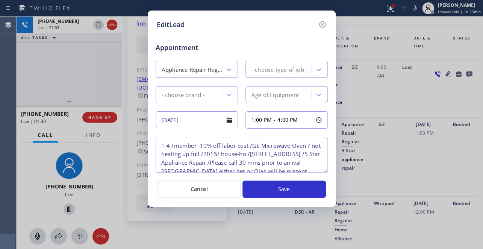
type textarea "1-4 /member -10% off labor cost /GE Microwave Oven / not heating up full /2015/…"
click at [322, 24] on icon at bounding box center [322, 24] width 7 height 7
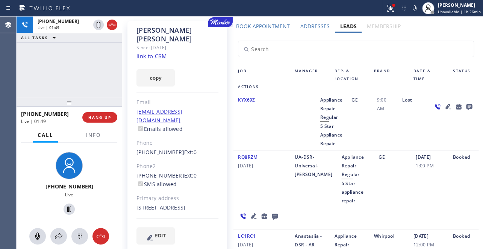
scroll to position [0, 0]
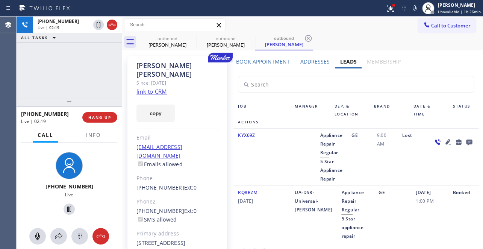
click at [260, 60] on label "Book Appointment" at bounding box center [263, 61] width 54 height 7
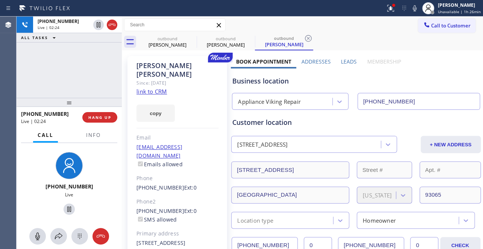
click at [344, 59] on label "Leads" at bounding box center [349, 61] width 16 height 7
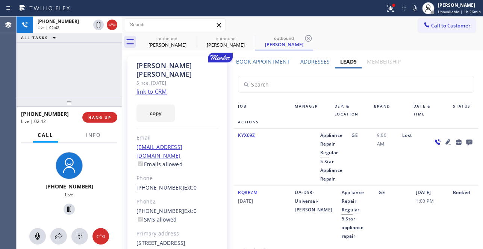
click at [270, 62] on label "Book Appointment" at bounding box center [263, 61] width 54 height 7
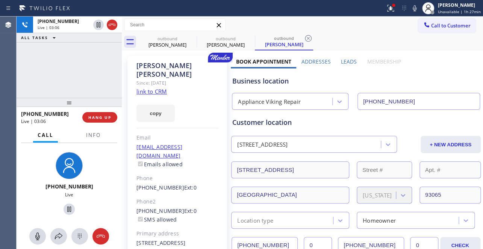
click at [156, 88] on link "link to CRM" at bounding box center [151, 92] width 30 height 8
click at [345, 80] on div "Business location" at bounding box center [355, 81] width 247 height 10
click at [98, 119] on span "HANG UP" at bounding box center [99, 117] width 23 height 5
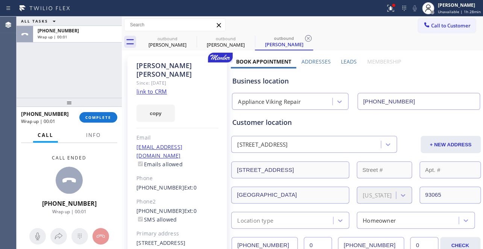
click at [347, 60] on label "Leads" at bounding box center [349, 61] width 16 height 7
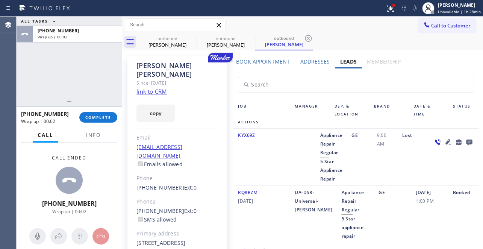
click at [464, 142] on icon at bounding box center [468, 141] width 9 height 9
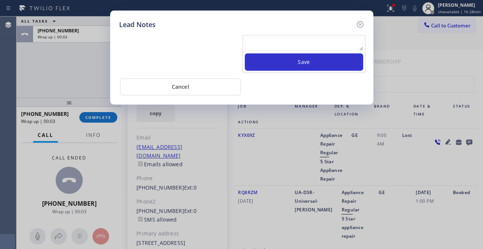
click at [277, 42] on textarea at bounding box center [304, 44] width 118 height 14
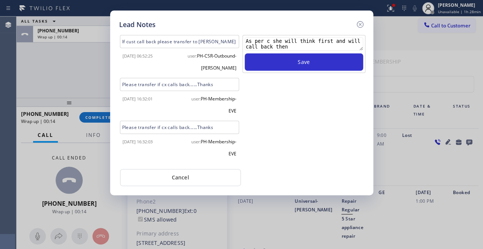
type textarea "As per c she will think first and will call back then"
click at [311, 73] on div "As per c she will think first and will call back then Save" at bounding box center [304, 99] width 124 height 128
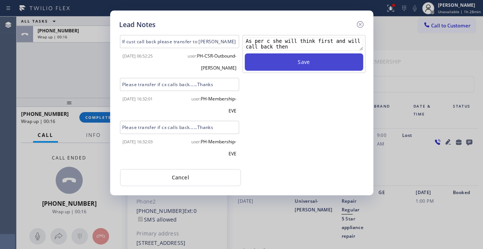
click at [320, 64] on button "Save" at bounding box center [304, 61] width 118 height 17
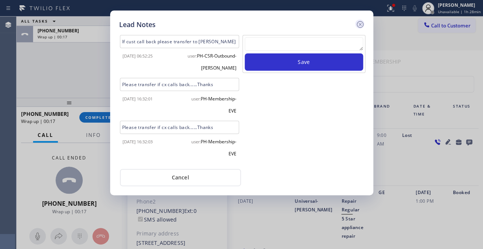
drag, startPoint x: 359, startPoint y: 24, endPoint x: 335, endPoint y: 13, distance: 25.9
click at [359, 24] on icon at bounding box center [359, 24] width 9 height 9
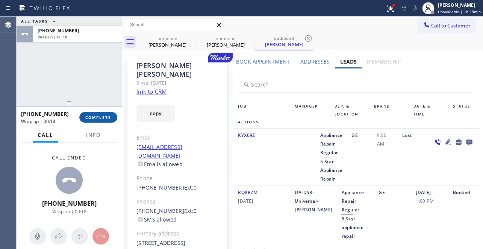
click at [98, 121] on button "COMPLETE" at bounding box center [98, 117] width 38 height 11
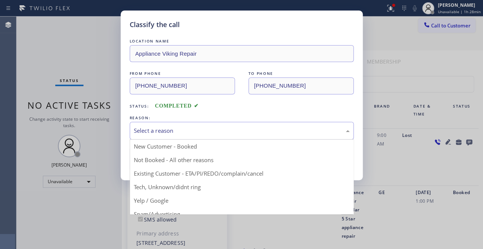
click at [205, 126] on div "Select a reason" at bounding box center [242, 130] width 216 height 9
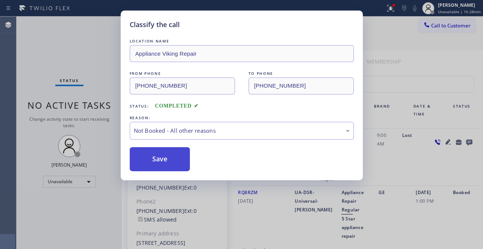
click at [160, 159] on button "Save" at bounding box center [160, 159] width 60 height 24
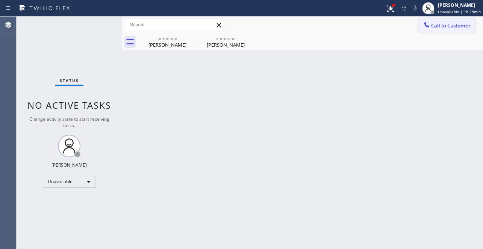
click at [447, 20] on button "Call to Customer" at bounding box center [446, 25] width 57 height 14
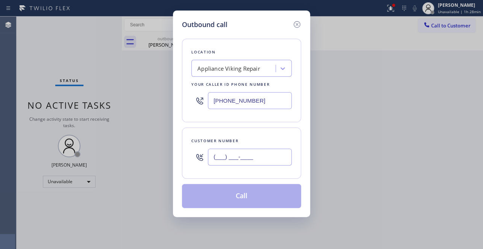
click at [220, 157] on input "(___) ___-____" at bounding box center [250, 156] width 84 height 17
paste input "913) 634-0165"
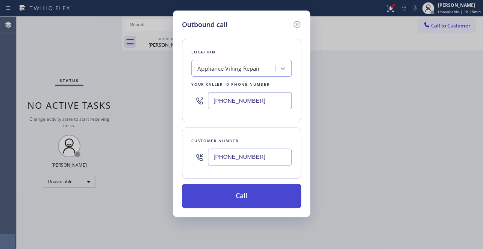
click at [237, 192] on button "Call" at bounding box center [241, 196] width 119 height 24
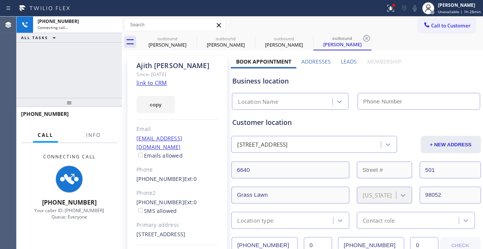
click at [350, 60] on label "Leads" at bounding box center [349, 61] width 16 height 7
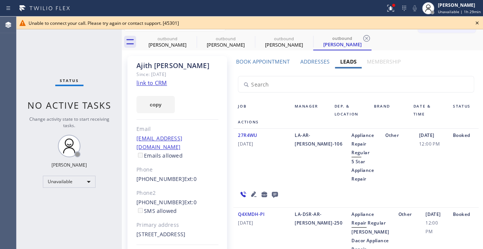
click at [475, 23] on icon at bounding box center [476, 22] width 9 height 9
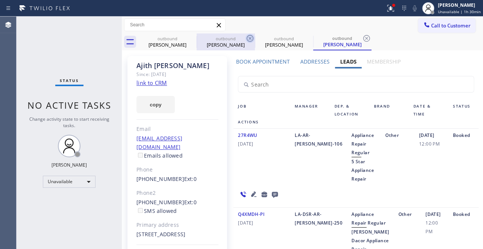
click at [0, 0] on icon at bounding box center [0, 0] width 0 height 0
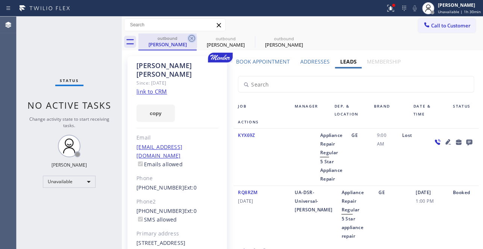
click at [193, 37] on icon at bounding box center [191, 38] width 9 height 9
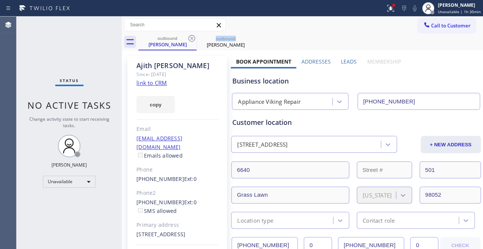
click at [193, 37] on icon at bounding box center [191, 38] width 9 height 9
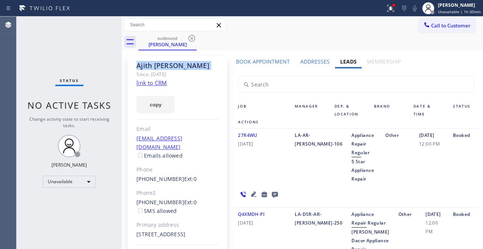
click at [193, 37] on icon at bounding box center [191, 38] width 9 height 9
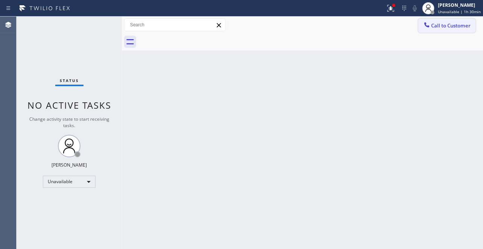
click at [435, 27] on span "Call to Customer" at bounding box center [450, 25] width 39 height 7
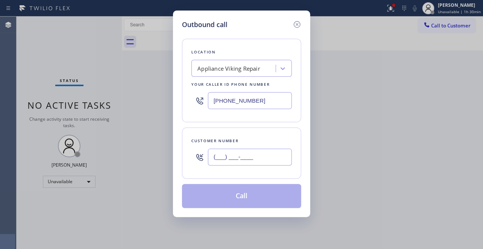
click at [236, 157] on input "(___) ___-____" at bounding box center [250, 156] width 84 height 17
paste input "408) 605-1252"
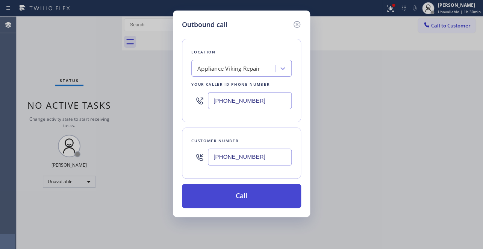
type input "(408) 605-1252"
click at [239, 196] on button "Call" at bounding box center [241, 196] width 119 height 24
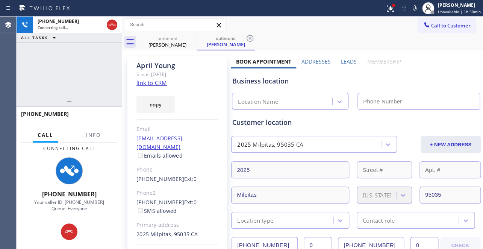
type input "[PHONE_NUMBER]"
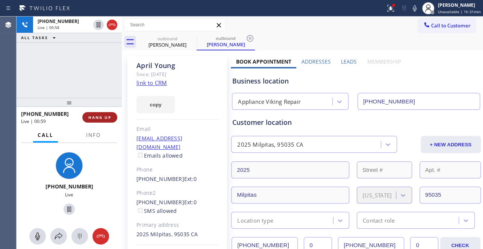
click at [111, 117] on button "HANG UP" at bounding box center [99, 117] width 35 height 11
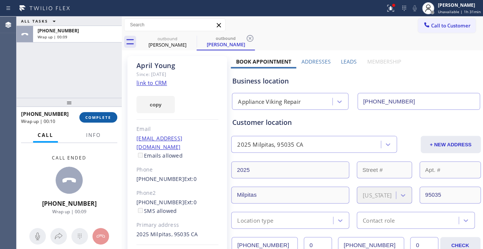
click at [98, 117] on span "COMPLETE" at bounding box center [98, 117] width 26 height 5
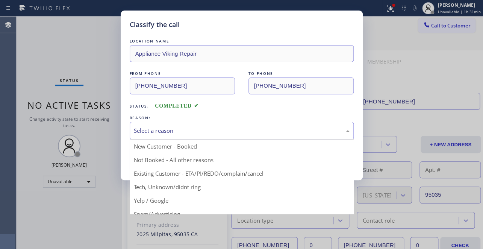
click at [239, 128] on div "Select a reason" at bounding box center [242, 130] width 216 height 9
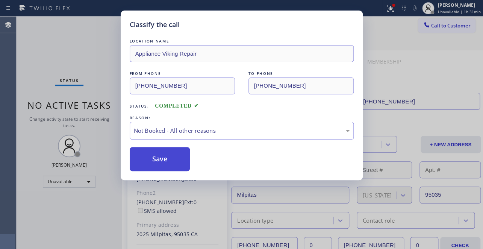
drag, startPoint x: 154, startPoint y: 158, endPoint x: 162, endPoint y: 154, distance: 8.9
click at [154, 158] on button "Save" at bounding box center [160, 159] width 60 height 24
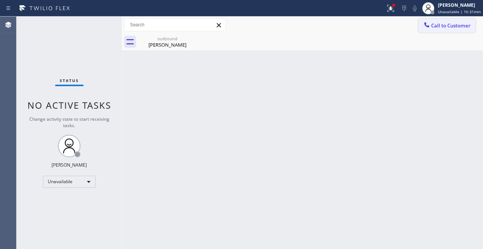
click at [442, 26] on span "Call to Customer" at bounding box center [450, 25] width 39 height 7
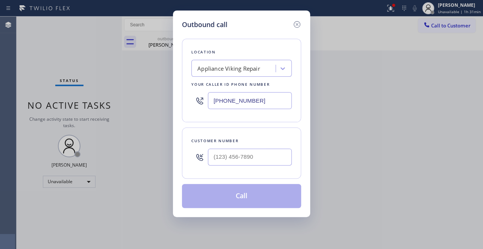
click at [220, 165] on div at bounding box center [250, 157] width 84 height 24
click at [221, 158] on input "(___) ___-____" at bounding box center [250, 156] width 84 height 17
paste input "203) 339-5579"
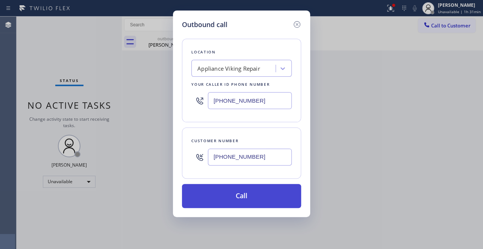
type input "(203) 339-5579"
click at [249, 190] on button "Call" at bounding box center [241, 196] width 119 height 24
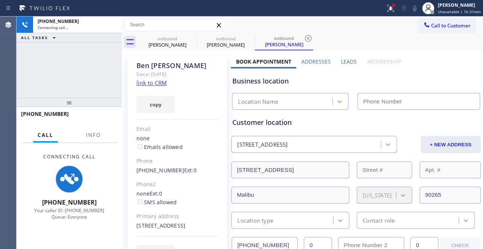
click at [344, 61] on label "Leads" at bounding box center [349, 61] width 16 height 7
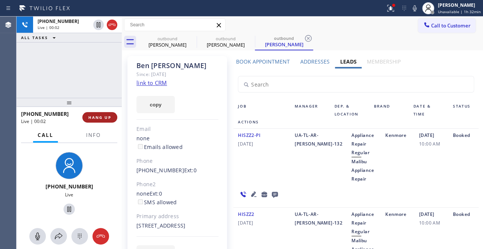
click at [98, 115] on span "HANG UP" at bounding box center [99, 117] width 23 height 5
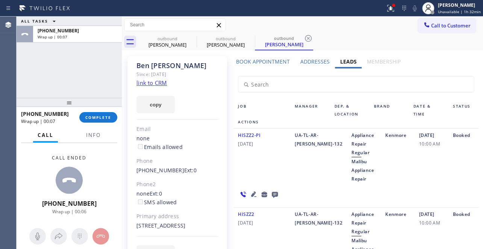
click at [272, 190] on icon at bounding box center [274, 193] width 9 height 9
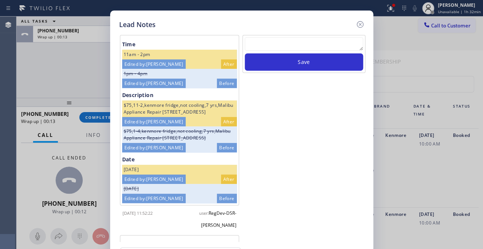
click at [300, 45] on textarea at bounding box center [304, 44] width 118 height 14
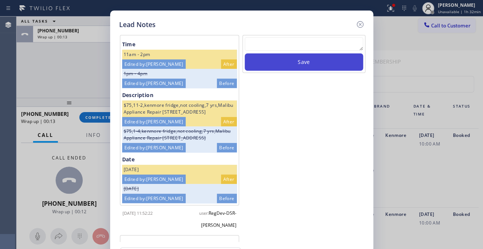
paste textarea "Routed to Voice mail// If CX will call back please transfer to me- Love:*"
type textarea "Routed to Voice mail// If CX will call back please transfer to me- Love:*"
drag, startPoint x: 300, startPoint y: 59, endPoint x: 307, endPoint y: 59, distance: 6.8
click at [300, 59] on button "Save" at bounding box center [304, 61] width 118 height 17
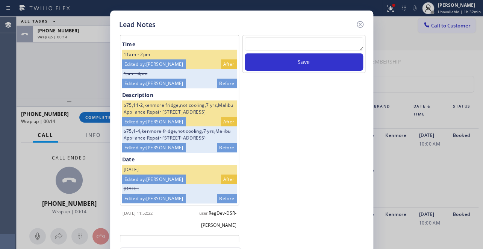
drag, startPoint x: 356, startPoint y: 27, endPoint x: 151, endPoint y: 58, distance: 207.9
click at [355, 26] on icon at bounding box center [359, 24] width 9 height 9
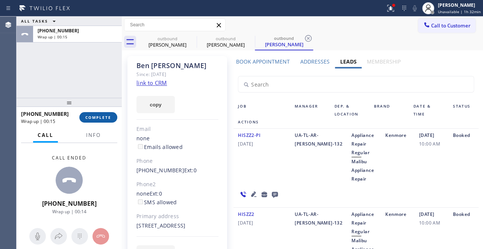
click at [97, 115] on span "COMPLETE" at bounding box center [98, 117] width 26 height 5
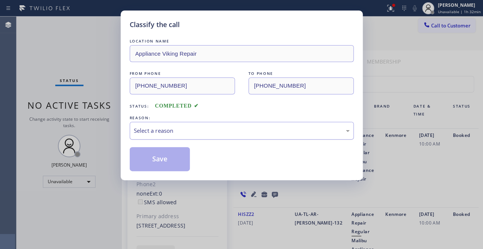
click at [188, 136] on div "Select a reason" at bounding box center [242, 131] width 224 height 18
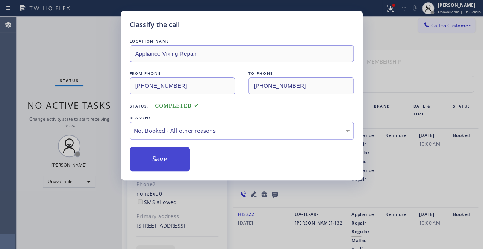
click at [162, 160] on button "Save" at bounding box center [160, 159] width 60 height 24
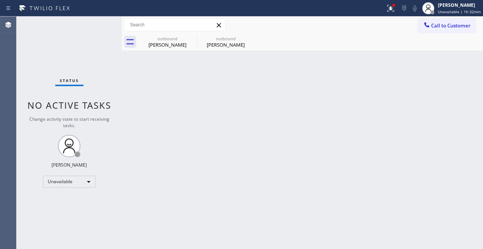
click at [414, 145] on div "Back to Dashboard Change Sender ID Customers Technicians Select a contact Outbo…" at bounding box center [302, 133] width 361 height 232
click at [437, 23] on span "Call to Customer" at bounding box center [450, 25] width 39 height 7
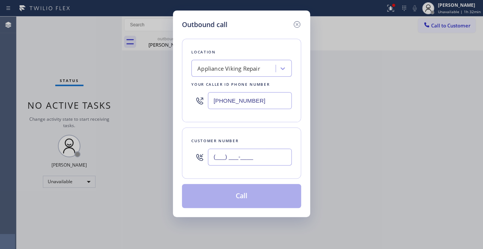
click at [246, 159] on input "(___) ___-____" at bounding box center [250, 156] width 84 height 17
paste input "626) 755-3380"
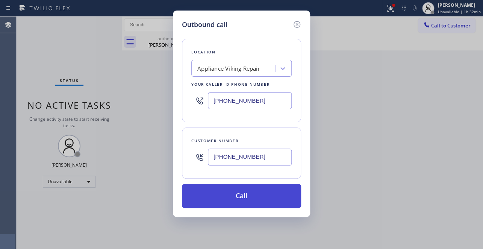
type input "(626) 755-3380"
click at [239, 193] on button "Call" at bounding box center [241, 196] width 119 height 24
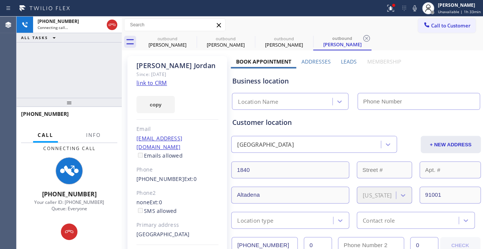
type input "[PHONE_NUMBER]"
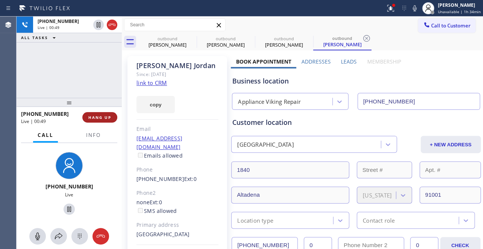
drag, startPoint x: 88, startPoint y: 119, endPoint x: 91, endPoint y: 116, distance: 4.8
click at [88, 119] on button "HANG UP" at bounding box center [99, 117] width 35 height 11
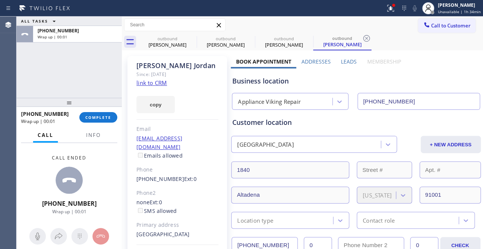
click at [347, 60] on label "Leads" at bounding box center [349, 61] width 16 height 7
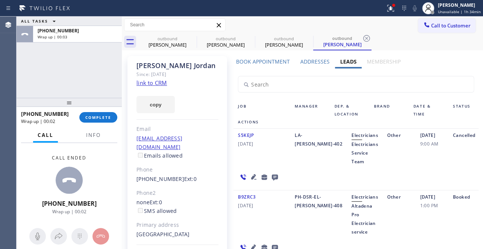
click at [272, 177] on icon at bounding box center [275, 177] width 6 height 6
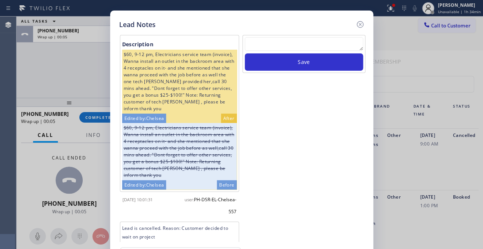
click at [312, 46] on textarea at bounding box center [304, 44] width 118 height 14
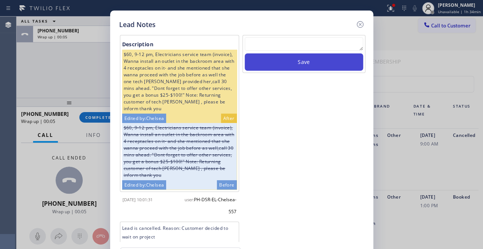
paste textarea "Routed to Voice mail// If CX will call back please transfer to me- Love:*"
type textarea "Routed to Voice mail// If CX will call back please transfer to me- Love:*"
click at [309, 64] on button "Save" at bounding box center [304, 61] width 118 height 17
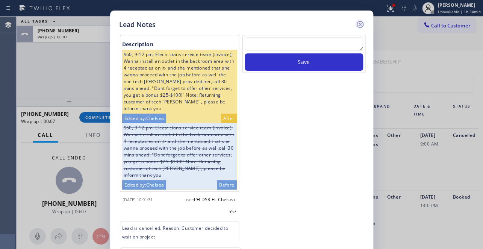
click at [360, 27] on icon at bounding box center [359, 24] width 9 height 9
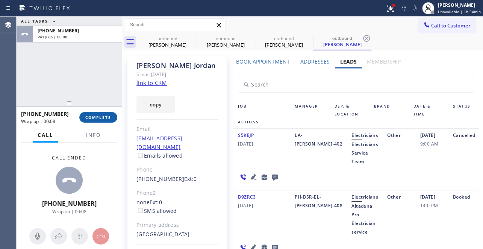
click at [99, 113] on button "COMPLETE" at bounding box center [98, 117] width 38 height 11
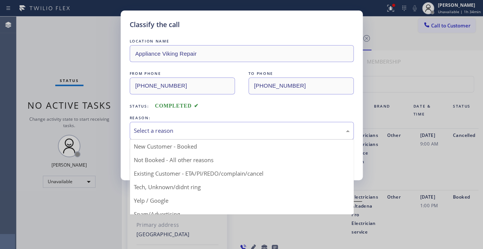
click at [152, 131] on div "Select a reason" at bounding box center [242, 130] width 216 height 9
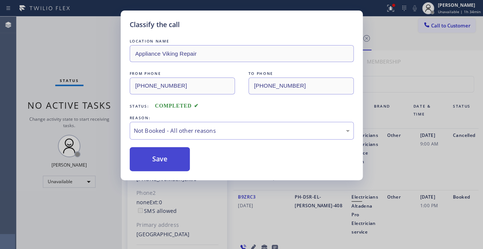
drag, startPoint x: 148, startPoint y: 159, endPoint x: 143, endPoint y: 155, distance: 6.5
click at [148, 159] on button "Save" at bounding box center [160, 159] width 60 height 24
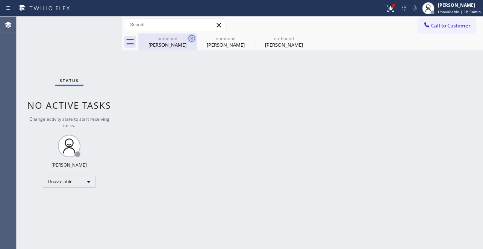
click at [195, 37] on icon at bounding box center [191, 38] width 9 height 9
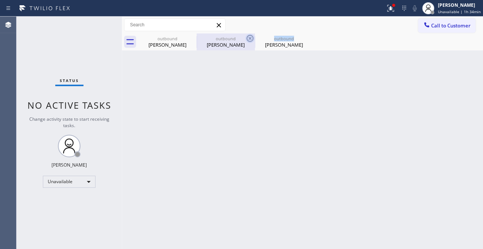
click at [245, 36] on icon at bounding box center [249, 38] width 9 height 9
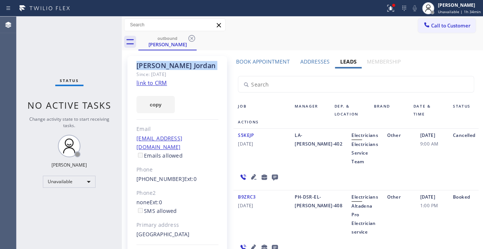
click at [195, 36] on icon at bounding box center [191, 38] width 9 height 9
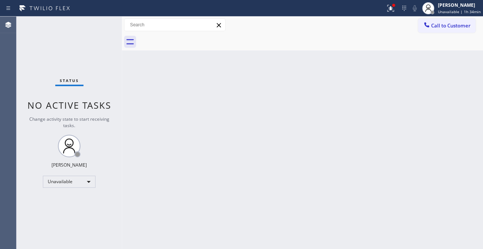
click at [195, 36] on div at bounding box center [310, 41] width 344 height 17
click at [424, 23] on icon at bounding box center [426, 24] width 5 height 5
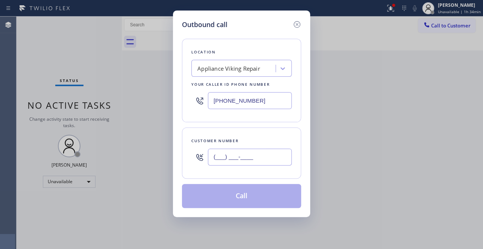
click at [215, 158] on input "(___) ___-____" at bounding box center [250, 156] width 84 height 17
paste input "626) 215-4117"
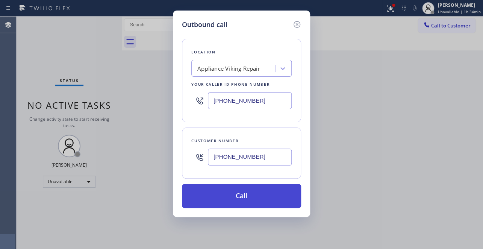
type input "(626) 215-4117"
click at [240, 195] on button "Call" at bounding box center [241, 196] width 119 height 24
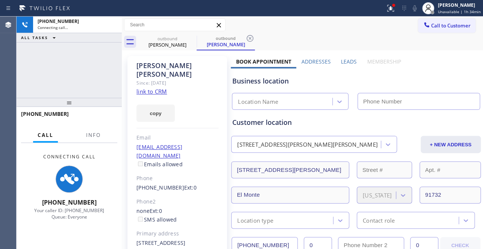
click at [345, 63] on label "Leads" at bounding box center [349, 61] width 16 height 7
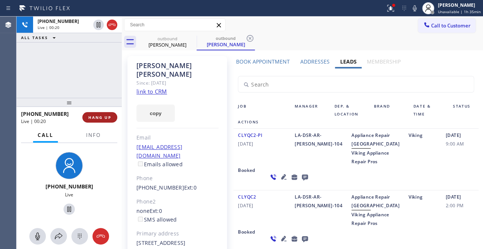
click at [103, 119] on span "HANG UP" at bounding box center [99, 117] width 23 height 5
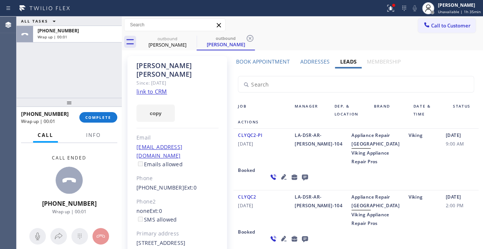
click at [302, 180] on icon at bounding box center [305, 177] width 6 height 6
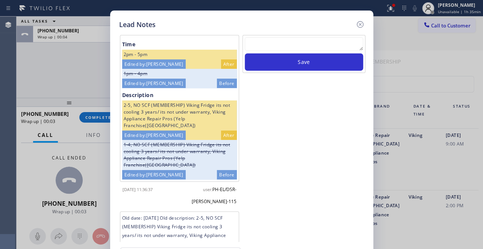
click at [316, 50] on textarea at bounding box center [304, 44] width 118 height 14
paste textarea "Routed to Voice mail// If CX will call back please transfer to me- Love:*"
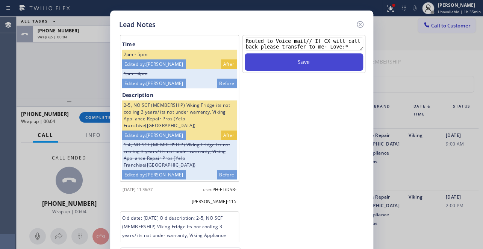
type textarea "Routed to Voice mail// If CX will call back please transfer to me- Love:*"
click at [313, 63] on button "Save" at bounding box center [304, 61] width 118 height 17
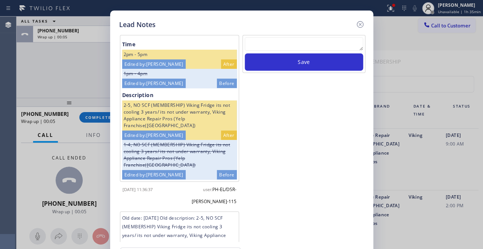
drag, startPoint x: 357, startPoint y: 25, endPoint x: 351, endPoint y: 22, distance: 6.4
click at [357, 25] on icon at bounding box center [359, 24] width 9 height 9
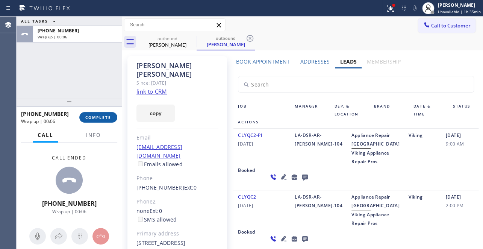
click at [96, 118] on span "COMPLETE" at bounding box center [98, 117] width 26 height 5
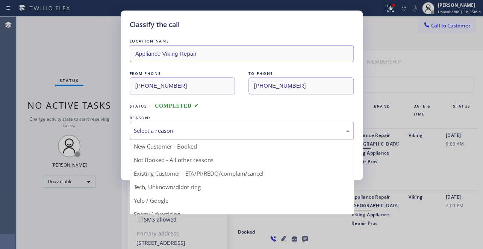
click at [206, 131] on div "Select a reason" at bounding box center [242, 130] width 216 height 9
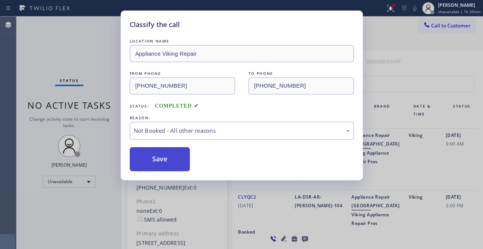
click at [180, 159] on button "Save" at bounding box center [160, 159] width 60 height 24
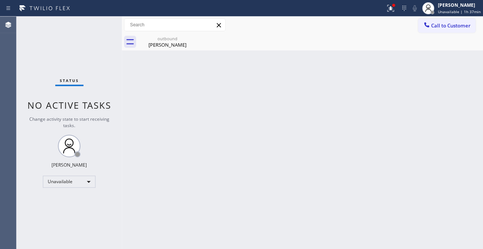
drag, startPoint x: 440, startPoint y: 28, endPoint x: 436, endPoint y: 26, distance: 3.9
click at [440, 28] on span "Call to Customer" at bounding box center [450, 25] width 39 height 7
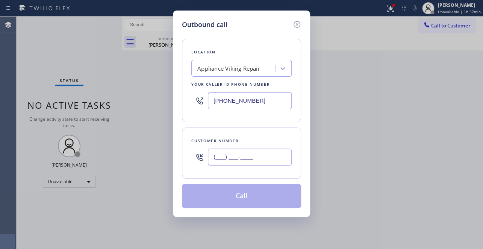
click at [220, 155] on input "(___) ___-____" at bounding box center [250, 156] width 84 height 17
paste input "714) 532-0755"
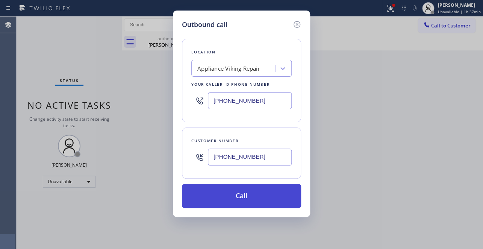
type input "(714) 532-0755"
click at [239, 195] on button "Call" at bounding box center [241, 196] width 119 height 24
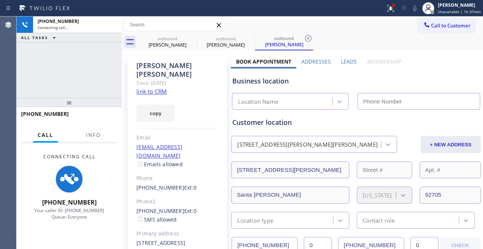
click at [348, 61] on label "Leads" at bounding box center [349, 61] width 16 height 7
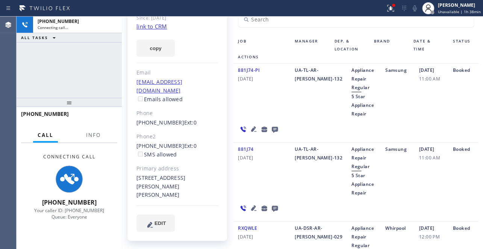
scroll to position [34, 0]
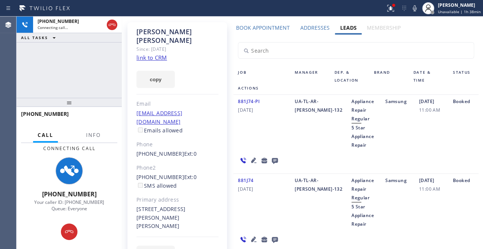
click at [274, 158] on icon at bounding box center [275, 161] width 6 height 6
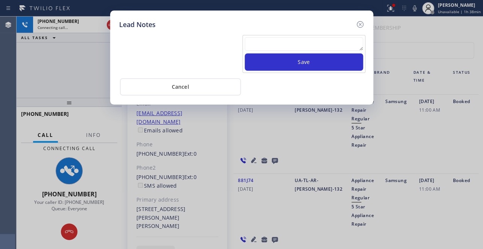
click at [288, 40] on textarea at bounding box center [304, 44] width 118 height 14
paste textarea "Routed to Voice mail// If CX will call back please transfer to me- Love:*"
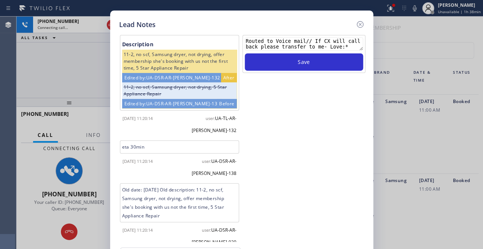
scroll to position [8, 0]
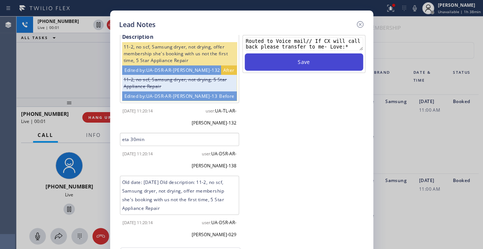
type textarea "Routed to Voice mail// If CX will call back please transfer to me- Love:*"
click at [305, 56] on button "Save" at bounding box center [304, 61] width 118 height 17
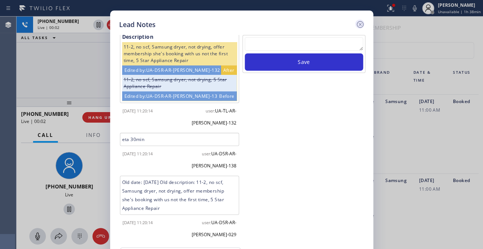
click at [357, 23] on icon at bounding box center [359, 24] width 9 height 9
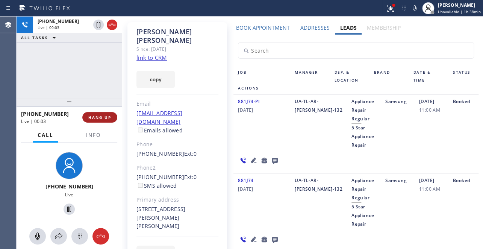
click at [104, 115] on span "HANG UP" at bounding box center [99, 117] width 23 height 5
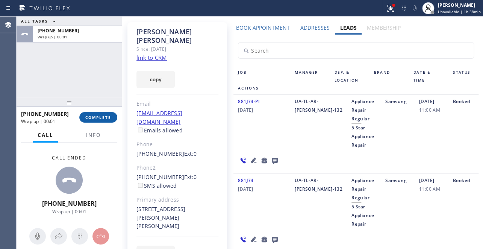
click at [100, 113] on button "COMPLETE" at bounding box center [98, 117] width 38 height 11
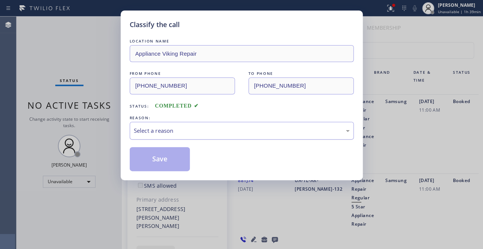
click at [172, 130] on div "Select a reason" at bounding box center [242, 130] width 216 height 9
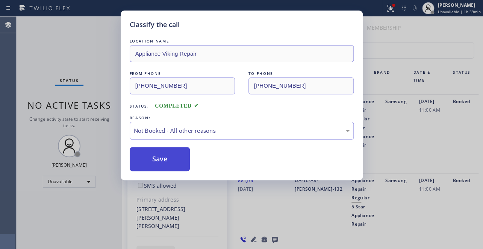
click at [165, 156] on button "Save" at bounding box center [160, 159] width 60 height 24
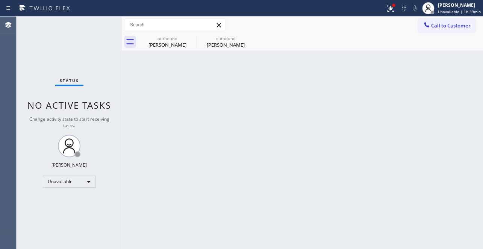
drag, startPoint x: 451, startPoint y: 23, endPoint x: 439, endPoint y: 23, distance: 11.6
click at [451, 23] on span "Call to Customer" at bounding box center [450, 25] width 39 height 7
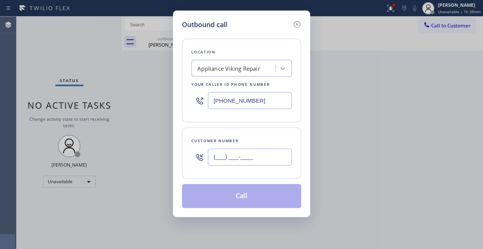
click at [211, 158] on input "(___) ___-____" at bounding box center [250, 156] width 84 height 17
paste input "562) 552-1405"
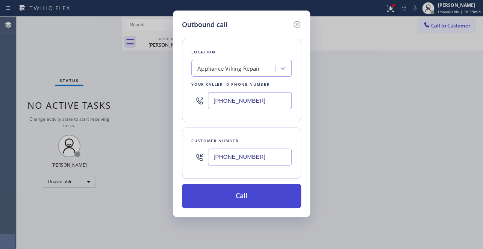
click at [242, 194] on button "Call" at bounding box center [241, 196] width 119 height 24
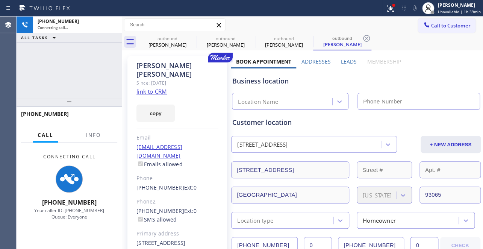
click at [341, 62] on label "Leads" at bounding box center [349, 61] width 16 height 7
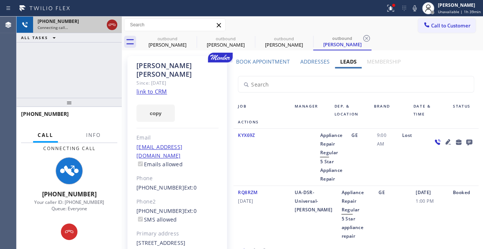
click at [114, 25] on icon at bounding box center [111, 24] width 9 height 9
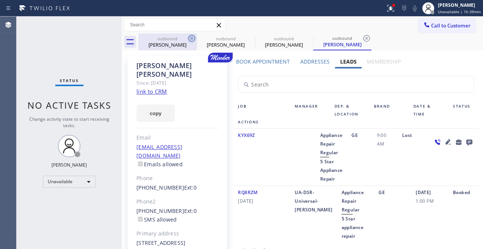
click at [188, 38] on icon at bounding box center [191, 38] width 9 height 9
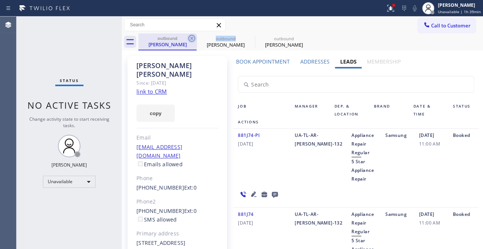
click at [188, 38] on icon at bounding box center [191, 38] width 7 height 7
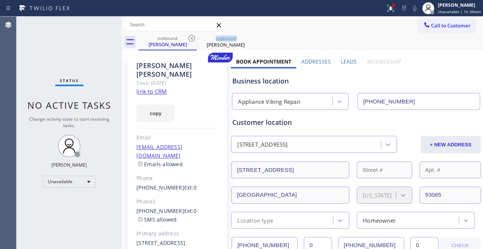
click at [188, 38] on icon at bounding box center [191, 38] width 7 height 7
click at [0, 0] on icon at bounding box center [0, 0] width 0 height 0
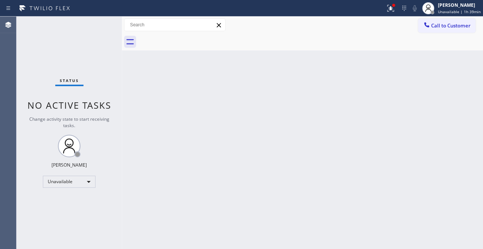
drag, startPoint x: 446, startPoint y: 22, endPoint x: 434, endPoint y: 20, distance: 12.5
click at [446, 22] on span "Call to Customer" at bounding box center [450, 25] width 39 height 7
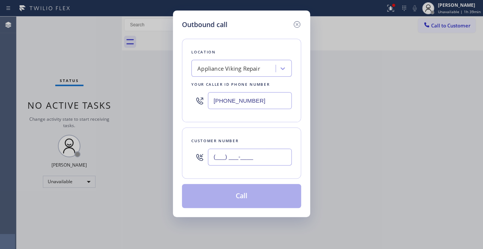
click at [219, 154] on input "(___) ___-____" at bounding box center [250, 156] width 84 height 17
paste input "650) 224-3443"
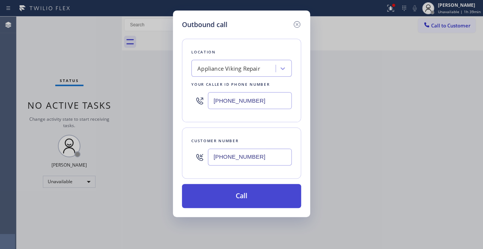
type input "(650) 224-3443"
click at [218, 192] on button "Call" at bounding box center [241, 196] width 119 height 24
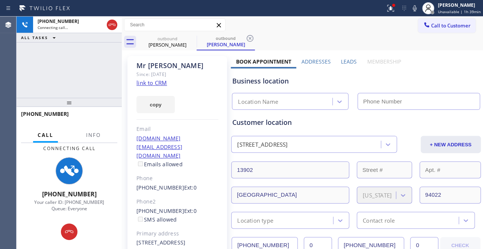
type input "[PHONE_NUMBER]"
click at [341, 62] on label "Leads" at bounding box center [349, 61] width 16 height 7
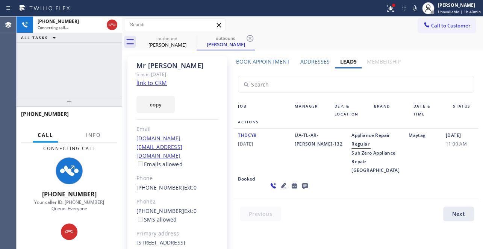
click at [281, 188] on icon at bounding box center [283, 185] width 5 height 5
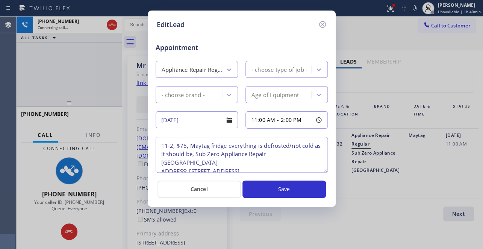
type textarea "11-2, $75, Maytag fridge everything is defrosted/not cold as it should be, Sub …"
click at [323, 24] on icon at bounding box center [322, 24] width 9 height 9
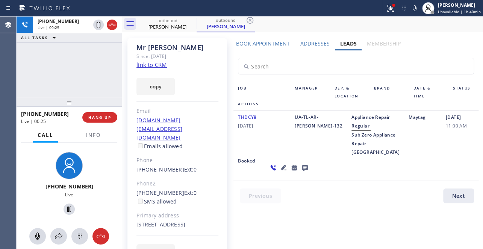
scroll to position [28, 0]
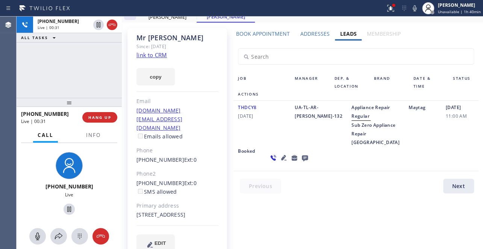
click at [281, 160] on icon at bounding box center [283, 157] width 5 height 5
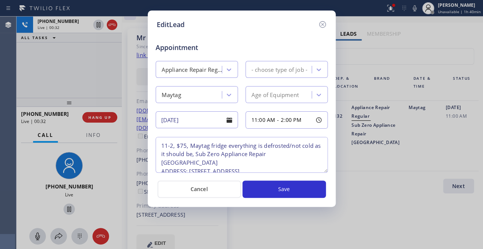
type textarea "11-2, $75, Maytag fridge everything is defrosted/not cold as it should be, Sub …"
click at [320, 21] on icon at bounding box center [322, 24] width 7 height 7
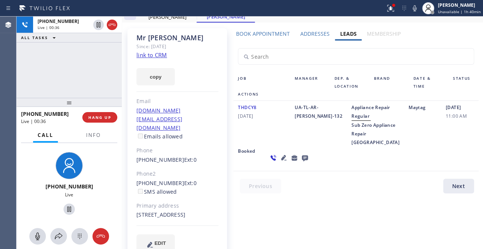
scroll to position [0, 0]
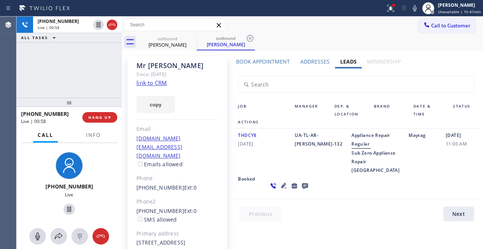
click at [281, 188] on icon at bounding box center [283, 185] width 5 height 5
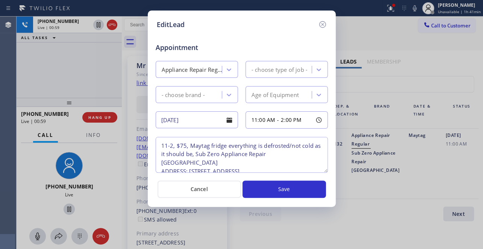
type textarea "11-2, $75, Maytag fridge everything is defrosted/not cold as it should be, Sub …"
click at [323, 22] on icon at bounding box center [322, 24] width 9 height 9
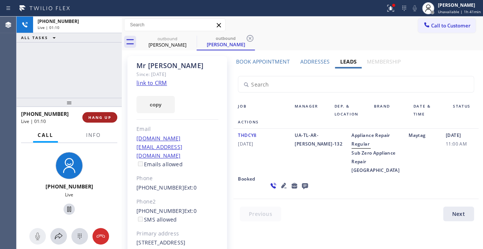
click at [91, 120] on button "HANG UP" at bounding box center [99, 117] width 35 height 11
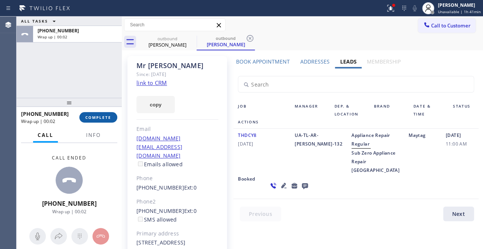
click at [106, 115] on span "COMPLETE" at bounding box center [98, 117] width 26 height 5
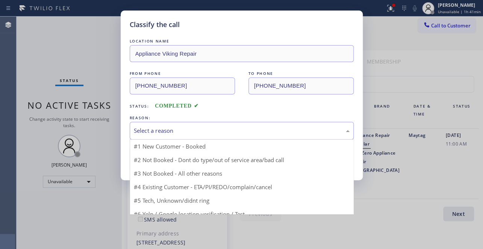
click at [195, 126] on div "Select a reason" at bounding box center [242, 130] width 216 height 9
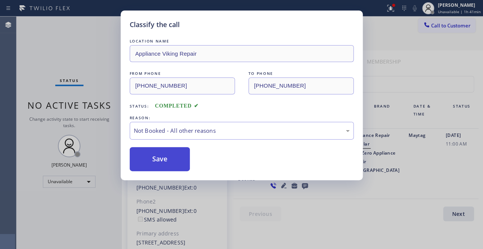
drag, startPoint x: 173, startPoint y: 165, endPoint x: 169, endPoint y: 162, distance: 5.0
click at [165, 161] on button "Save" at bounding box center [160, 159] width 60 height 24
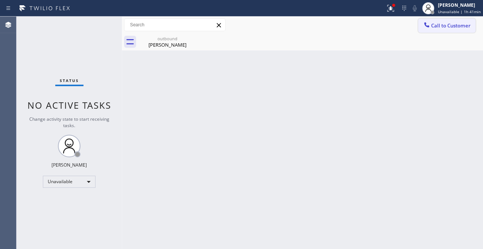
click at [435, 23] on span "Call to Customer" at bounding box center [450, 25] width 39 height 7
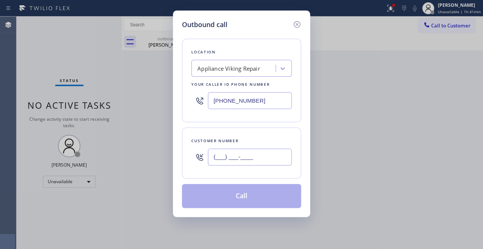
click at [236, 154] on input "(___) ___-____" at bounding box center [250, 156] width 84 height 17
paste input "949) 280-6032"
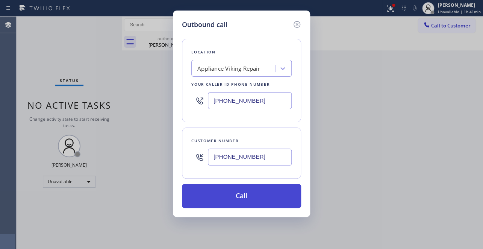
type input "(949) 280-6032"
click at [245, 197] on button "Call" at bounding box center [241, 196] width 119 height 24
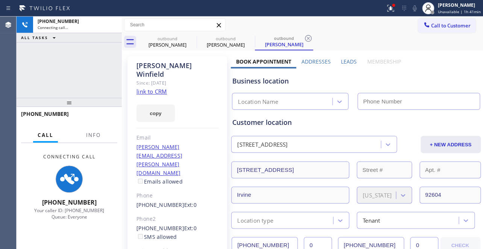
type input "[PHONE_NUMBER]"
click at [344, 66] on div "Business location Appliance Viking Repair (617) 219-9255" at bounding box center [356, 87] width 250 height 44
click at [345, 62] on label "Leads" at bounding box center [349, 61] width 16 height 7
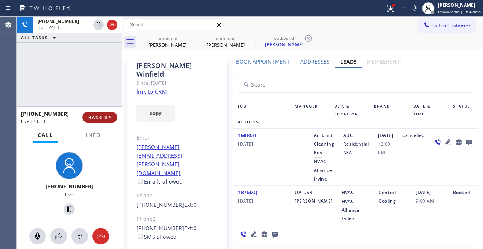
click at [88, 116] on span "HANG UP" at bounding box center [99, 117] width 23 height 5
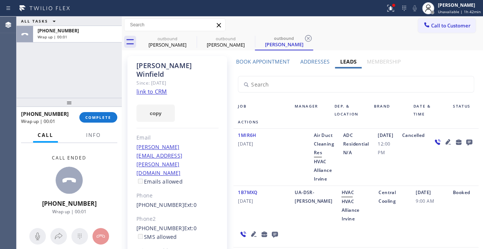
click at [465, 145] on icon at bounding box center [468, 142] width 6 height 6
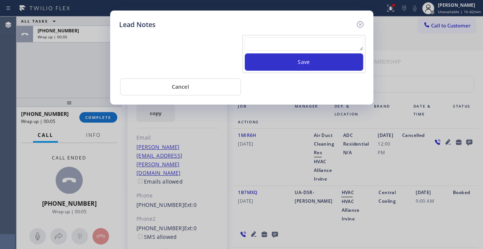
click at [304, 44] on textarea at bounding box center [304, 44] width 118 height 14
paste textarea "Routed to Voice mail// If CX will call back please transfer to me- Love:*"
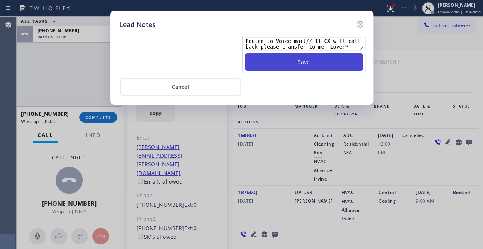
type textarea "Routed to Voice mail// If CX will call back please transfer to me- Love:*"
click at [307, 60] on button "Save" at bounding box center [304, 61] width 118 height 17
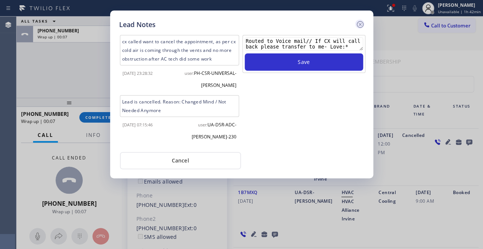
click at [359, 23] on icon at bounding box center [359, 24] width 7 height 7
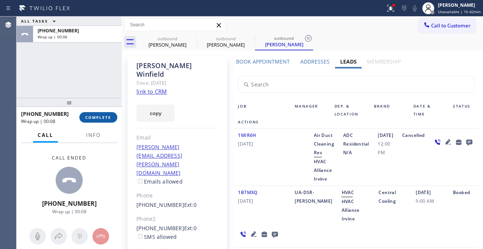
click at [103, 116] on span "COMPLETE" at bounding box center [98, 117] width 26 height 5
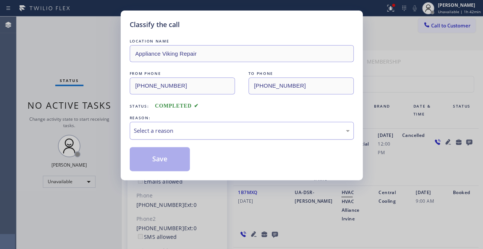
click at [178, 133] on div "Select a reason" at bounding box center [242, 130] width 216 height 9
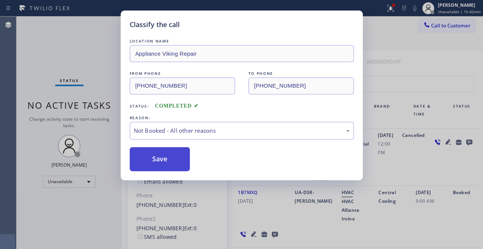
click at [159, 159] on button "Save" at bounding box center [160, 159] width 60 height 24
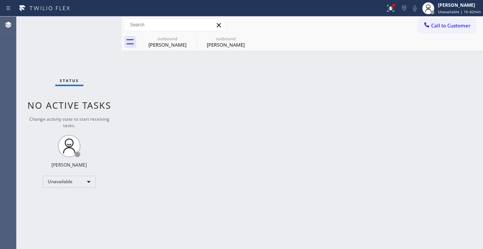
click at [445, 17] on div "Call to Customer Outbound call Location Appliance Viking Repair Your caller id …" at bounding box center [302, 25] width 361 height 17
click at [442, 23] on span "Call to Customer" at bounding box center [450, 25] width 39 height 7
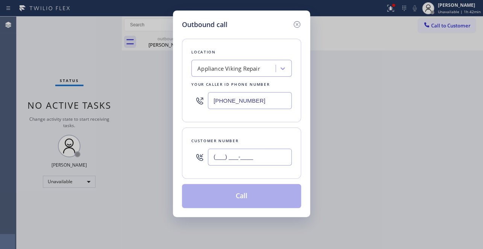
click at [217, 160] on input "(___) ___-____" at bounding box center [250, 156] width 84 height 17
paste input "323) 708-4095"
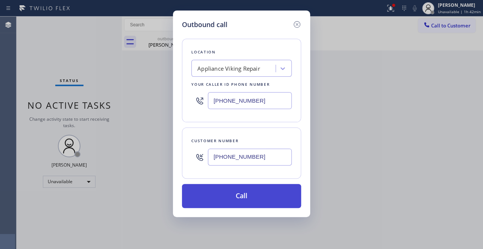
type input "(323) 708-4095"
click at [229, 196] on button "Call" at bounding box center [241, 196] width 119 height 24
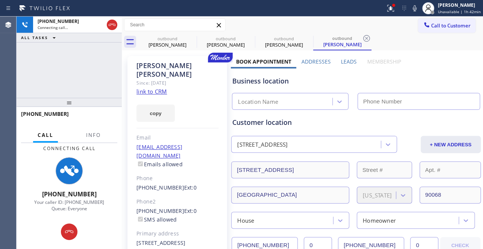
type input "[PHONE_NUMBER]"
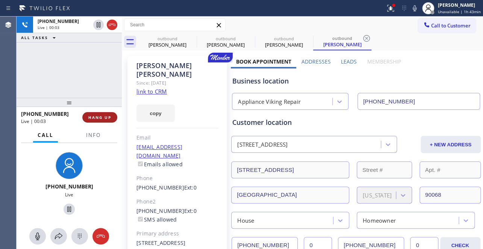
click at [103, 116] on span "HANG UP" at bounding box center [99, 117] width 23 height 5
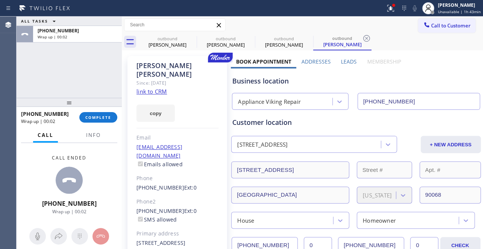
click at [347, 61] on label "Leads" at bounding box center [349, 61] width 16 height 7
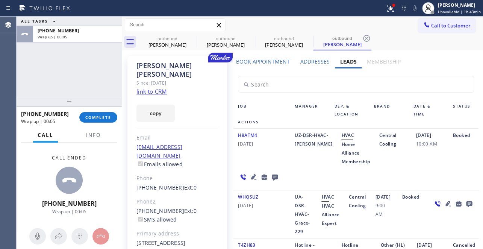
click at [270, 176] on icon at bounding box center [274, 176] width 9 height 9
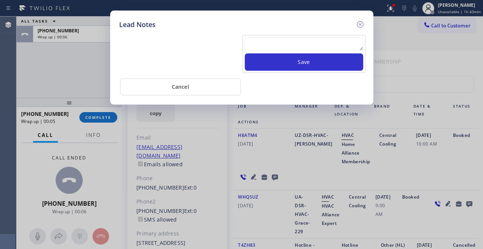
click at [282, 44] on textarea at bounding box center [304, 44] width 118 height 14
paste textarea "Routed to Voice mail// If CX will call back please transfer to me- Love:*"
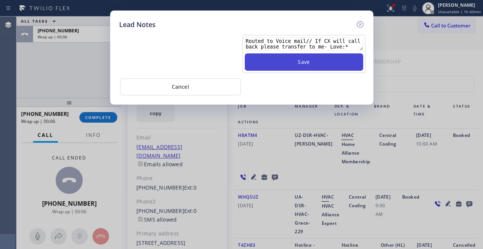
type textarea "Routed to Voice mail// If CX will call back please transfer to me- Love:*"
click at [308, 58] on button "Save" at bounding box center [304, 61] width 118 height 17
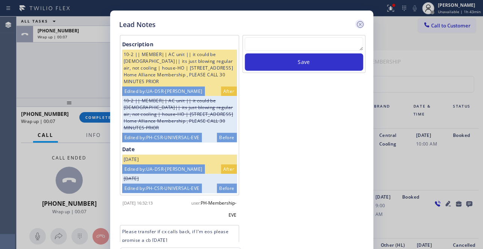
click at [360, 21] on icon at bounding box center [359, 24] width 7 height 7
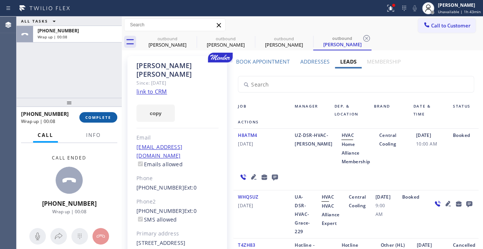
click at [108, 116] on span "COMPLETE" at bounding box center [98, 117] width 26 height 5
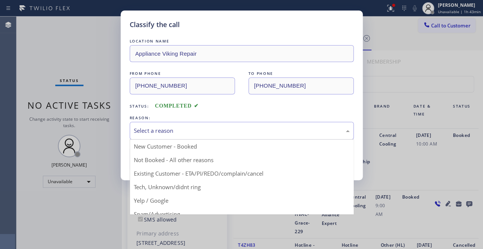
click at [177, 126] on div "Select a reason" at bounding box center [242, 130] width 216 height 9
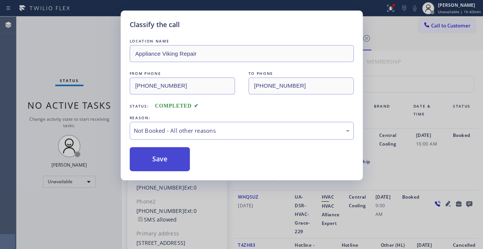
click at [165, 158] on button "Save" at bounding box center [160, 159] width 60 height 24
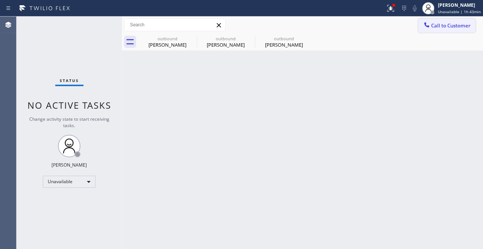
click at [464, 26] on span "Call to Customer" at bounding box center [450, 25] width 39 height 7
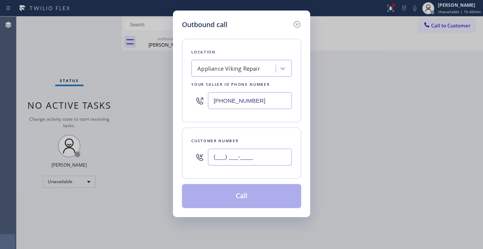
click at [220, 156] on input "(___) ___-____" at bounding box center [250, 156] width 84 height 17
paste input "314) 435-3333"
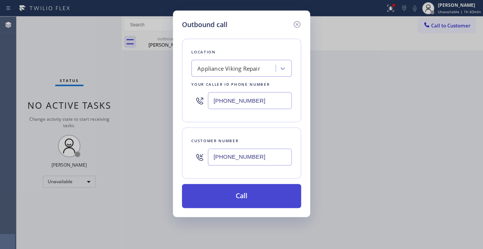
type input "(314) 435-3333"
click at [242, 195] on button "Call" at bounding box center [241, 196] width 119 height 24
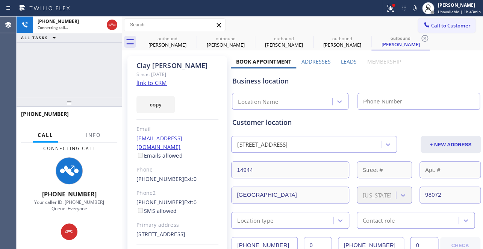
type input "[PHONE_NUMBER]"
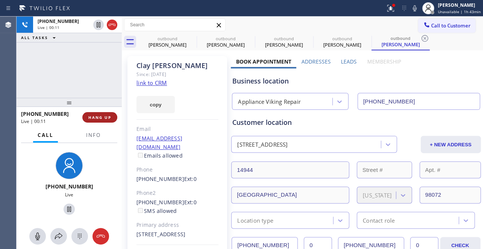
click at [101, 115] on span "HANG UP" at bounding box center [99, 117] width 23 height 5
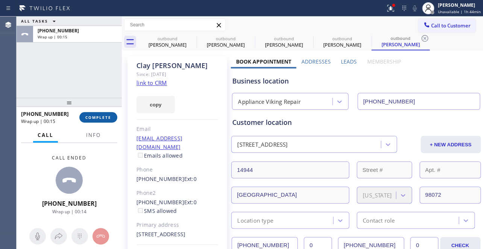
click at [102, 119] on span "COMPLETE" at bounding box center [98, 117] width 26 height 5
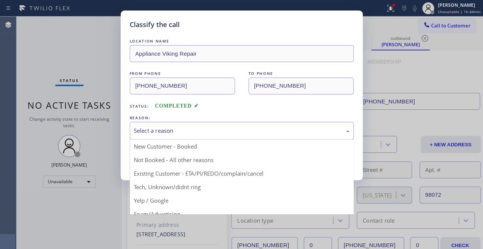
click at [174, 130] on div "Select a reason" at bounding box center [242, 130] width 216 height 9
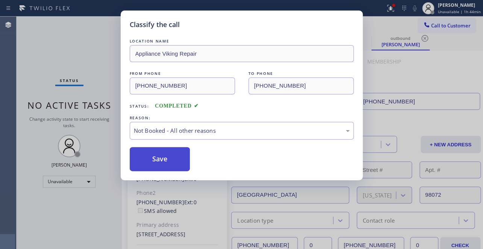
drag, startPoint x: 169, startPoint y: 159, endPoint x: 174, endPoint y: 152, distance: 9.1
click at [169, 159] on button "Save" at bounding box center [160, 159] width 60 height 24
